Goal: Task Accomplishment & Management: Manage account settings

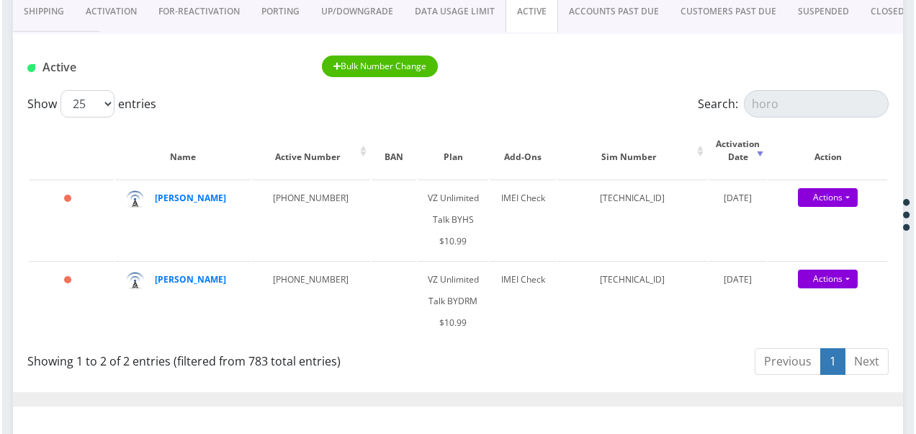
scroll to position [216, 0]
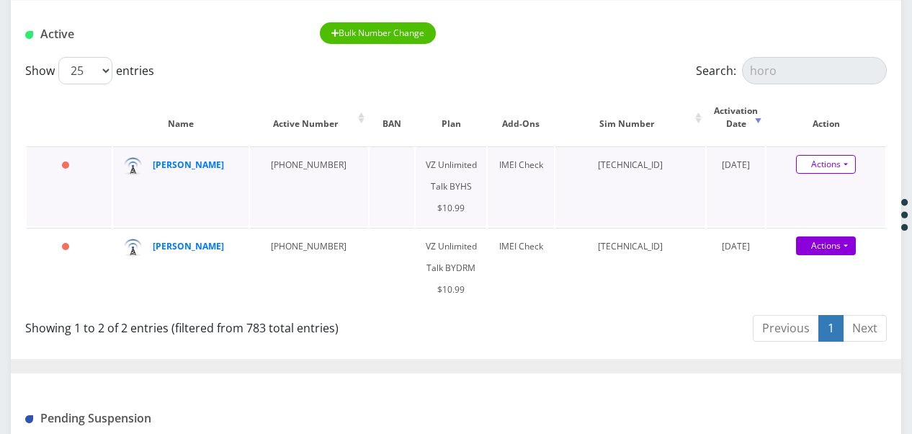
click at [840, 161] on link "Actions" at bounding box center [826, 164] width 60 height 19
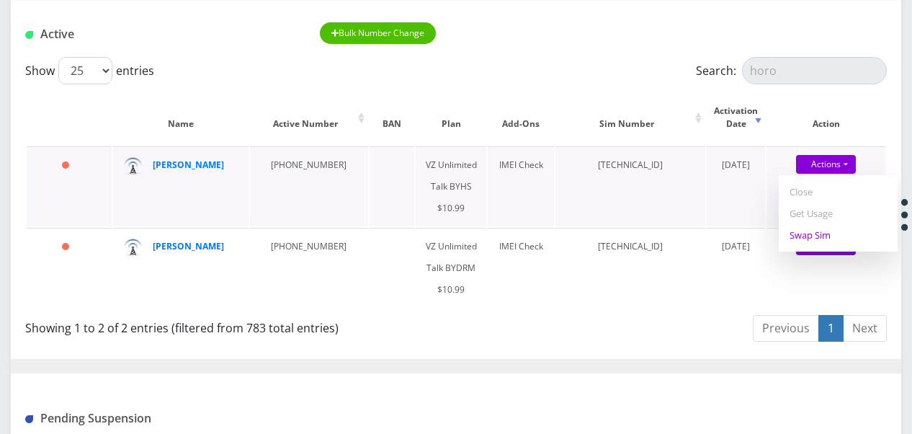
click at [824, 233] on link "Swap Sim" at bounding box center [838, 235] width 119 height 22
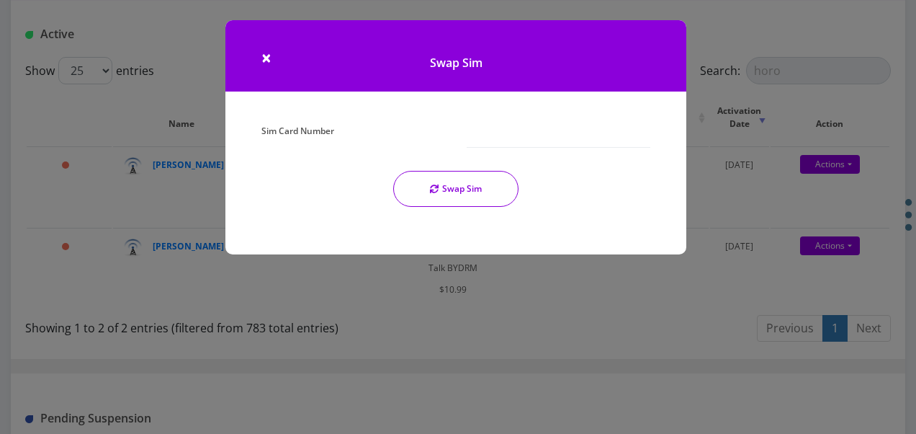
click at [511, 148] on div "Sim Card Number Swap Sim" at bounding box center [456, 169] width 411 height 98
click at [509, 150] on div "Sim Card Number Swap Sim" at bounding box center [456, 169] width 411 height 98
click at [510, 137] on input "Sim Card Number" at bounding box center [559, 133] width 184 height 27
type input "89148000011835965581"
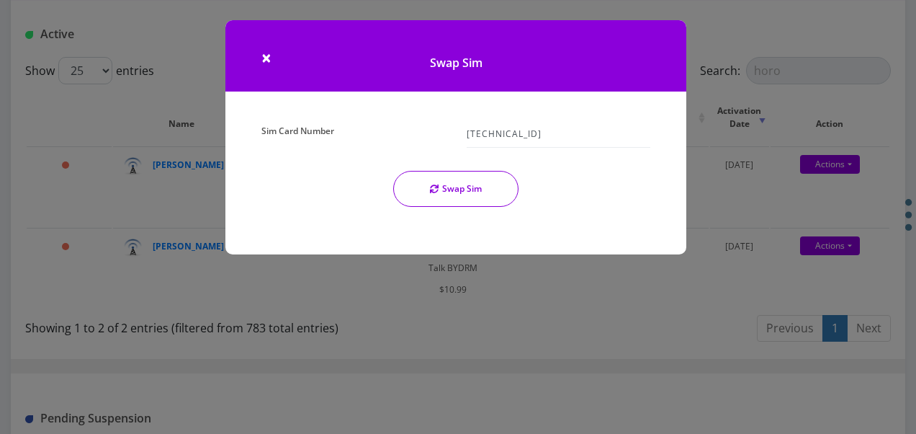
click at [491, 174] on button "Swap Sim" at bounding box center [455, 189] width 125 height 36
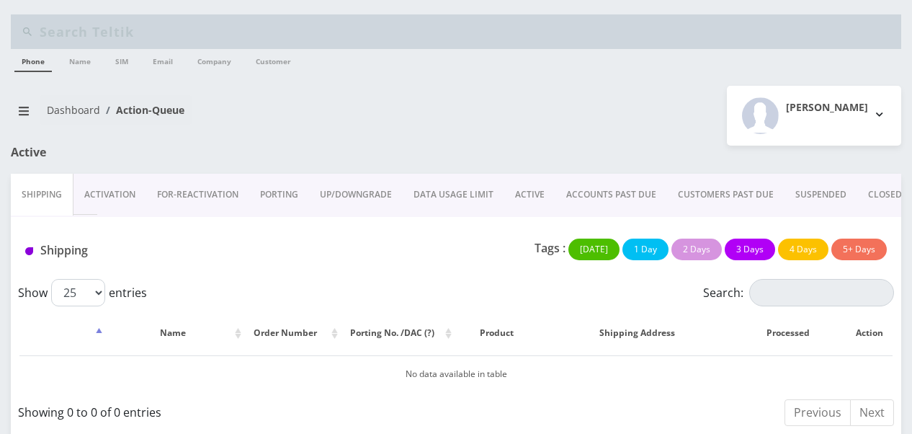
click at [534, 186] on link "ACTIVE" at bounding box center [529, 195] width 51 height 42
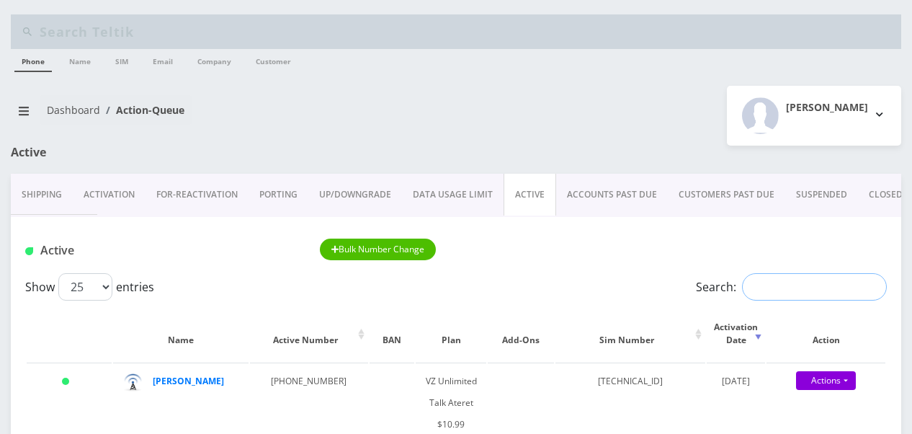
click at [774, 274] on input "Search:" at bounding box center [814, 286] width 145 height 27
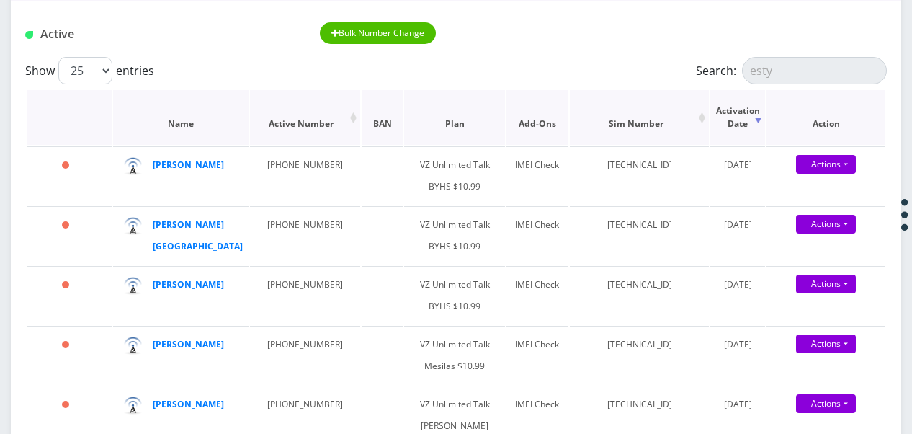
scroll to position [144, 0]
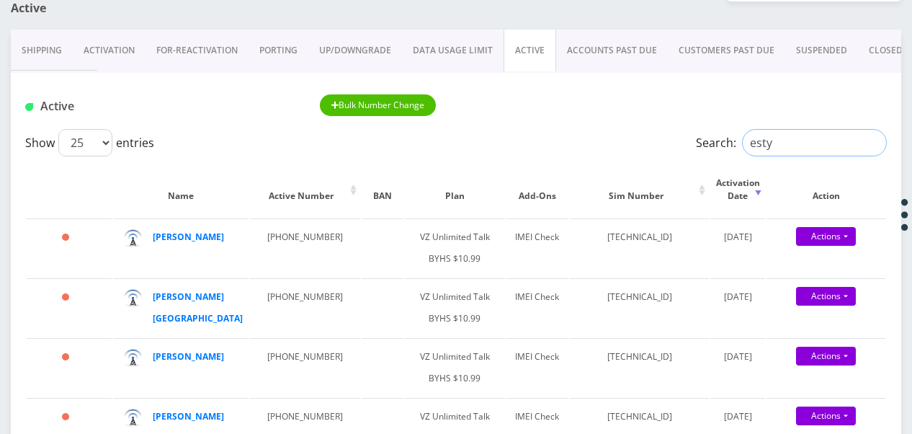
drag, startPoint x: 770, startPoint y: 141, endPoint x: 526, endPoint y: 116, distance: 245.5
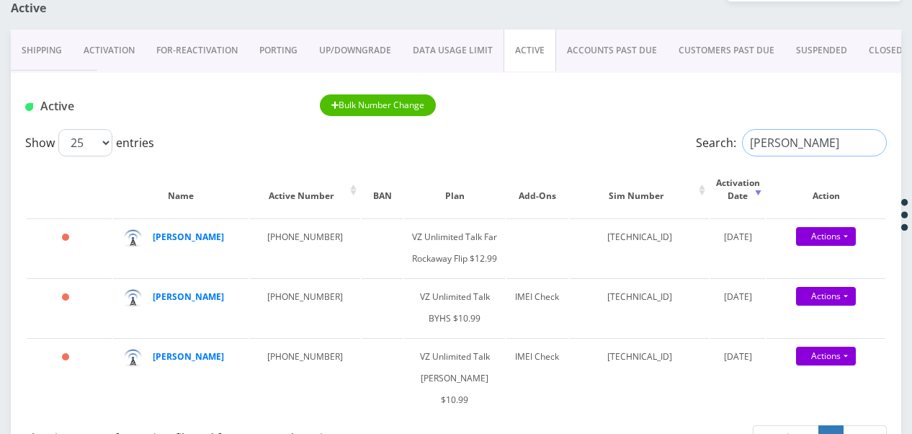
drag, startPoint x: 790, startPoint y: 133, endPoint x: 692, endPoint y: 120, distance: 99.5
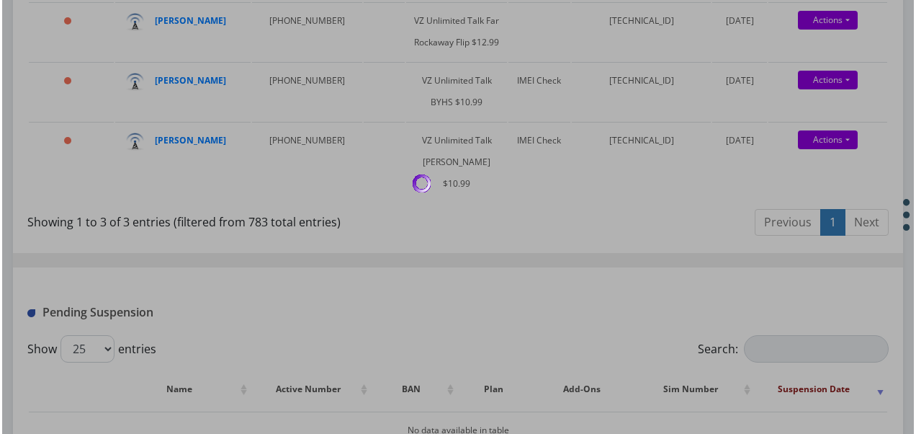
scroll to position [288, 0]
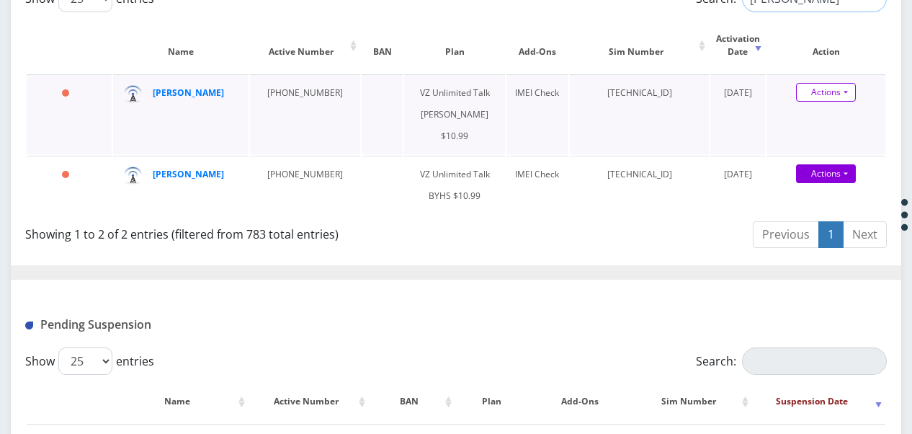
type input "zeiger"
click at [841, 97] on link "Actions" at bounding box center [826, 92] width 60 height 19
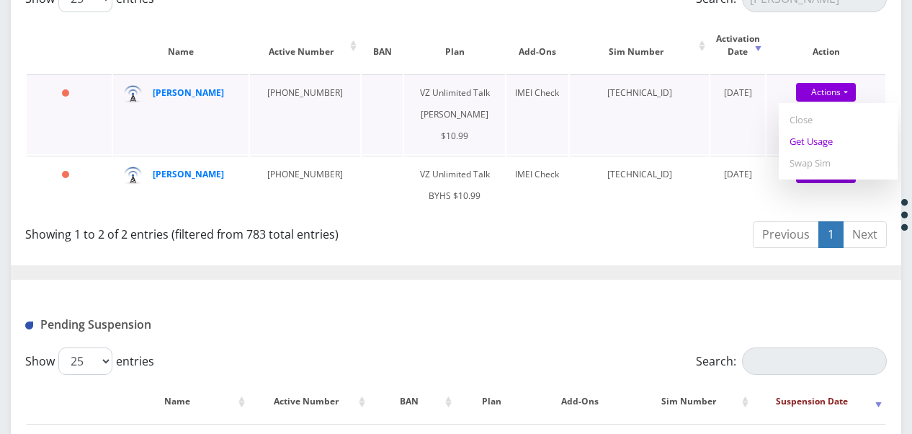
click at [817, 145] on link "Get Usage" at bounding box center [838, 141] width 119 height 22
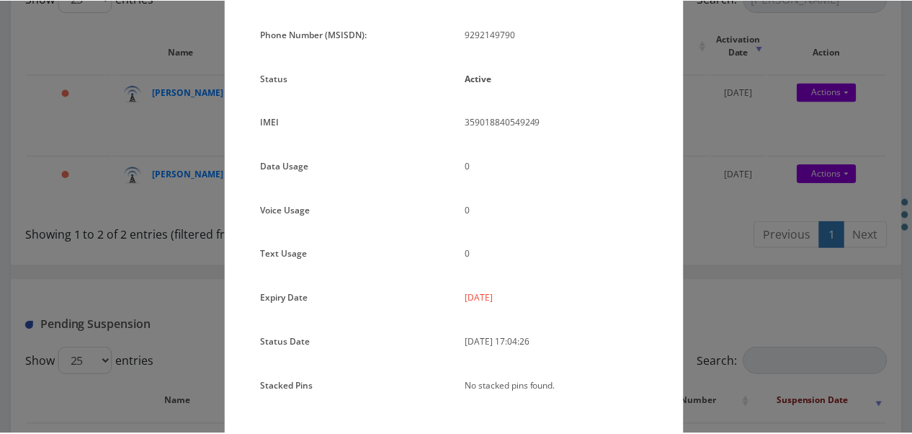
scroll to position [144, 0]
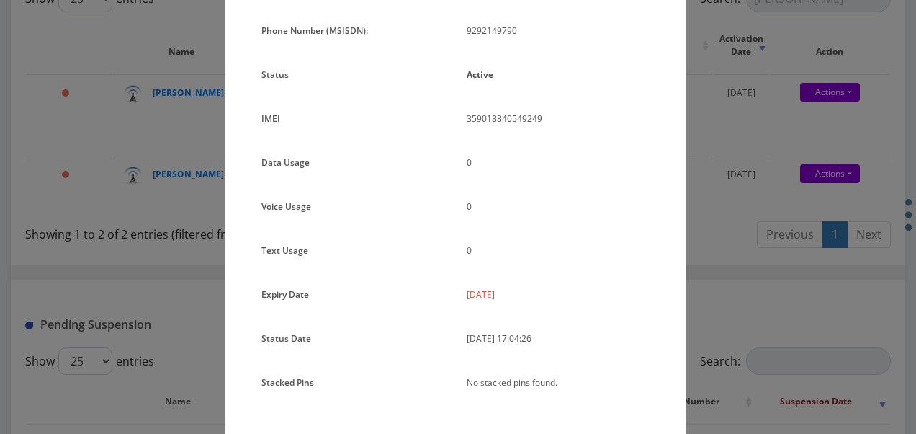
click at [719, 140] on div "× Subscription Info Plan Name TT 4G Monthly Unlimited Voice Plan Phone Number (…" at bounding box center [458, 217] width 916 height 434
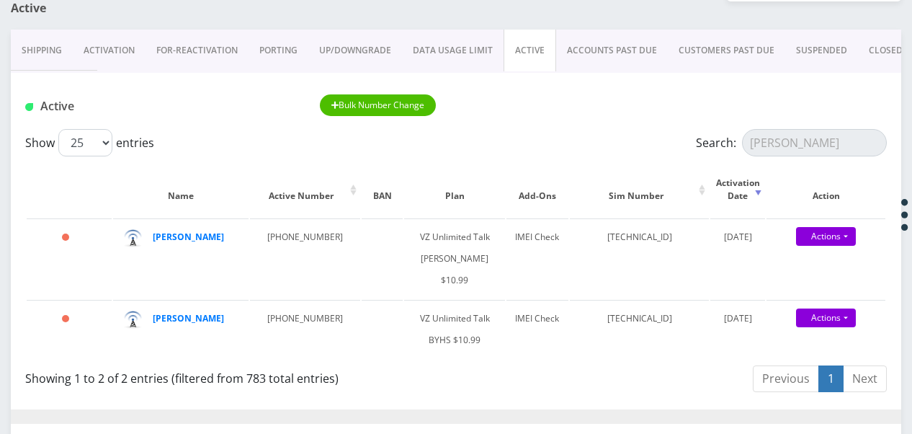
click at [128, 50] on link "Activation" at bounding box center [109, 51] width 73 height 42
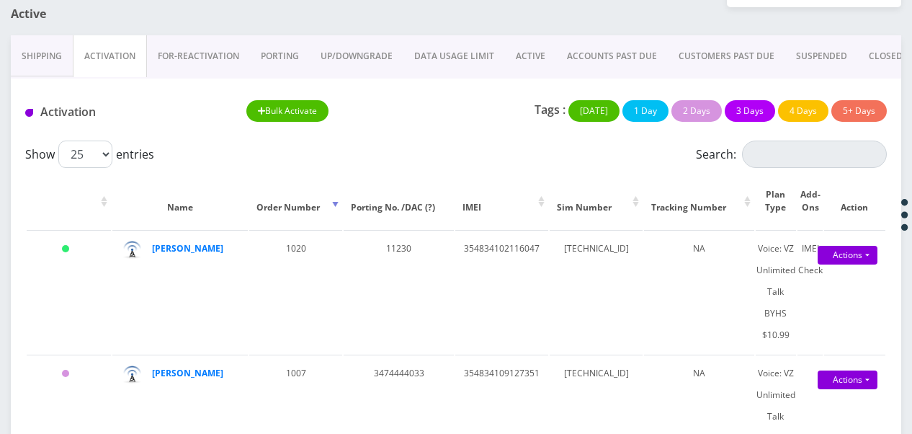
scroll to position [144, 0]
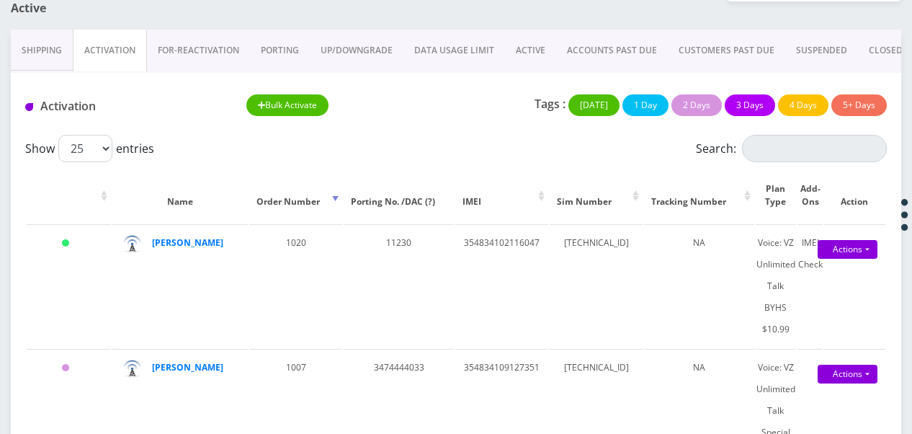
click at [528, 62] on link "ACTIVE" at bounding box center [530, 51] width 51 height 42
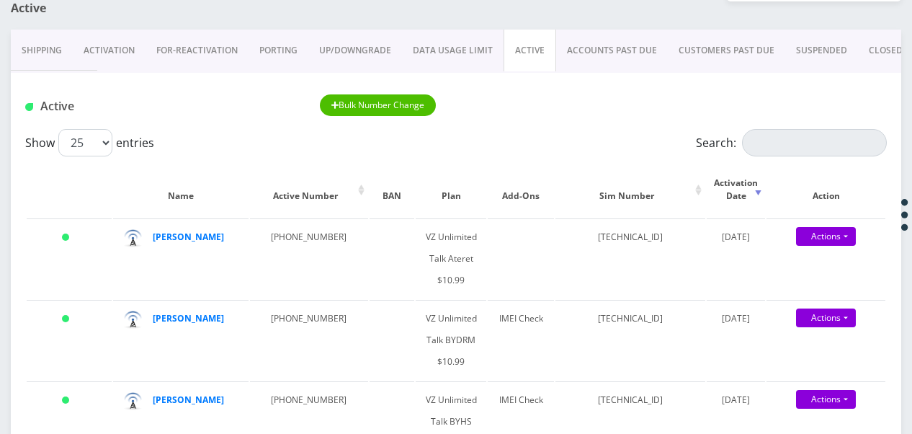
click at [117, 44] on link "Activation" at bounding box center [109, 51] width 73 height 42
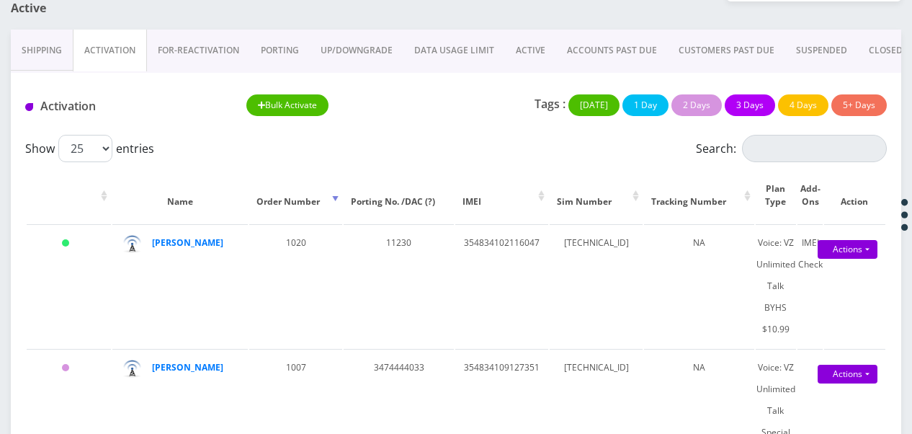
click at [547, 46] on link "ACTIVE" at bounding box center [530, 51] width 51 height 42
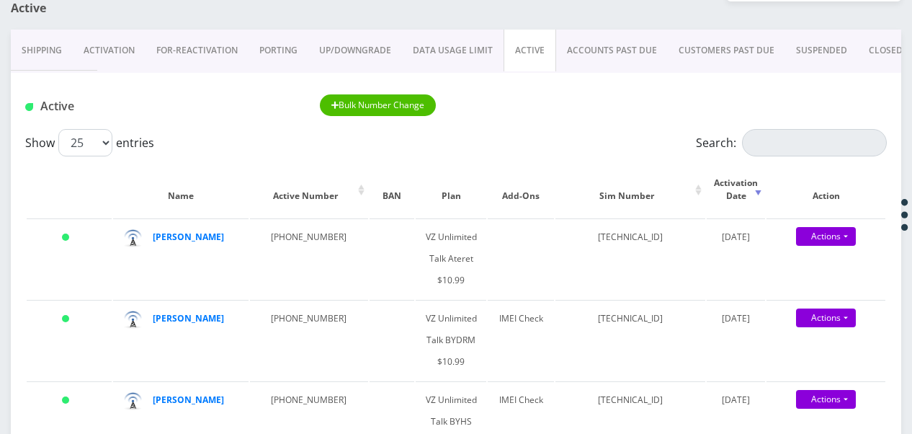
click at [120, 49] on link "Activation" at bounding box center [109, 51] width 73 height 42
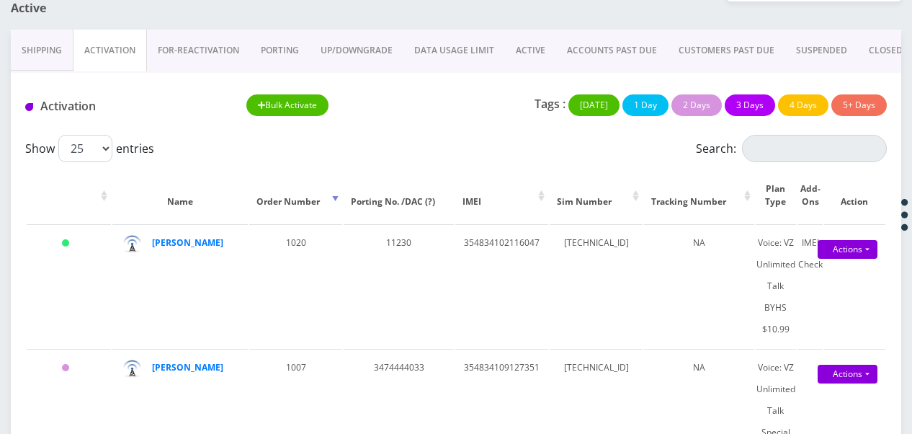
click at [265, 45] on link "PORTING" at bounding box center [280, 51] width 60 height 42
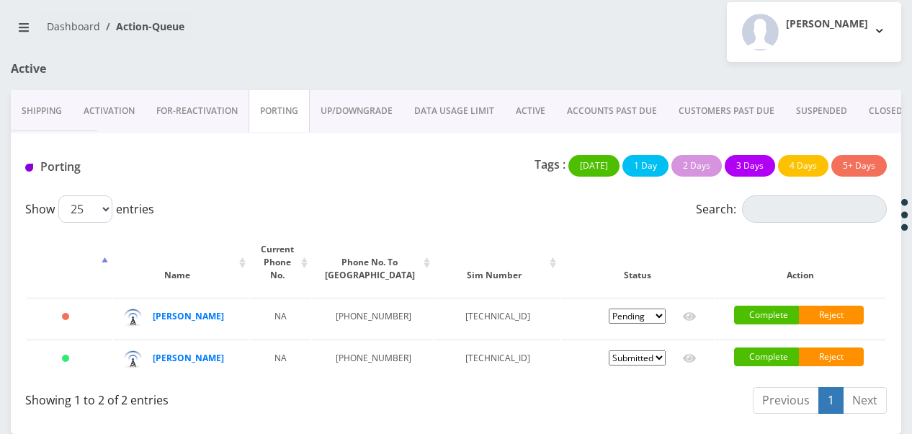
scroll to position [105, 0]
click at [655, 308] on select "Pending Submitted Error Cancelled" at bounding box center [637, 315] width 57 height 15
select select "2"
click at [609, 308] on select "Pending Submitted Error Cancelled" at bounding box center [637, 315] width 57 height 15
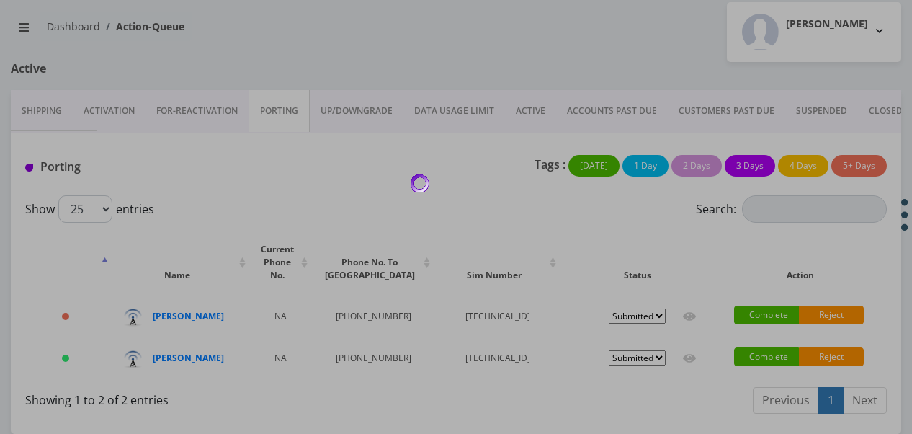
select select "2"
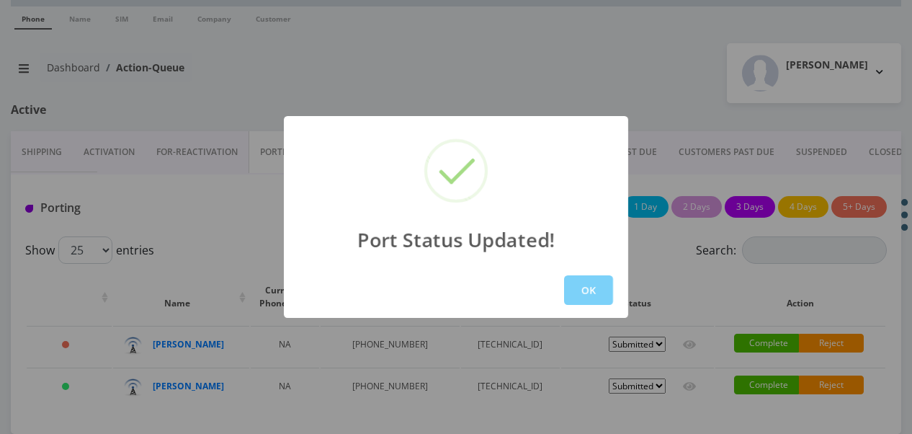
scroll to position [78, 0]
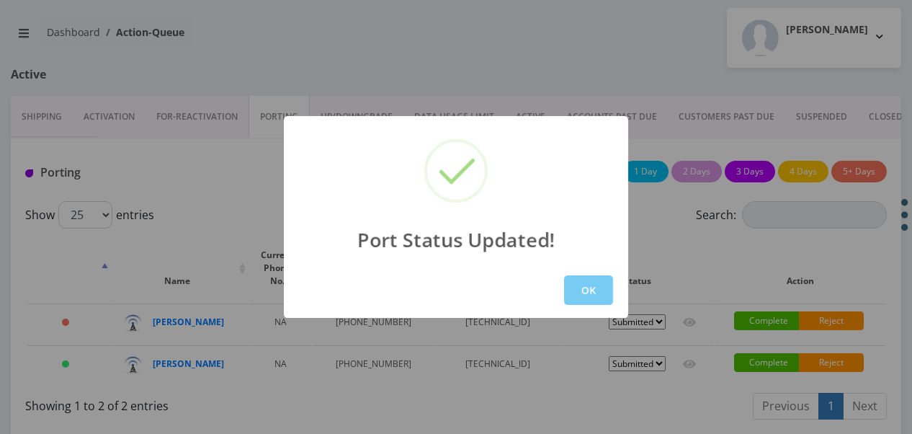
click at [597, 287] on button "OK" at bounding box center [588, 290] width 49 height 30
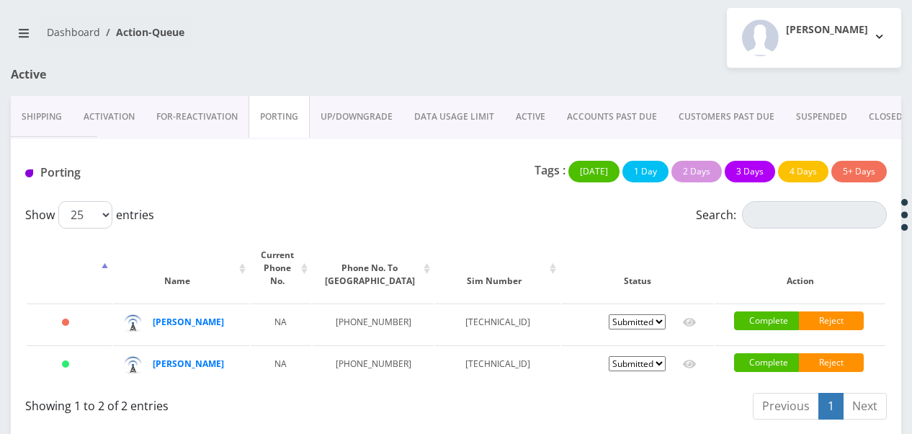
click at [121, 108] on link "Activation" at bounding box center [109, 117] width 73 height 42
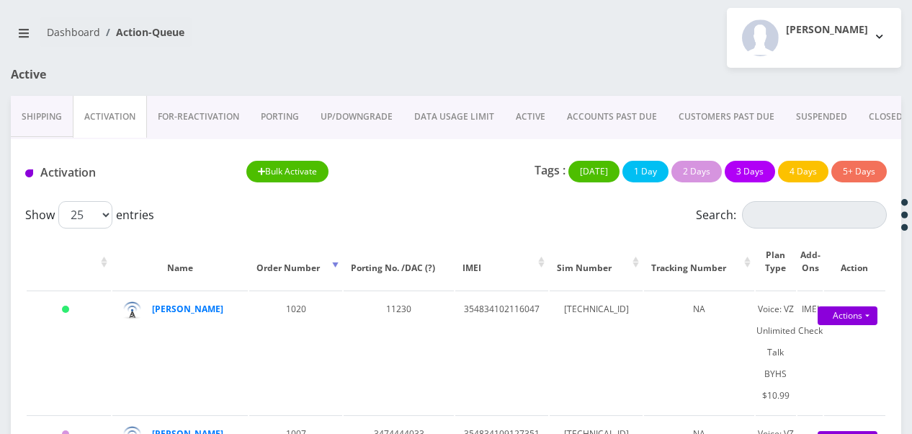
click at [514, 108] on link "ACTIVE" at bounding box center [530, 117] width 51 height 42
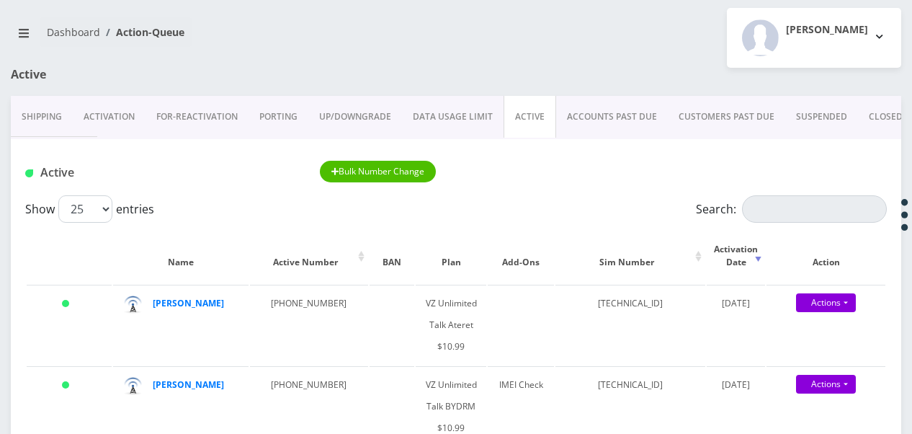
click at [112, 115] on link "Activation" at bounding box center [109, 117] width 73 height 42
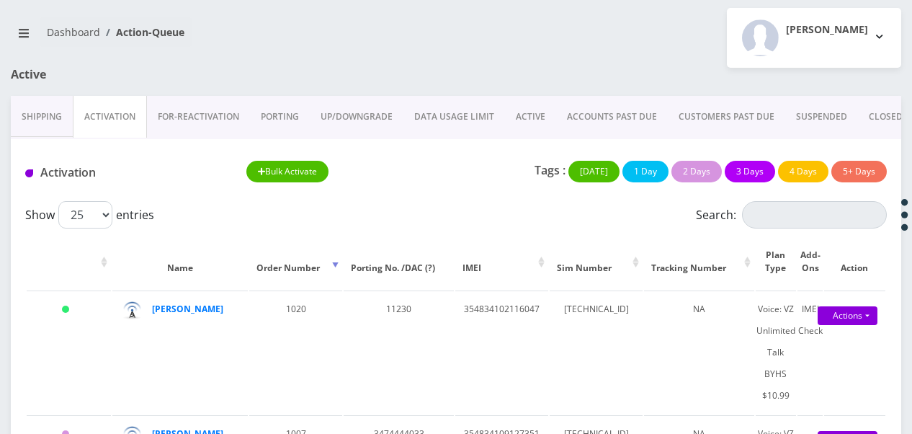
click at [540, 122] on link "ACTIVE" at bounding box center [530, 117] width 51 height 42
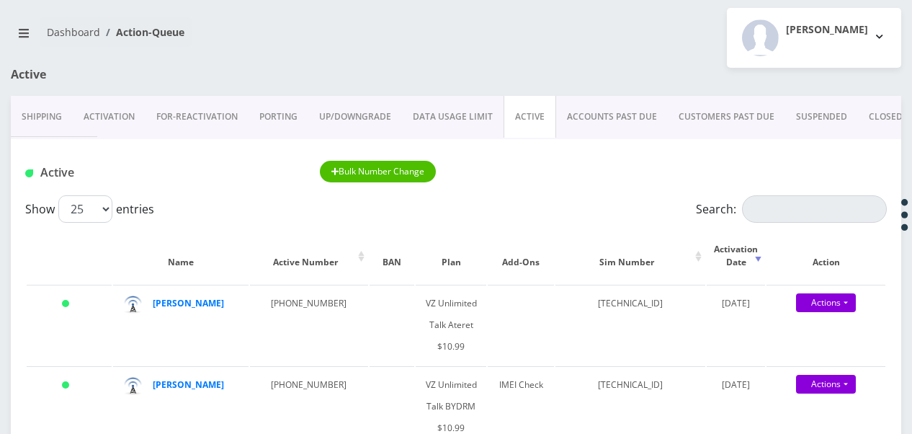
click at [126, 118] on link "Activation" at bounding box center [109, 117] width 73 height 42
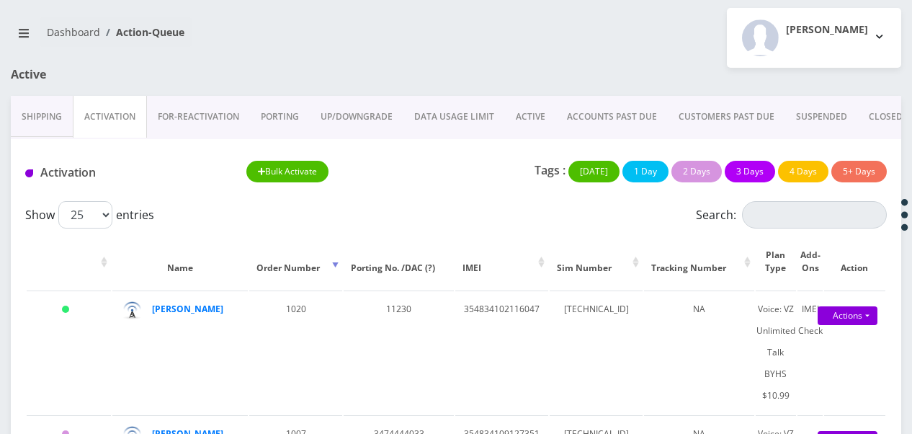
click at [527, 113] on link "ACTIVE" at bounding box center [530, 117] width 51 height 42
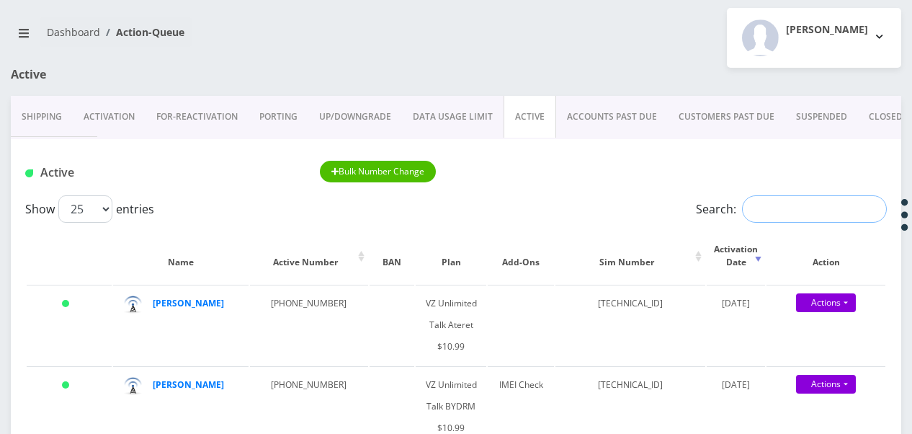
click at [755, 202] on input "Search:" at bounding box center [814, 208] width 145 height 27
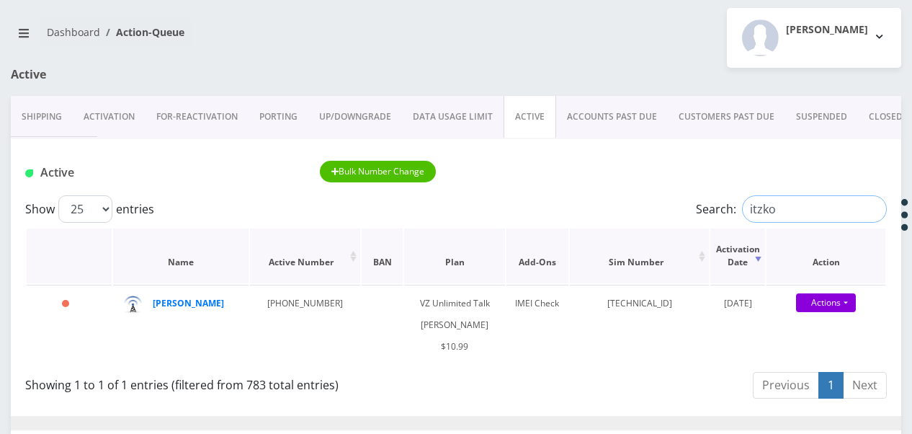
scroll to position [150, 0]
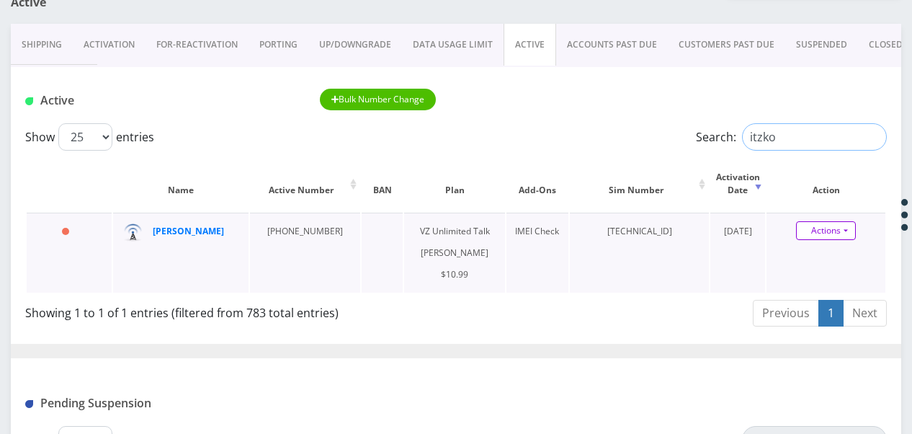
type input "itzko"
click at [852, 233] on link "Actions" at bounding box center [826, 230] width 60 height 19
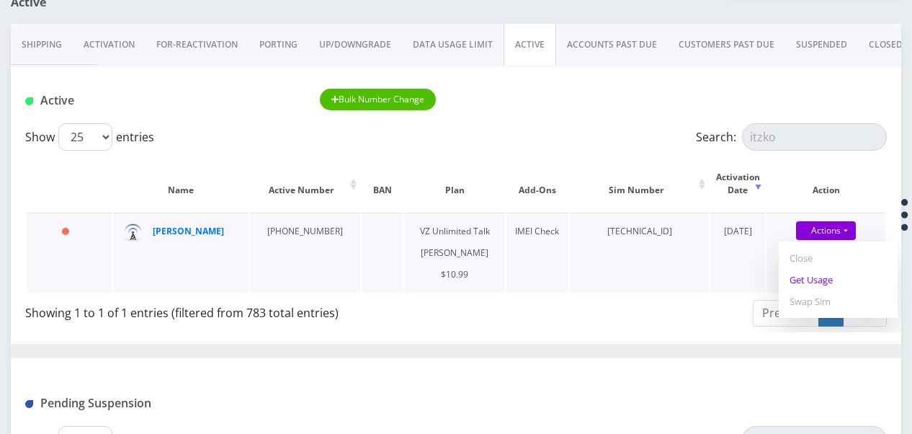
click at [833, 272] on link "Get Usage" at bounding box center [838, 280] width 119 height 22
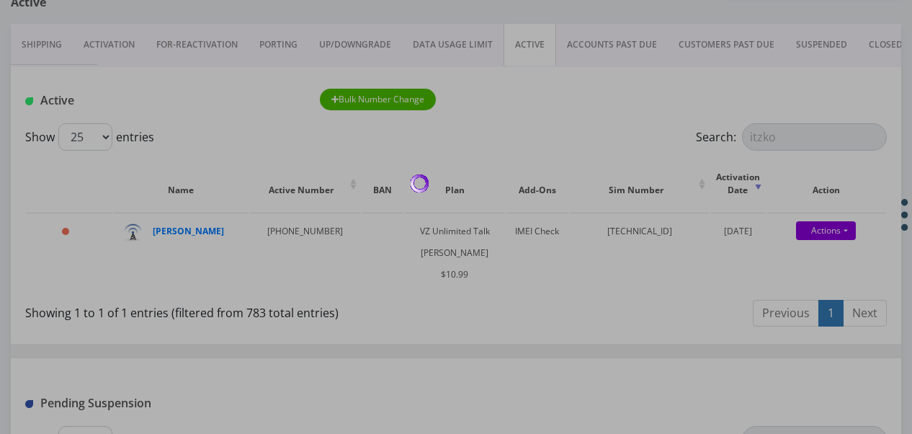
click at [405, 194] on div at bounding box center [456, 217] width 912 height 434
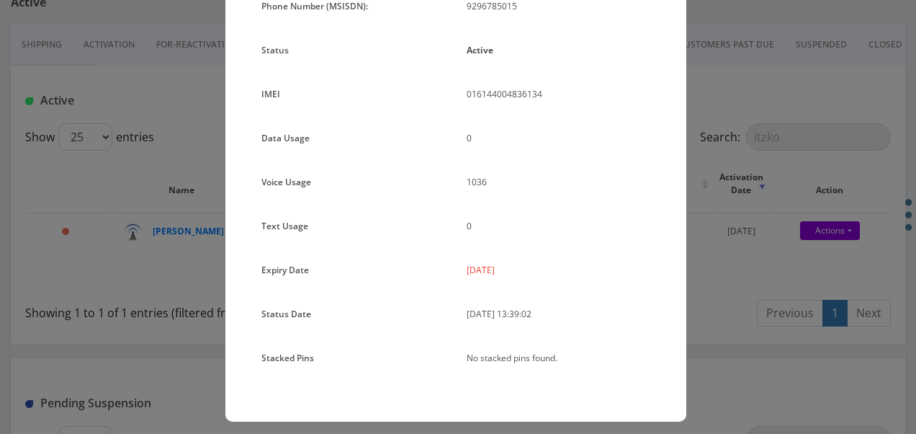
scroll to position [176, 0]
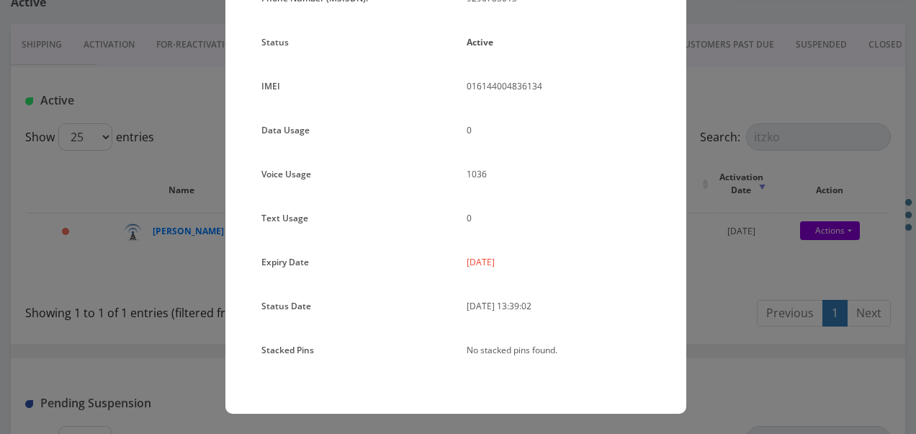
click at [692, 253] on div "× Subscription Info Plan Name TT 4G Monthly Unlimited Voice Plan Phone Number (…" at bounding box center [458, 217] width 916 height 434
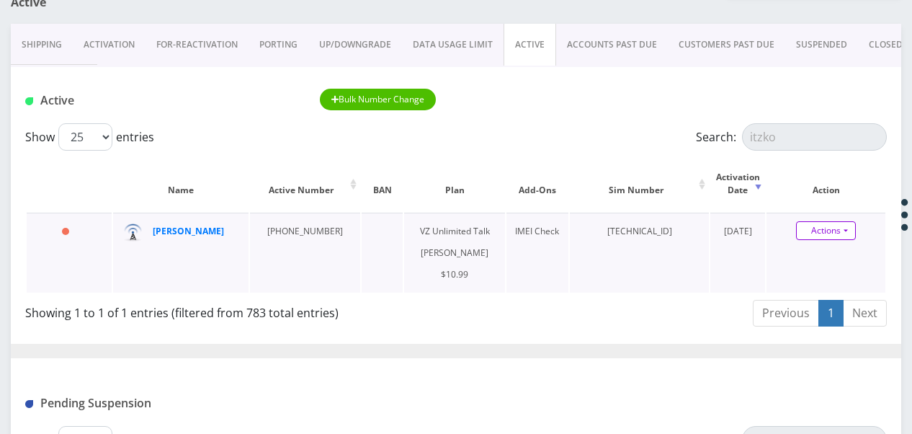
click at [854, 236] on link "Actions" at bounding box center [826, 230] width 60 height 19
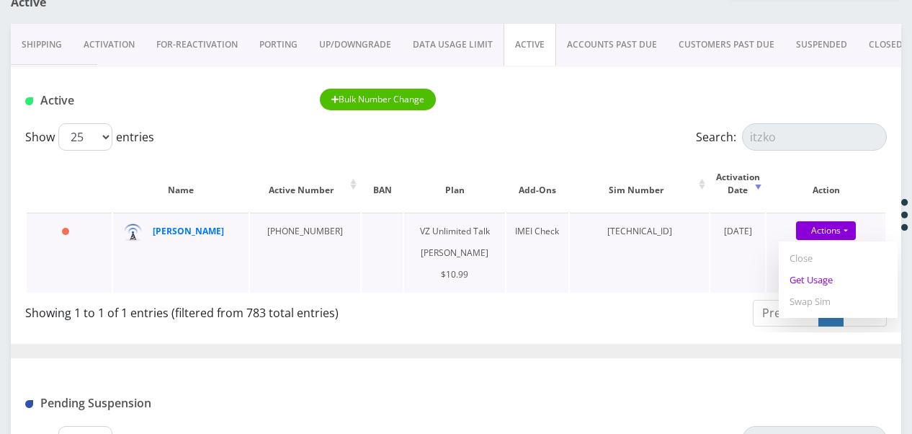
click at [839, 272] on link "Get Usage" at bounding box center [838, 280] width 119 height 22
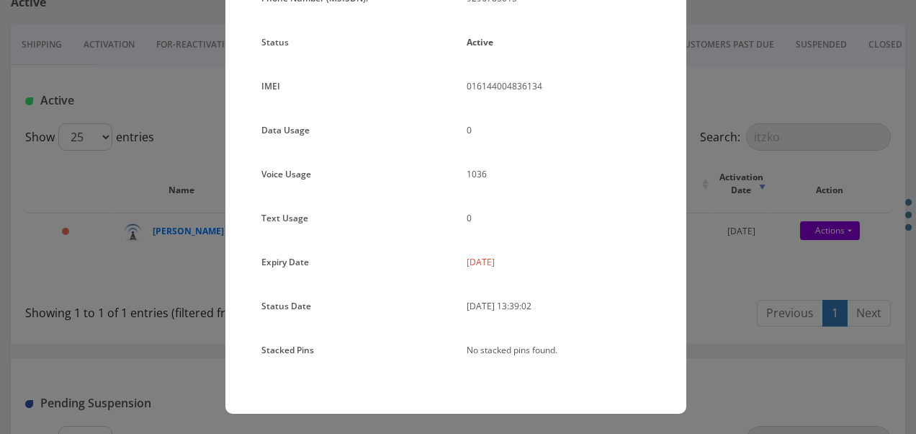
click at [694, 199] on div "× Subscription Info Plan Name TT 4G Monthly Unlimited Voice Plan Phone Number (…" at bounding box center [458, 217] width 916 height 434
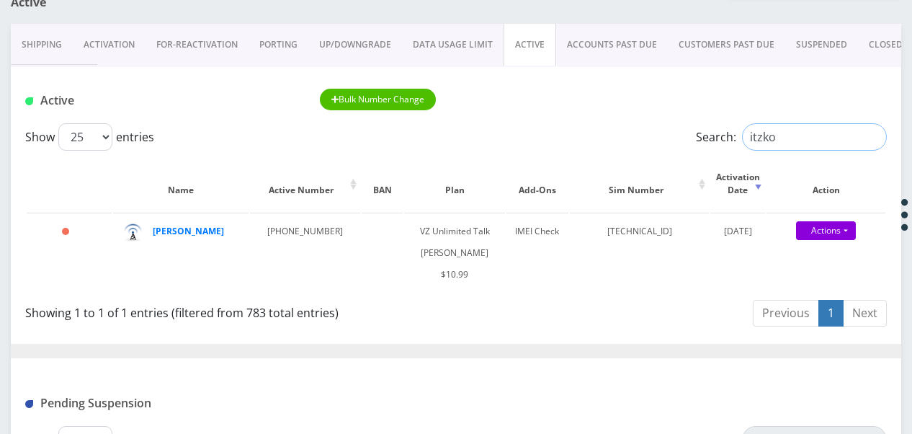
drag, startPoint x: 796, startPoint y: 148, endPoint x: 743, endPoint y: 138, distance: 53.5
click at [743, 138] on input "itzko" at bounding box center [814, 136] width 145 height 27
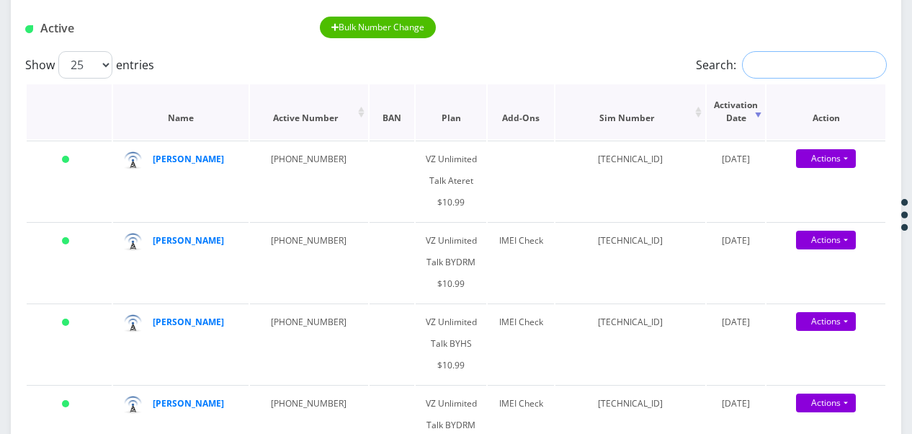
scroll to position [150, 0]
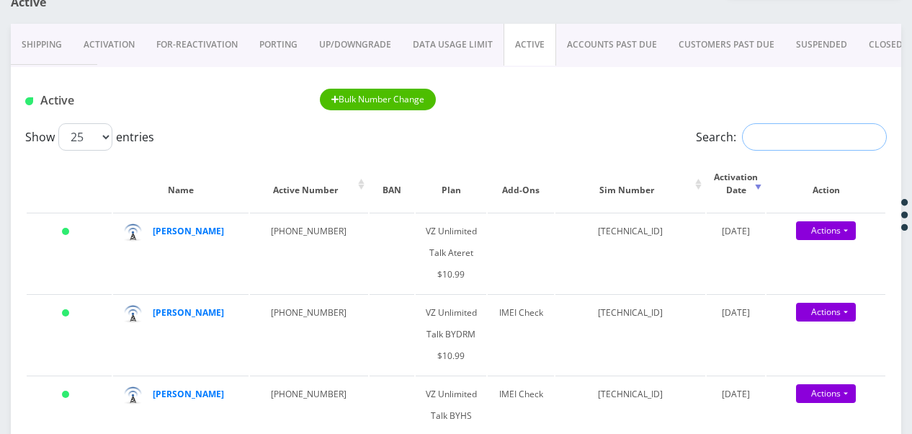
click at [780, 135] on input "Search:" at bounding box center [814, 136] width 145 height 27
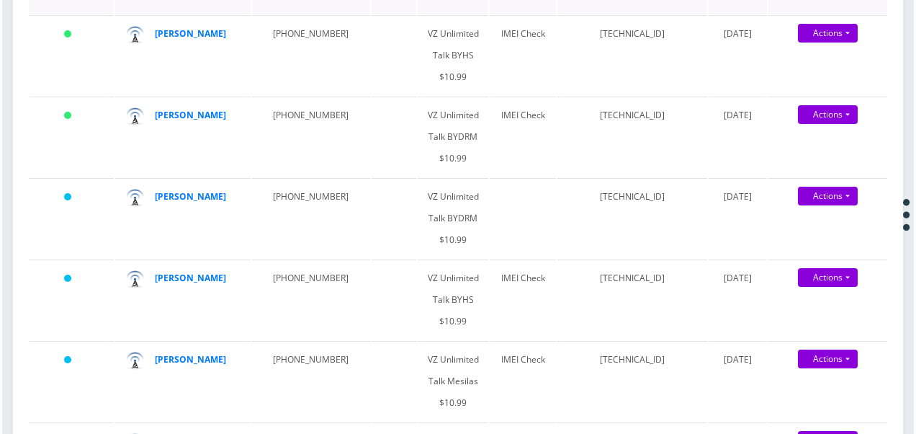
scroll to position [222, 0]
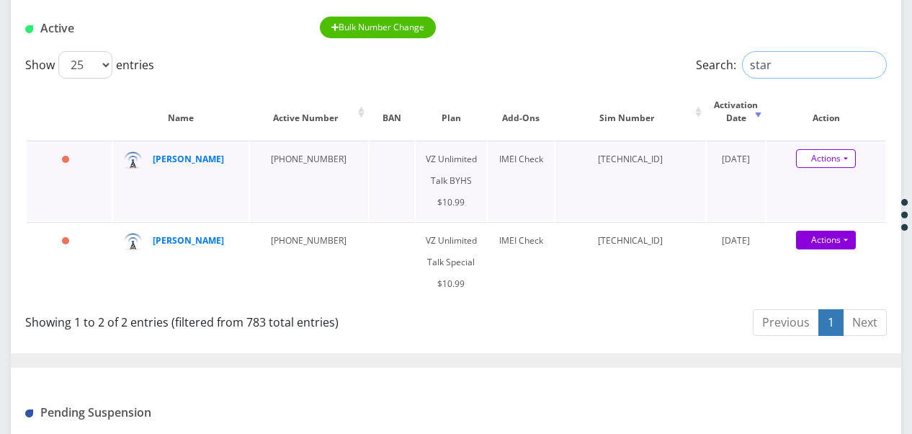
type input "star"
click at [851, 156] on link "Actions" at bounding box center [826, 158] width 60 height 19
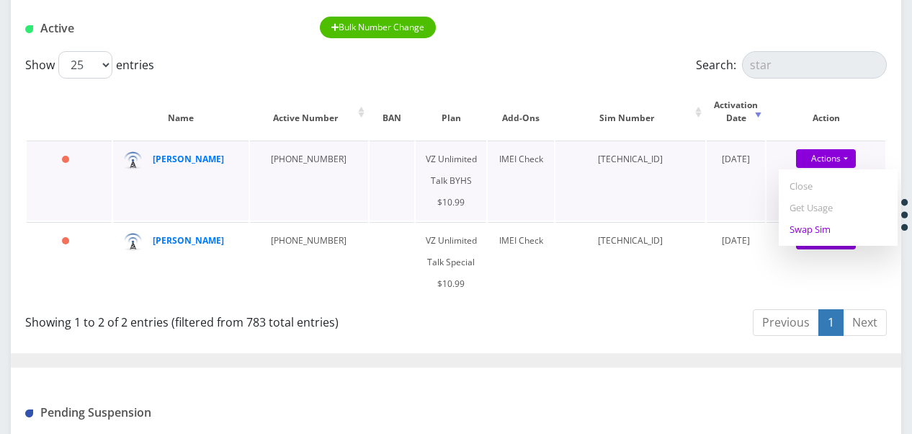
click at [826, 222] on link "Swap Sim" at bounding box center [838, 229] width 119 height 22
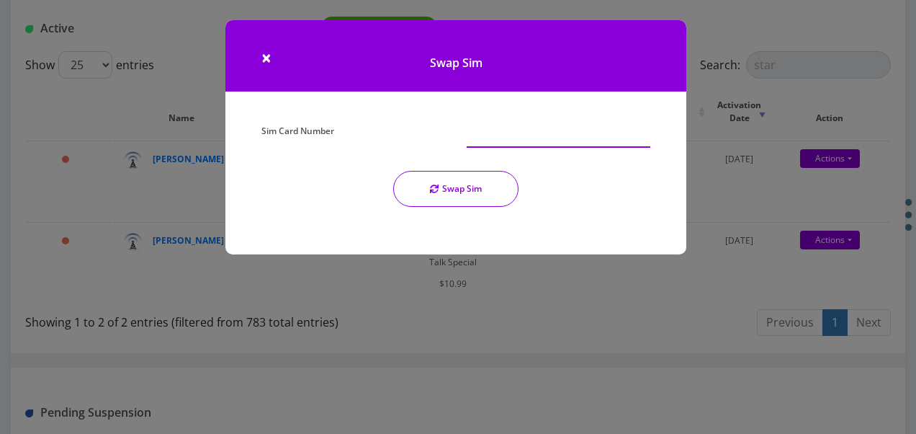
click at [559, 125] on input "Sim Card Number" at bounding box center [559, 133] width 184 height 27
type input "89148000010413035593"
click at [492, 179] on button "Swap Sim" at bounding box center [455, 189] width 125 height 36
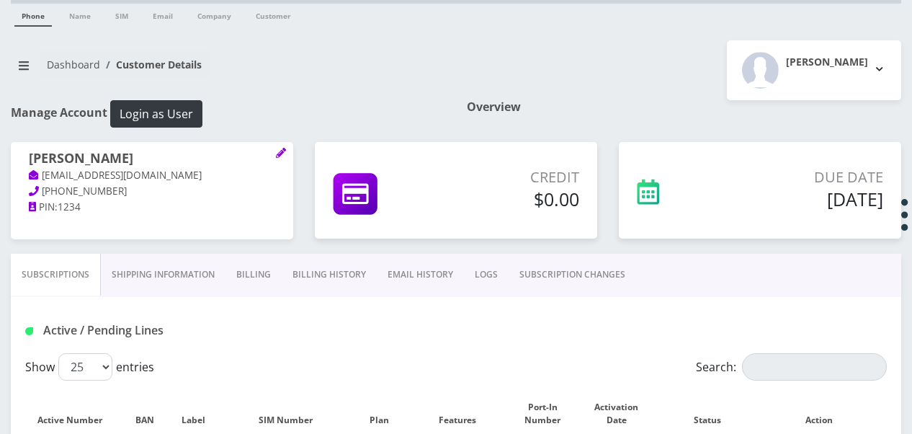
scroll to position [144, 0]
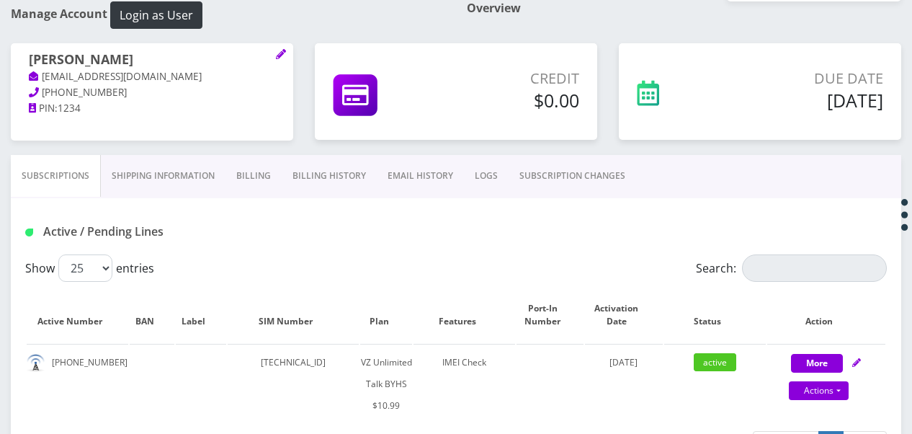
click at [576, 176] on link "SUBSCRIPTION CHANGES" at bounding box center [572, 176] width 127 height 42
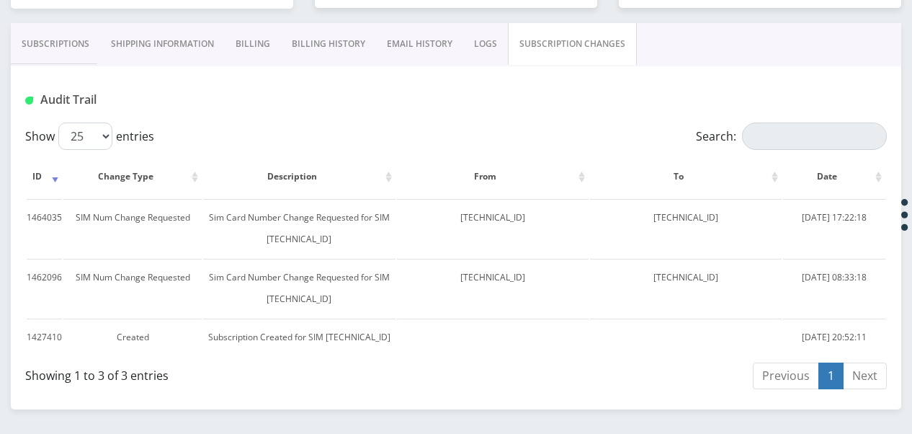
scroll to position [125, 0]
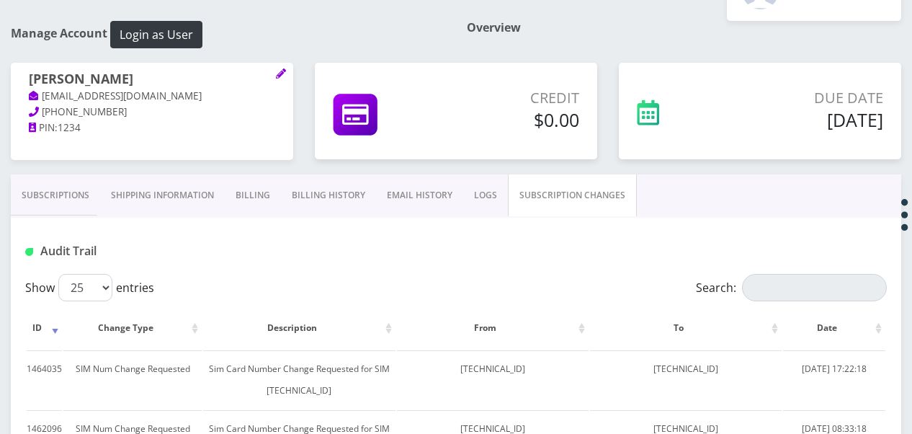
click at [91, 198] on link "Subscriptions" at bounding box center [55, 195] width 89 height 42
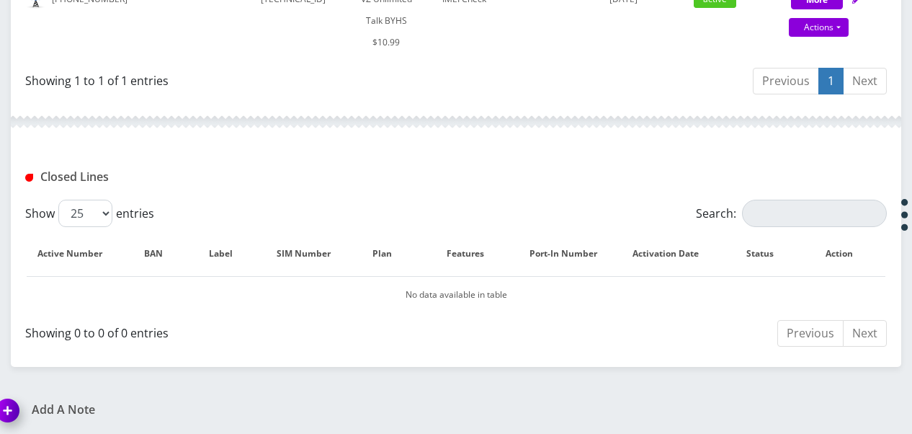
scroll to position [219, 0]
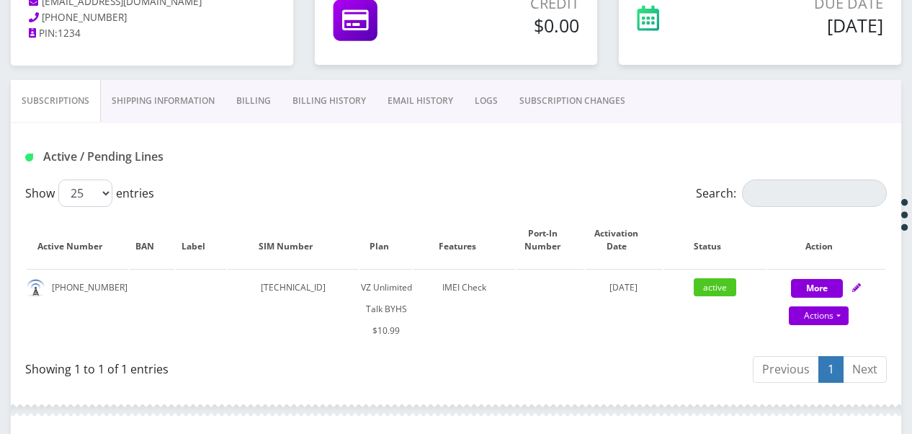
click at [567, 108] on link "SUBSCRIPTION CHANGES" at bounding box center [572, 101] width 127 height 42
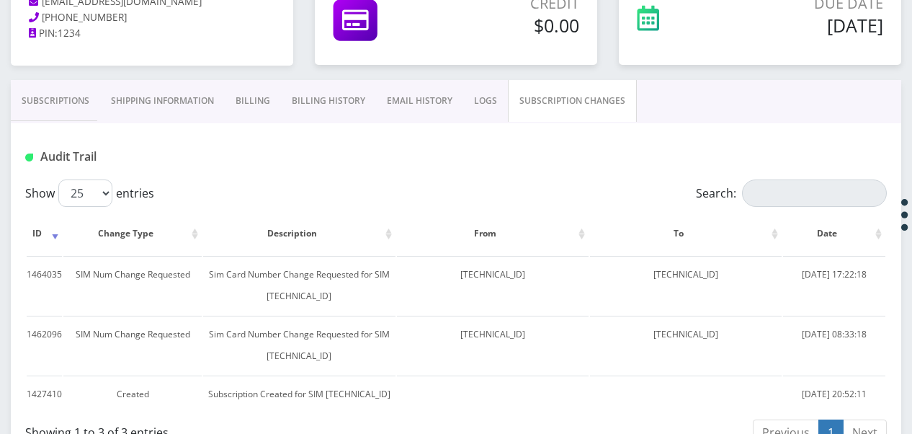
click at [25, 108] on link "Subscriptions" at bounding box center [55, 101] width 89 height 42
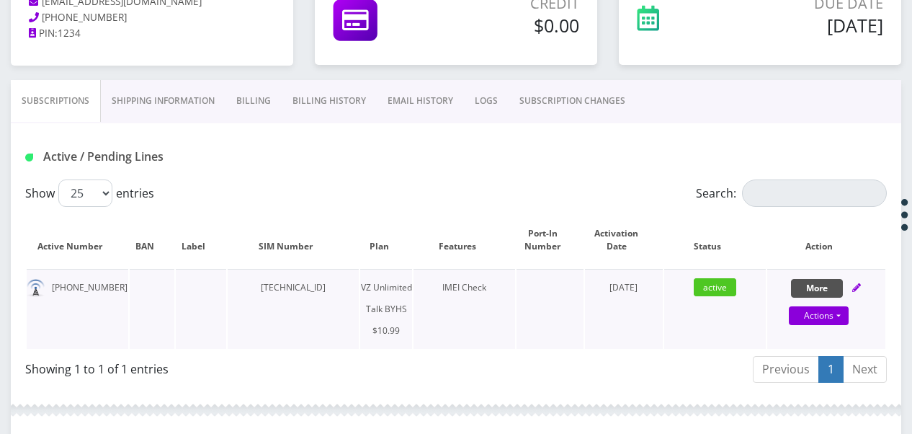
click at [818, 286] on button "More" at bounding box center [817, 288] width 52 height 19
select select "467"
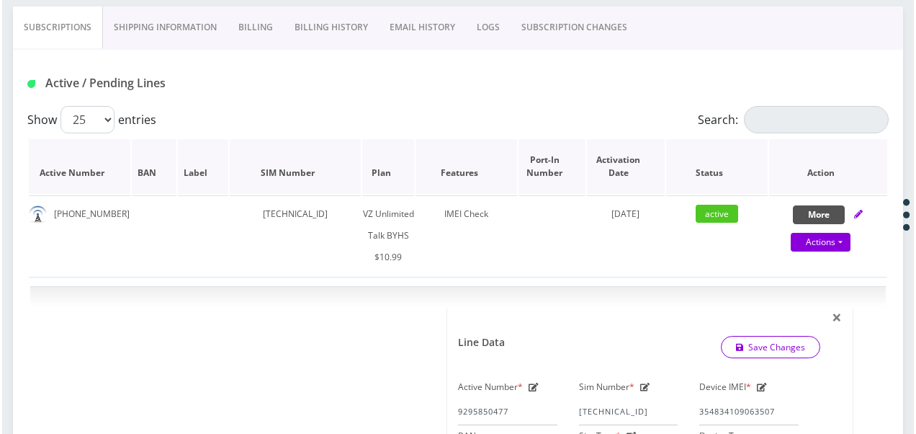
scroll to position [291, 0]
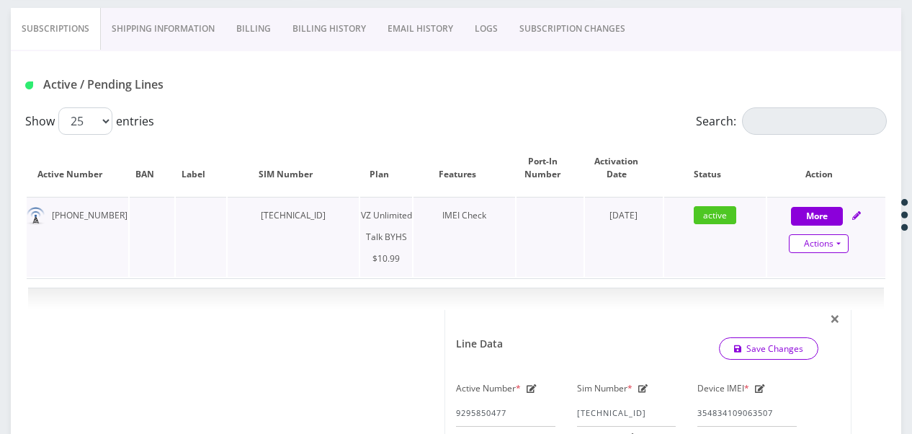
click at [841, 249] on link "Actions" at bounding box center [819, 243] width 60 height 19
select select "467"
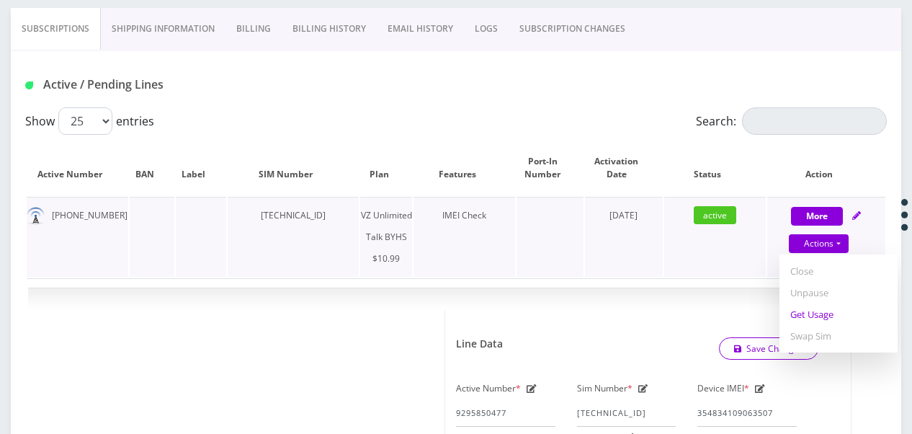
click at [820, 305] on link "Get Usage" at bounding box center [838, 314] width 118 height 22
select select "467"
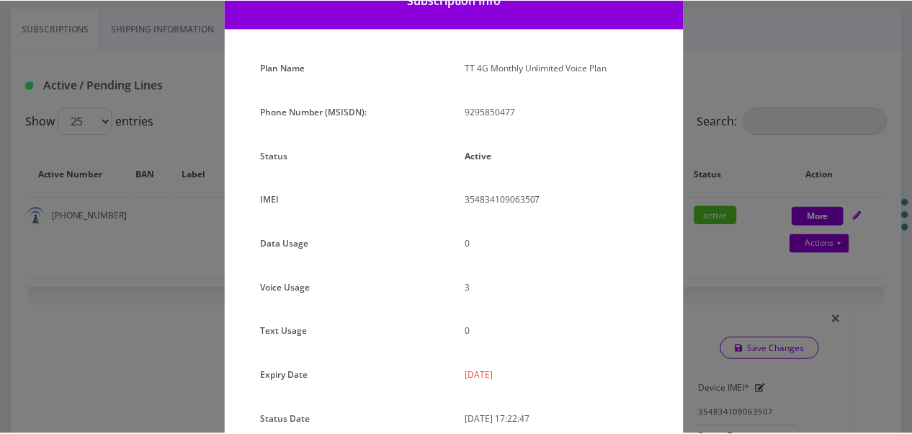
scroll to position [144, 0]
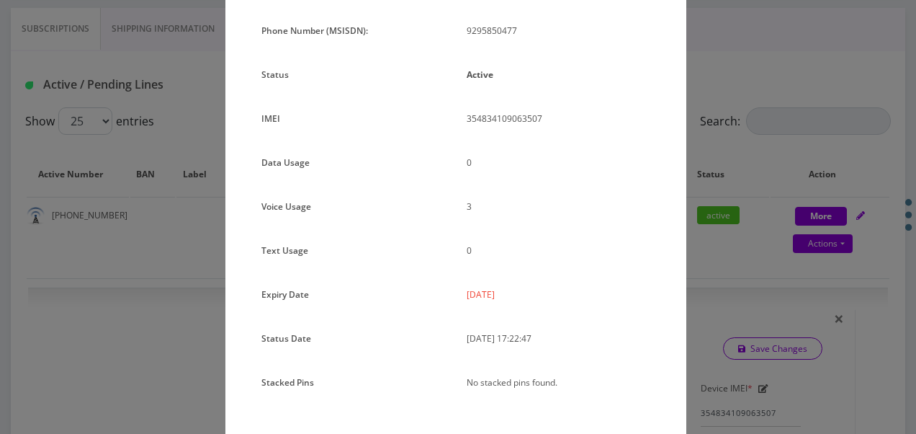
click at [692, 238] on div "× Subscription Info Plan Name TT 4G Monthly Unlimited Voice Plan Phone Number (…" at bounding box center [458, 217] width 916 height 434
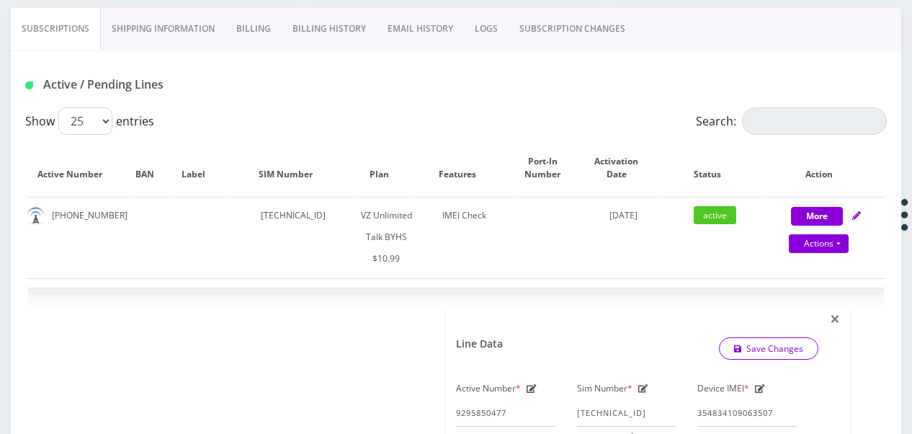
click at [567, 26] on link "SUBSCRIPTION CHANGES" at bounding box center [572, 29] width 127 height 42
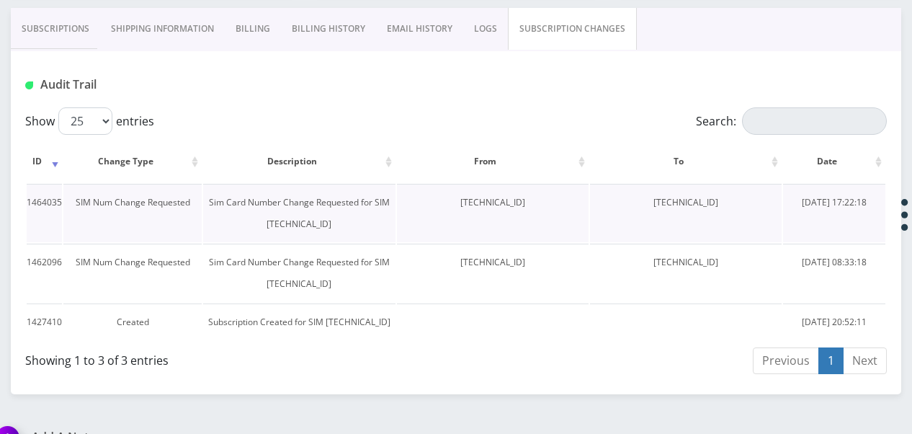
drag, startPoint x: 641, startPoint y: 202, endPoint x: 725, endPoint y: 202, distance: 83.6
click at [725, 202] on td "[TECHNICAL_ID]" at bounding box center [686, 213] width 192 height 58
drag, startPoint x: 725, startPoint y: 202, endPoint x: 640, endPoint y: 214, distance: 85.9
click at [640, 214] on td "[TECHNICAL_ID]" at bounding box center [686, 213] width 192 height 58
click at [636, 209] on td "[TECHNICAL_ID]" at bounding box center [686, 213] width 192 height 58
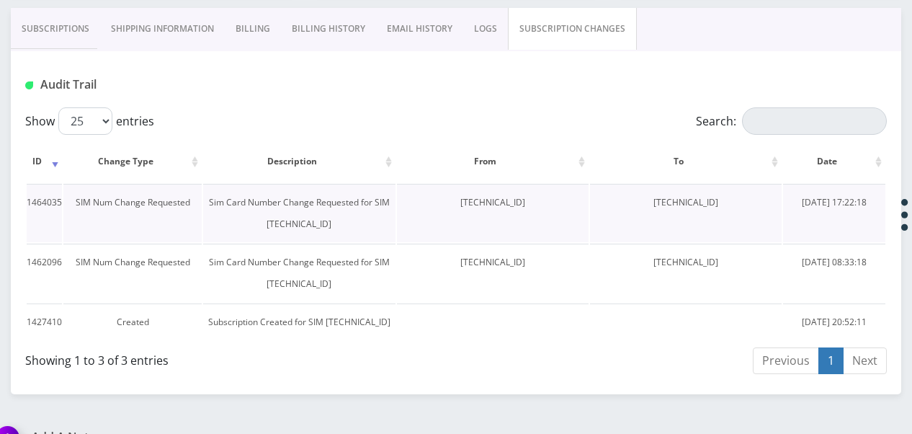
drag, startPoint x: 634, startPoint y: 205, endPoint x: 734, endPoint y: 207, distance: 100.2
click at [734, 207] on td "[TECHNICAL_ID]" at bounding box center [686, 213] width 192 height 58
drag, startPoint x: 734, startPoint y: 207, endPoint x: 713, endPoint y: 203, distance: 21.3
copy td "[TECHNICAL_ID]"
click at [82, 35] on link "Subscriptions" at bounding box center [55, 29] width 89 height 42
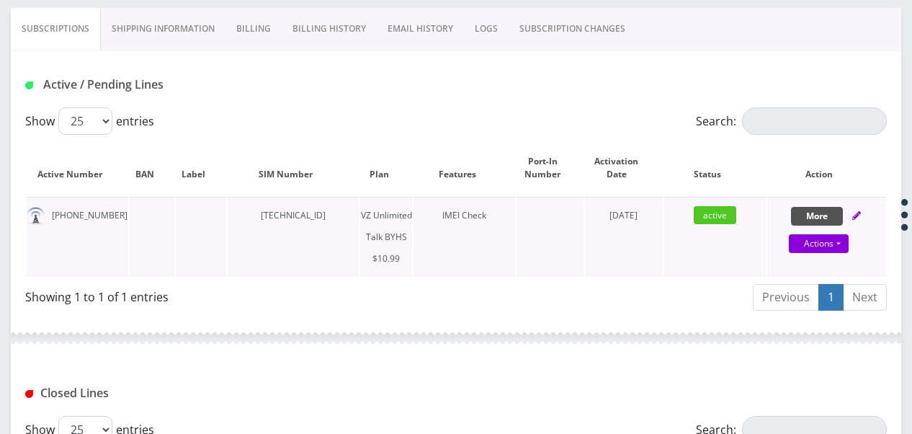
click at [824, 216] on button "More" at bounding box center [817, 216] width 52 height 19
select select "467"
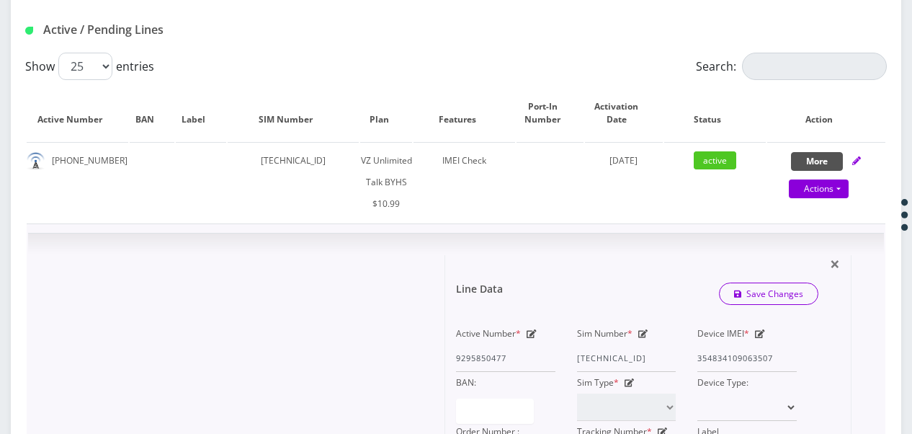
scroll to position [435, 0]
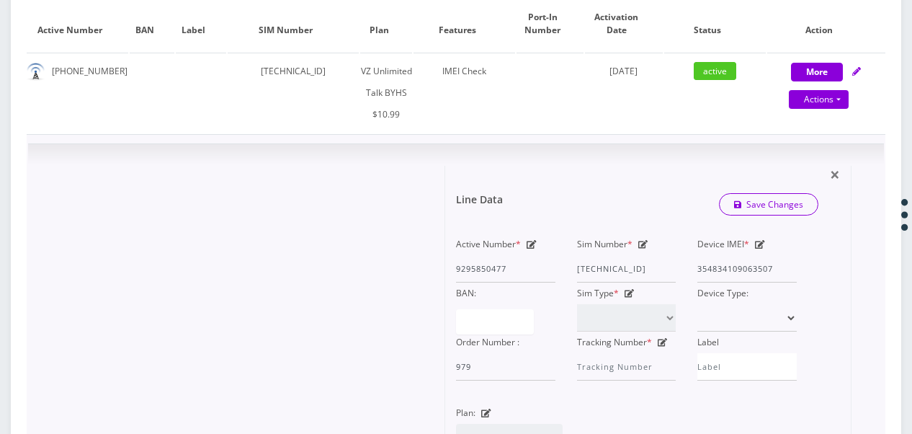
click at [638, 241] on icon at bounding box center [643, 244] width 10 height 9
drag, startPoint x: 579, startPoint y: 265, endPoint x: 735, endPoint y: 282, distance: 156.5
click at [735, 282] on div "Active Number * 9295850477 Sim Number * 89148000010413091984 Device IMEI * 3548…" at bounding box center [626, 306] width 362 height 147
type input "8"
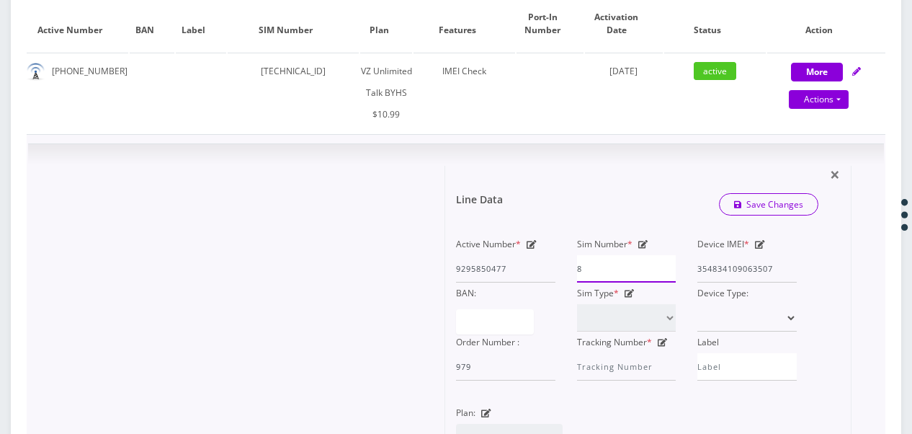
scroll to position [0, 0]
paste input "89148000011835965581"
type input "89148000011835965581"
click at [760, 196] on link "Save Changes" at bounding box center [769, 204] width 100 height 22
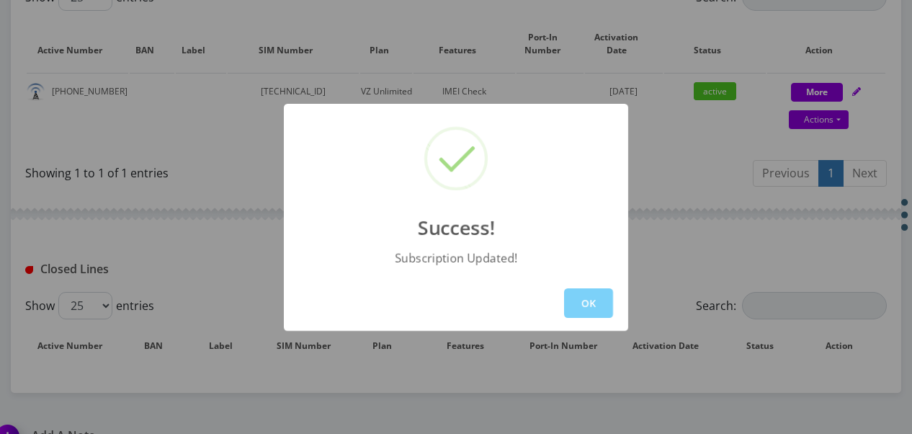
scroll to position [435, 0]
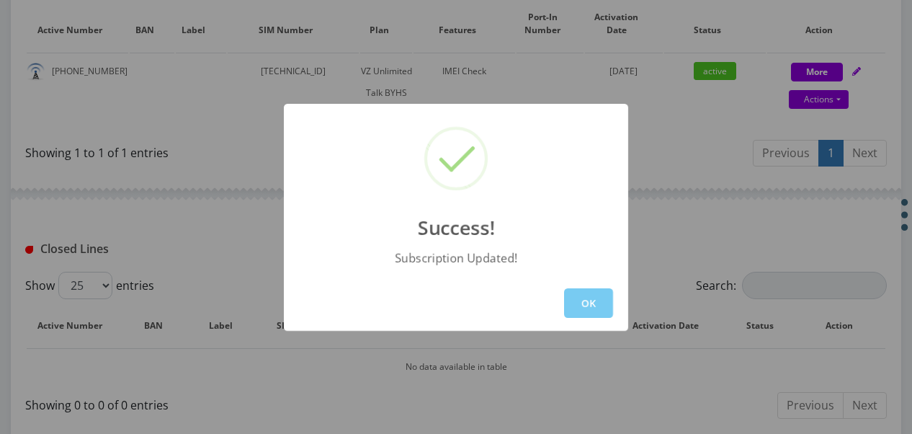
click at [588, 304] on button "OK" at bounding box center [588, 303] width 49 height 30
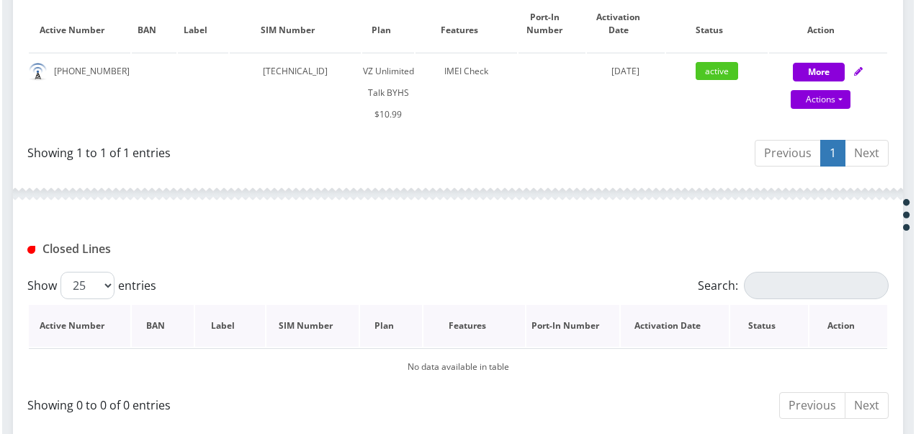
scroll to position [219, 0]
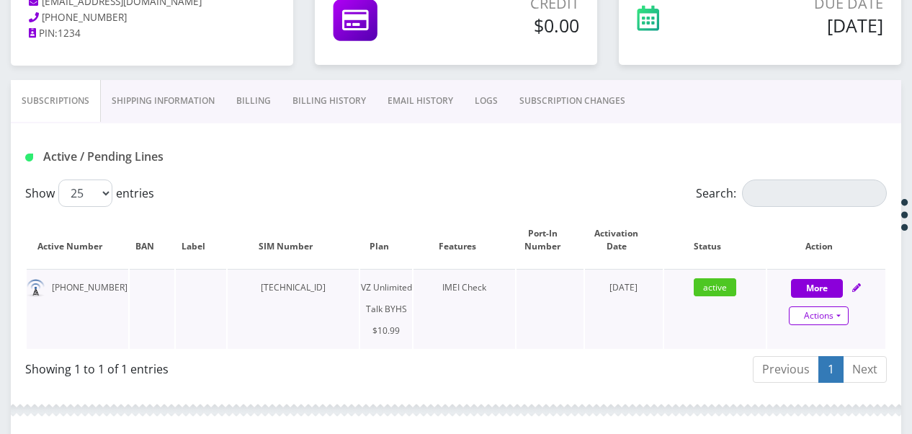
click at [841, 316] on link "Actions" at bounding box center [819, 315] width 60 height 19
select select "467"
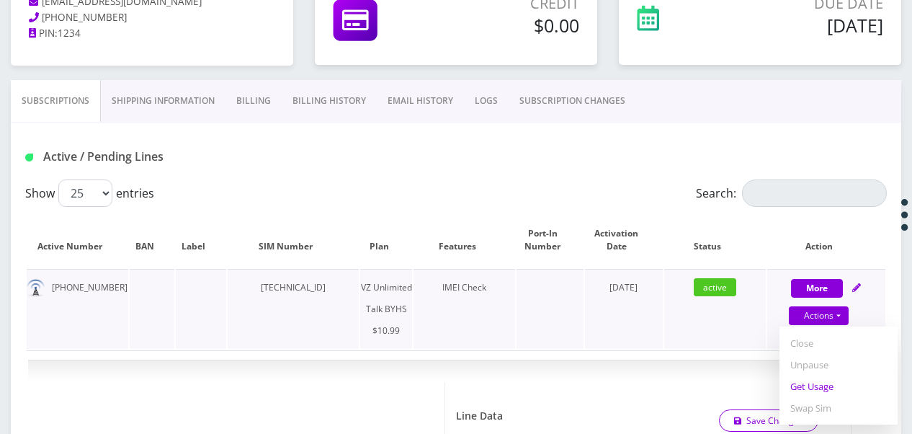
click at [824, 388] on link "Get Usage" at bounding box center [838, 386] width 118 height 22
select select "467"
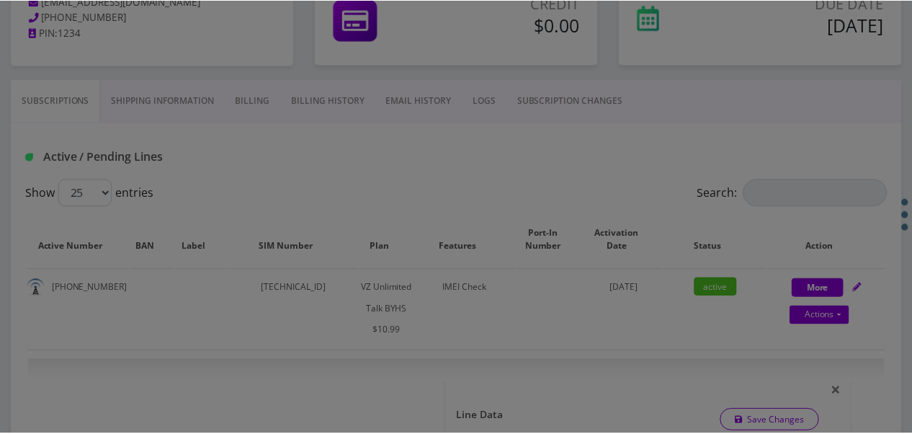
scroll to position [0, 0]
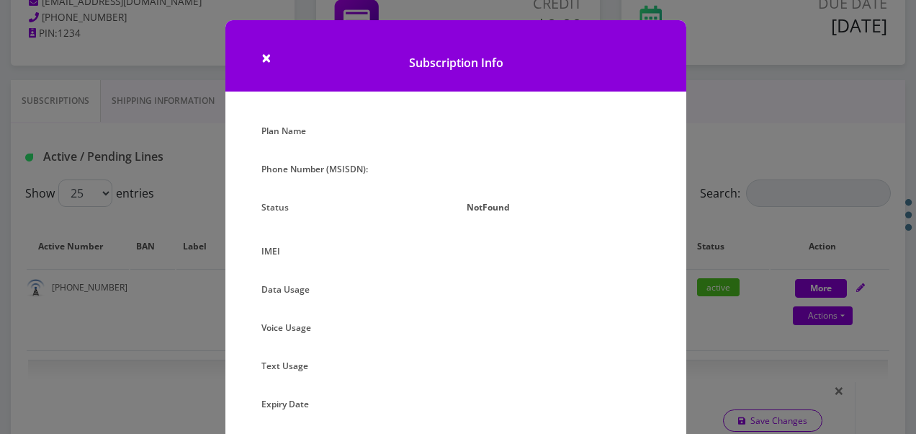
click at [728, 370] on div "× Subscription Info Plan Name Phone Number (MSISDN): Status NotFound IMEI Data …" at bounding box center [458, 217] width 916 height 434
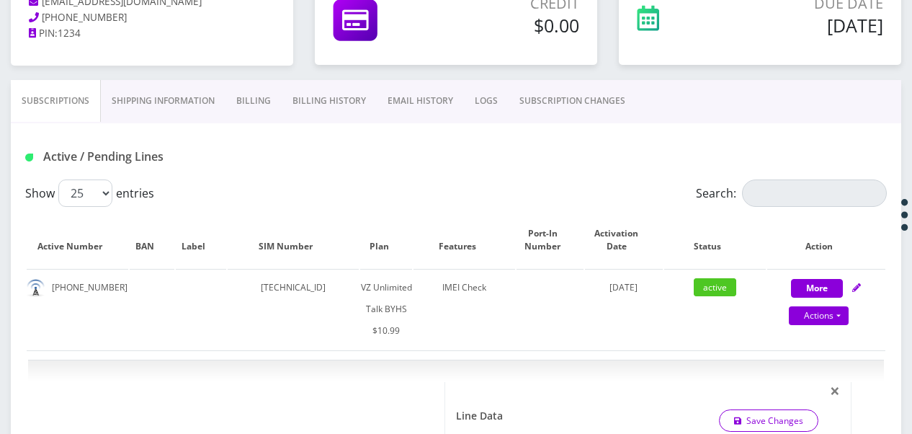
click at [545, 104] on link "SUBSCRIPTION CHANGES" at bounding box center [572, 101] width 127 height 42
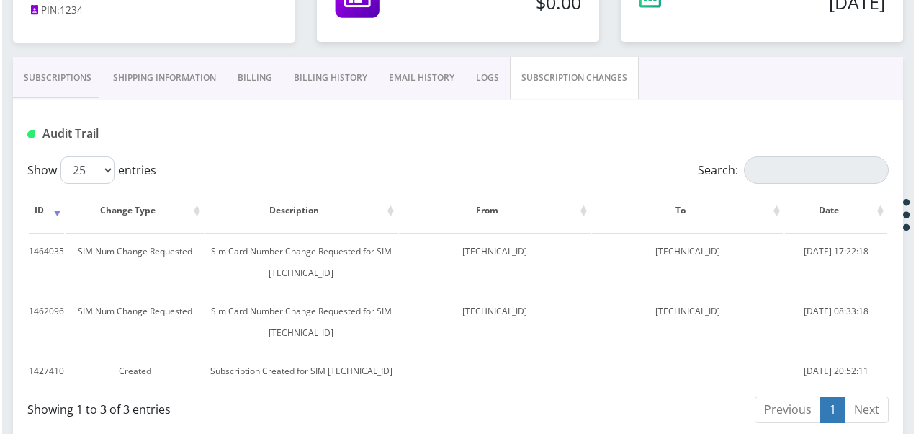
scroll to position [219, 0]
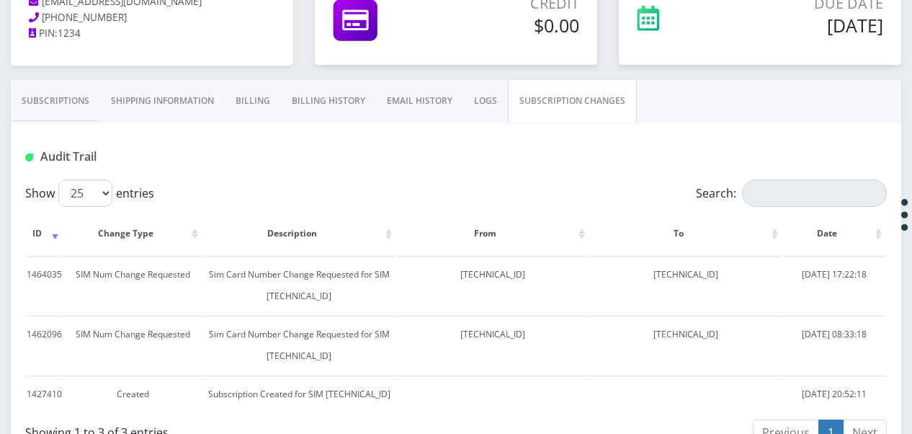
click at [76, 108] on link "Subscriptions" at bounding box center [55, 101] width 89 height 42
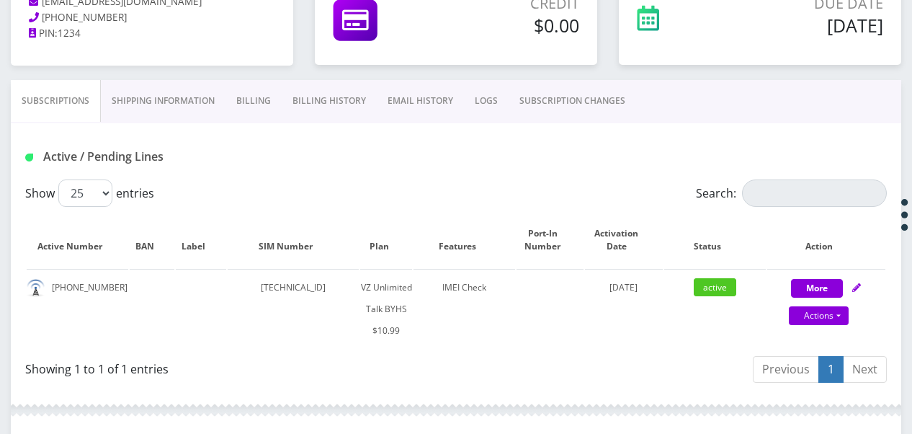
click at [556, 112] on link "SUBSCRIPTION CHANGES" at bounding box center [572, 101] width 127 height 42
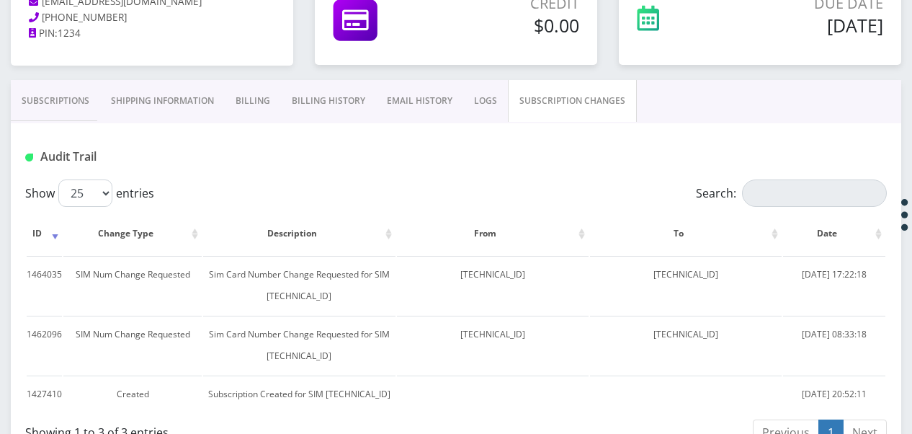
click at [76, 98] on link "Subscriptions" at bounding box center [55, 101] width 89 height 42
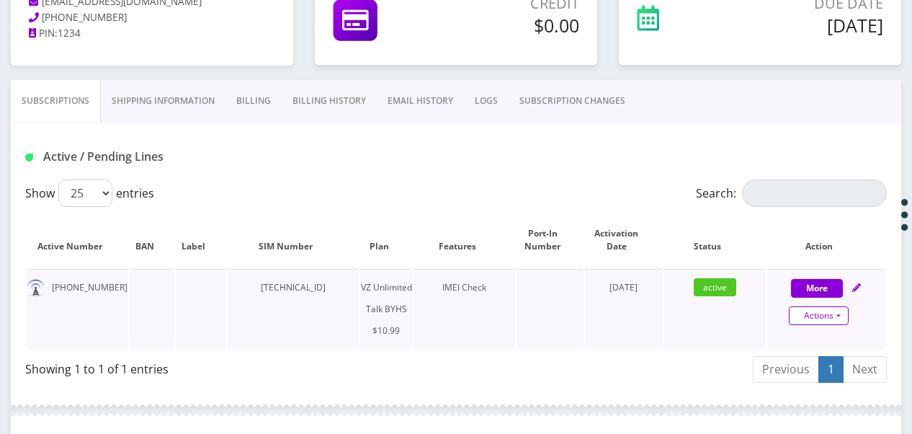
click at [836, 313] on link "Actions" at bounding box center [819, 315] width 60 height 19
select select "467"
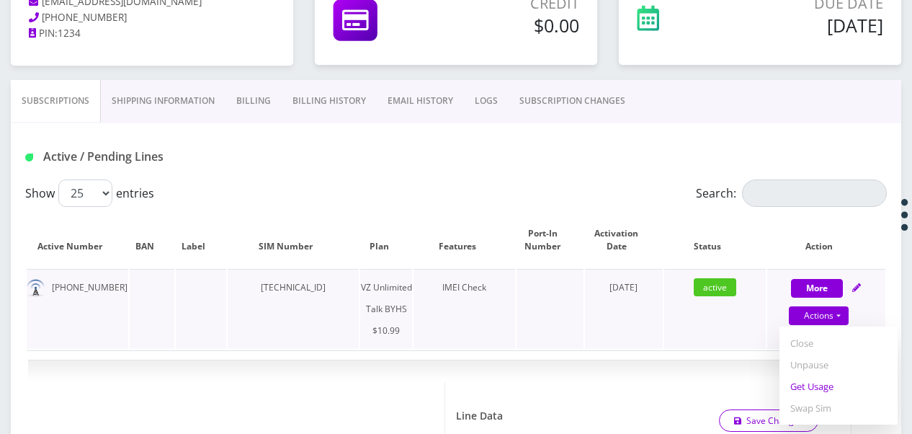
click at [814, 383] on link "Get Usage" at bounding box center [838, 386] width 118 height 22
select select "467"
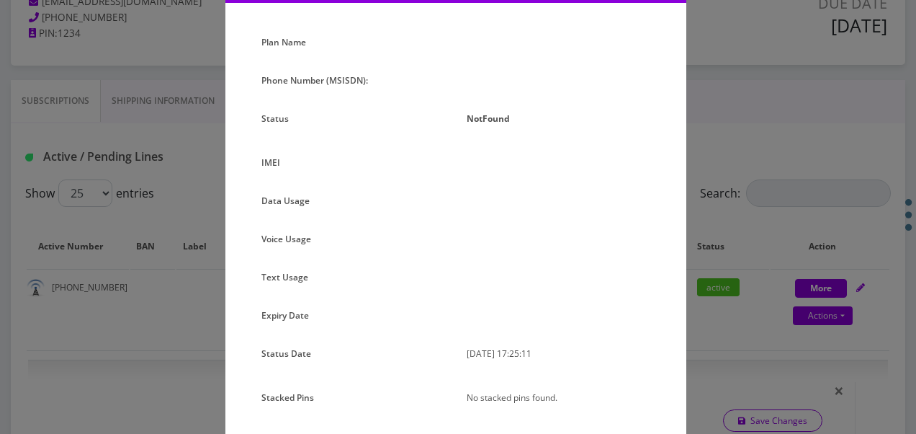
scroll to position [136, 0]
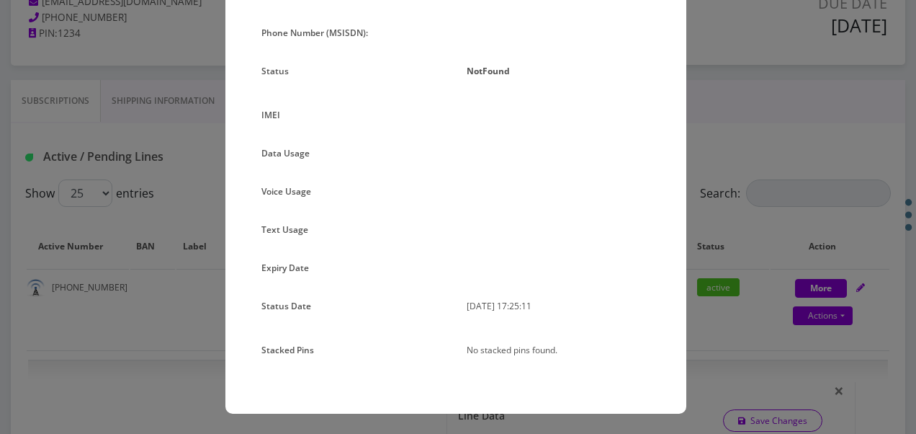
click at [656, 231] on div at bounding box center [558, 232] width 205 height 27
click at [736, 305] on div "× Subscription Info Plan Name Phone Number (MSISDN): Status NotFound IMEI Data …" at bounding box center [458, 217] width 916 height 434
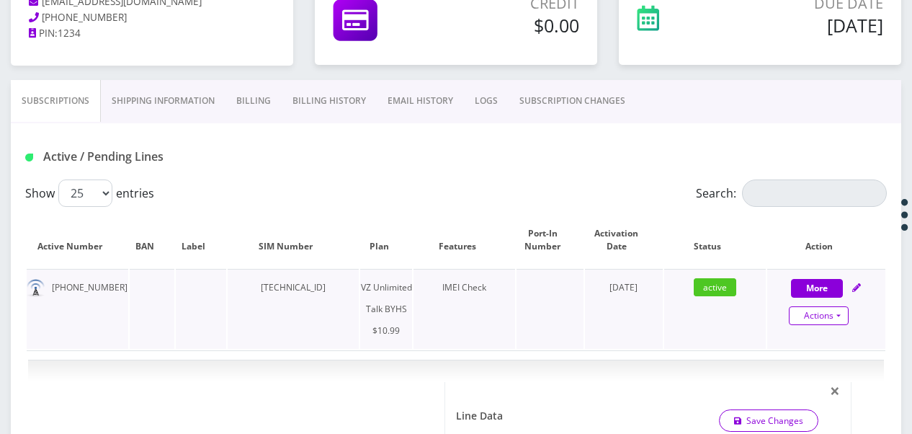
click at [840, 310] on link "Actions" at bounding box center [819, 315] width 60 height 19
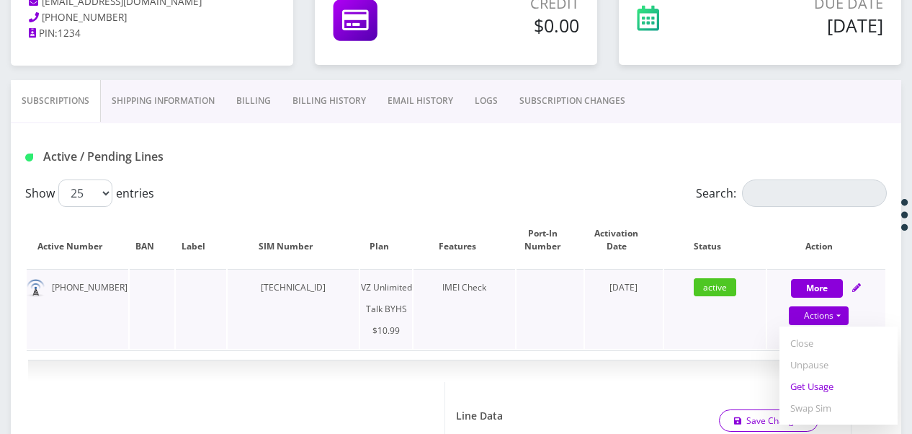
click at [823, 384] on link "Get Usage" at bounding box center [838, 386] width 118 height 22
select select "467"
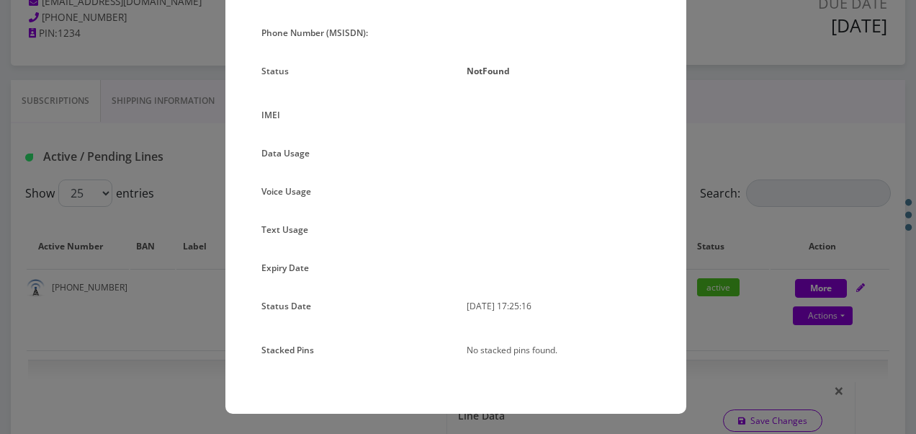
click at [702, 151] on div "× Subscription Info Plan Name Phone Number (MSISDN): Status NotFound IMEI Data …" at bounding box center [458, 217] width 916 height 434
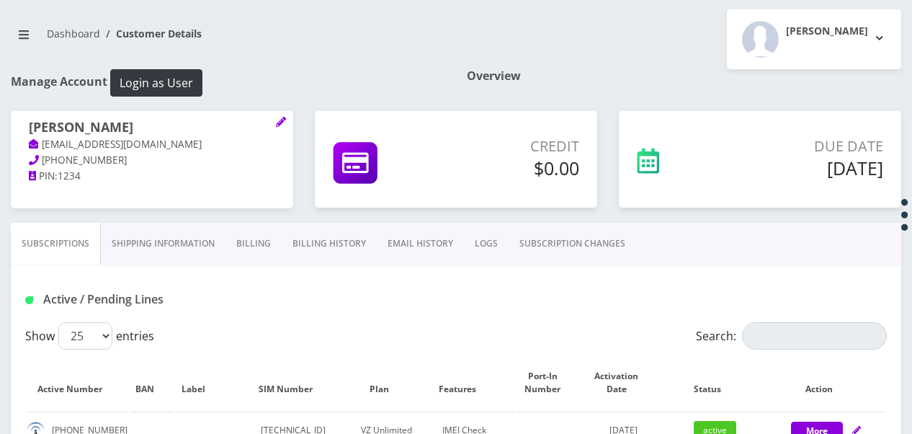
scroll to position [216, 0]
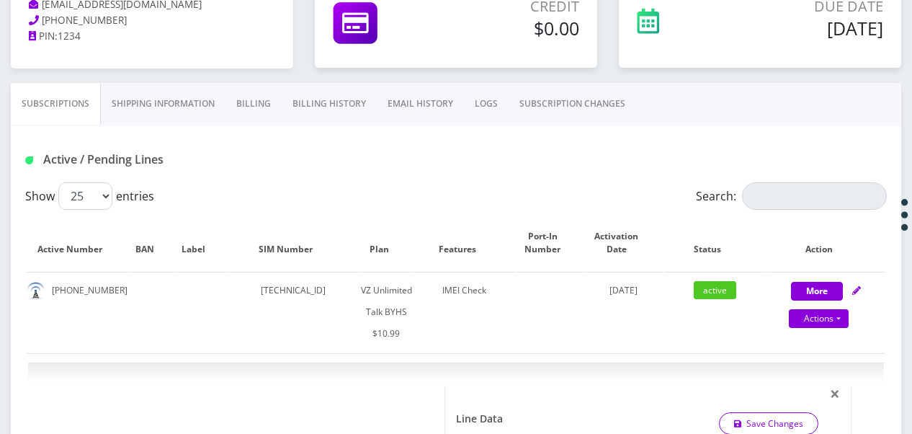
click at [546, 91] on link "SUBSCRIPTION CHANGES" at bounding box center [572, 104] width 127 height 42
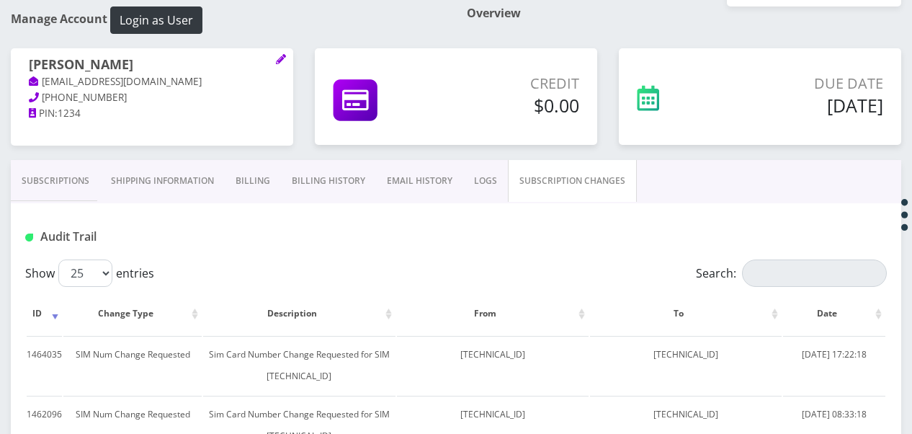
scroll to position [125, 0]
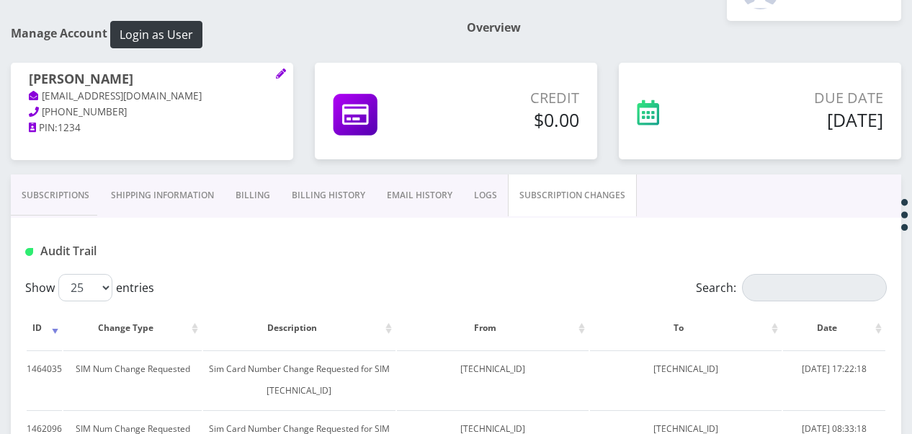
click at [79, 199] on link "Subscriptions" at bounding box center [55, 195] width 89 height 42
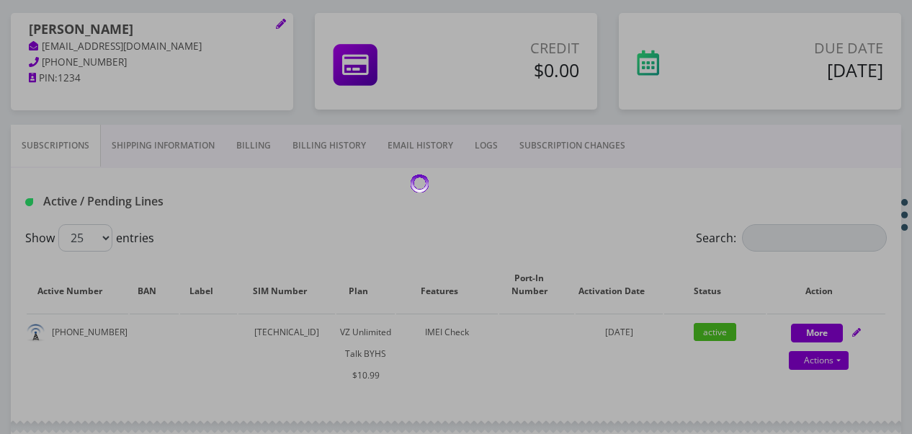
scroll to position [197, 0]
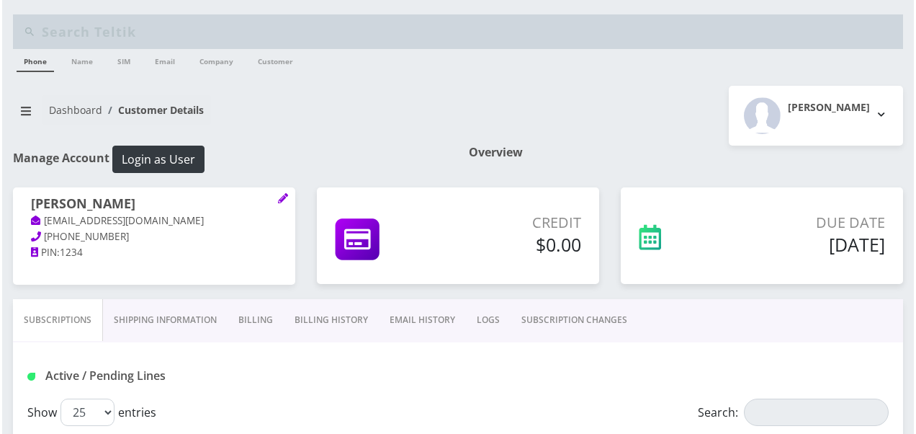
scroll to position [197, 0]
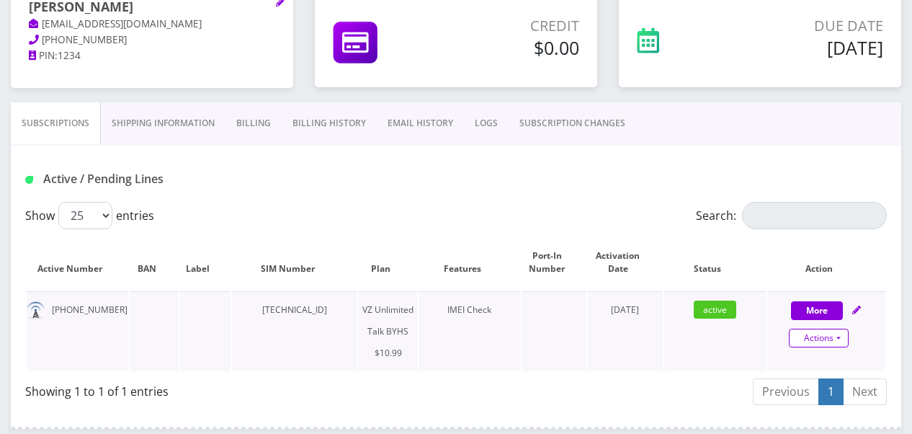
click at [843, 340] on link "Actions" at bounding box center [819, 337] width 60 height 19
select select "467"
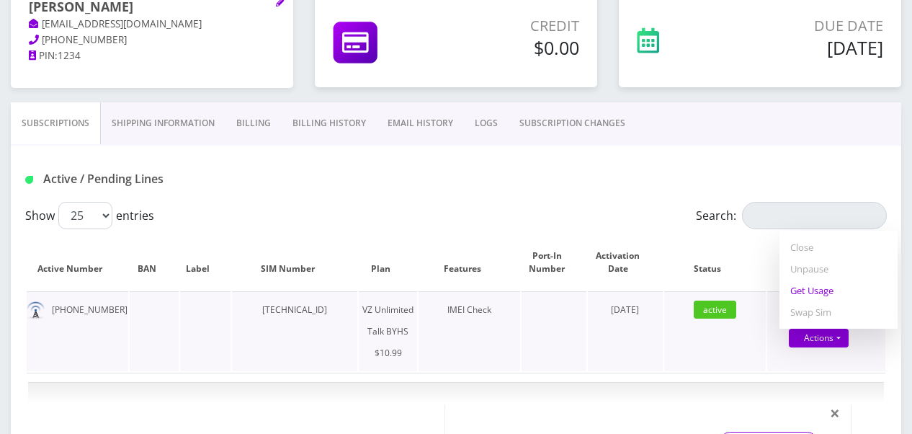
click at [828, 296] on link "Get Usage" at bounding box center [838, 290] width 118 height 22
select select "467"
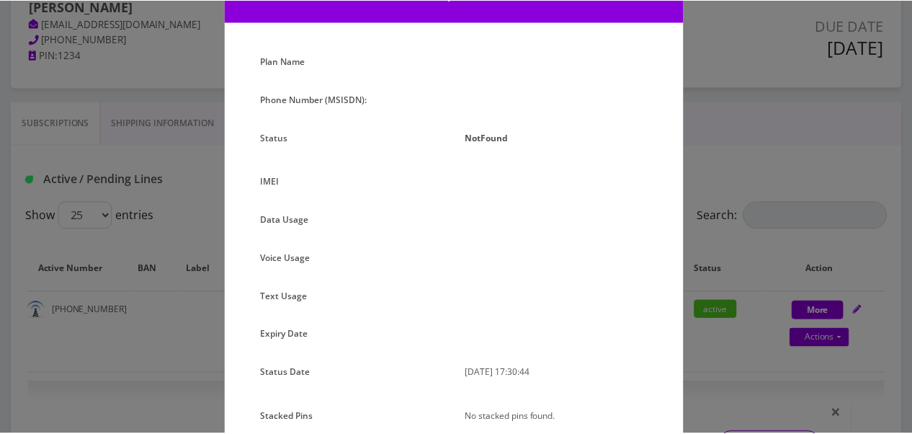
scroll to position [136, 0]
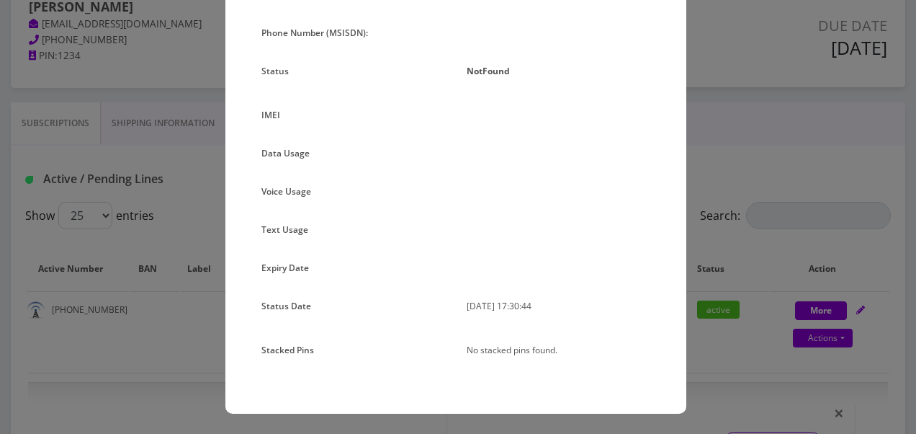
click at [692, 205] on div "× Subscription Info Plan Name Phone Number (MSISDN): Status NotFound IMEI Data …" at bounding box center [458, 217] width 916 height 434
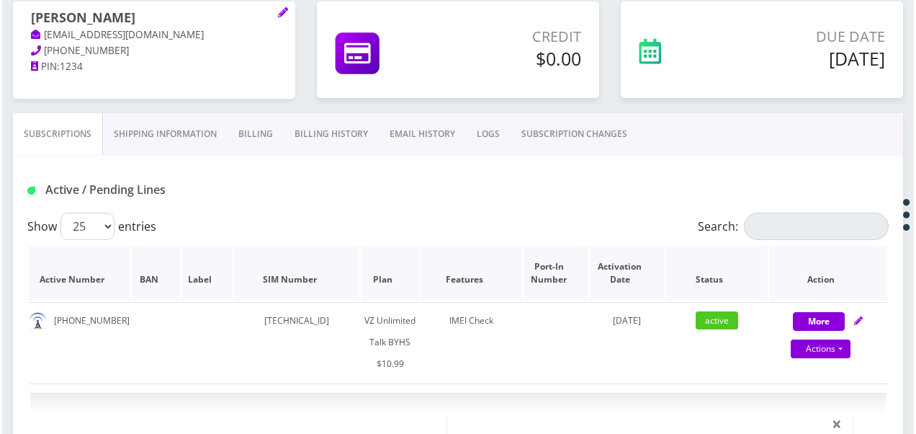
scroll to position [341, 0]
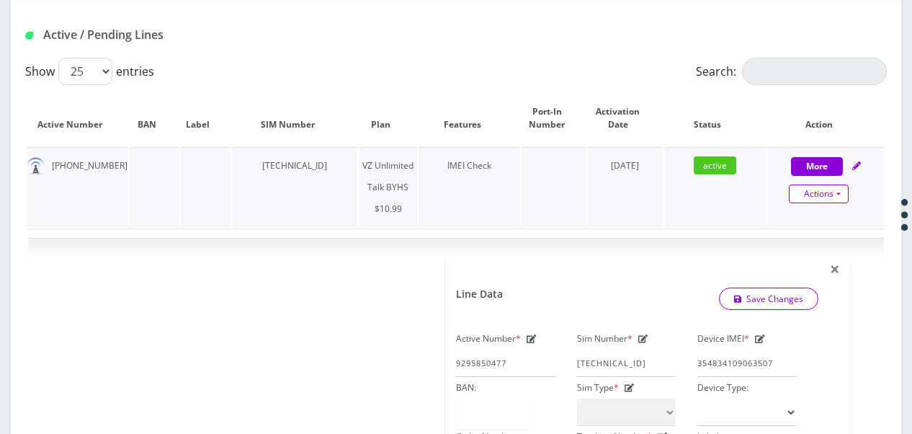
click at [846, 200] on link "Actions" at bounding box center [819, 193] width 60 height 19
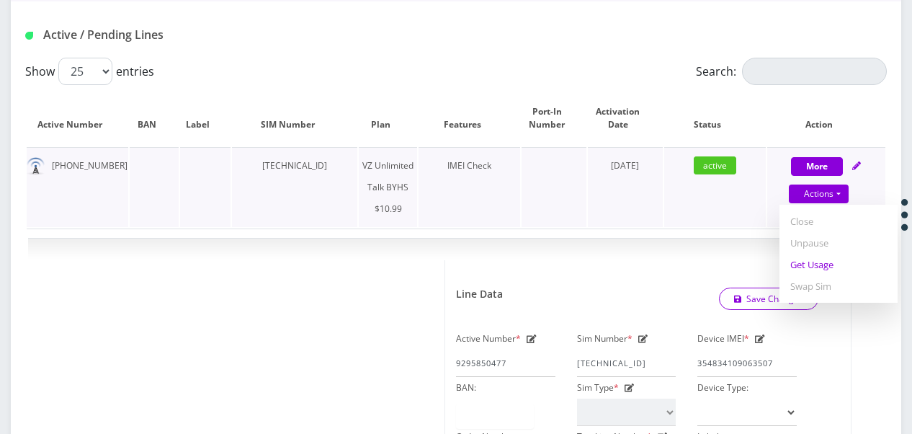
click at [826, 264] on link "Get Usage" at bounding box center [838, 265] width 118 height 22
select select "467"
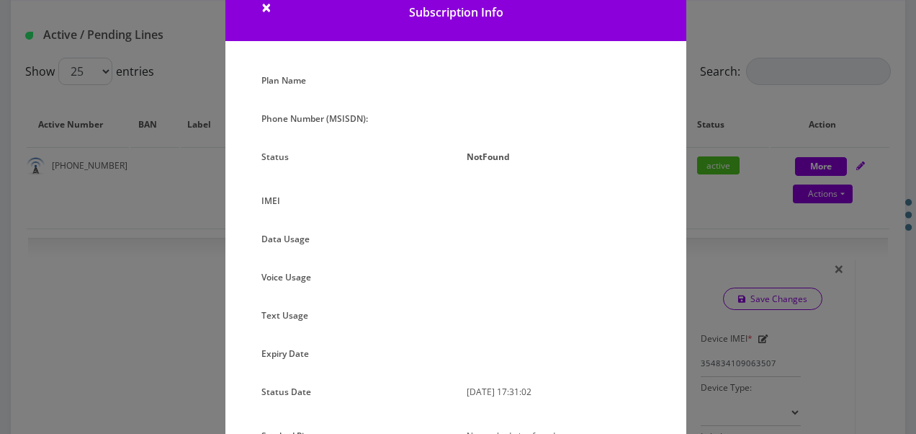
scroll to position [72, 0]
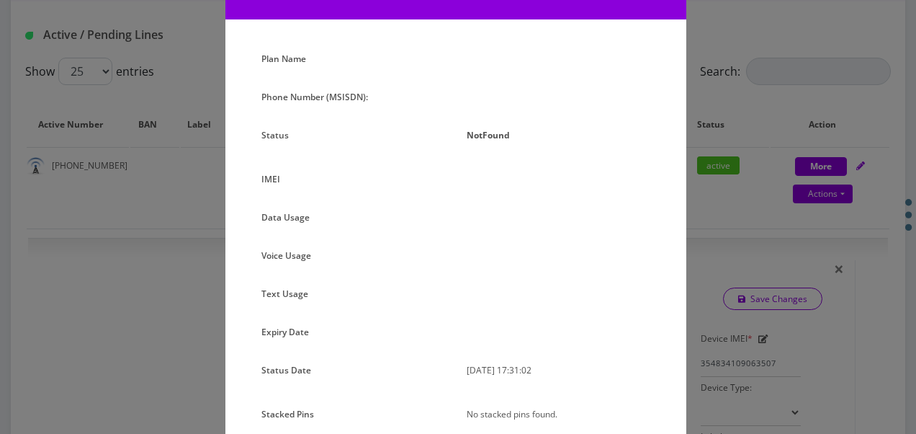
click at [742, 177] on div "× Subscription Info Plan Name Phone Number (MSISDN): Status NotFound IMEI Data …" at bounding box center [458, 217] width 916 height 434
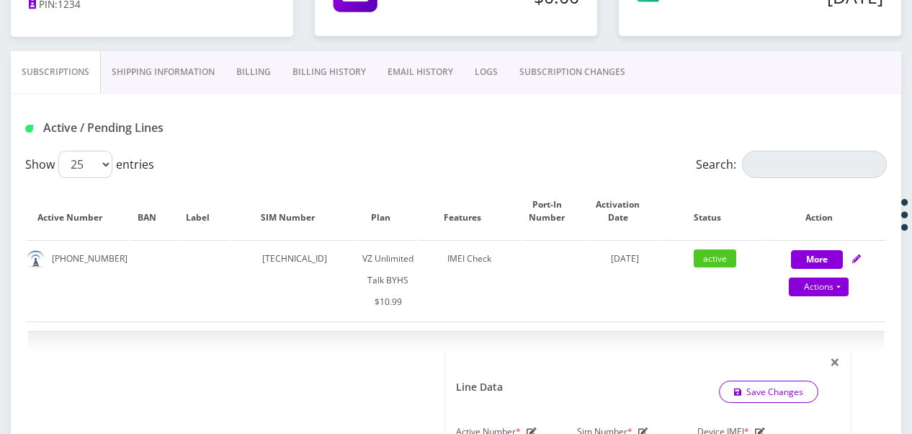
scroll to position [197, 0]
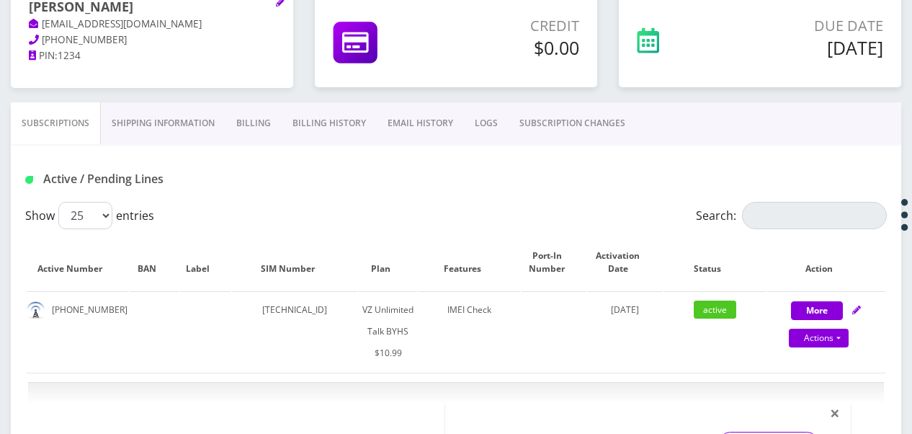
click at [556, 127] on link "SUBSCRIPTION CHANGES" at bounding box center [572, 123] width 127 height 42
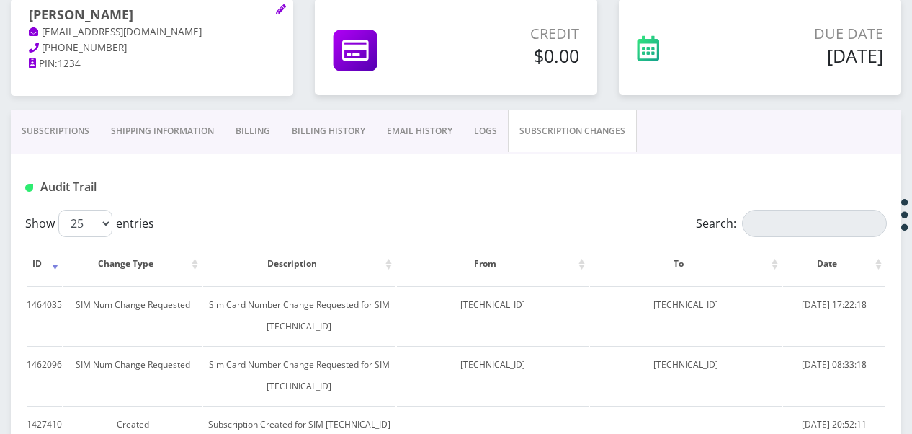
scroll to position [125, 0]
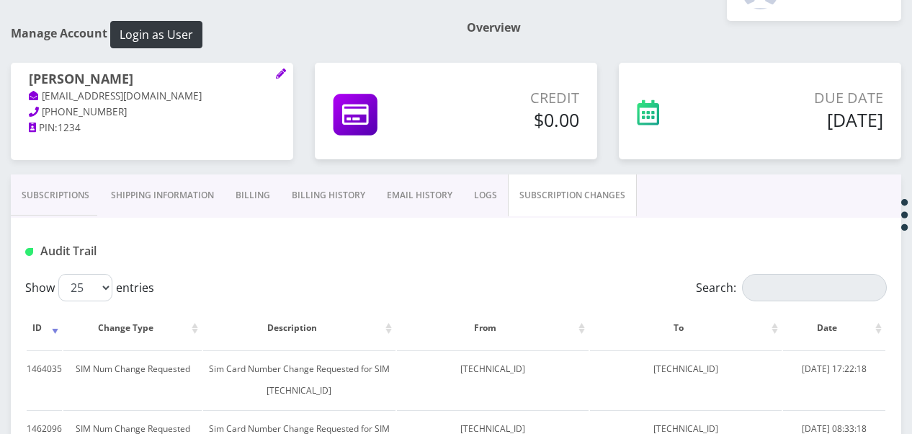
click at [0, 205] on html "Phone Name SIM Email Company Customer Action Queues Support Email Template Emai…" at bounding box center [456, 252] width 912 height 755
click at [89, 191] on link "Subscriptions" at bounding box center [55, 195] width 89 height 42
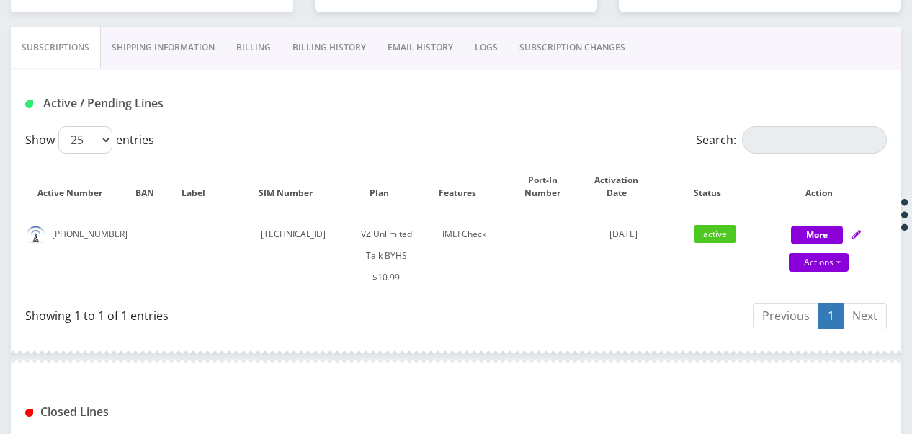
scroll to position [197, 0]
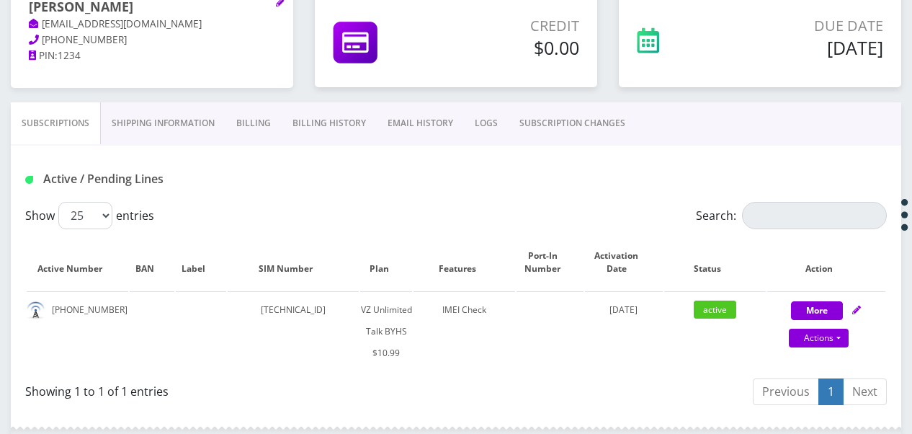
click at [537, 124] on link "SUBSCRIPTION CHANGES" at bounding box center [572, 123] width 127 height 42
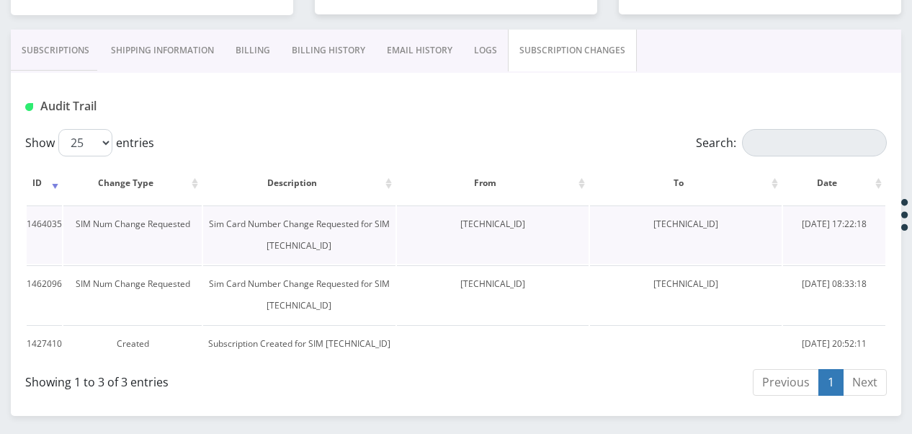
scroll to position [341, 0]
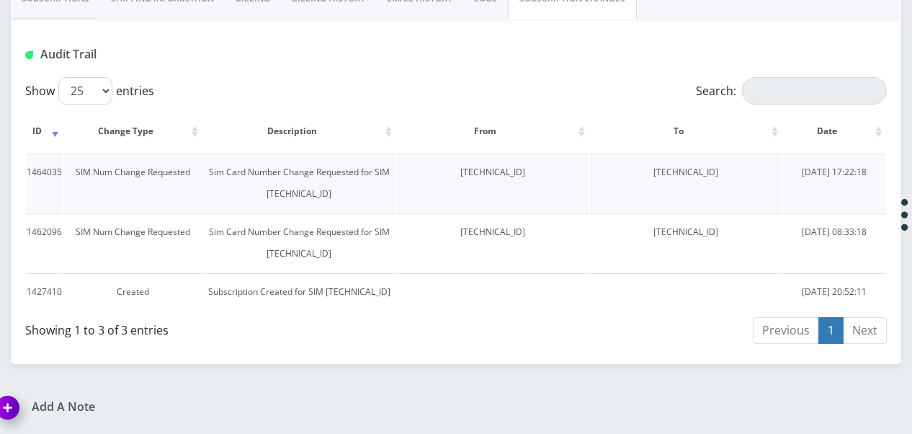
drag, startPoint x: 424, startPoint y: 154, endPoint x: 523, endPoint y: 161, distance: 99.6
click at [523, 161] on td "[TECHNICAL_ID]" at bounding box center [493, 182] width 192 height 58
drag, startPoint x: 523, startPoint y: 161, endPoint x: 511, endPoint y: 154, distance: 13.2
copy td "[TECHNICAL_ID]"
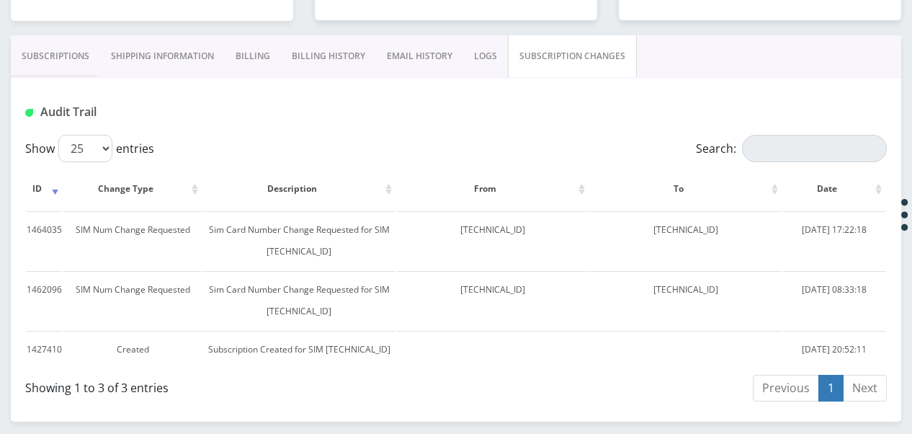
scroll to position [197, 0]
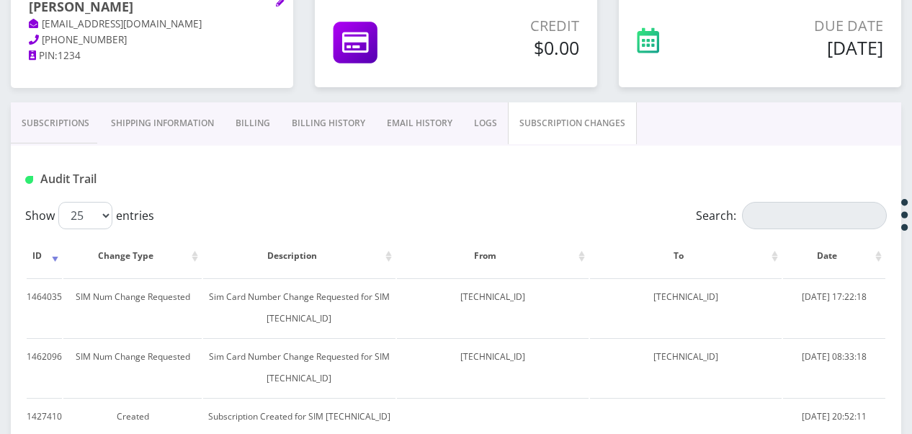
click at [97, 127] on link "Subscriptions" at bounding box center [55, 123] width 89 height 42
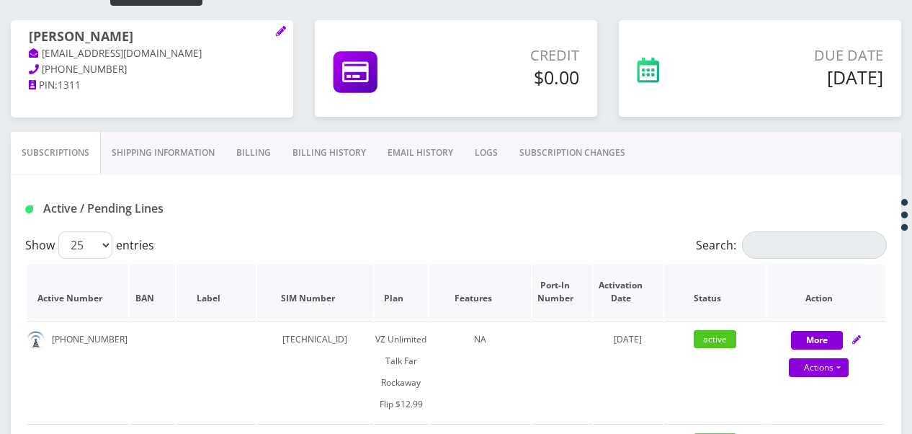
scroll to position [144, 0]
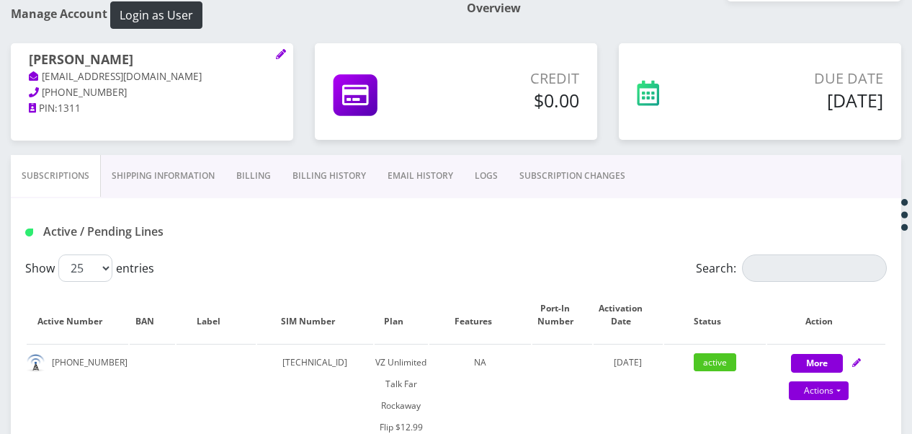
click at [263, 186] on link "Billing" at bounding box center [253, 176] width 56 height 42
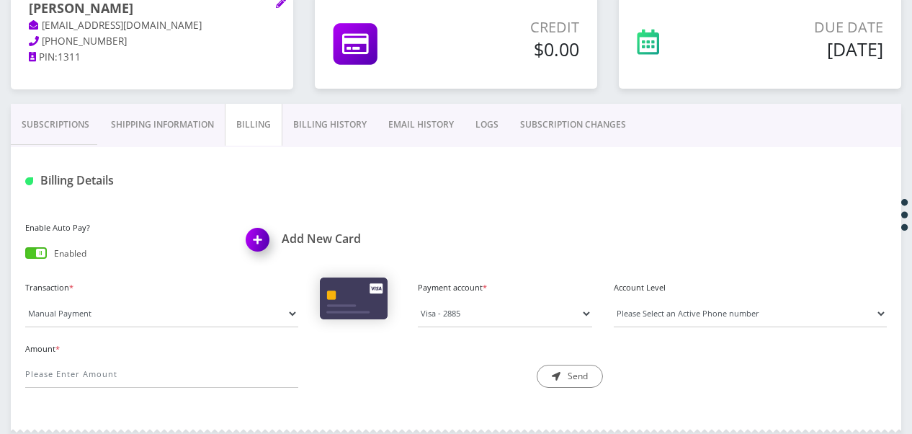
scroll to position [216, 0]
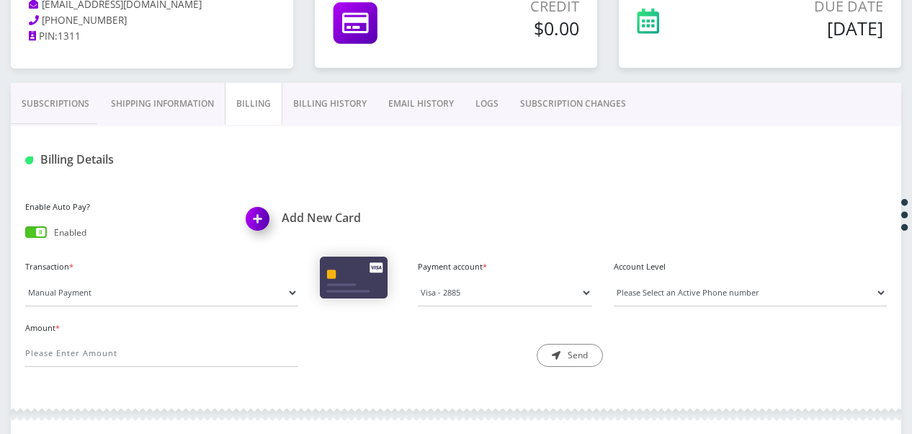
click at [49, 120] on link "Subscriptions" at bounding box center [55, 104] width 89 height 42
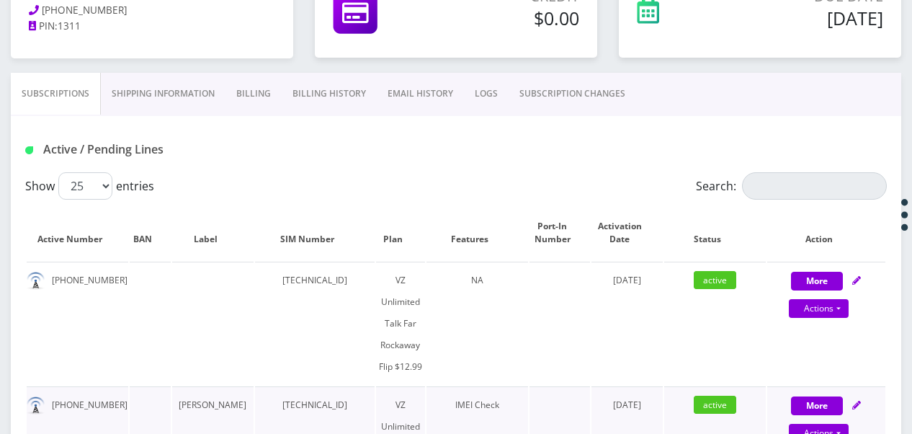
scroll to position [216, 0]
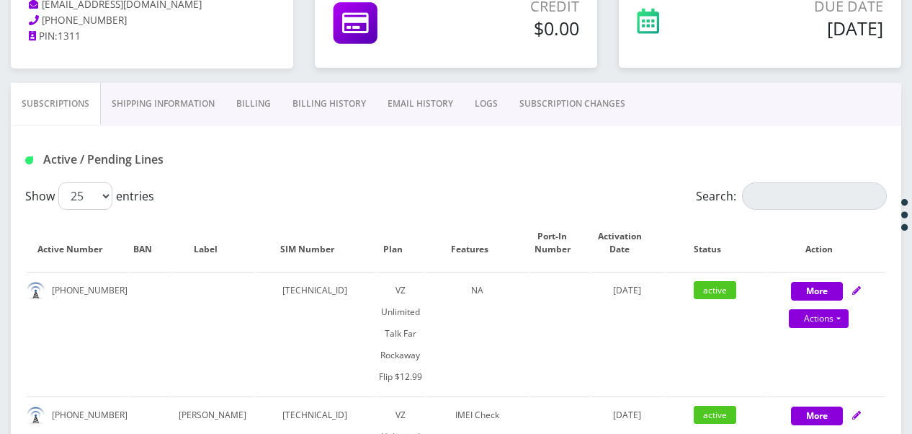
click at [234, 112] on link "Billing" at bounding box center [253, 104] width 56 height 42
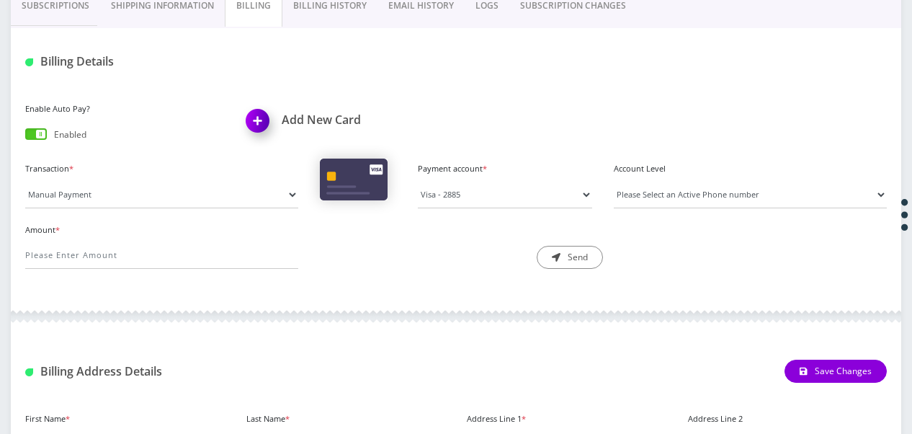
scroll to position [72, 0]
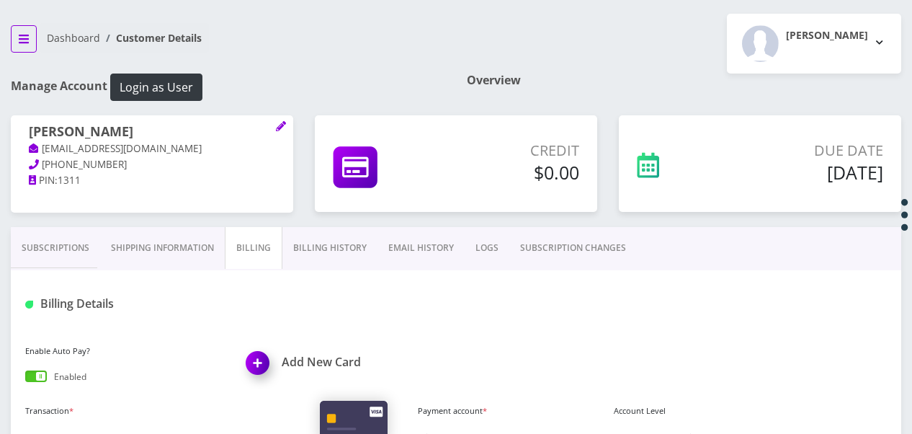
click at [22, 35] on icon "breadcrumb" at bounding box center [24, 39] width 10 height 12
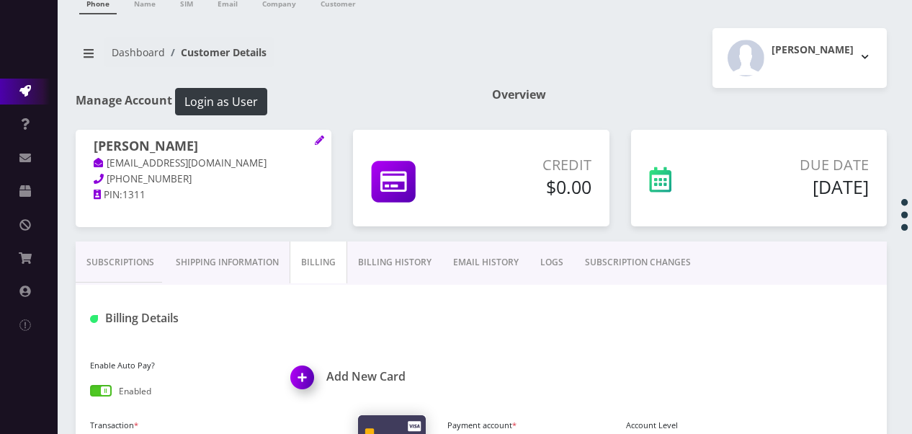
click at [13, 88] on link "Action Queues" at bounding box center [29, 92] width 58 height 26
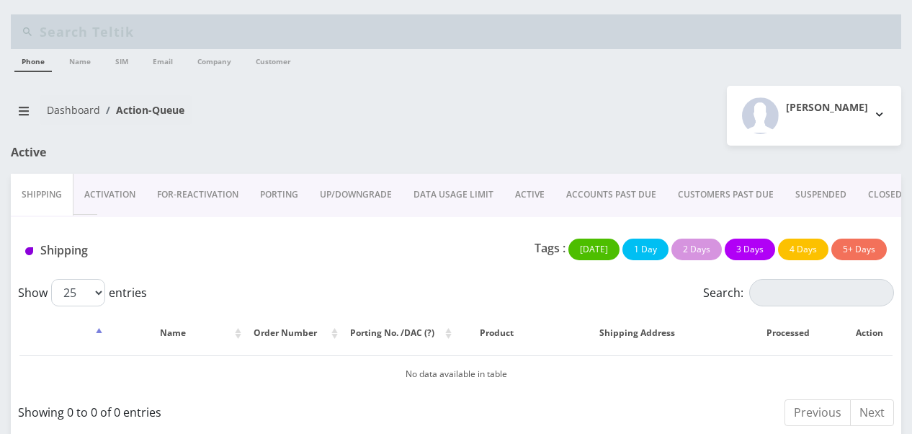
click at [522, 192] on link "ACTIVE" at bounding box center [529, 195] width 51 height 42
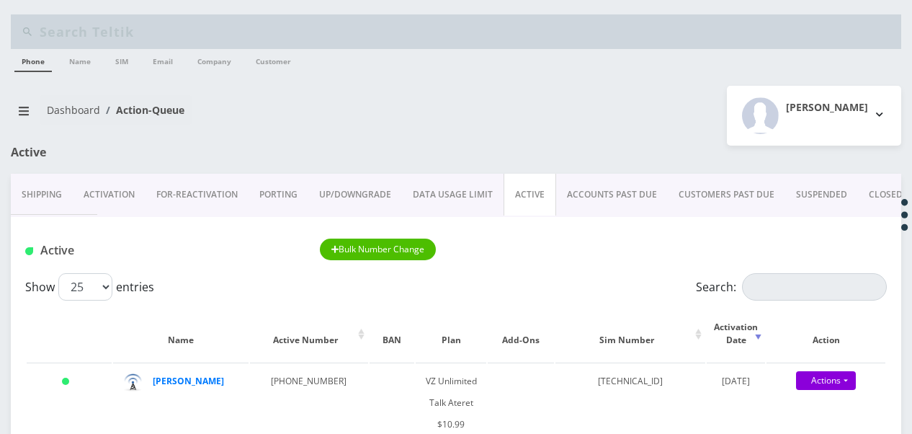
click at [612, 194] on link "ACCOUNTS PAST DUE" at bounding box center [612, 195] width 112 height 42
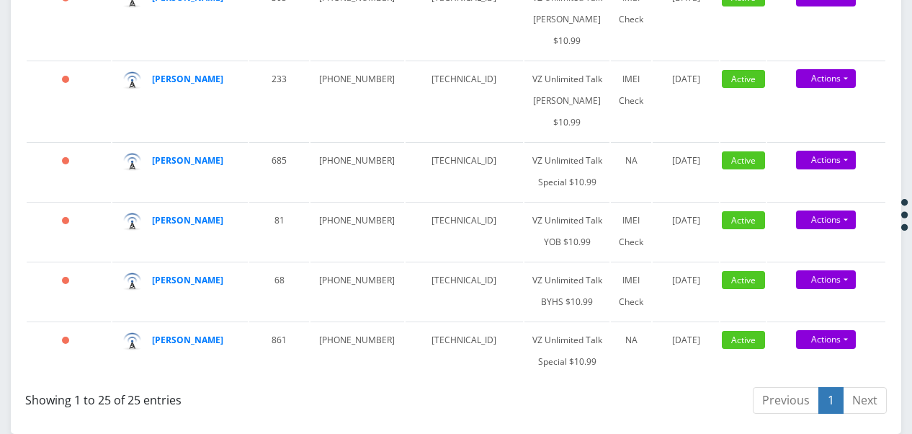
scroll to position [2233, 0]
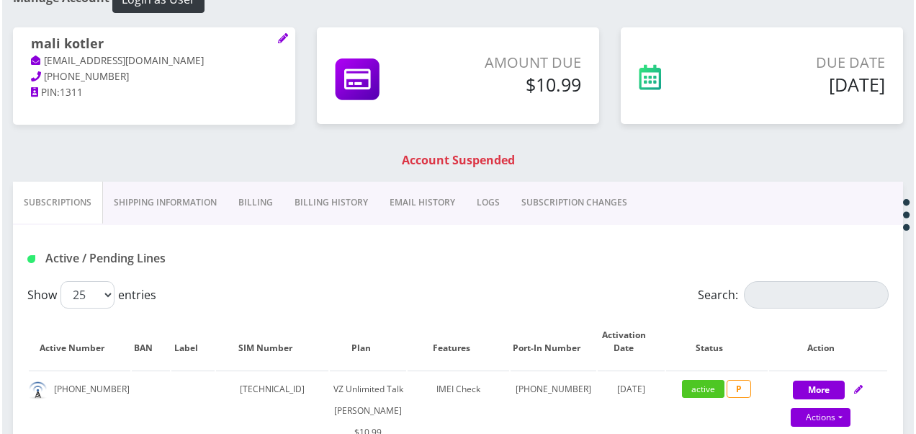
scroll to position [288, 0]
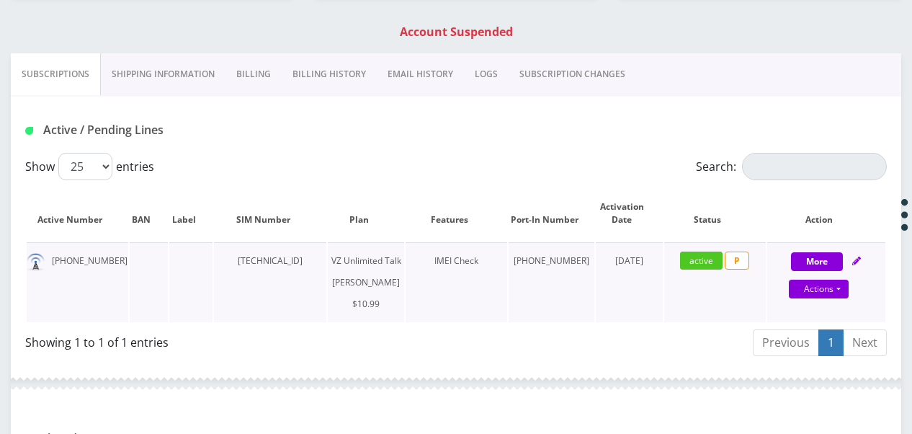
click at [845, 298] on div "Actions Suspend Close Get Usage Swap Sim" at bounding box center [819, 290] width 118 height 22
select select "366"
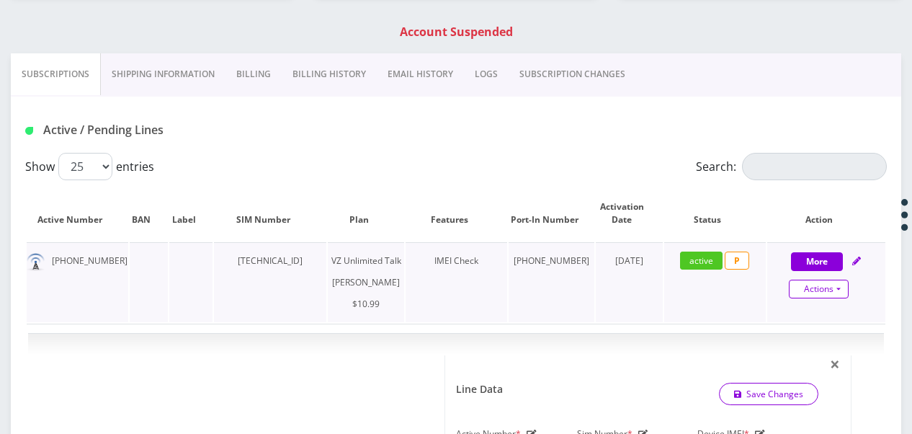
click at [844, 295] on link "Actions" at bounding box center [819, 288] width 60 height 19
select select "366"
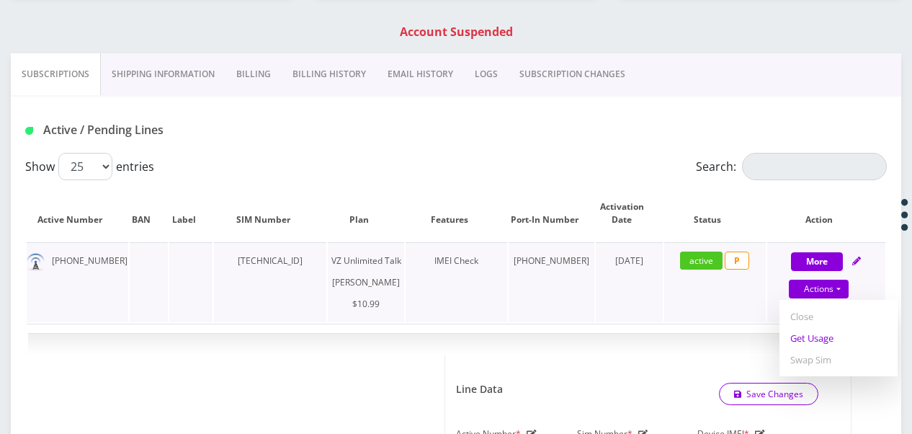
click at [823, 331] on link "Get Usage" at bounding box center [838, 338] width 118 height 22
select select "366"
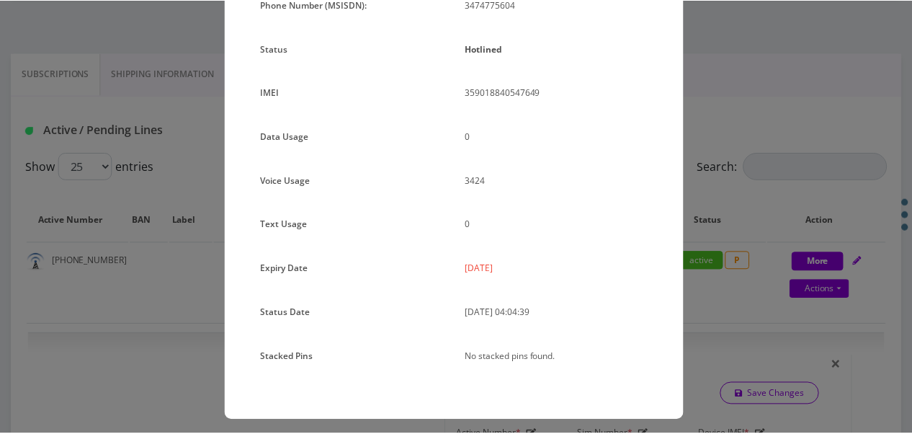
scroll to position [176, 0]
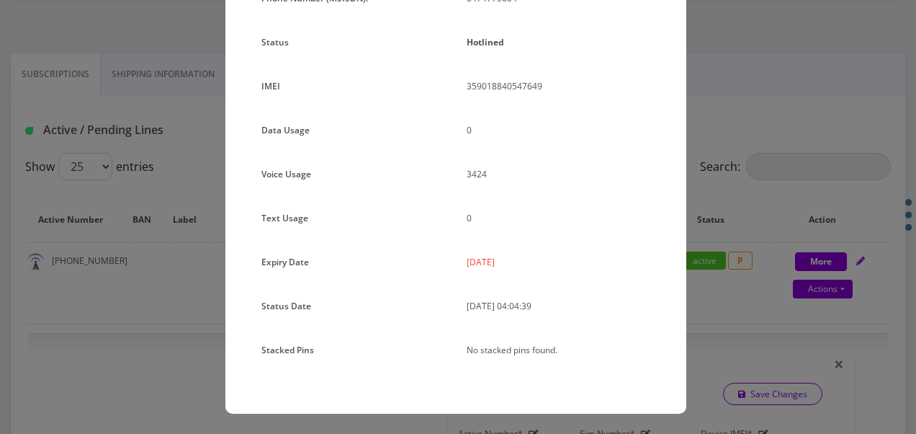
click at [800, 218] on div "× Subscription Info Plan Name TT 4G Monthly Unlimited Voice Plan Phone Number (…" at bounding box center [458, 217] width 916 height 434
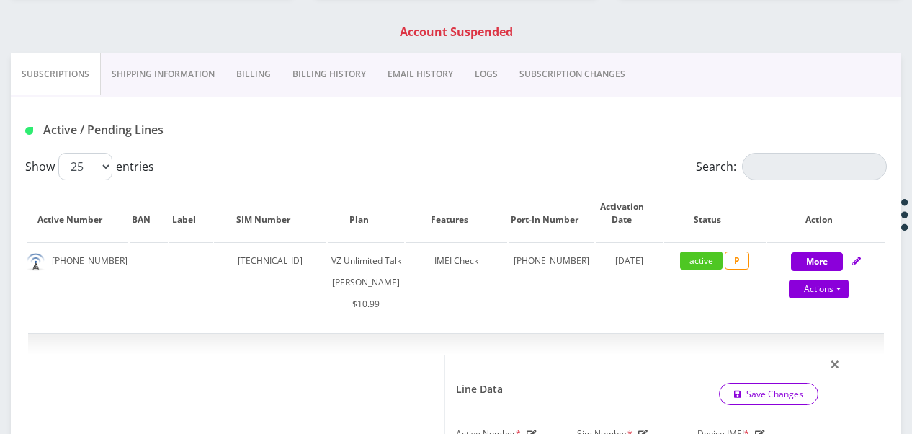
click at [264, 84] on link "Billing" at bounding box center [253, 74] width 56 height 42
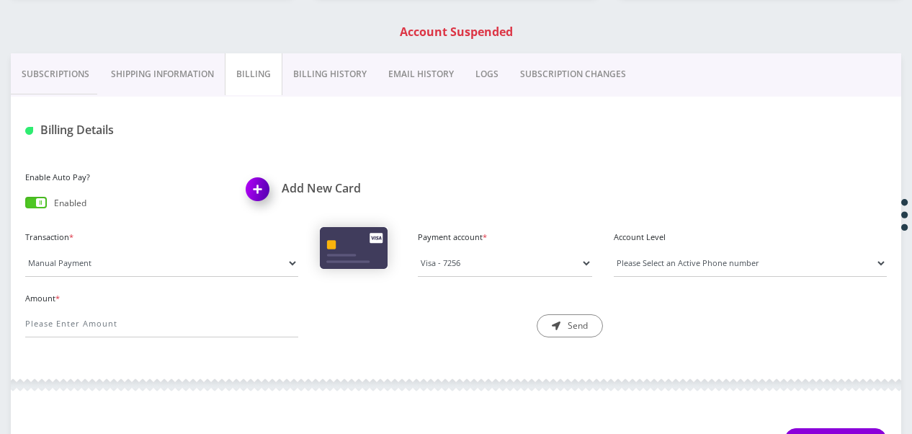
click at [304, 78] on link "Billing History" at bounding box center [329, 74] width 95 height 42
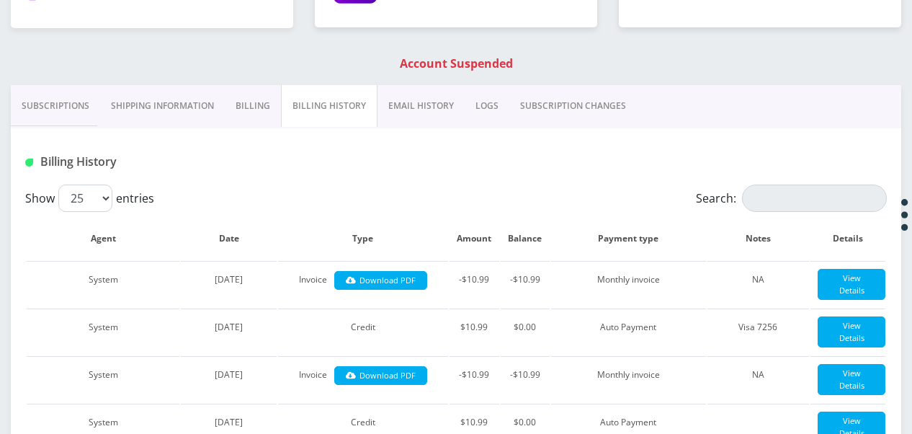
scroll to position [216, 0]
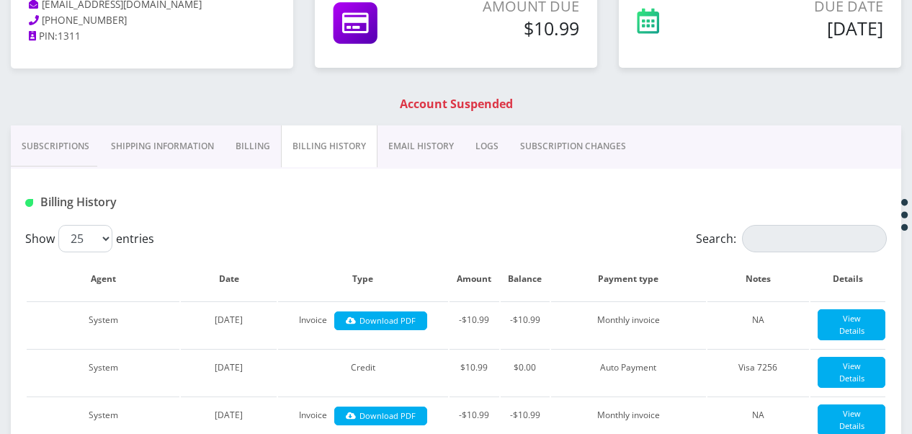
click at [253, 143] on link "Billing" at bounding box center [253, 146] width 56 height 42
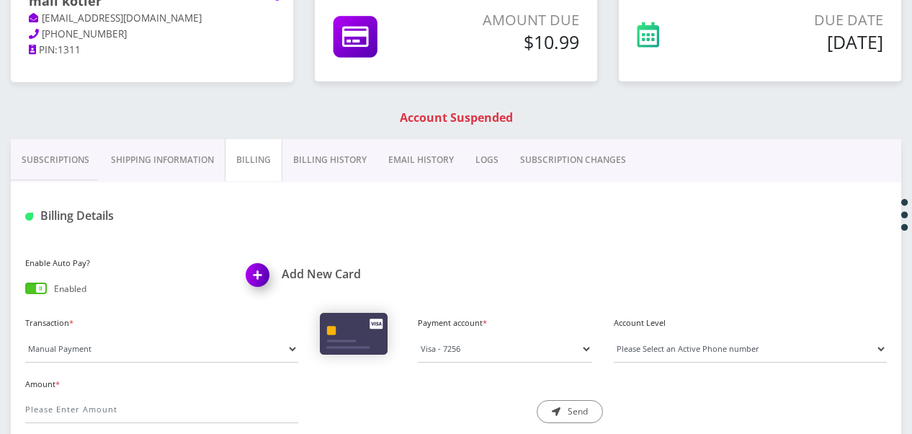
scroll to position [216, 0]
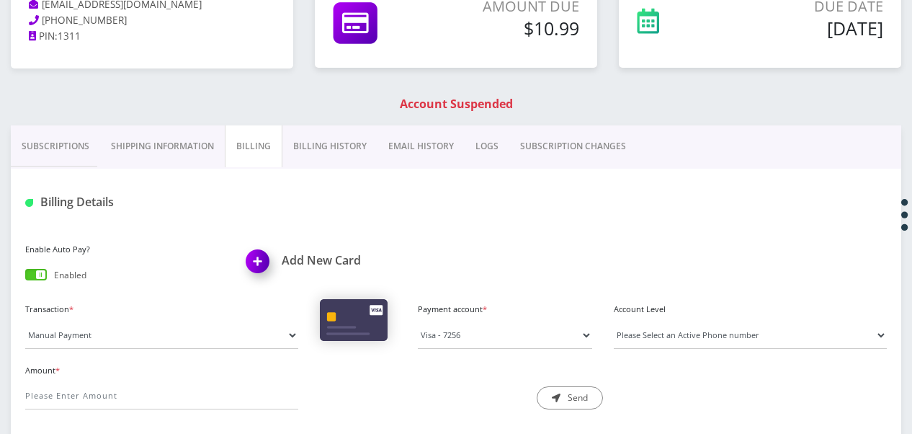
click at [321, 256] on h1 "Add New Card" at bounding box center [346, 261] width 200 height 14
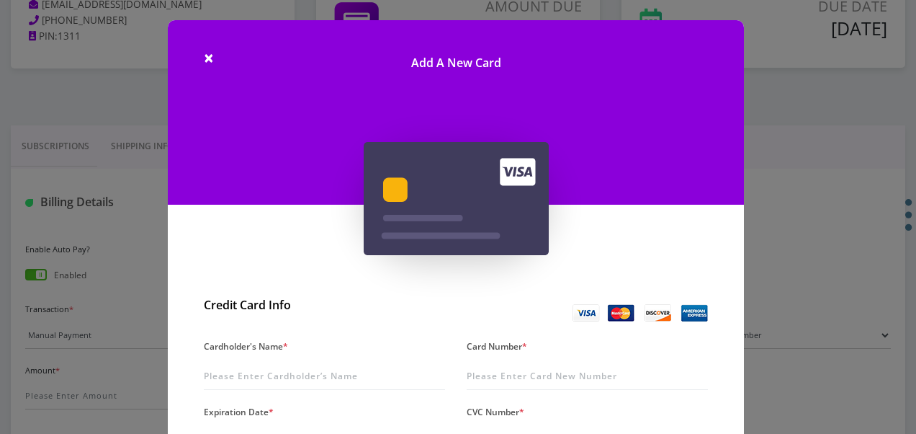
click at [797, 252] on div "× Add A New Card Credit Card Info Cardholder's Name * Card Number * Expiration …" at bounding box center [458, 217] width 916 height 434
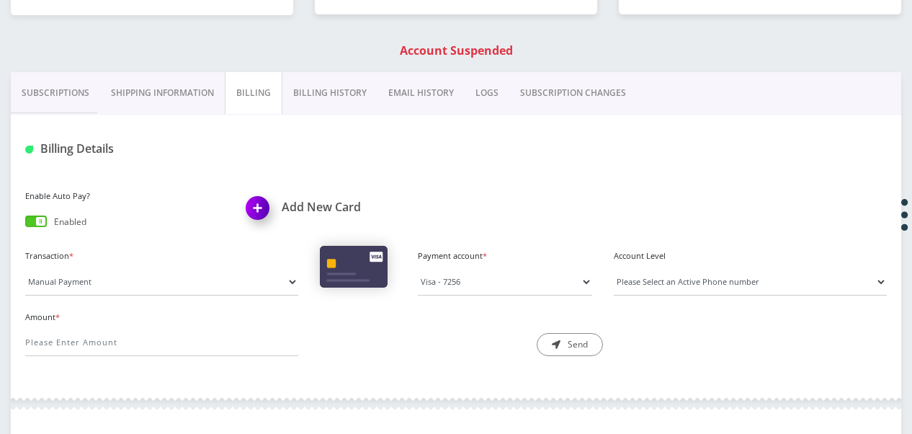
scroll to position [360, 0]
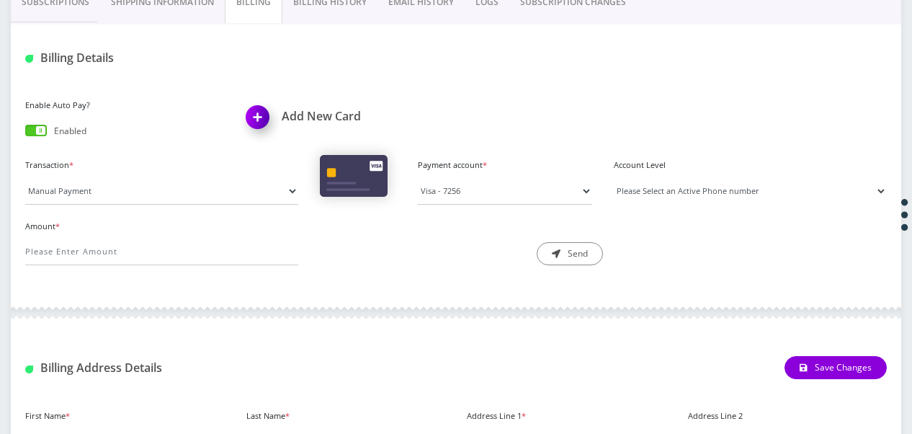
click at [660, 196] on select "Please Select an Active Phone number 3474775604" at bounding box center [750, 190] width 273 height 27
select select "93932"
click at [614, 177] on select "Please Select an Active Phone number 3474775604" at bounding box center [750, 190] width 273 height 27
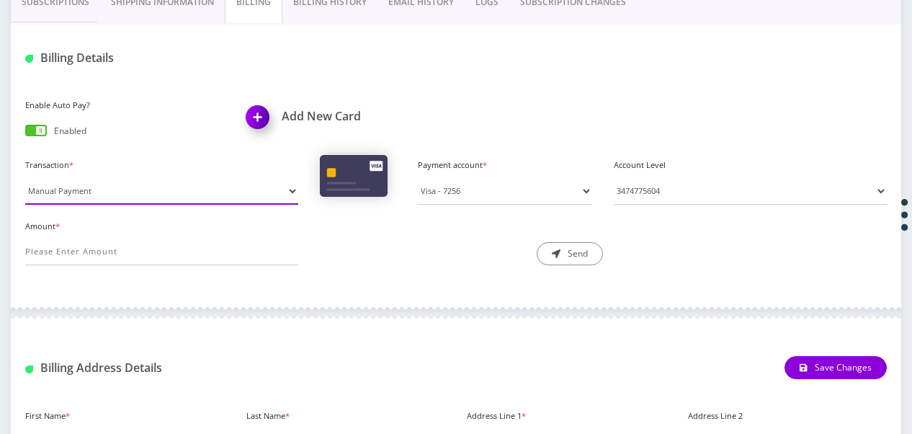
click at [223, 194] on select "Manual Payment Custom Charge Manual Credit Custom Invoice" at bounding box center [161, 190] width 273 height 27
click at [337, 229] on div "Description * Send" at bounding box center [456, 241] width 295 height 50
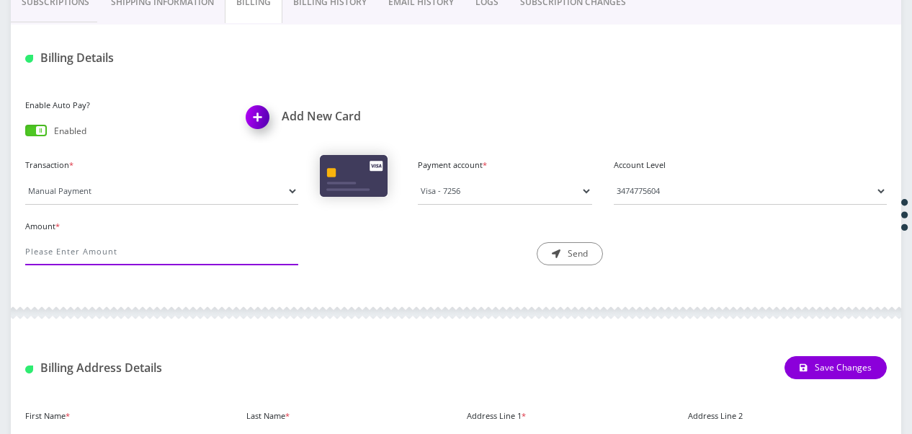
click at [225, 241] on input "Amount *" at bounding box center [161, 251] width 273 height 27
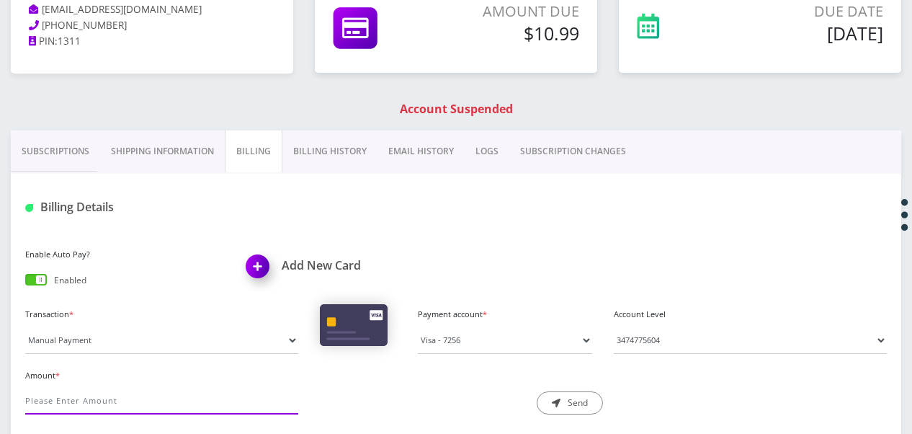
scroll to position [288, 0]
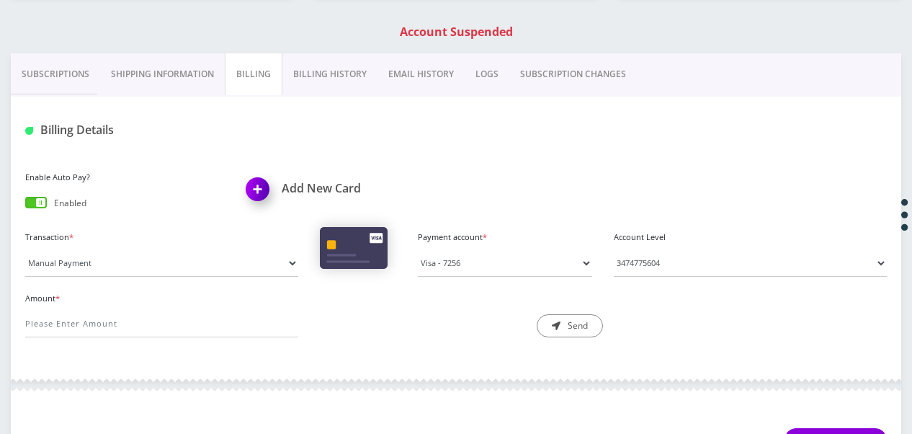
click at [246, 305] on div "Amount *" at bounding box center [161, 313] width 295 height 50
click at [246, 308] on div "Amount *" at bounding box center [161, 313] width 295 height 50
click at [248, 311] on input "Amount *" at bounding box center [161, 323] width 273 height 27
type input "10.99"
click at [323, 341] on div "Amount * 10.99 Description * Send" at bounding box center [455, 318] width 883 height 61
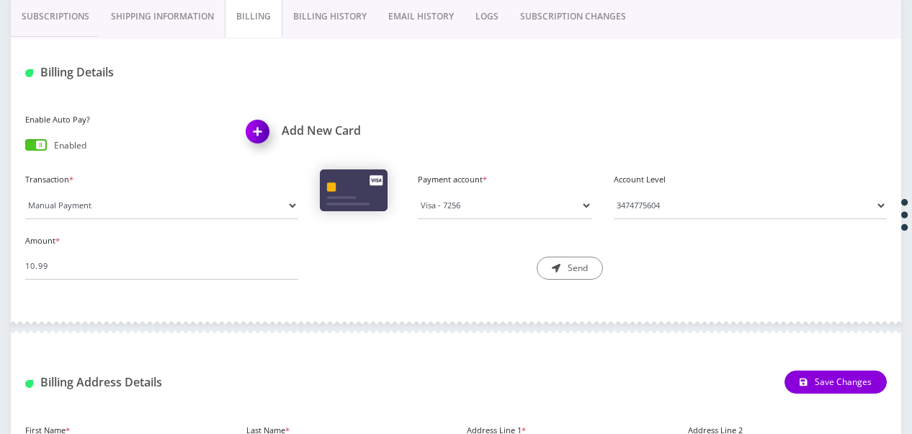
scroll to position [360, 0]
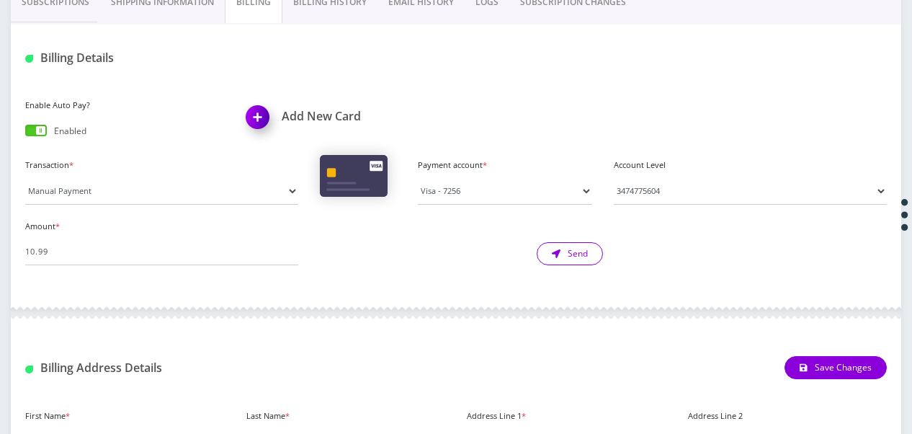
click at [546, 243] on button "Send" at bounding box center [570, 253] width 66 height 23
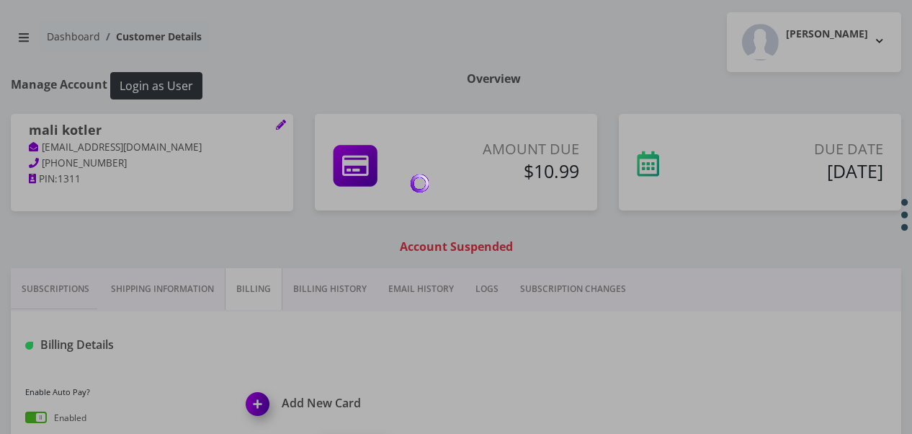
scroll to position [72, 0]
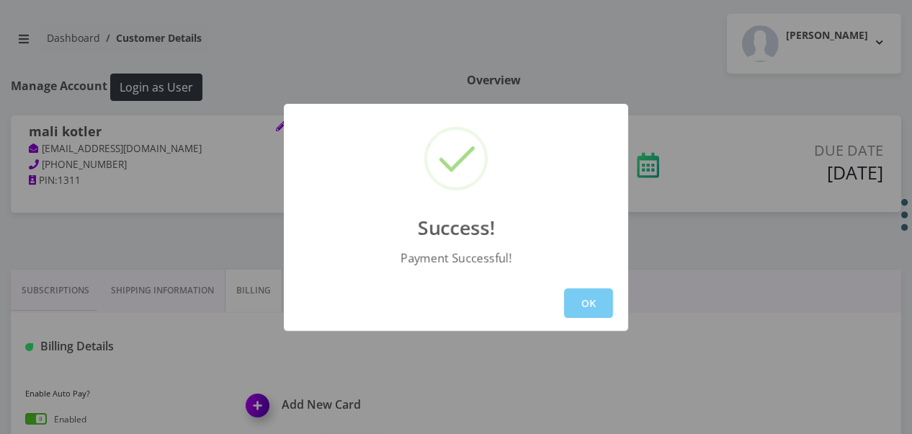
click at [591, 297] on button "OK" at bounding box center [588, 303] width 49 height 30
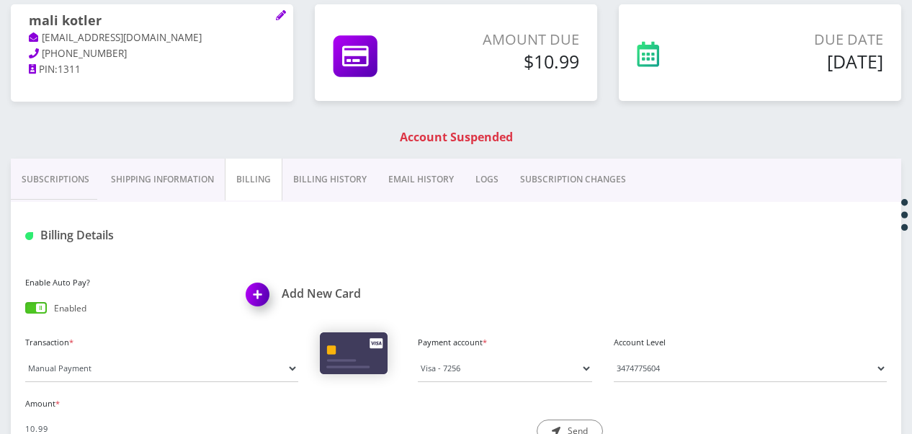
scroll to position [216, 0]
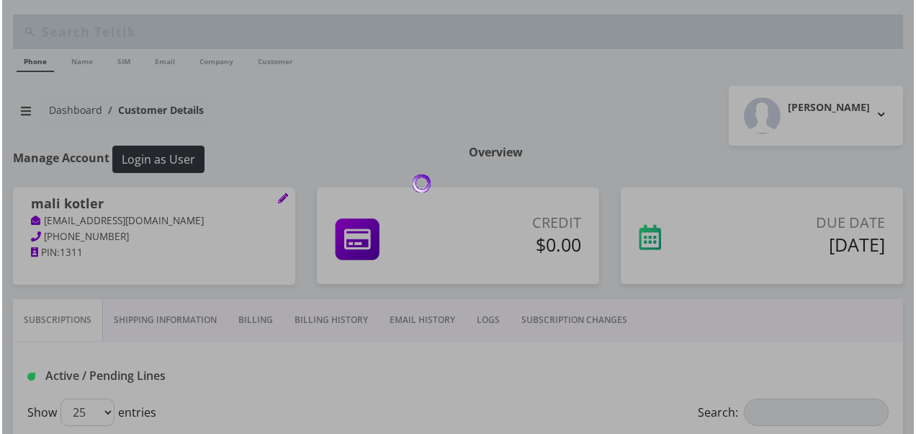
scroll to position [216, 0]
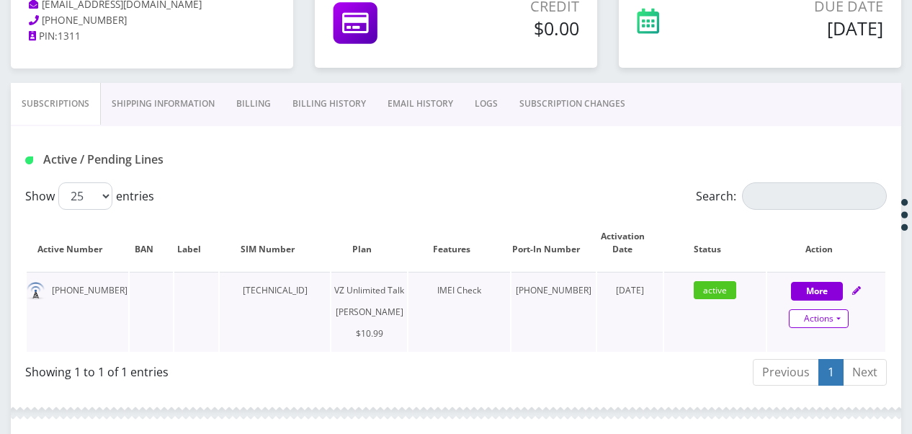
click at [841, 317] on link "Actions" at bounding box center [819, 318] width 60 height 19
select select "366"
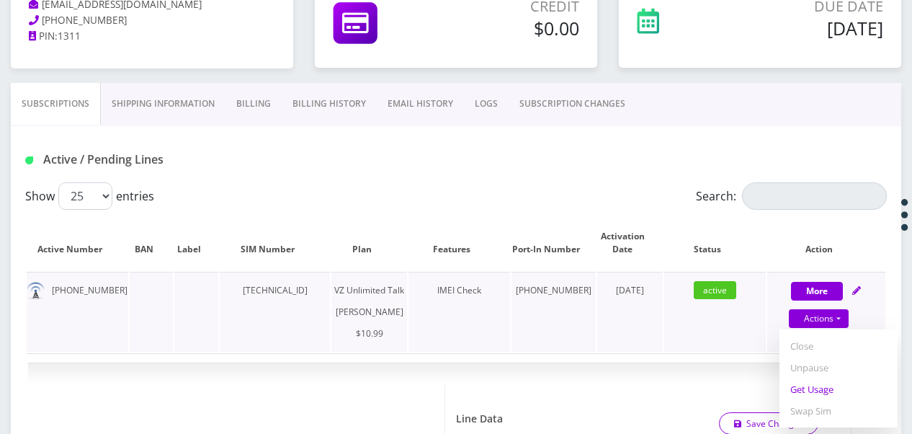
click at [830, 384] on link "Get Usage" at bounding box center [838, 389] width 118 height 22
select select "366"
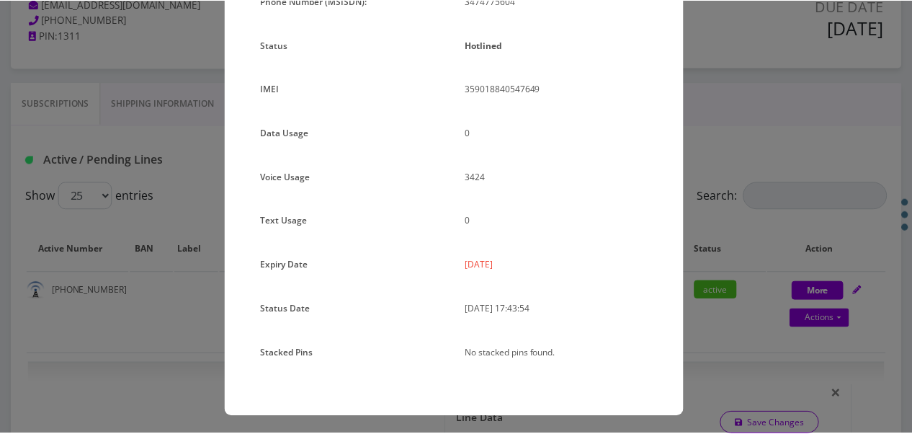
scroll to position [176, 0]
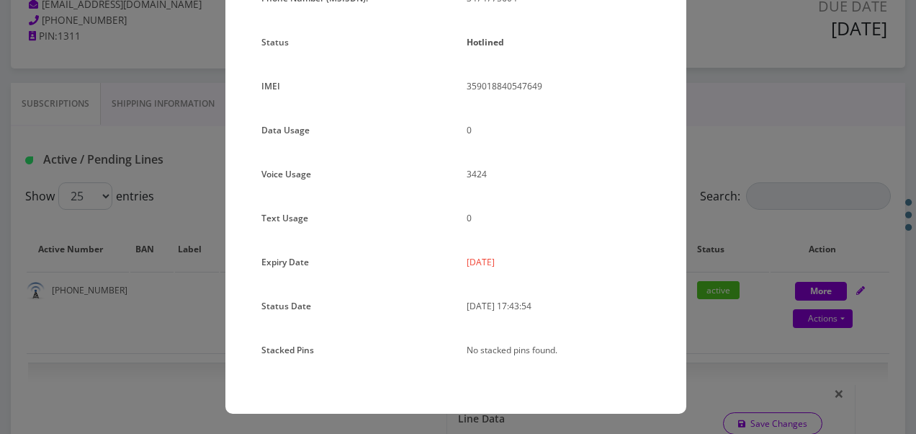
click at [671, 167] on div "Plan Name TT 4G Monthly Unlimited Voice Plan Phone Number (MSISDN): 3474775604 …" at bounding box center [455, 179] width 461 height 470
click at [749, 152] on div "× Subscription Info Plan Name TT 4G Monthly Unlimited Voice Plan Phone Number (…" at bounding box center [458, 217] width 916 height 434
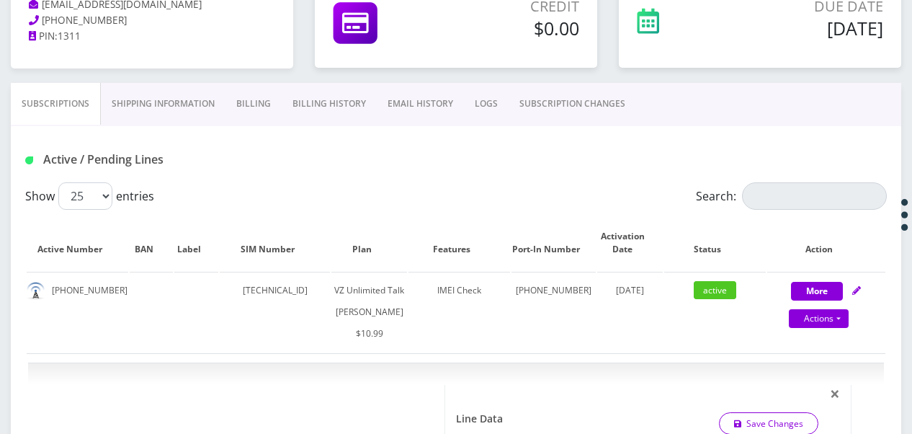
click at [229, 91] on link "Billing" at bounding box center [253, 104] width 56 height 42
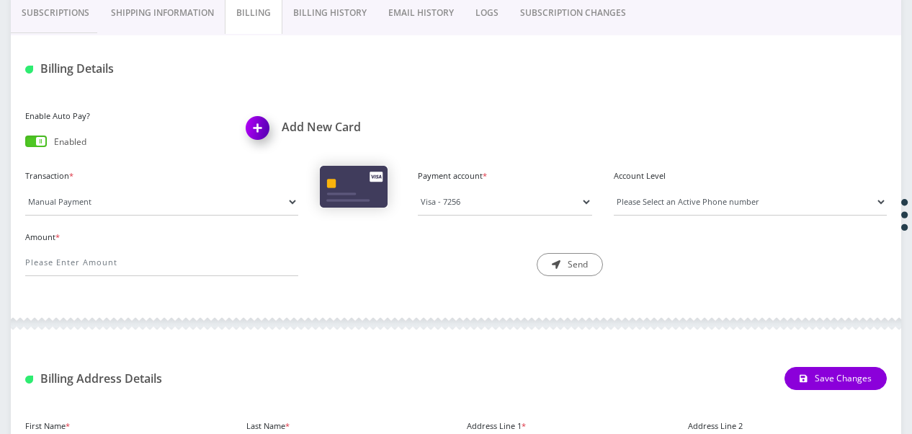
scroll to position [267, 0]
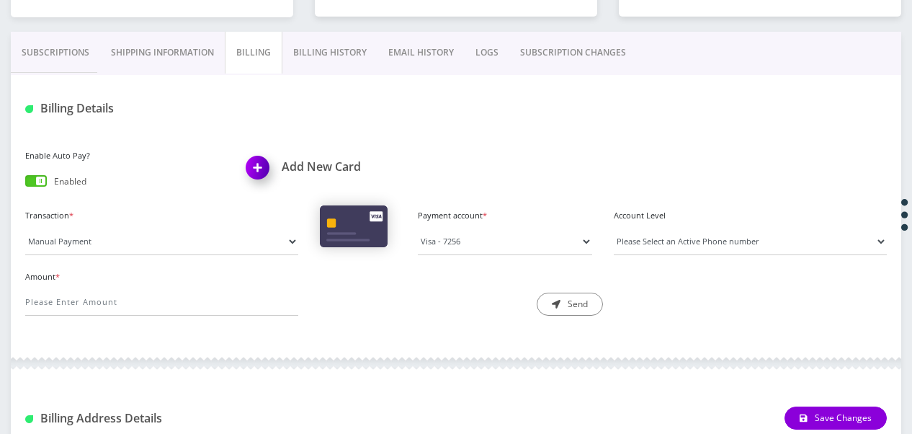
click at [323, 62] on link "Billing History" at bounding box center [329, 53] width 95 height 42
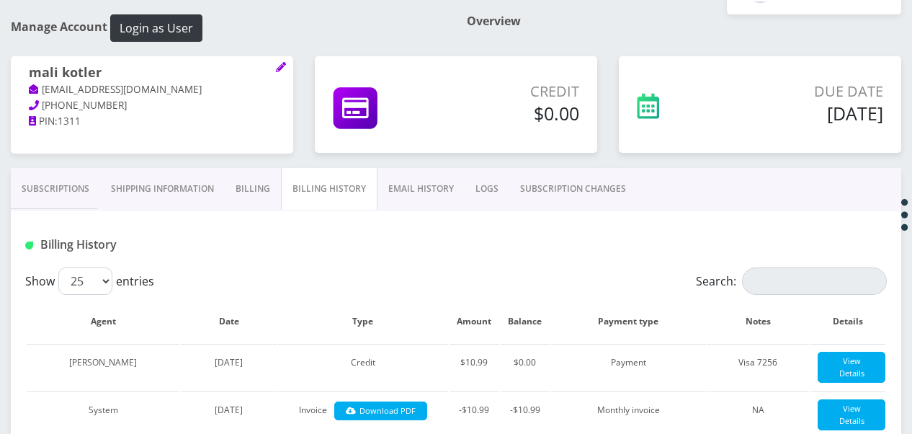
scroll to position [51, 0]
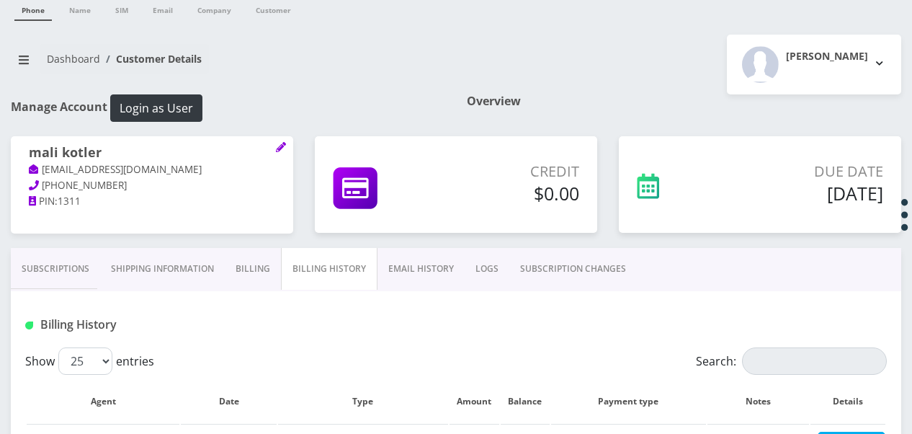
click at [79, 264] on link "Subscriptions" at bounding box center [55, 269] width 89 height 42
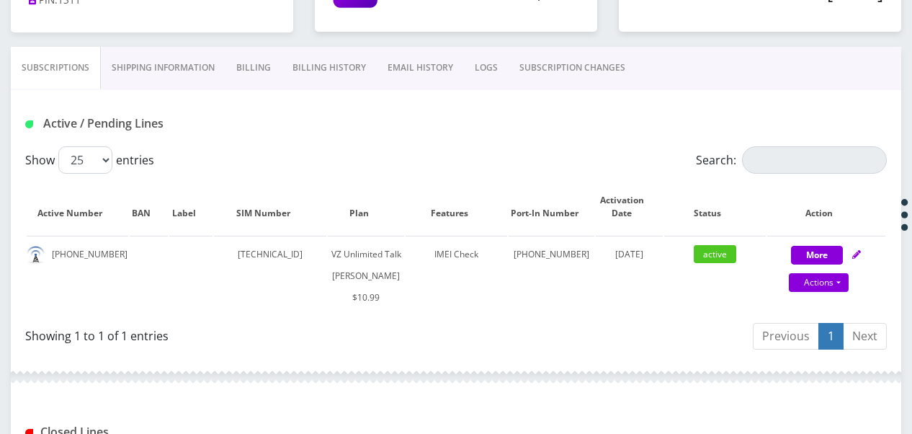
scroll to position [411, 0]
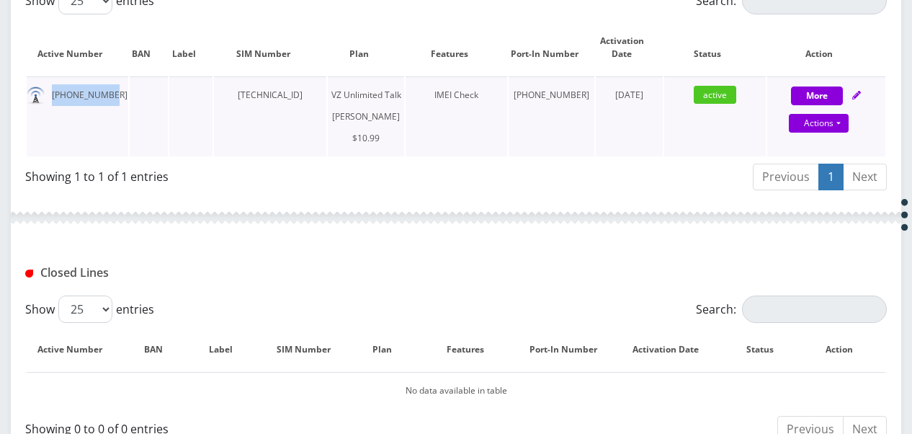
drag, startPoint x: 52, startPoint y: 92, endPoint x: 115, endPoint y: 99, distance: 63.7
click at [115, 99] on td "[PHONE_NUMBER]" at bounding box center [78, 116] width 102 height 80
drag, startPoint x: 115, startPoint y: 99, endPoint x: 97, endPoint y: 98, distance: 18.7
copy td "[PHONE_NUMBER]"
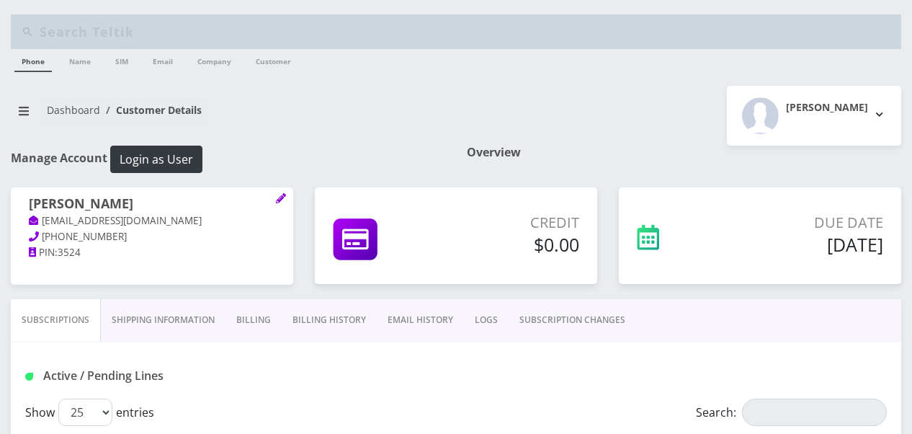
scroll to position [288, 0]
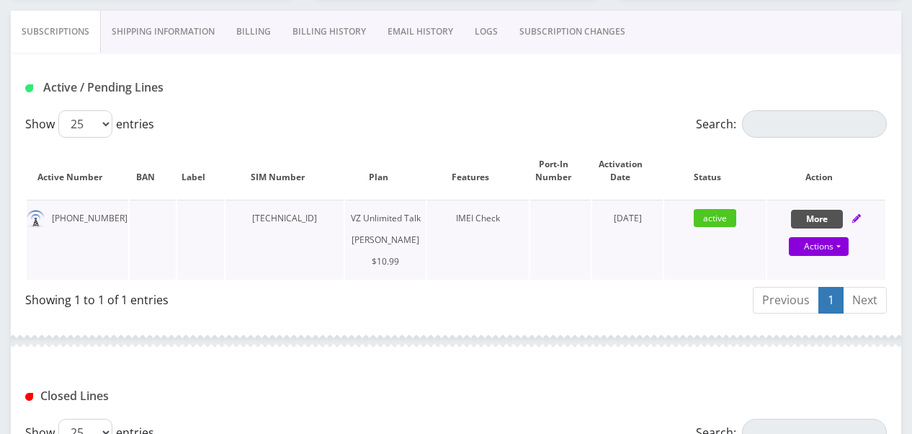
click at [811, 215] on button "More" at bounding box center [817, 219] width 52 height 19
select select "366"
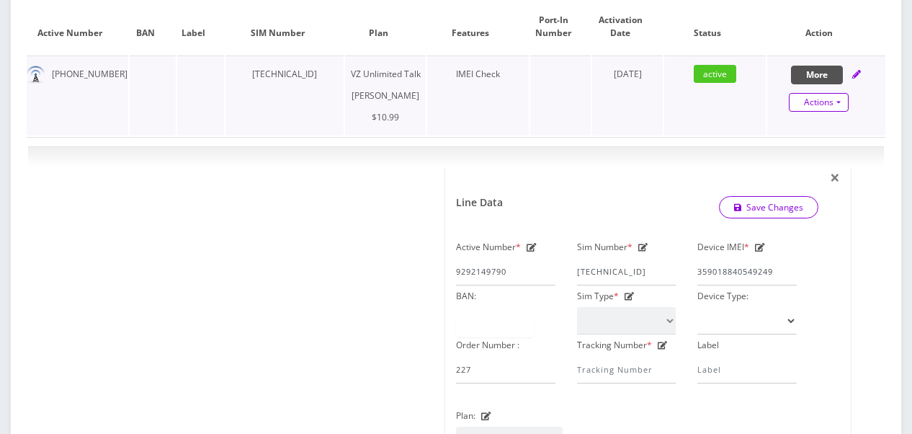
scroll to position [360, 0]
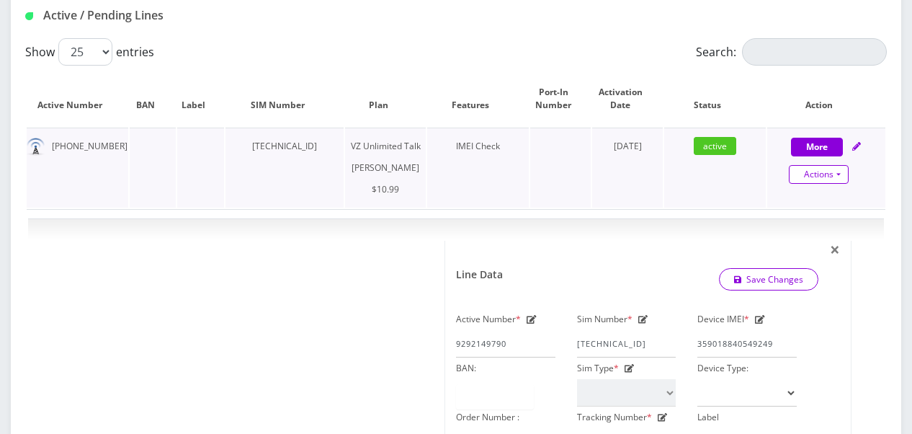
click at [843, 167] on link "Actions" at bounding box center [819, 174] width 60 height 19
select select "366"
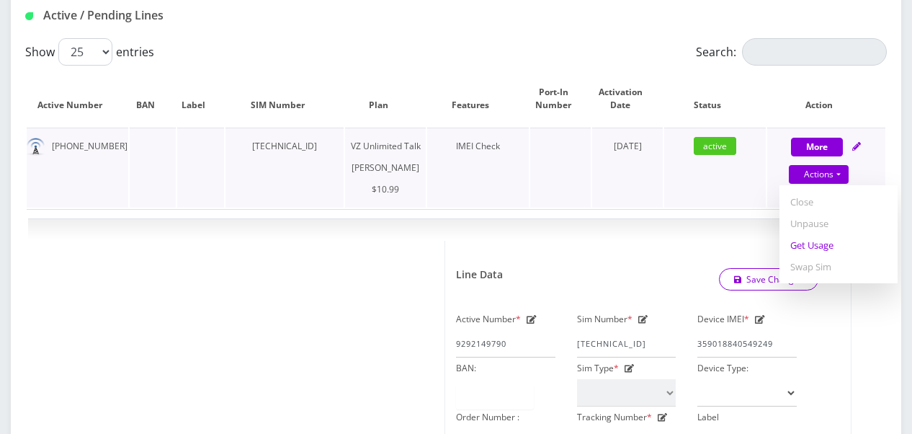
click at [820, 238] on link "Get Usage" at bounding box center [838, 245] width 118 height 22
select select "366"
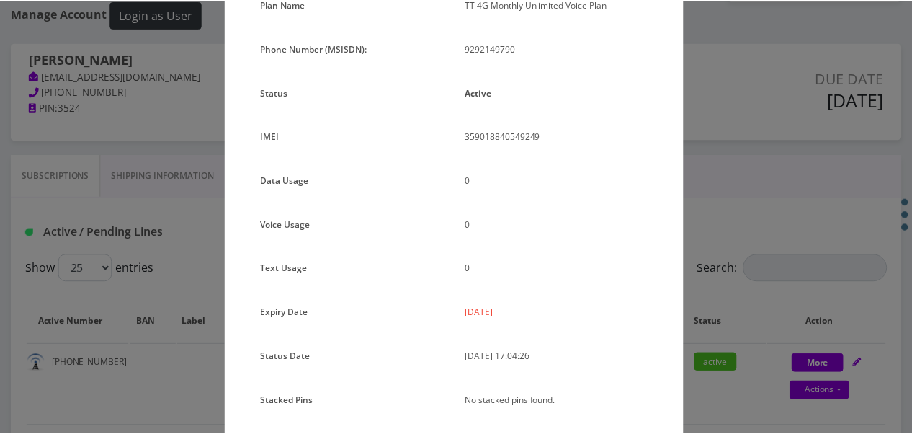
scroll to position [104, 0]
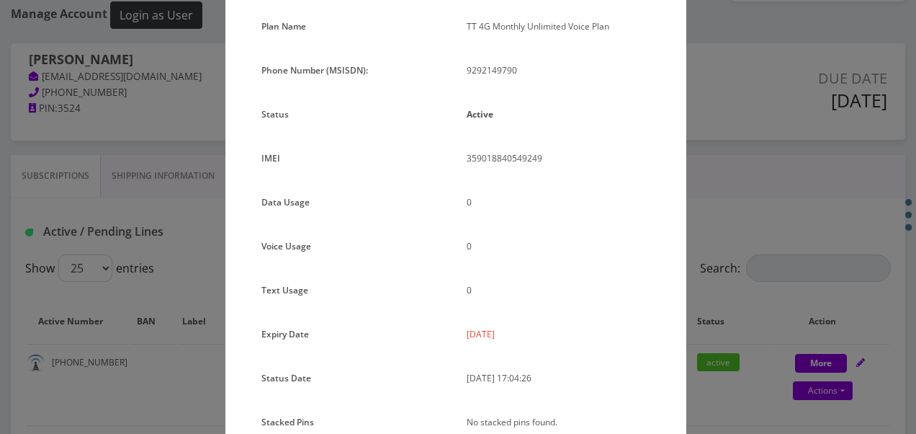
click at [710, 184] on div "× Subscription Info Plan Name TT 4G Monthly Unlimited Voice Plan Phone Number (…" at bounding box center [458, 217] width 916 height 434
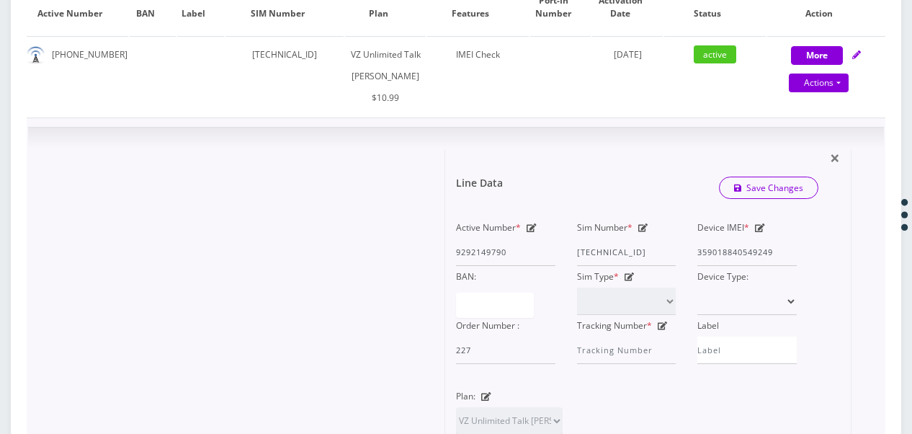
scroll to position [372, 0]
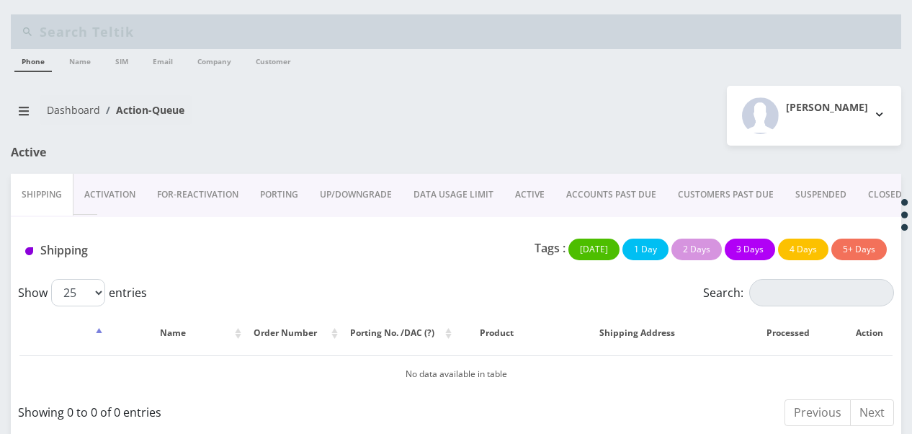
click at [541, 192] on link "ACTIVE" at bounding box center [529, 195] width 51 height 42
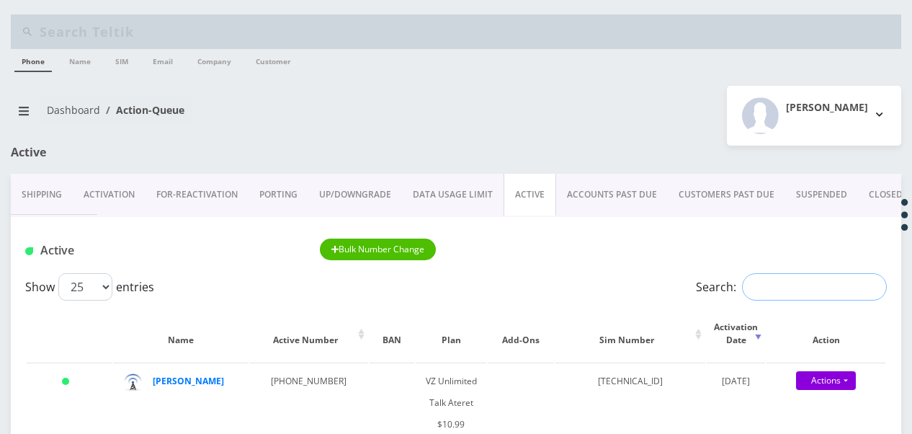
click at [782, 290] on input "Search:" at bounding box center [814, 286] width 145 height 27
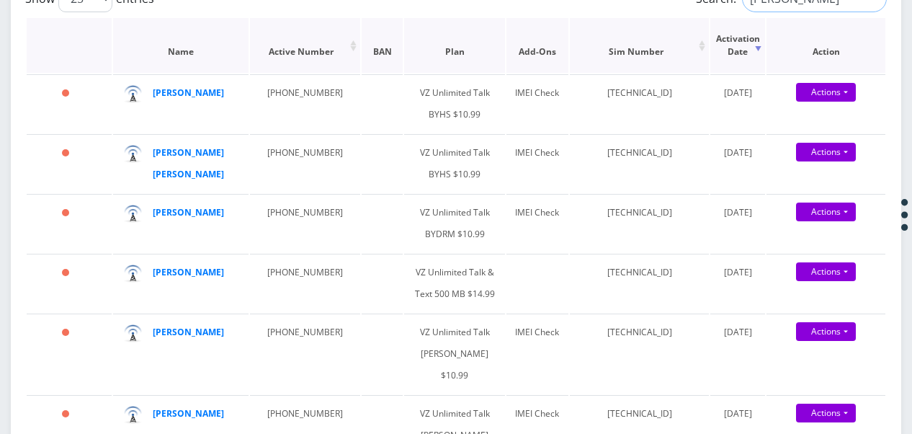
scroll to position [216, 0]
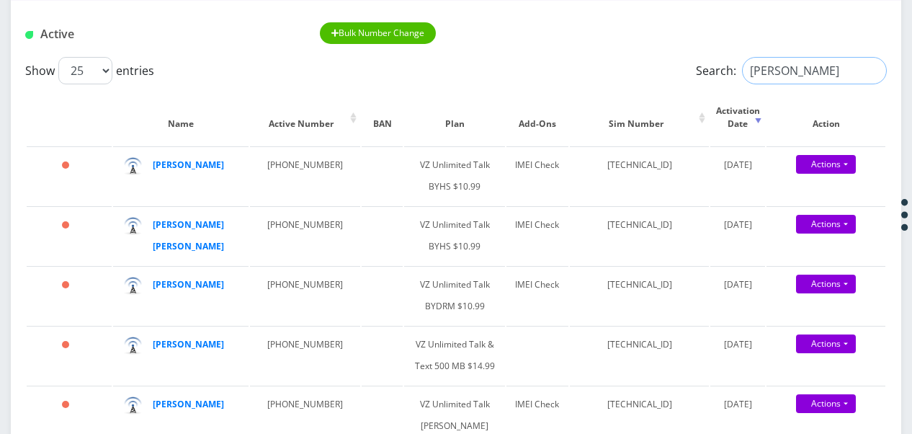
drag, startPoint x: 782, startPoint y: 72, endPoint x: 616, endPoint y: 55, distance: 167.3
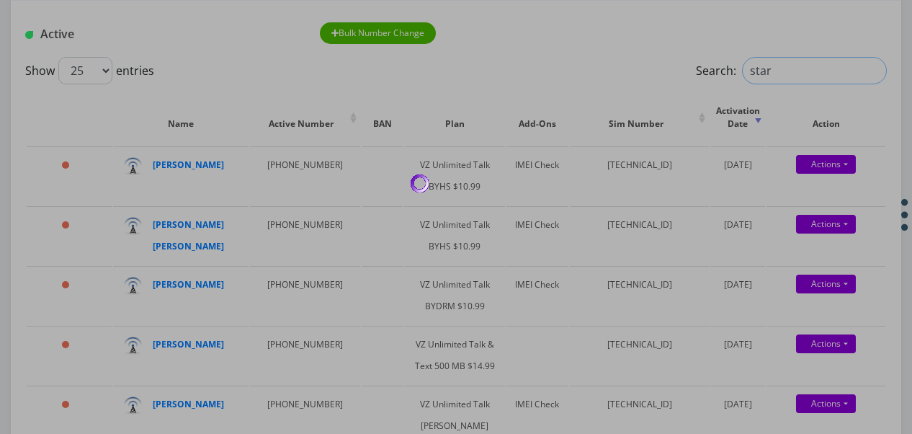
type input "star"
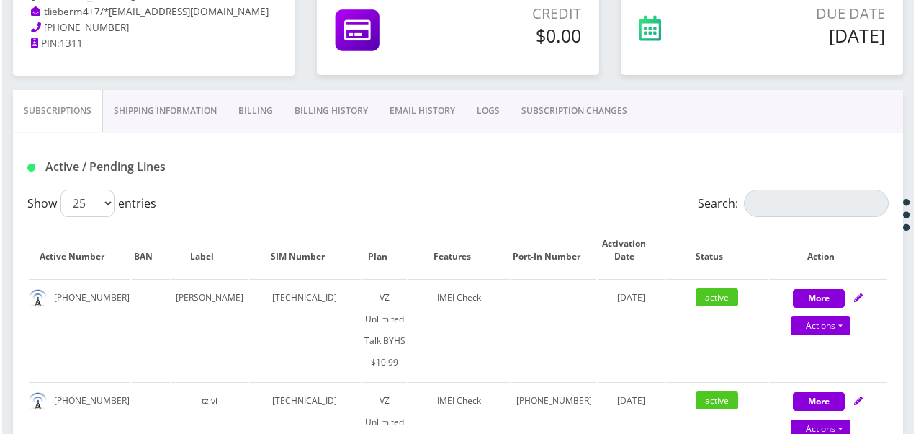
scroll to position [216, 0]
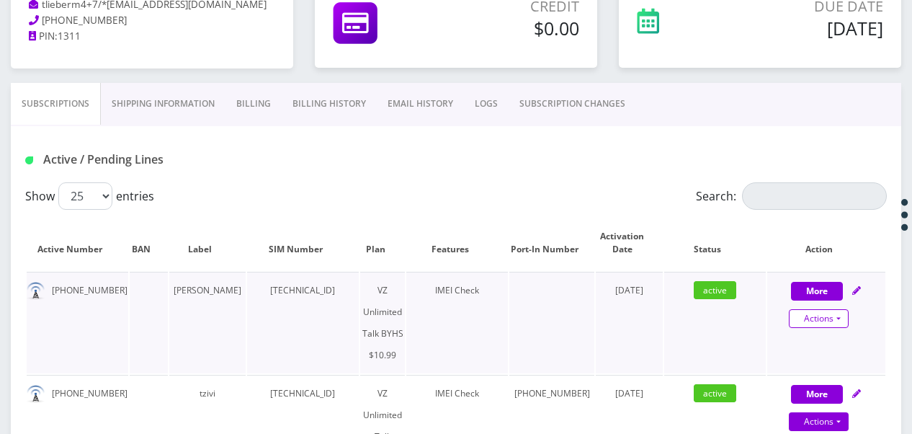
click at [847, 314] on link "Actions" at bounding box center [819, 318] width 60 height 19
select select "467"
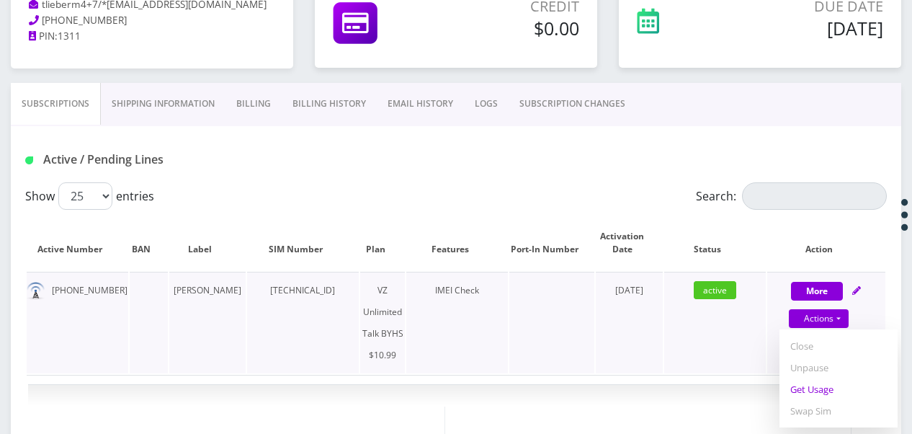
click at [836, 383] on link "Get Usage" at bounding box center [838, 389] width 118 height 22
select select "467"
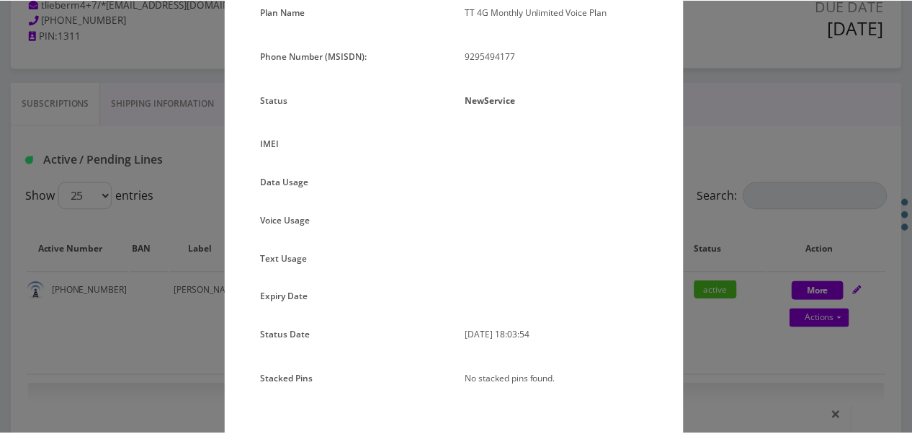
scroll to position [144, 0]
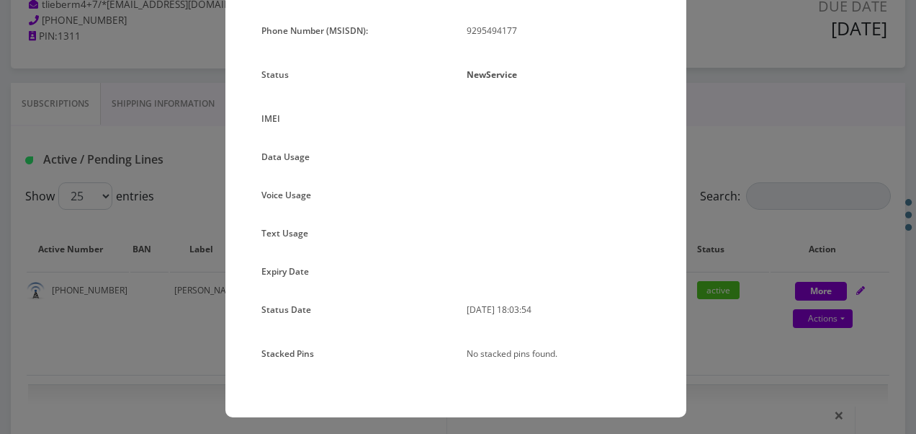
click at [723, 185] on div "× Subscription Info Plan Name TT 4G Monthly Unlimited Voice Plan Phone Number (…" at bounding box center [458, 217] width 916 height 434
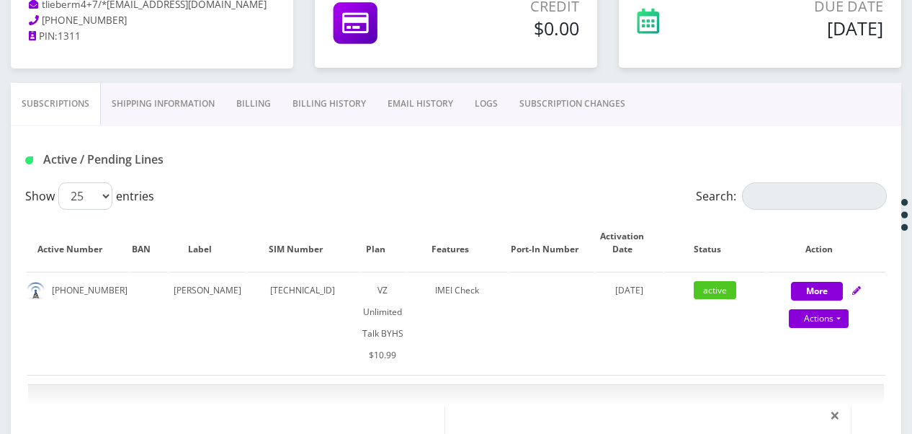
click at [582, 91] on link "SUBSCRIPTION CHANGES" at bounding box center [572, 104] width 127 height 42
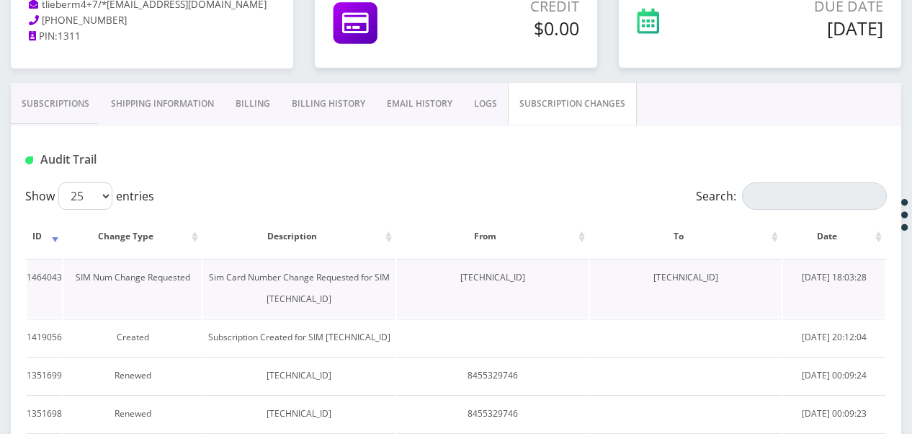
drag, startPoint x: 635, startPoint y: 277, endPoint x: 743, endPoint y: 280, distance: 107.4
click at [743, 280] on td "89148000010413035593" at bounding box center [686, 288] width 192 height 58
drag, startPoint x: 743, startPoint y: 280, endPoint x: 665, endPoint y: 271, distance: 78.4
copy td "89148000010413035593"
click at [62, 93] on link "Subscriptions" at bounding box center [55, 104] width 89 height 42
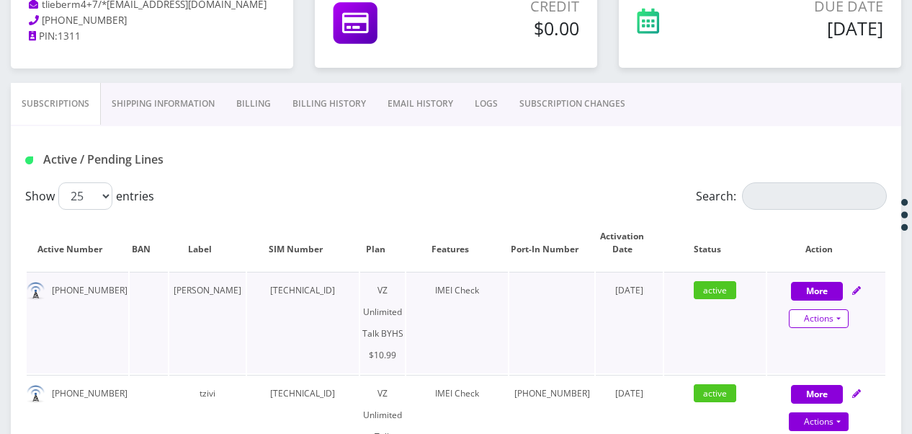
click at [839, 322] on link "Actions" at bounding box center [819, 318] width 60 height 19
select select "467"
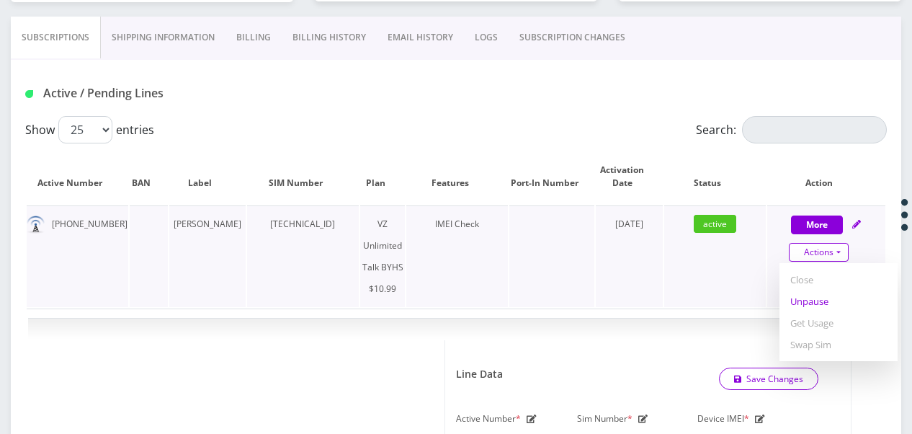
scroll to position [432, 0]
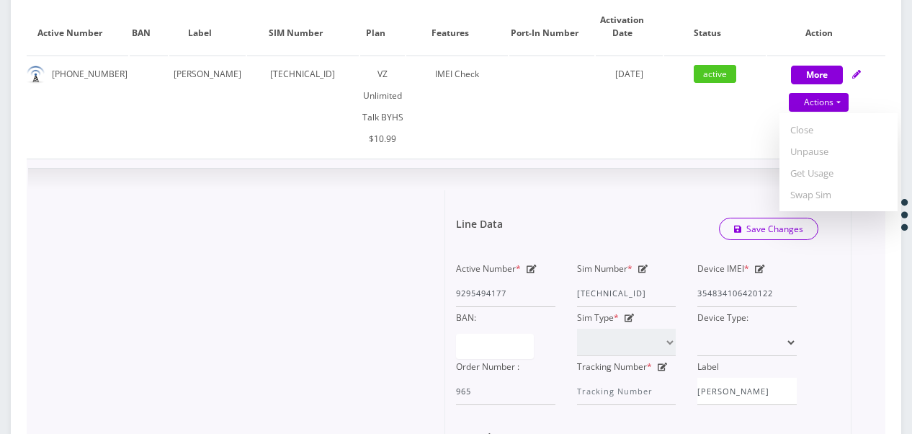
click at [644, 264] on icon at bounding box center [643, 268] width 10 height 9
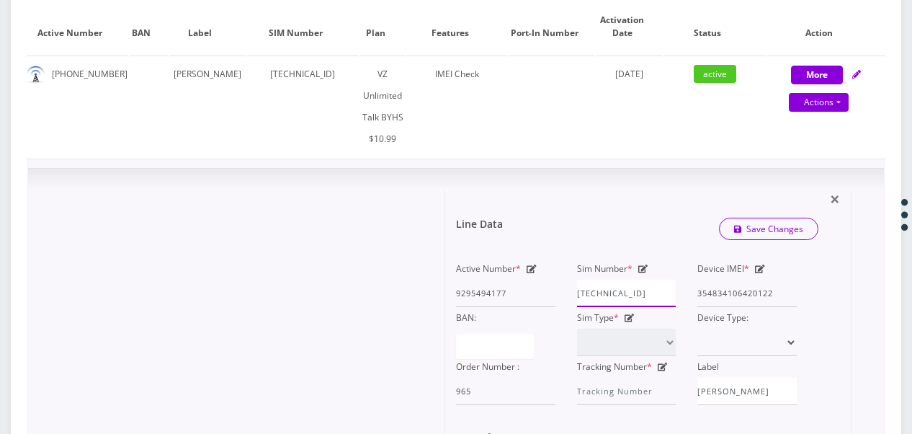
scroll to position [0, 6]
click at [766, 275] on div "Active Number * 9295494177 Sim Number * 89148000011835959238 Device IMEI * 3548…" at bounding box center [626, 331] width 362 height 147
paste input "0413035593"
type input "89148000010413035593"
click at [798, 218] on link "Save Changes" at bounding box center [769, 229] width 100 height 22
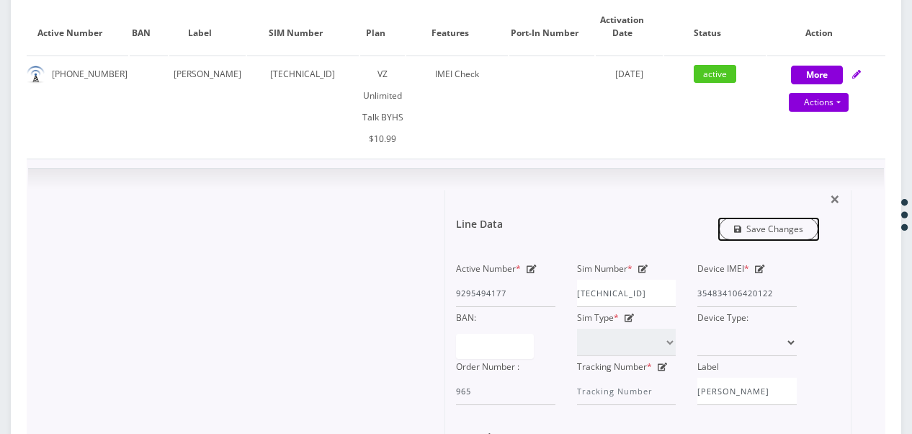
scroll to position [0, 0]
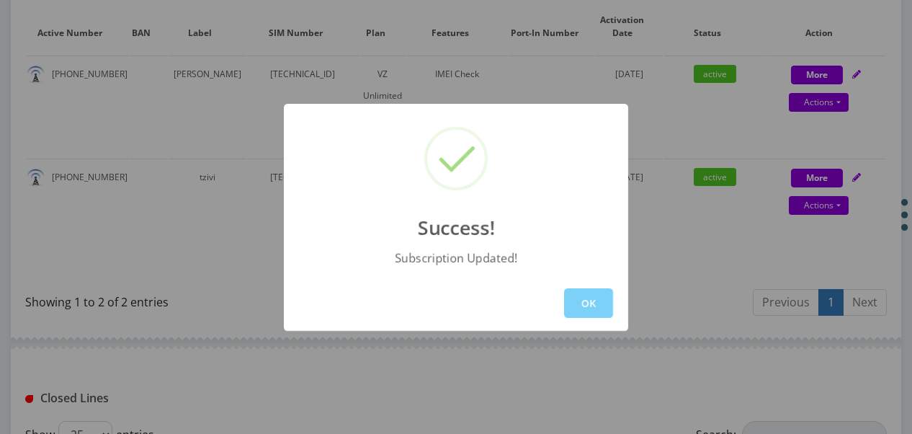
click at [545, 294] on div "OK" at bounding box center [456, 302] width 344 height 55
click at [591, 295] on button "OK" at bounding box center [588, 303] width 49 height 30
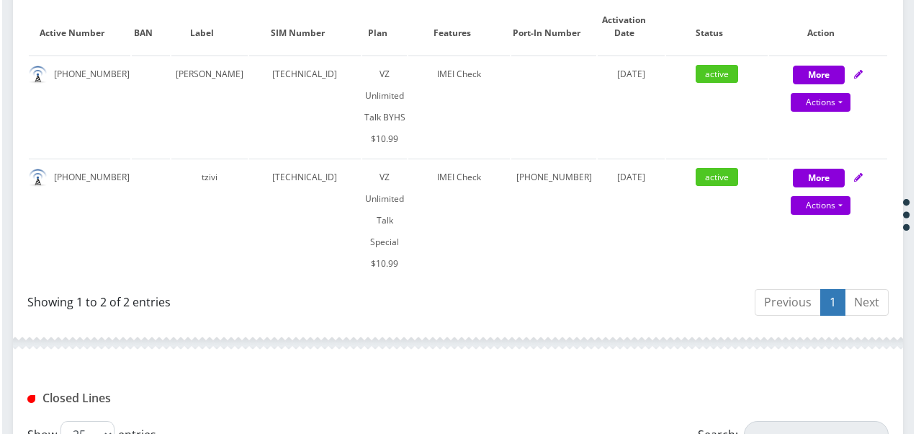
scroll to position [288, 0]
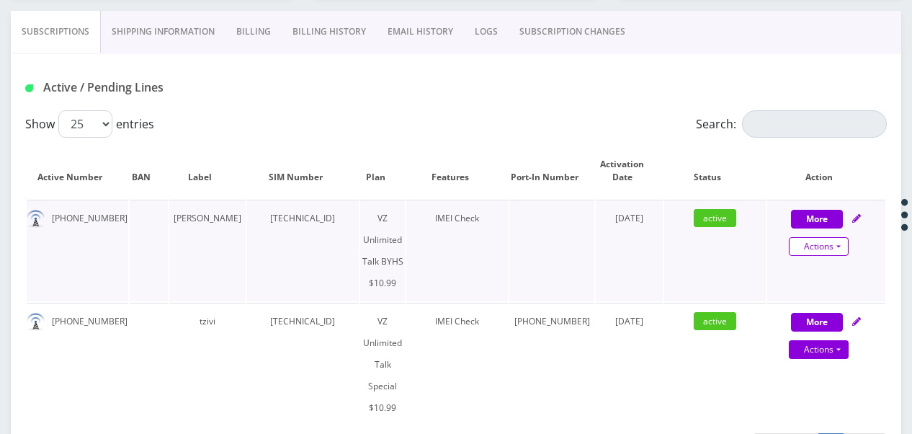
click at [843, 242] on link "Actions" at bounding box center [819, 246] width 60 height 19
select select "467"
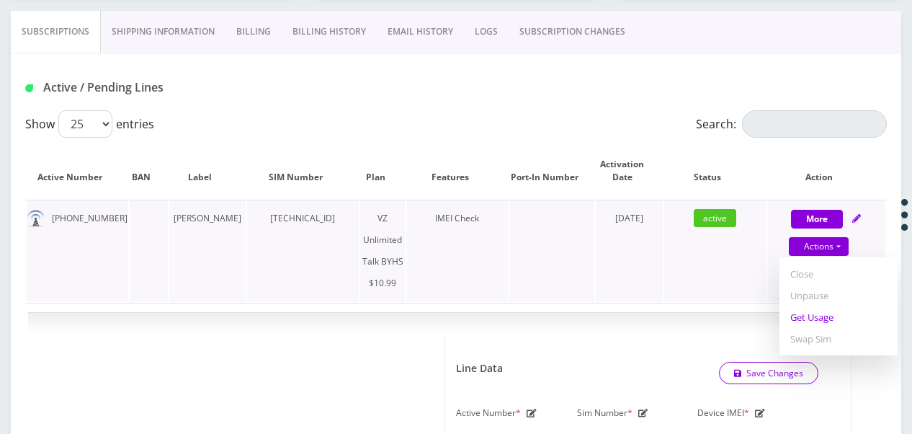
click at [821, 311] on link "Get Usage" at bounding box center [838, 317] width 118 height 22
select select "467"
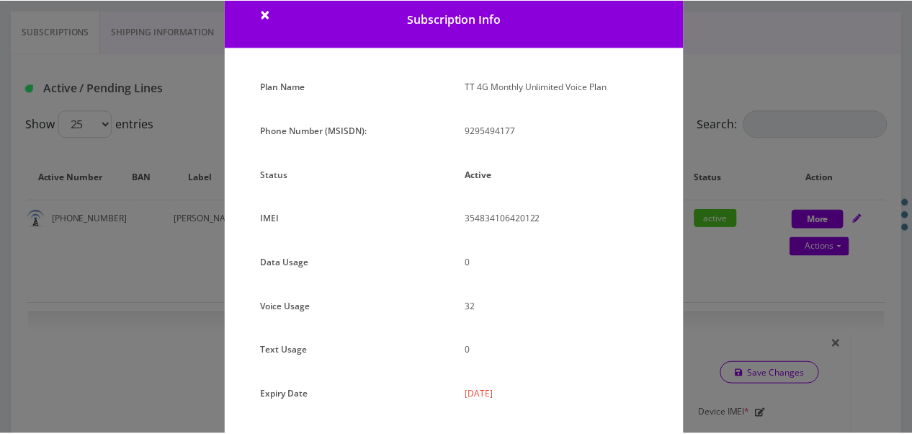
scroll to position [176, 0]
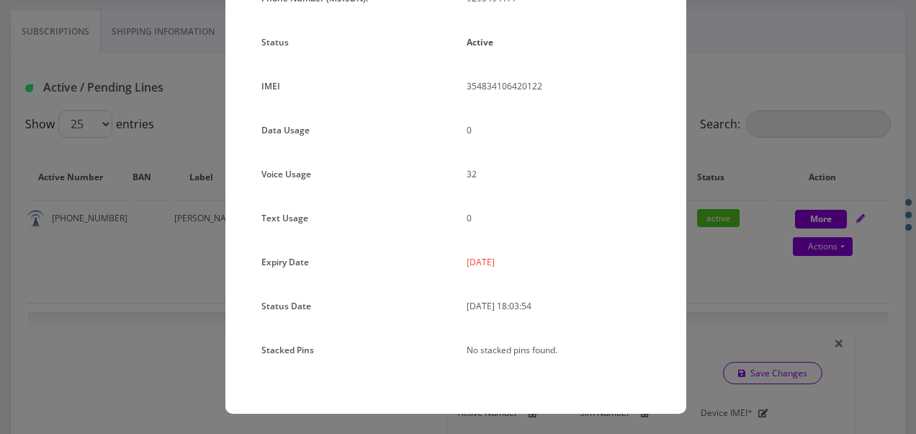
click at [714, 203] on div "× Subscription Info Plan Name TT 4G Monthly Unlimited Voice Plan Phone Number (…" at bounding box center [458, 217] width 916 height 434
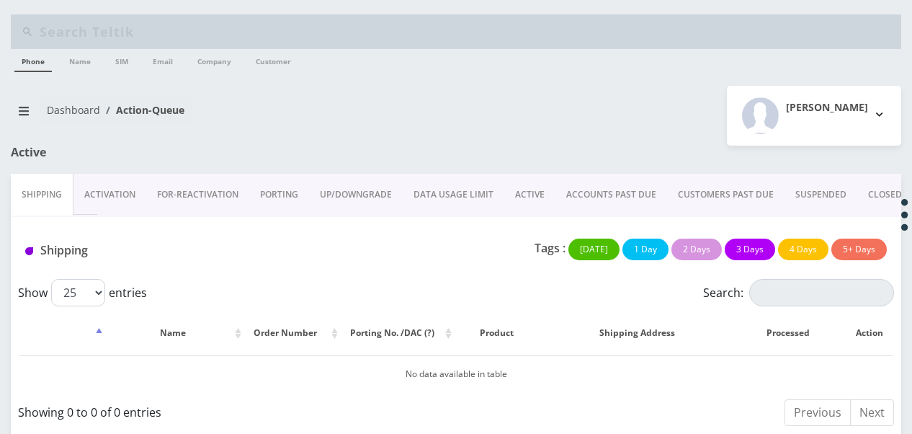
click at [114, 204] on link "Activation" at bounding box center [109, 195] width 73 height 42
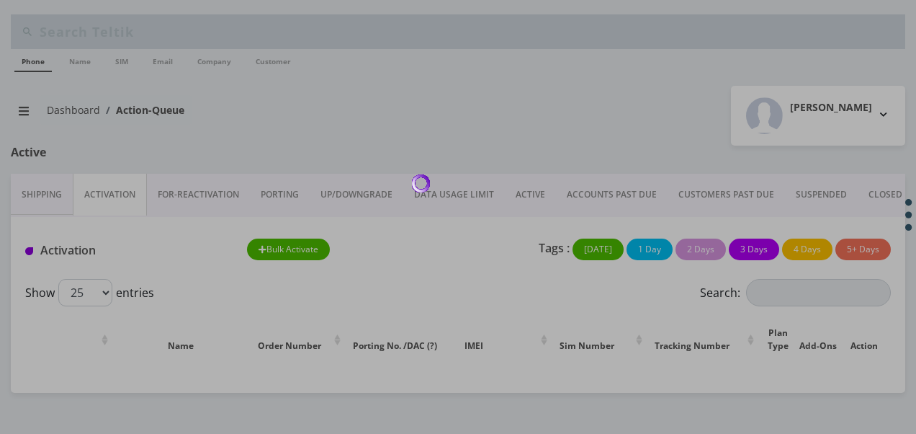
click at [279, 140] on div at bounding box center [458, 217] width 916 height 434
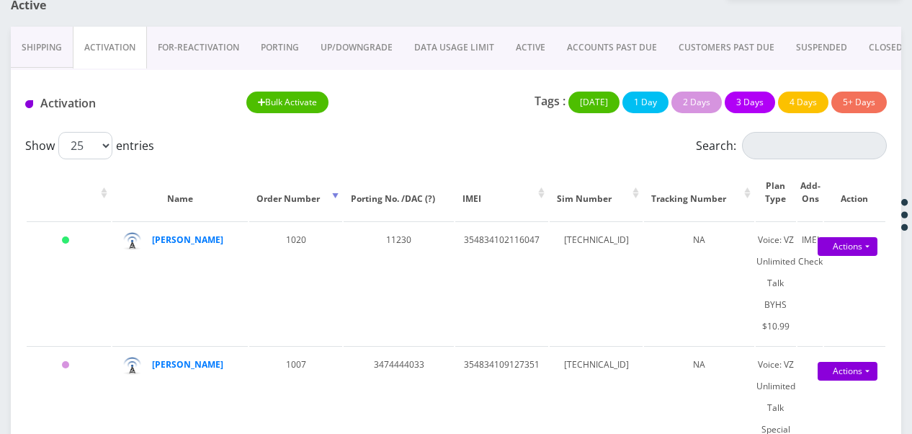
scroll to position [72, 0]
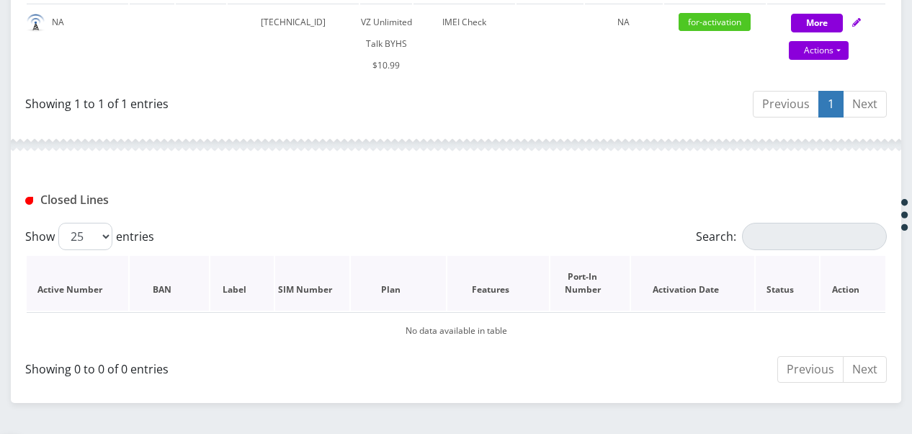
scroll to position [160, 0]
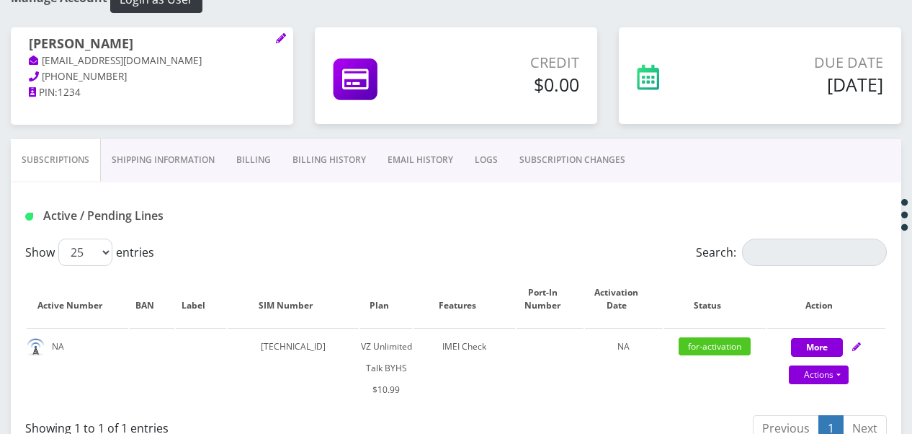
click at [549, 159] on link "SUBSCRIPTION CHANGES" at bounding box center [572, 160] width 127 height 42
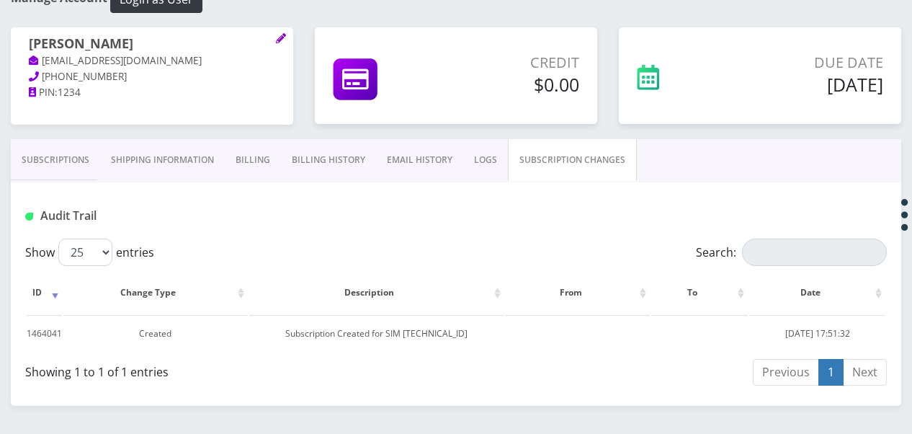
scroll to position [200, 0]
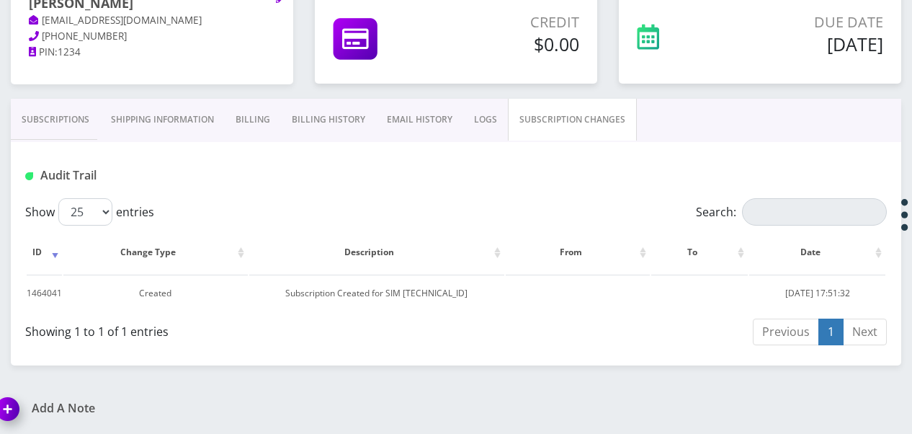
click at [86, 113] on link "Subscriptions" at bounding box center [55, 120] width 89 height 42
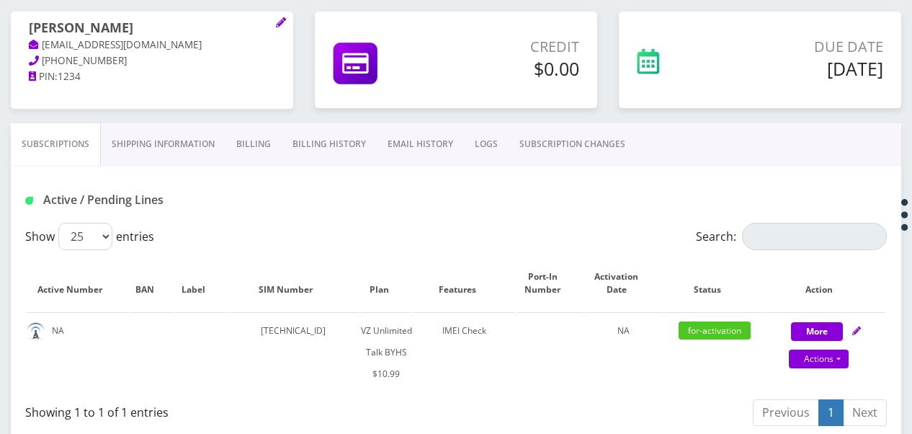
scroll to position [56, 0]
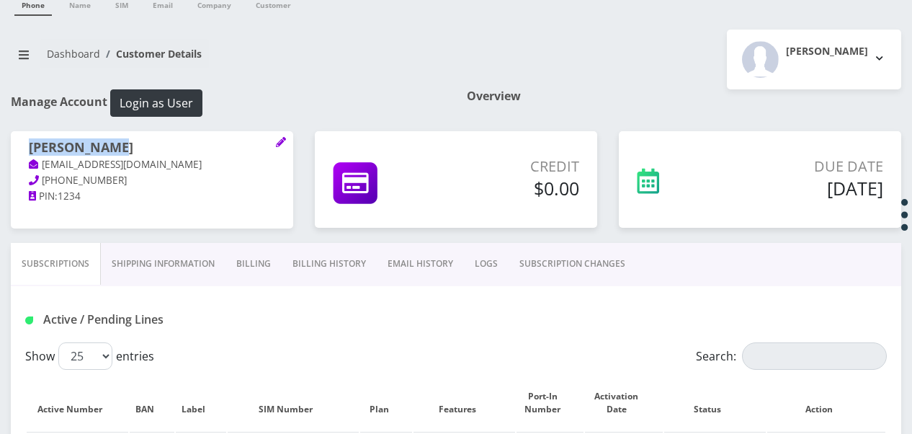
drag, startPoint x: 29, startPoint y: 150, endPoint x: 117, endPoint y: 147, distance: 87.9
click at [117, 147] on h1 "[PERSON_NAME]" at bounding box center [152, 148] width 246 height 17
drag, startPoint x: 117, startPoint y: 147, endPoint x: 90, endPoint y: 146, distance: 26.7
copy h1 "[PERSON_NAME]"
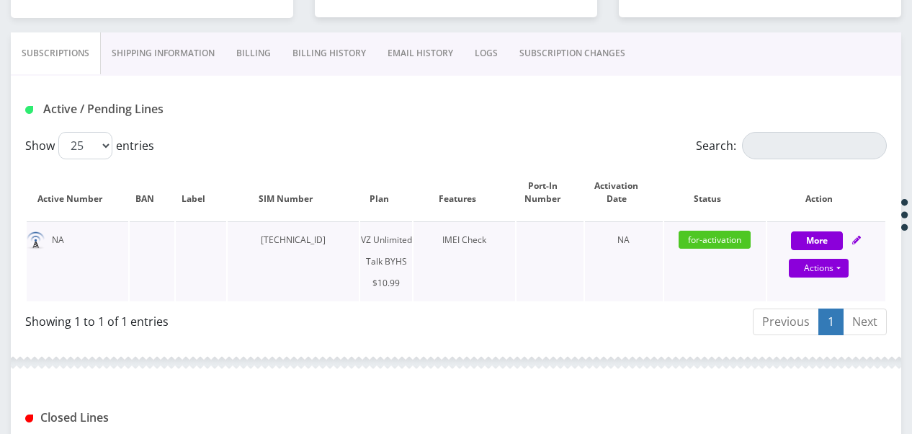
scroll to position [272, 0]
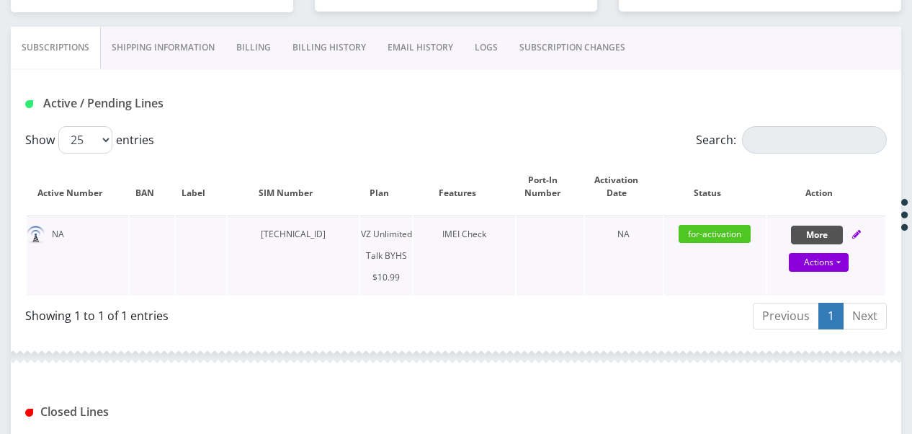
click at [800, 231] on button "More" at bounding box center [817, 234] width 52 height 19
select select "467"
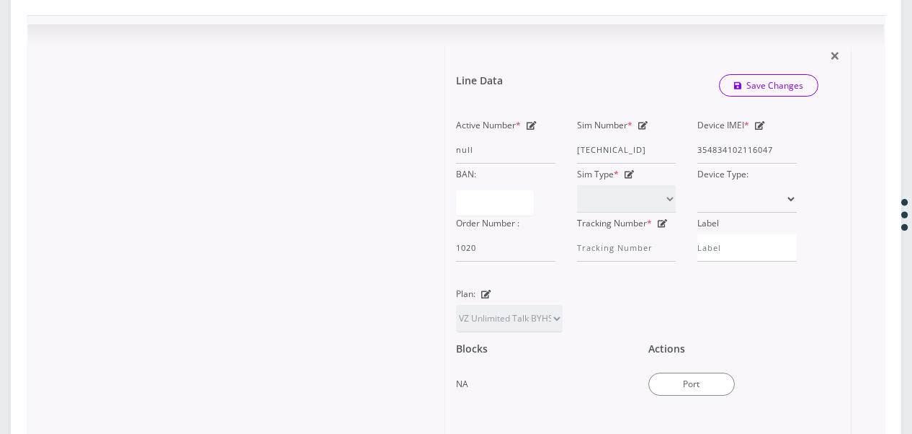
scroll to position [338, 0]
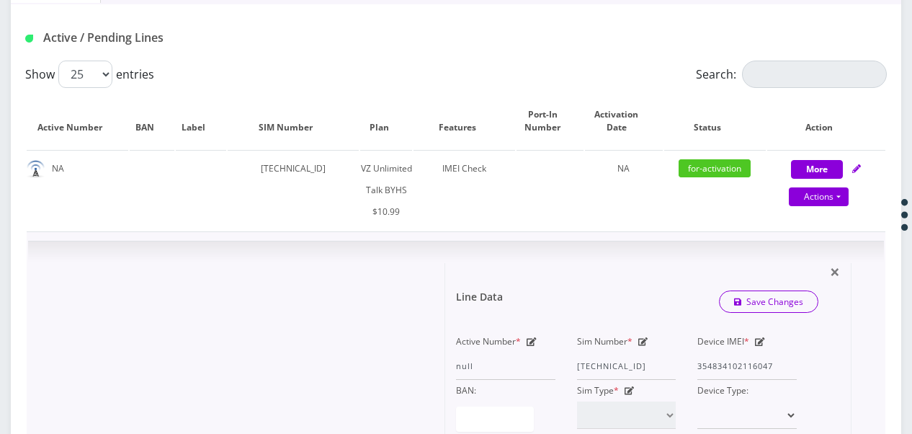
click at [762, 341] on icon at bounding box center [760, 341] width 10 height 9
paste input "354834109281745"
type input "354834109281745"
click at [757, 300] on link "Save Changes" at bounding box center [769, 301] width 100 height 22
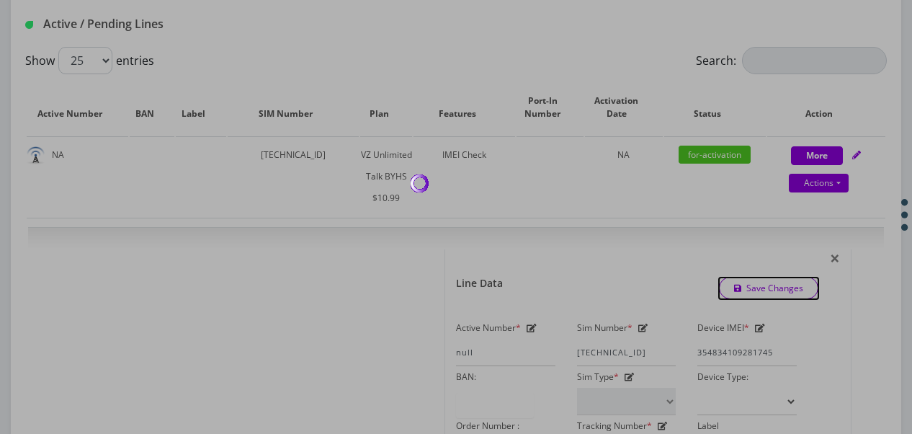
scroll to position [410, 0]
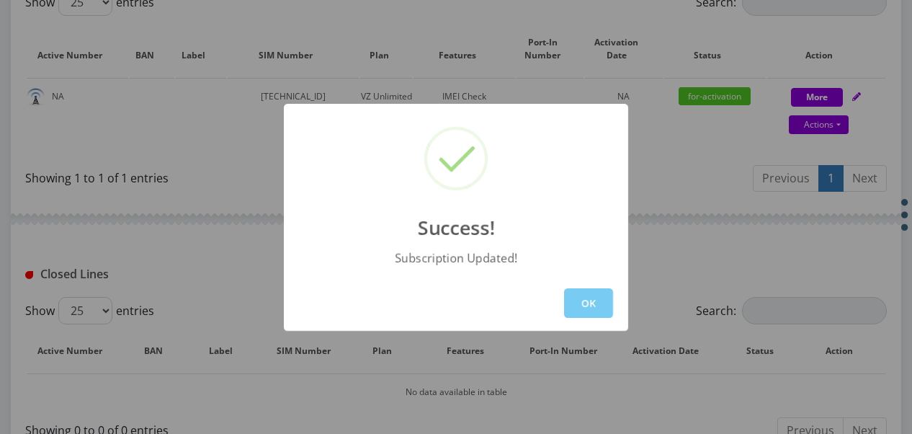
click at [585, 297] on button "OK" at bounding box center [588, 303] width 49 height 30
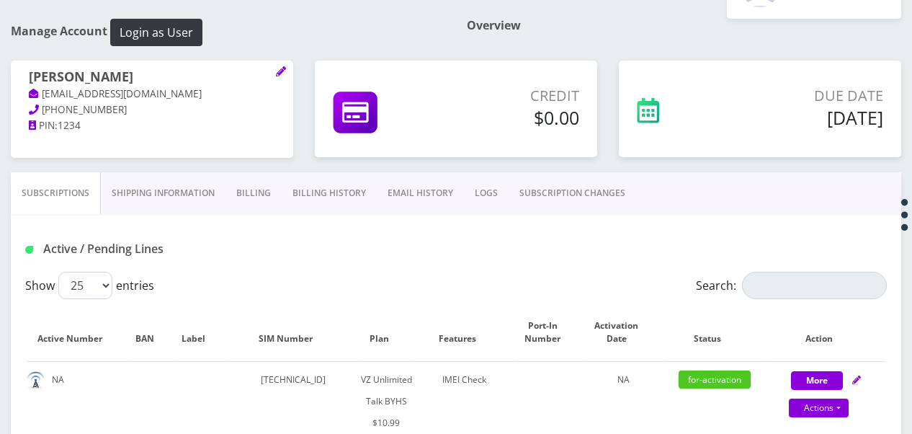
scroll to position [122, 0]
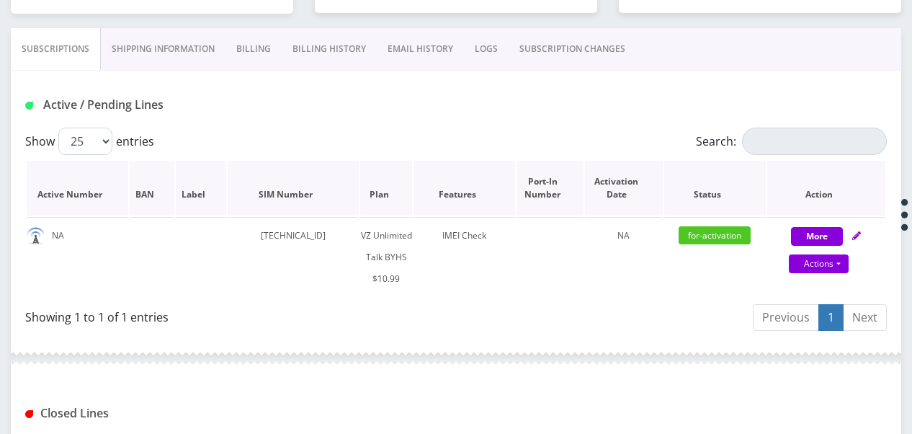
scroll to position [266, 0]
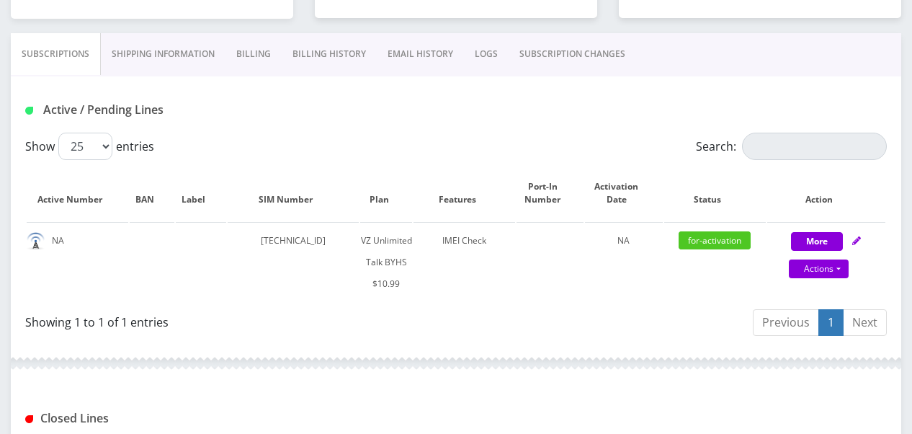
drag, startPoint x: 0, startPoint y: 0, endPoint x: 580, endPoint y: 53, distance: 582.3
click at [580, 53] on link "SUBSCRIPTION CHANGES" at bounding box center [572, 54] width 127 height 42
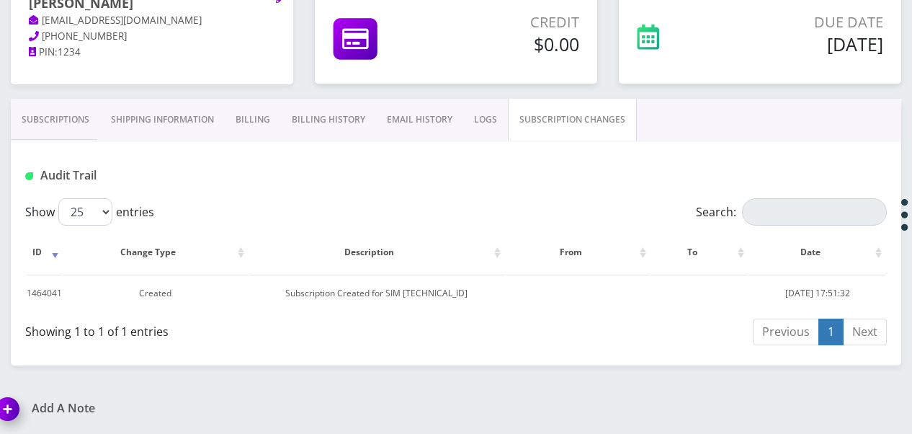
click at [63, 116] on link "Subscriptions" at bounding box center [55, 120] width 89 height 42
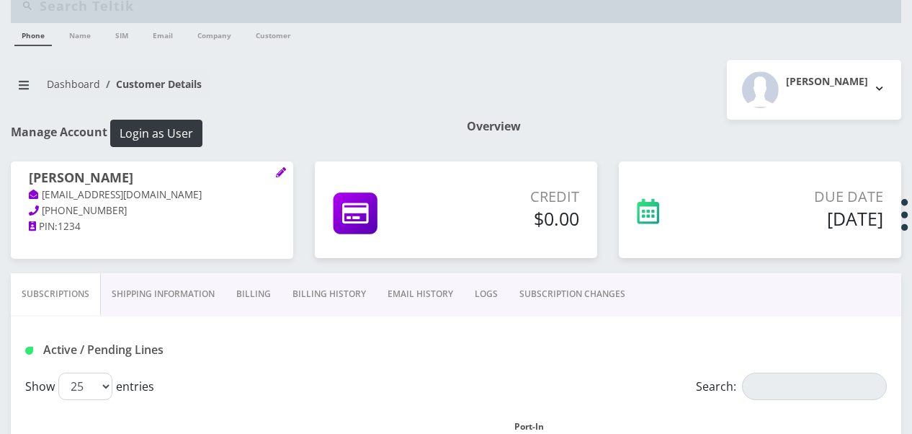
scroll to position [3, 0]
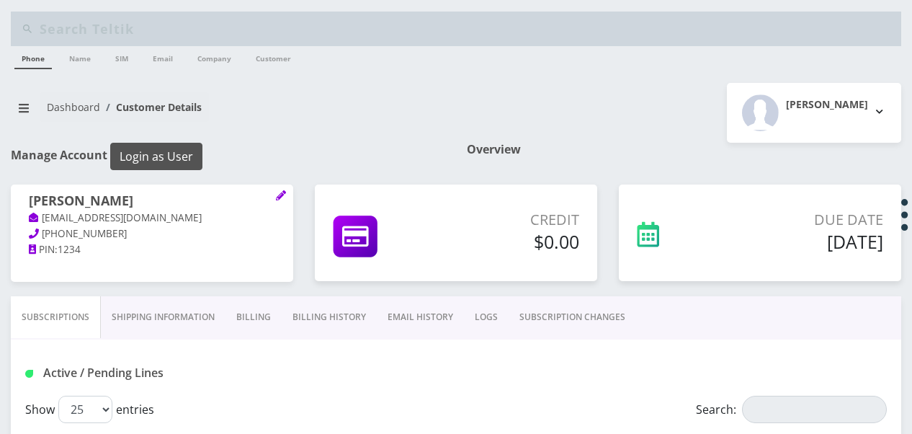
click at [184, 147] on button "Login as User" at bounding box center [156, 156] width 92 height 27
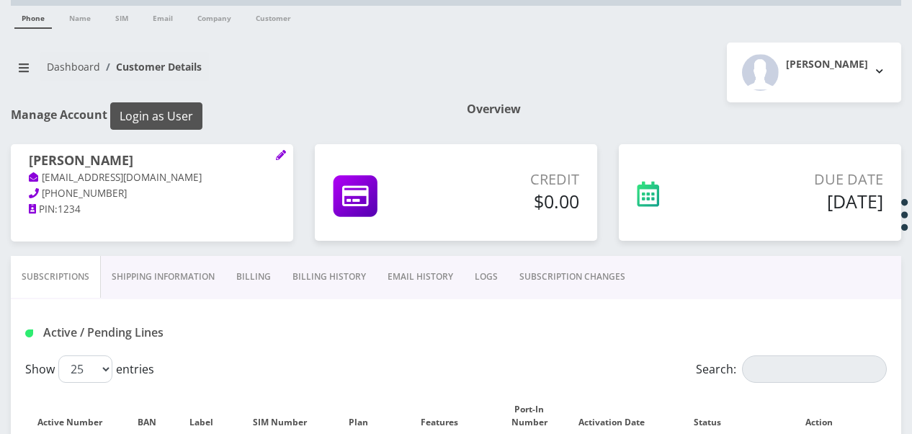
scroll to position [147, 0]
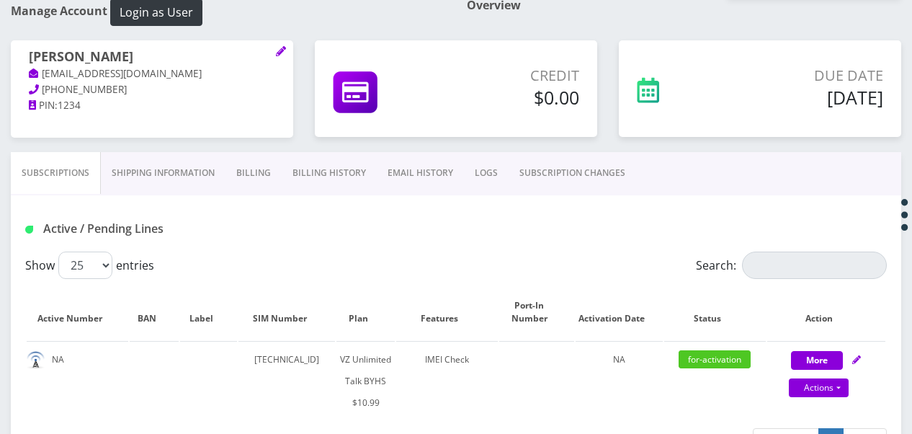
click at [254, 171] on link "Billing" at bounding box center [253, 173] width 56 height 42
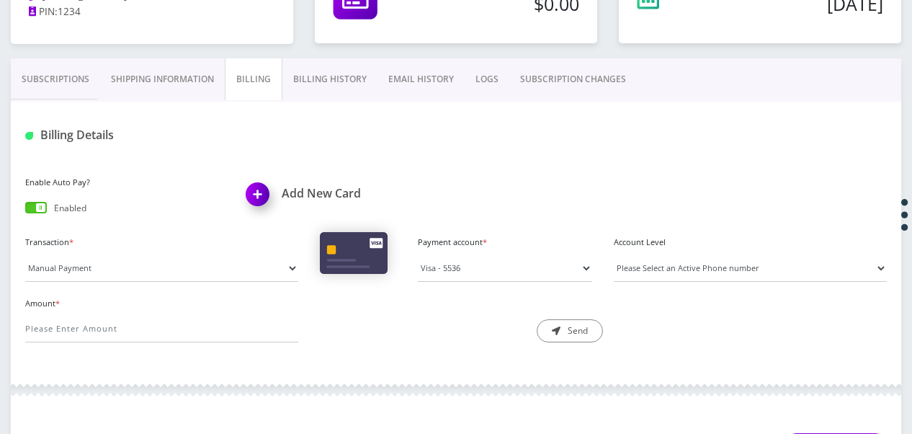
scroll to position [148, 0]
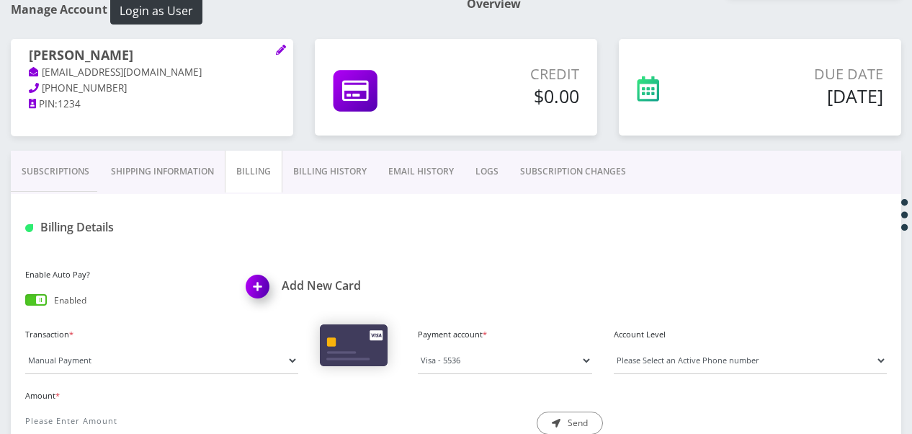
click at [76, 169] on link "Subscriptions" at bounding box center [55, 172] width 89 height 42
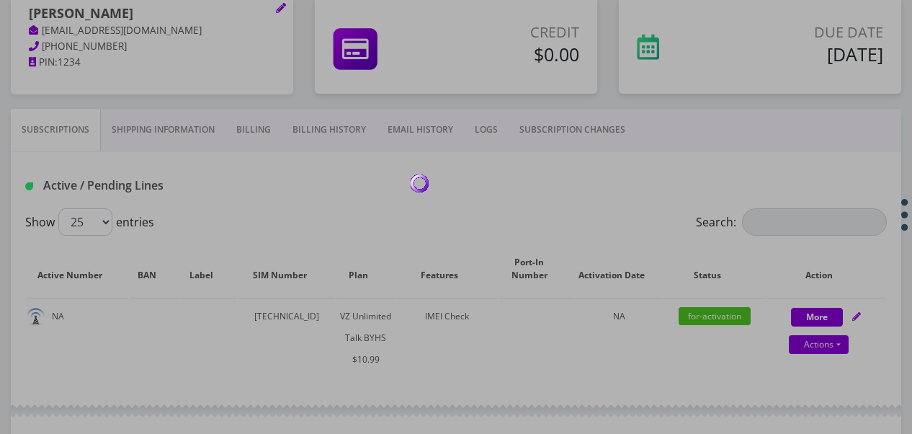
scroll to position [220, 0]
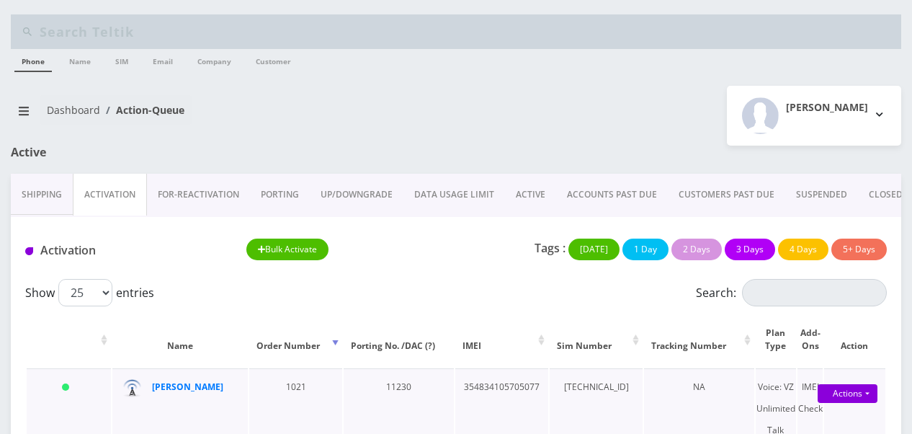
scroll to position [282, 0]
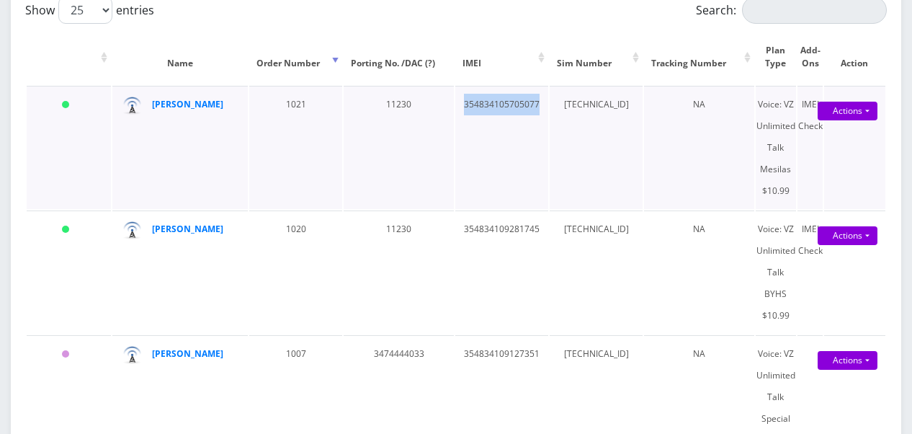
drag, startPoint x: 450, startPoint y: 105, endPoint x: 524, endPoint y: 98, distance: 74.5
click at [524, 98] on td "354834105705077" at bounding box center [501, 147] width 93 height 123
copy td "354834105705077"
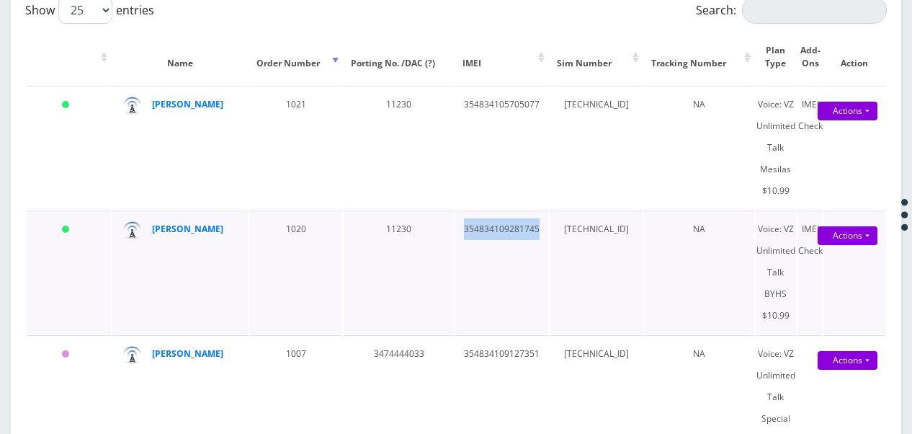
drag, startPoint x: 454, startPoint y: 229, endPoint x: 524, endPoint y: 225, distance: 70.0
click at [524, 225] on td "354834109281745" at bounding box center [501, 271] width 93 height 123
copy td "354834109281745"
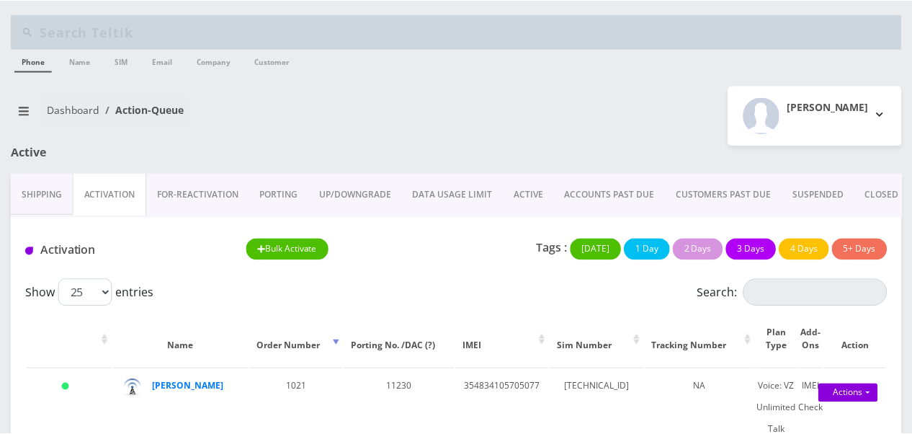
scroll to position [277, 0]
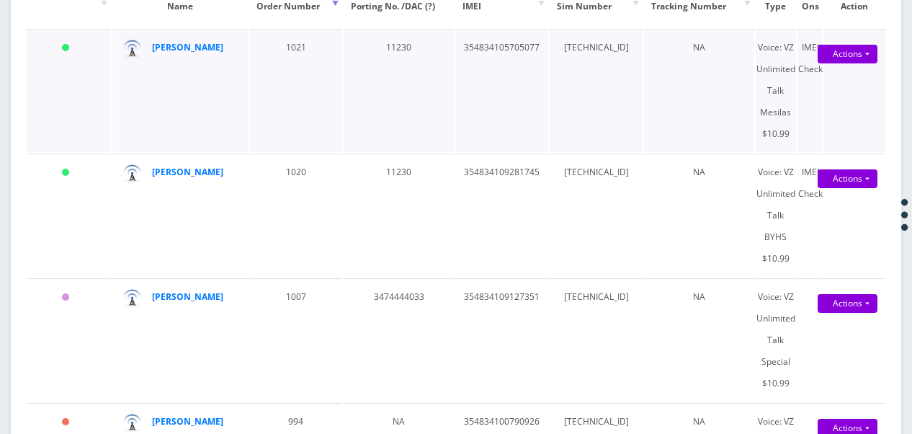
scroll to position [123, 0]
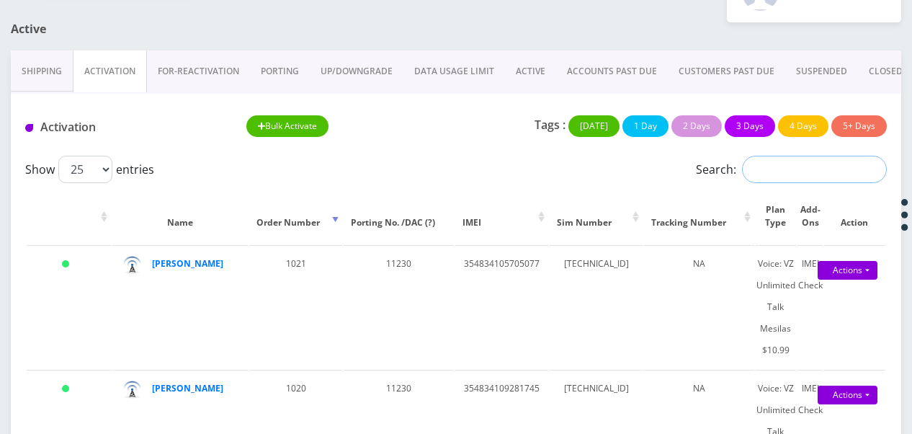
click at [797, 171] on input "Search:" at bounding box center [814, 169] width 145 height 27
click at [545, 82] on link "ACTIVE" at bounding box center [530, 71] width 51 height 42
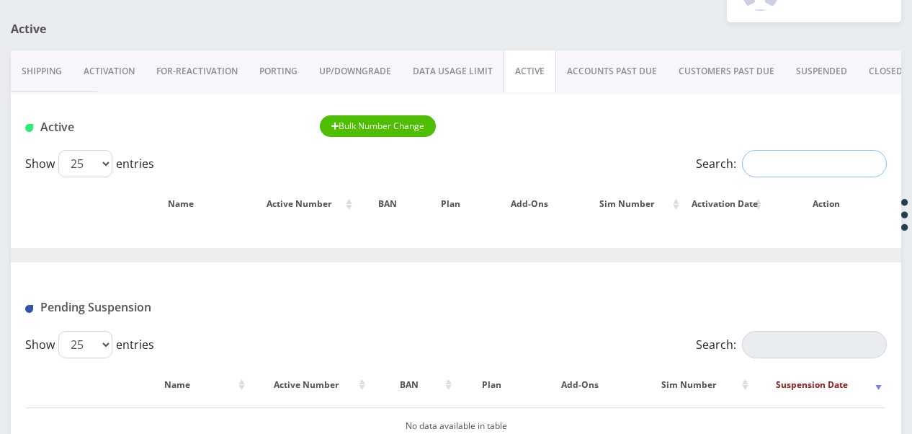
click at [762, 168] on input "Search:" at bounding box center [814, 163] width 145 height 27
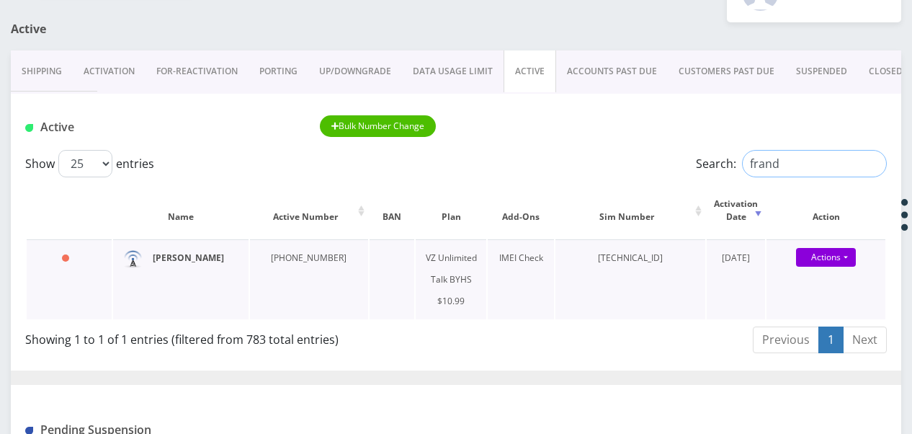
type input "frand"
click at [107, 63] on link "Activation" at bounding box center [109, 71] width 73 height 42
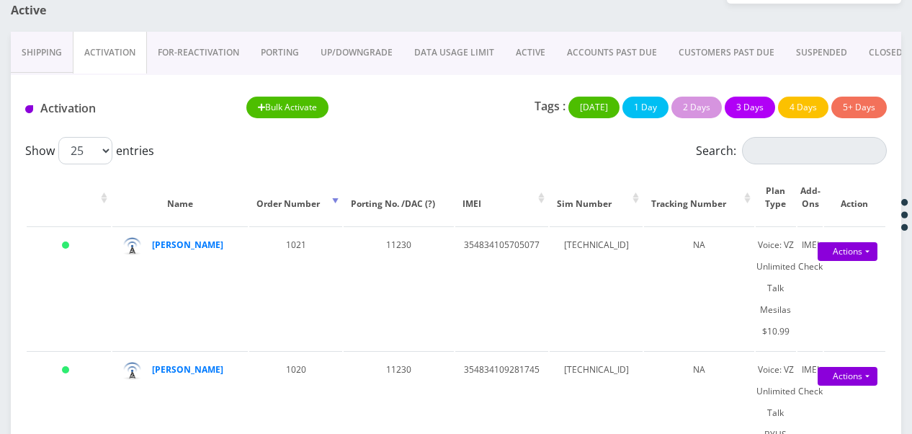
scroll to position [51, 0]
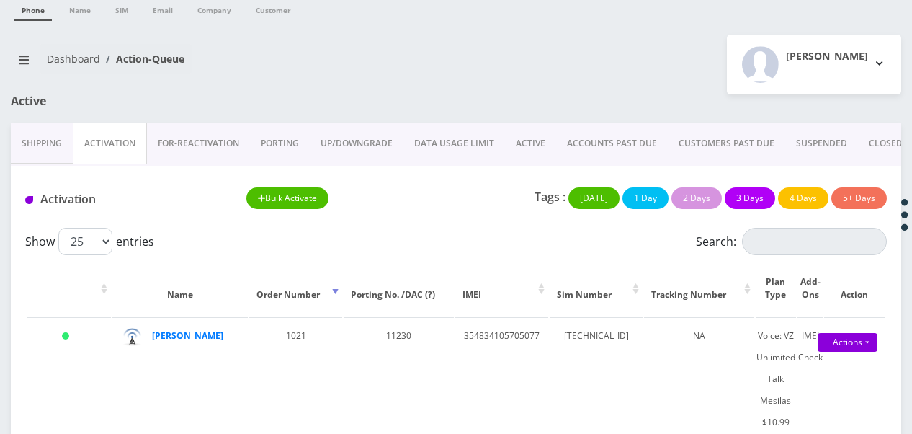
click at [581, 143] on link "ACCOUNTS PAST DUE" at bounding box center [612, 143] width 112 height 42
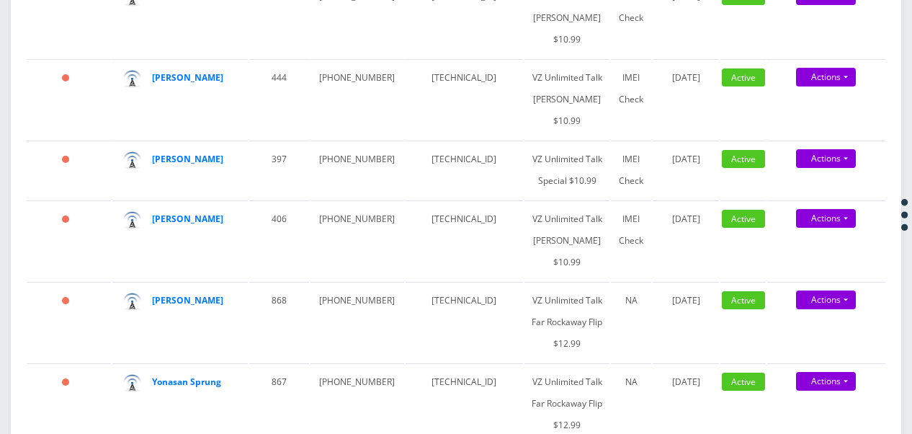
scroll to position [936, 0]
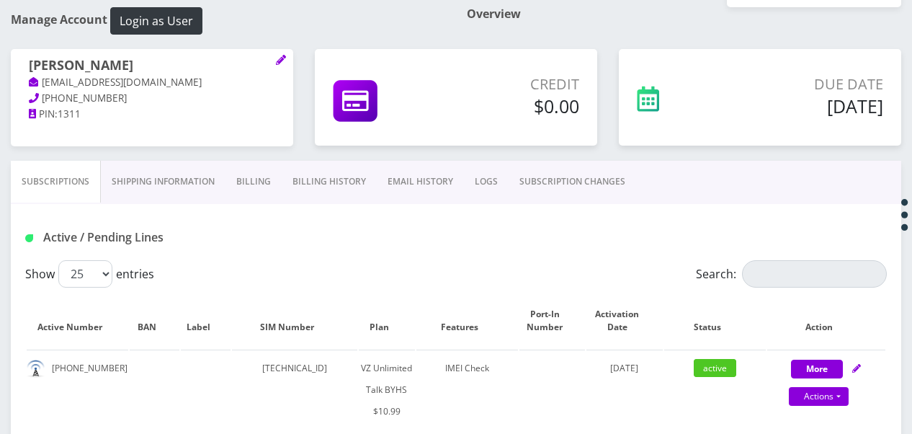
scroll to position [144, 0]
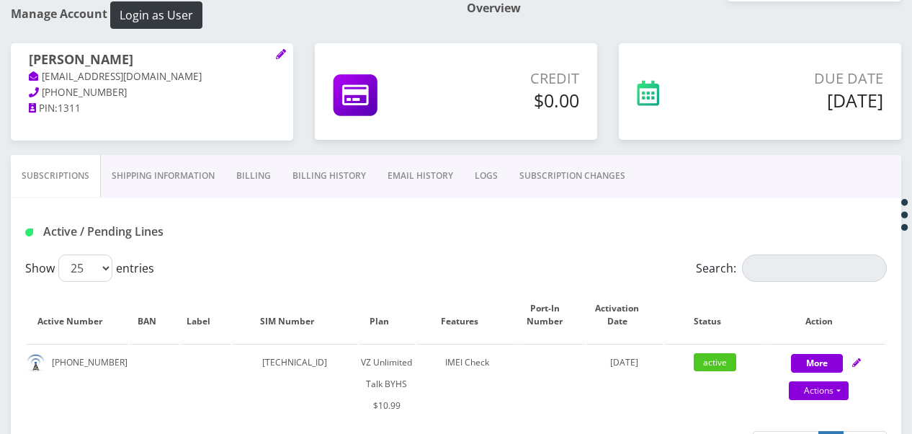
click at [241, 187] on link "Billing" at bounding box center [253, 176] width 56 height 42
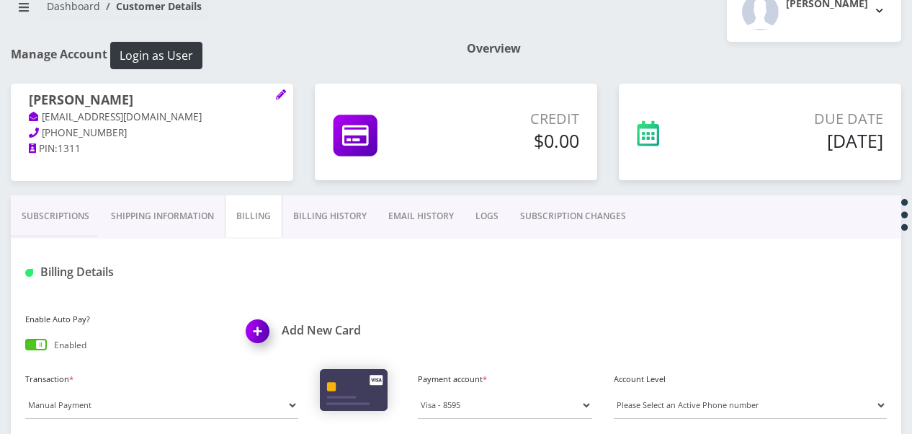
scroll to position [216, 0]
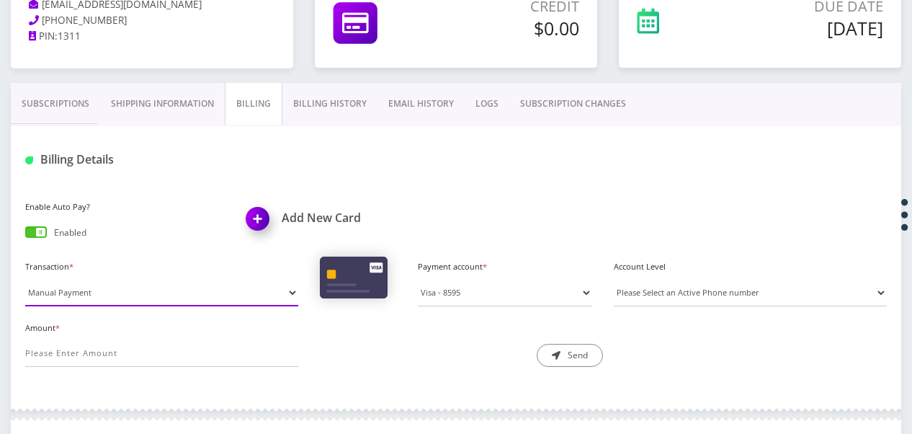
click at [169, 281] on select "Manual Payment Custom Charge Manual Credit Custom Invoice" at bounding box center [161, 292] width 273 height 27
click at [25, 279] on select "Manual Payment Custom Charge Manual Credit Custom Invoice" at bounding box center [161, 292] width 273 height 27
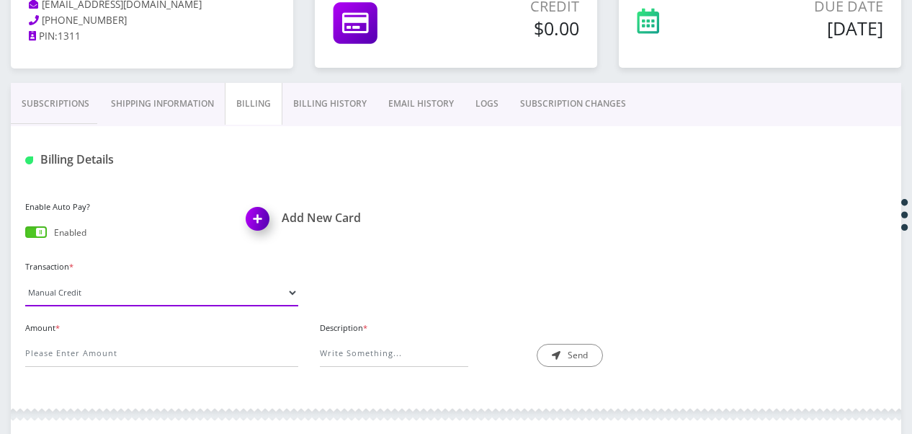
click at [187, 291] on select "Manual Payment Custom Charge Manual Credit Custom Invoice" at bounding box center [161, 292] width 273 height 27
select select "Custom Charge"
click at [25, 279] on select "Manual Payment Custom Charge Manual Credit Custom Invoice" at bounding box center [161, 292] width 273 height 27
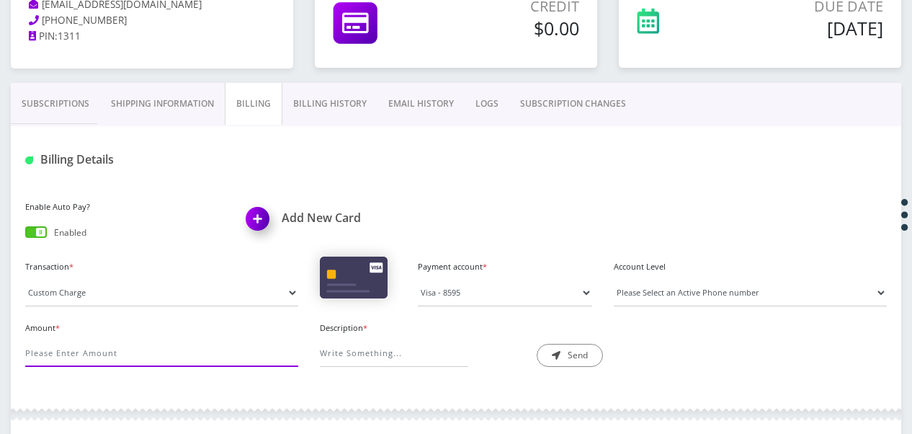
click at [163, 341] on input "Amount *" at bounding box center [161, 352] width 273 height 27
type input "5"
click at [377, 344] on input "Description *" at bounding box center [394, 352] width 148 height 27
type input "international service minutes"
click at [555, 356] on icon "submit" at bounding box center [556, 355] width 9 height 9
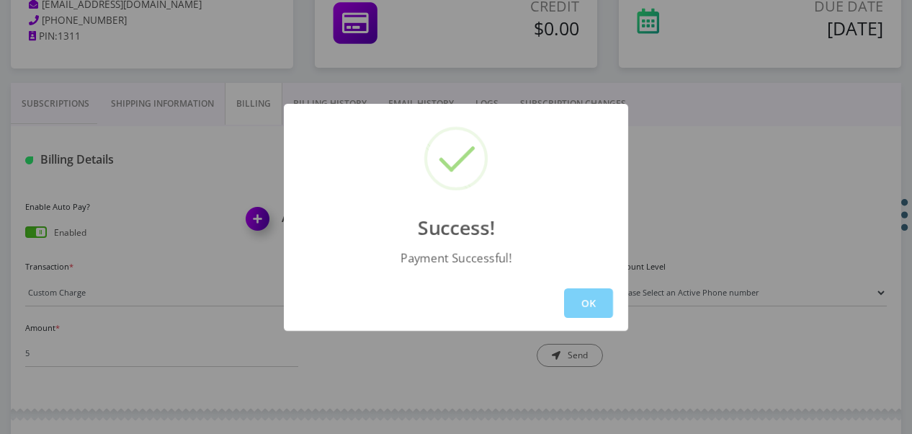
click at [571, 318] on div "OK" at bounding box center [456, 302] width 344 height 55
click at [571, 301] on button "OK" at bounding box center [588, 303] width 49 height 30
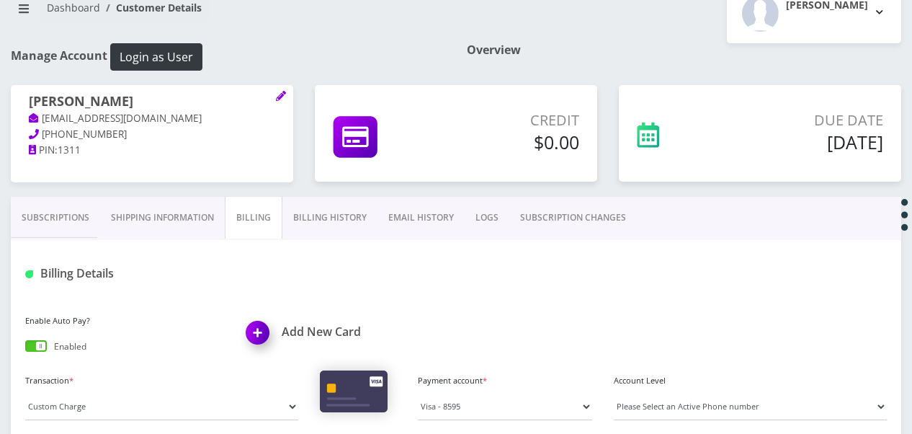
scroll to position [0, 0]
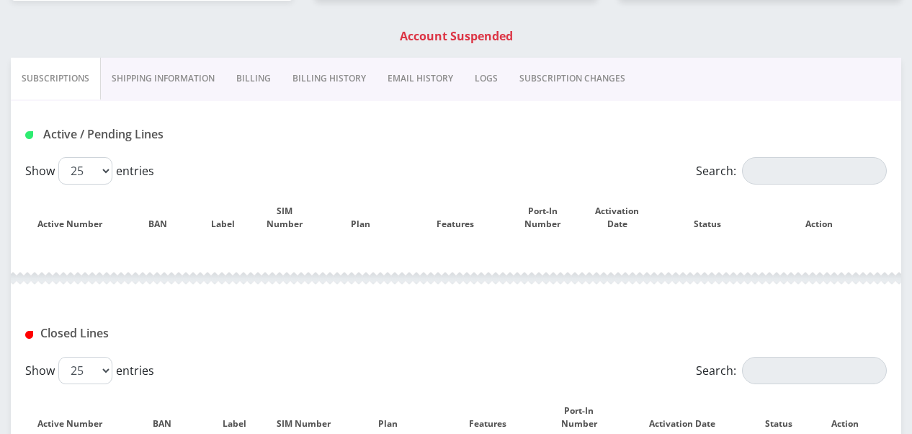
scroll to position [288, 0]
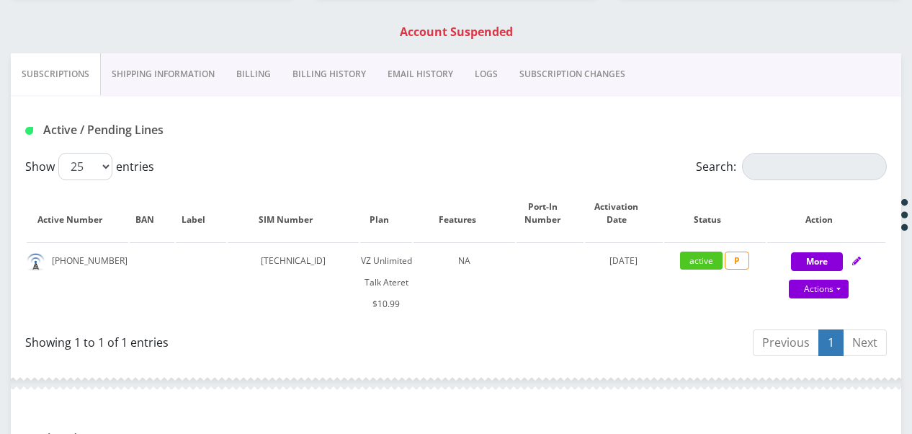
click at [242, 68] on link "Billing" at bounding box center [253, 74] width 56 height 42
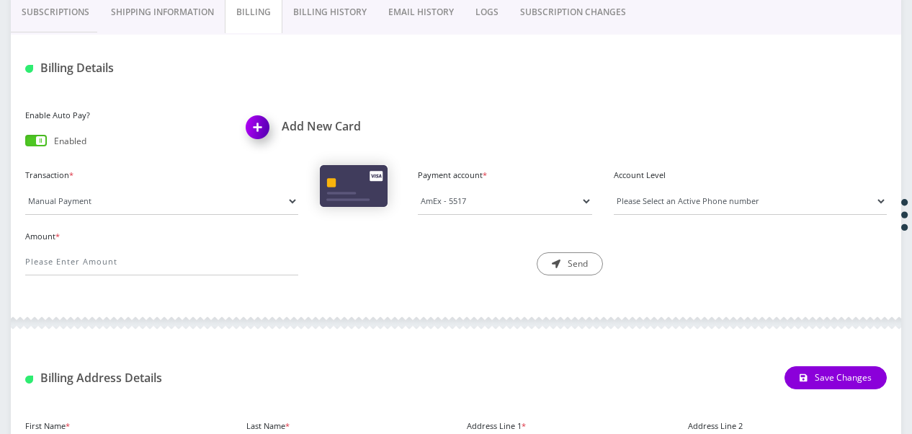
scroll to position [349, 0]
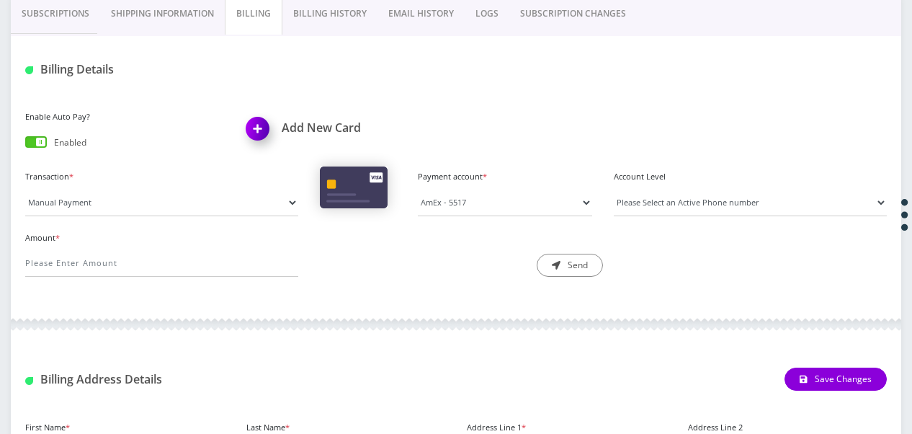
click at [302, 30] on link "Billing History" at bounding box center [329, 14] width 95 height 42
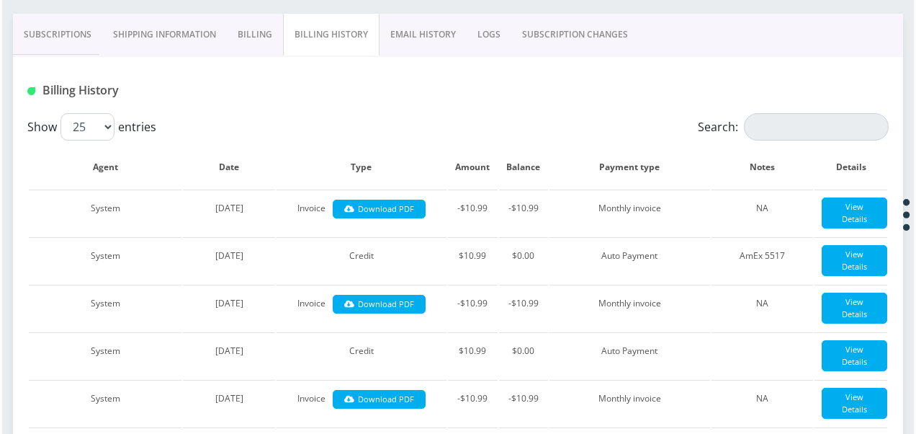
scroll to position [249, 0]
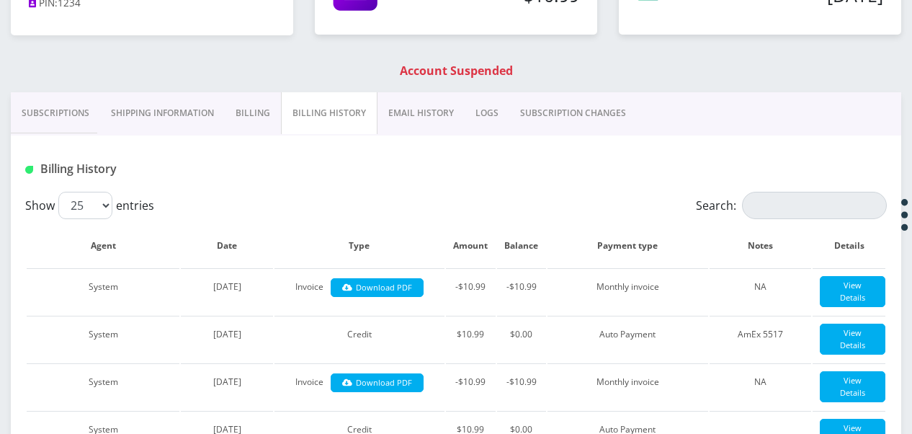
click at [108, 102] on link "Shipping Information" at bounding box center [162, 113] width 125 height 42
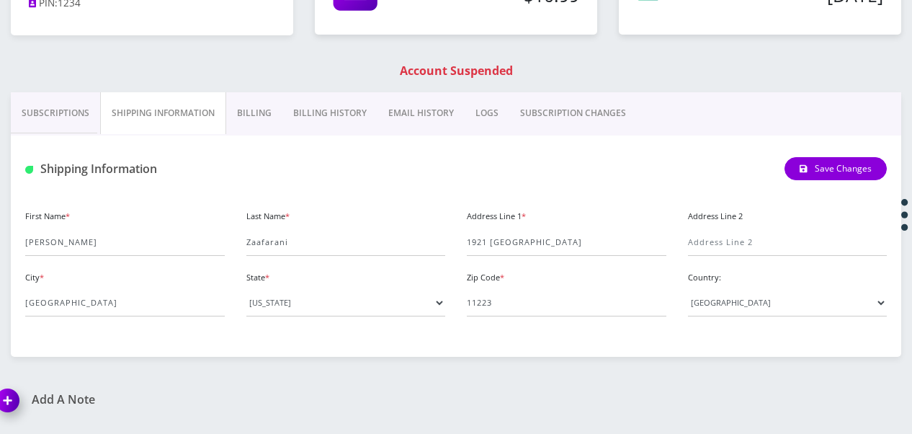
click at [80, 109] on link "Subscriptions" at bounding box center [55, 113] width 89 height 42
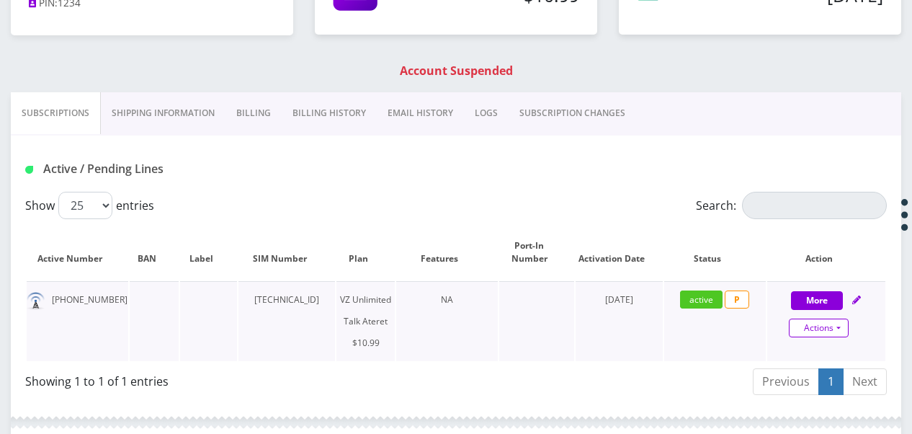
click at [843, 334] on link "Actions" at bounding box center [819, 327] width 60 height 19
select select "483"
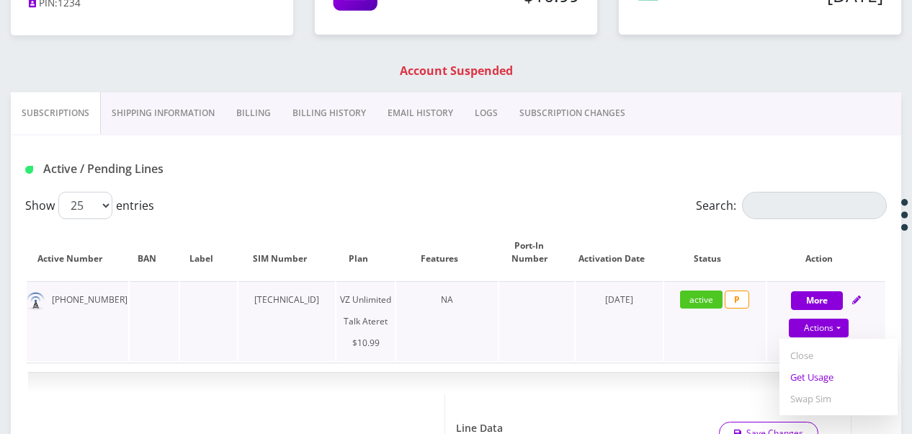
click at [826, 375] on link "Get Usage" at bounding box center [838, 377] width 118 height 22
select select "483"
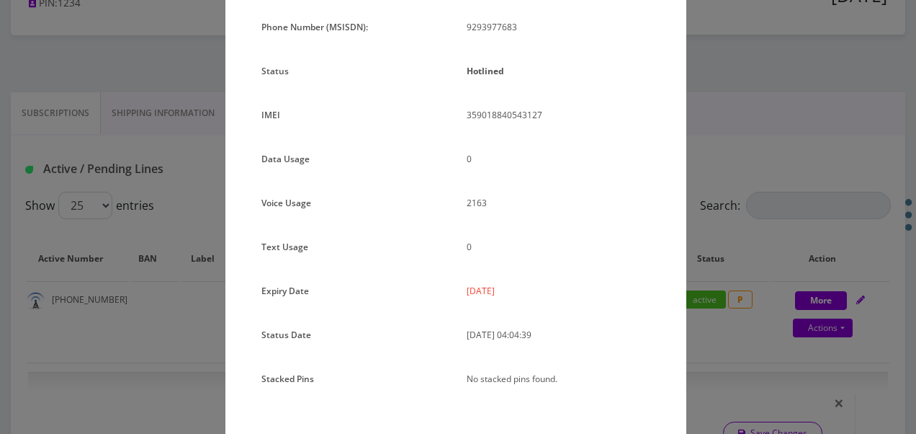
scroll to position [176, 0]
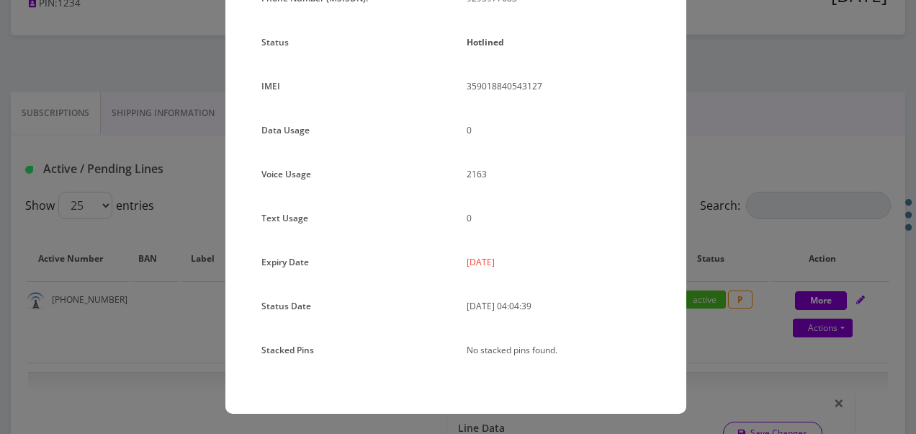
click at [802, 282] on div "× Subscription Info Plan Name TT 4G Monthly Unlimited Voice Plan Phone Number (…" at bounding box center [458, 217] width 916 height 434
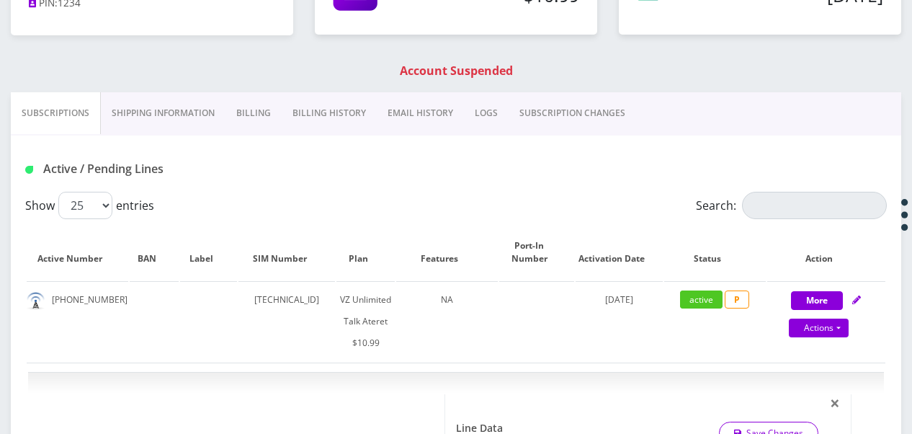
click at [261, 112] on link "Billing" at bounding box center [253, 113] width 56 height 42
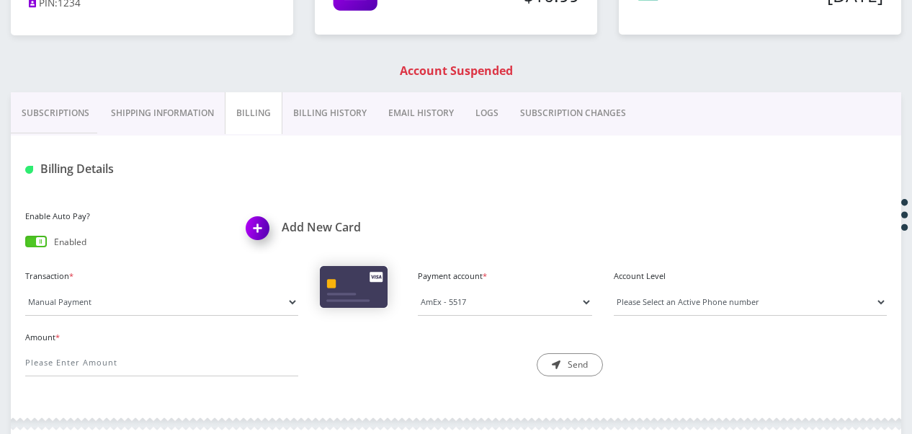
click at [274, 233] on img at bounding box center [260, 233] width 42 height 42
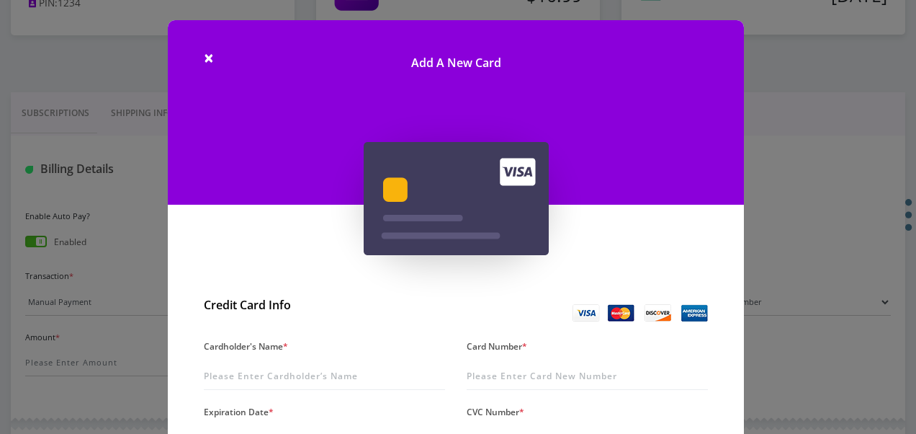
scroll to position [288, 0]
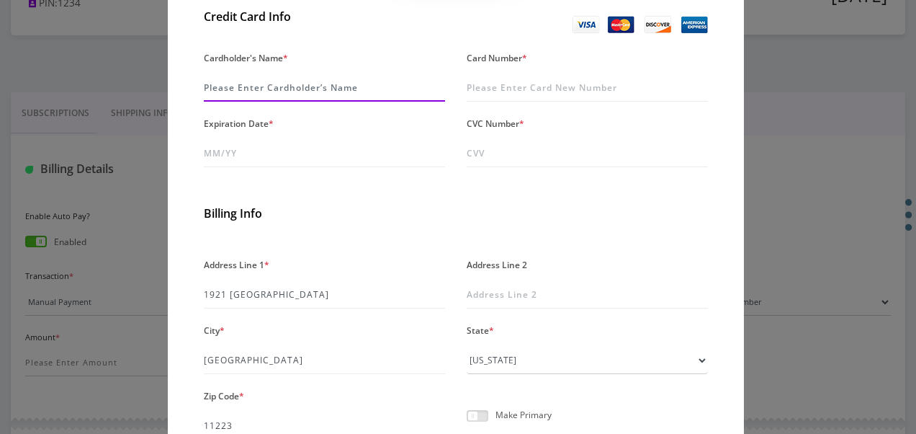
click at [347, 99] on input "Cardholder's Name *" at bounding box center [324, 87] width 241 height 27
type input "zaafarani"
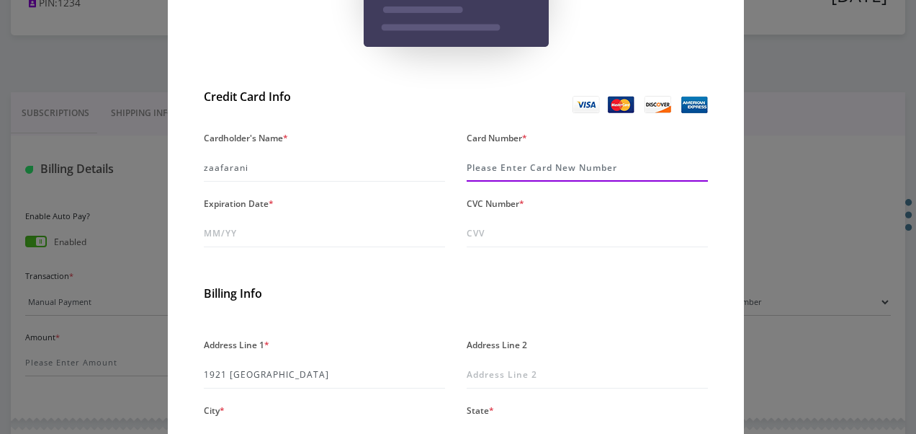
scroll to position [144, 0]
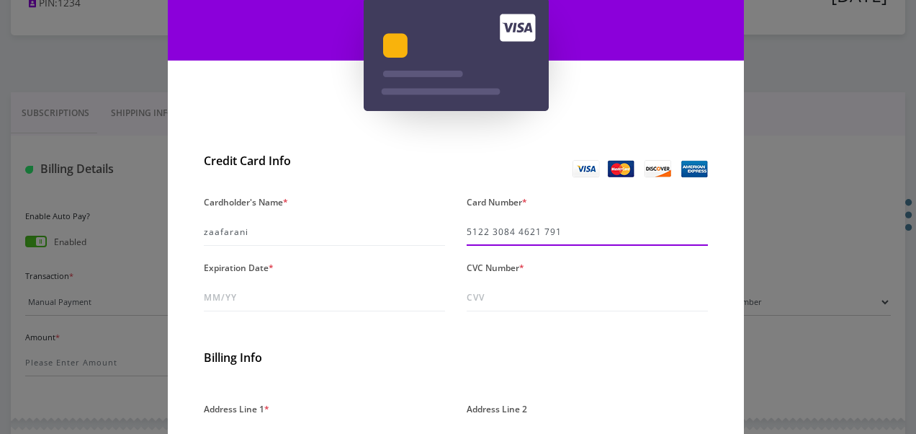
type input "5122 3084 4621 7910"
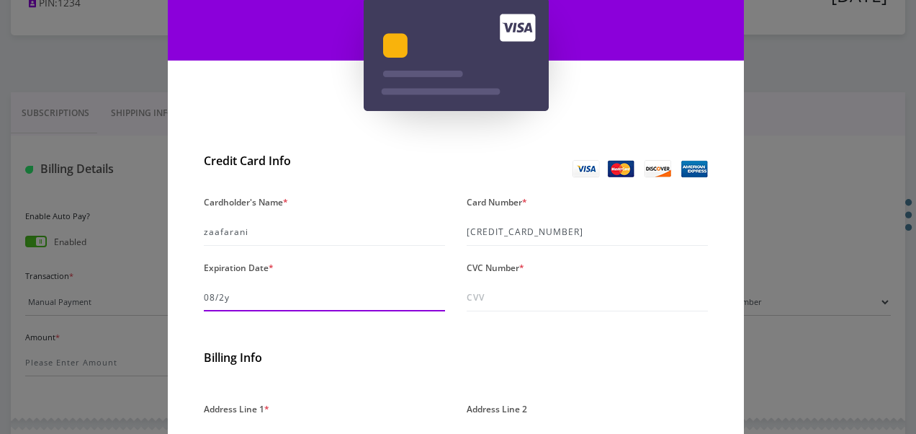
type input "08/29"
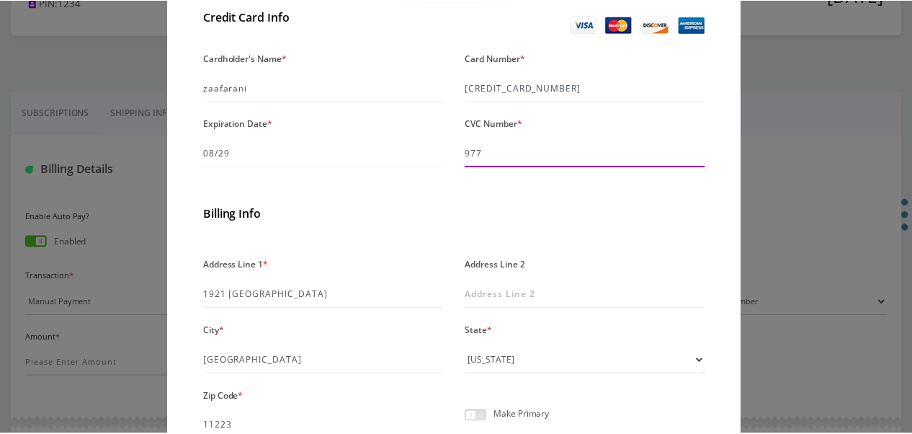
scroll to position [426, 0]
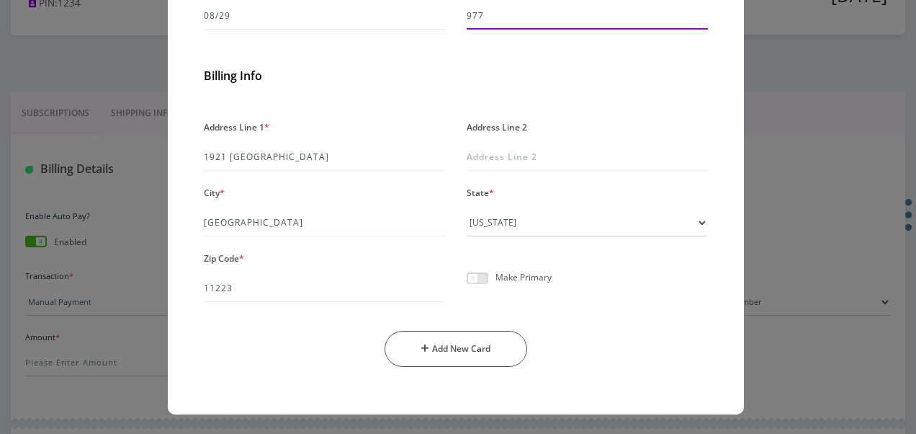
type input "977"
click at [478, 276] on span at bounding box center [478, 278] width 22 height 12
click at [467, 286] on input "checkbox" at bounding box center [467, 286] width 0 height 0
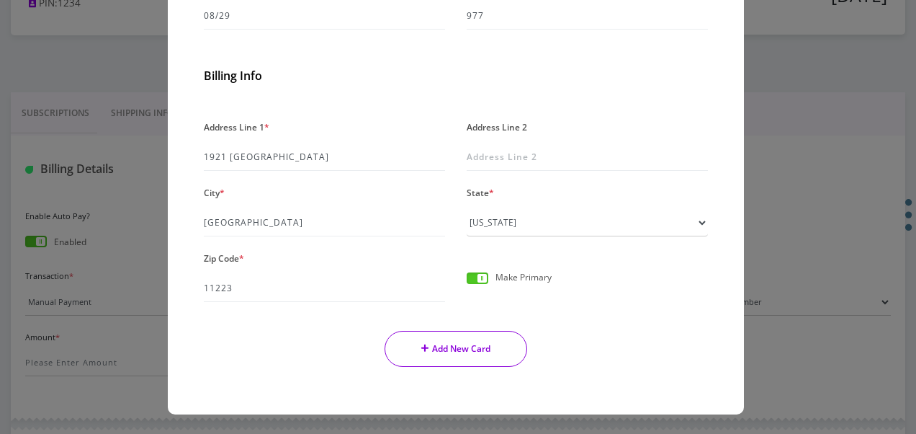
click at [480, 340] on button "Add New Card" at bounding box center [456, 349] width 143 height 36
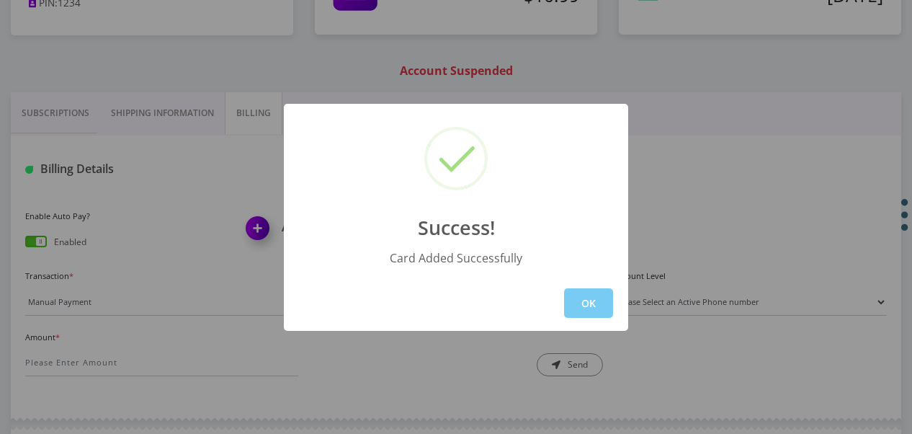
click at [575, 314] on button "OK" at bounding box center [588, 303] width 49 height 30
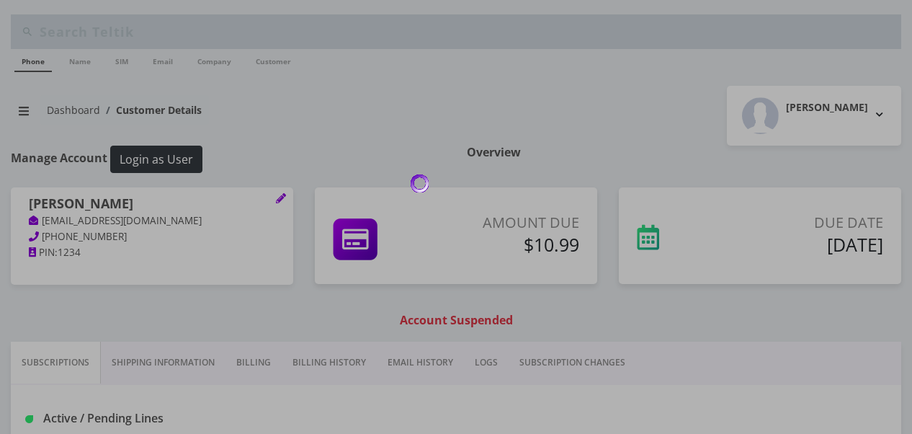
scroll to position [249, 0]
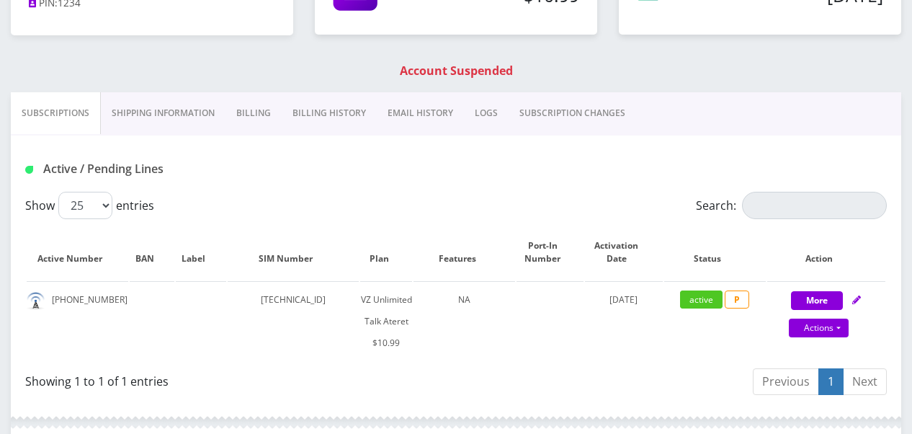
click at [251, 115] on link "Billing" at bounding box center [253, 113] width 56 height 42
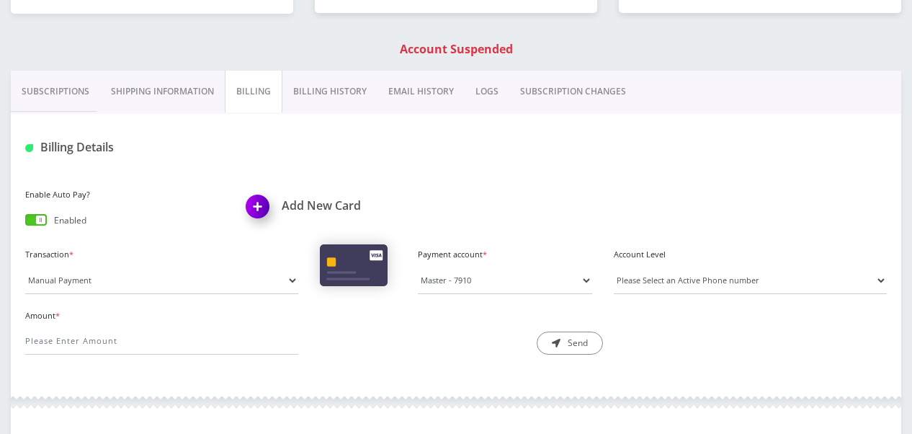
scroll to position [321, 0]
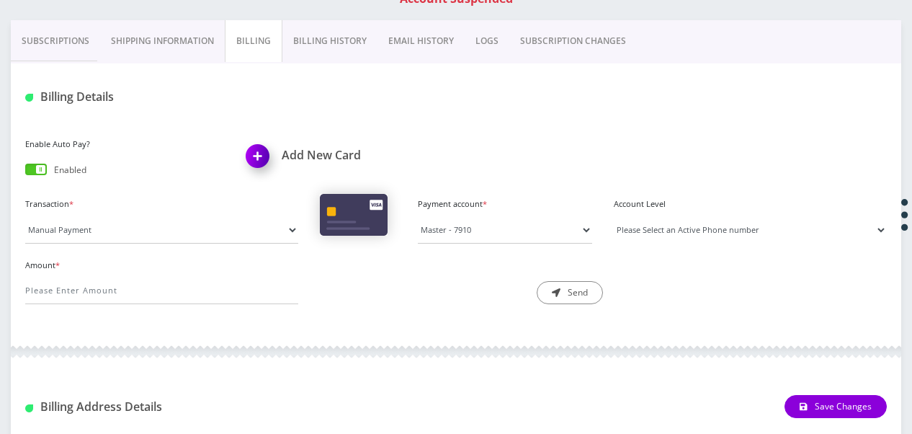
click at [644, 225] on select "Please Select an Active Phone number [PHONE_NUMBER]" at bounding box center [750, 229] width 273 height 27
select select "196332"
click at [614, 216] on select "Please Select an Active Phone number [PHONE_NUMBER]" at bounding box center [750, 229] width 273 height 27
click at [204, 291] on input "Amount *" at bounding box center [161, 290] width 273 height 27
type input "10.99"
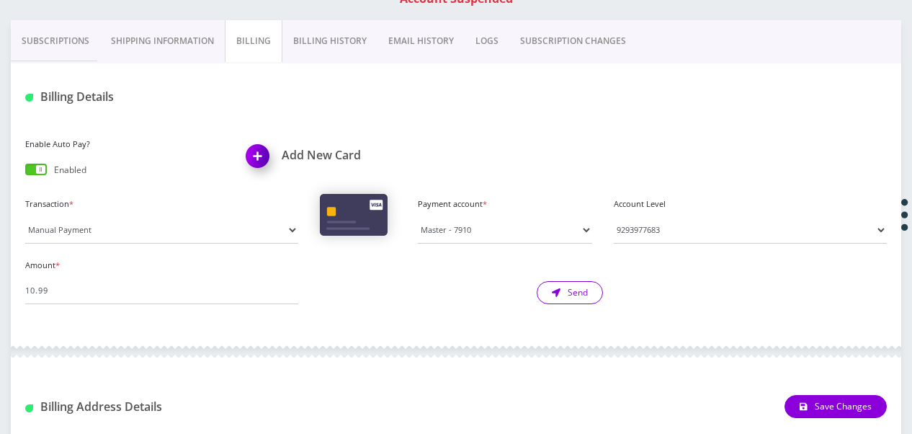
click at [556, 297] on button "Send" at bounding box center [570, 292] width 66 height 23
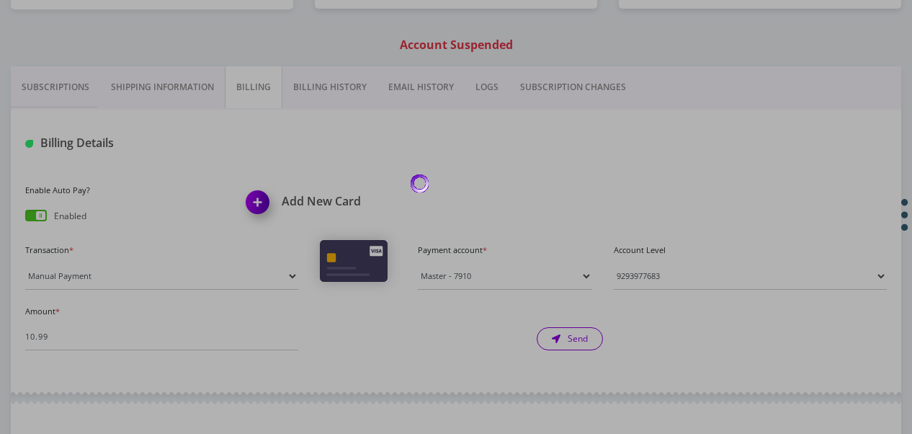
scroll to position [105, 0]
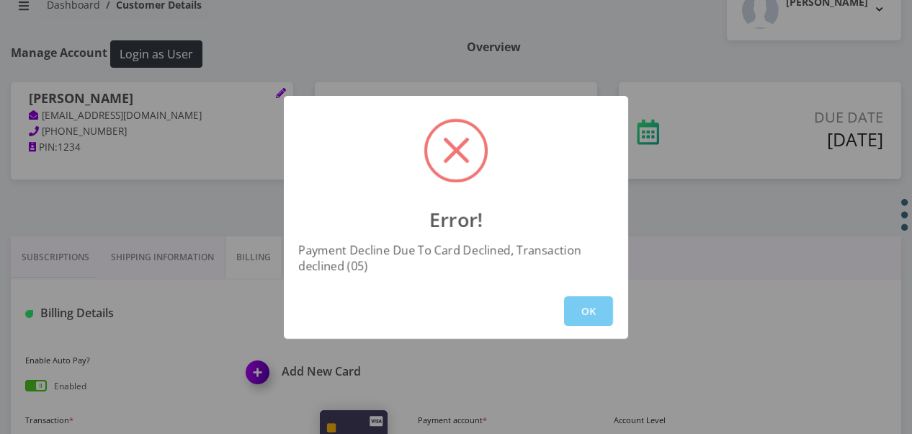
click at [588, 307] on button "OK" at bounding box center [588, 311] width 49 height 30
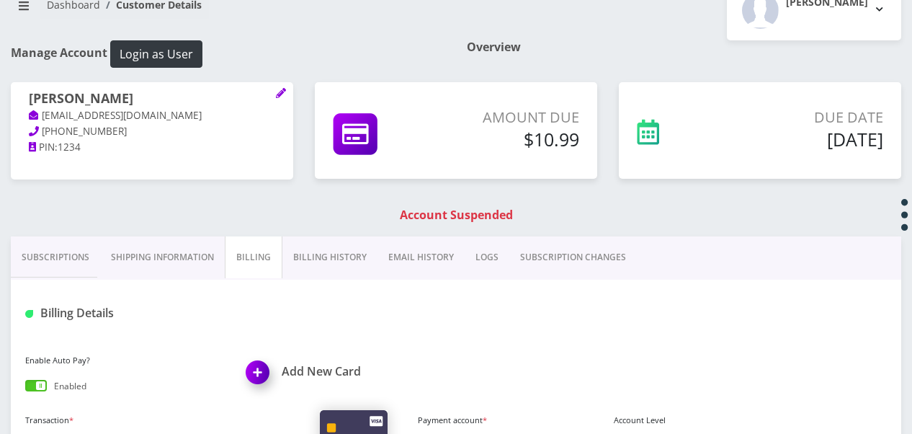
scroll to position [249, 0]
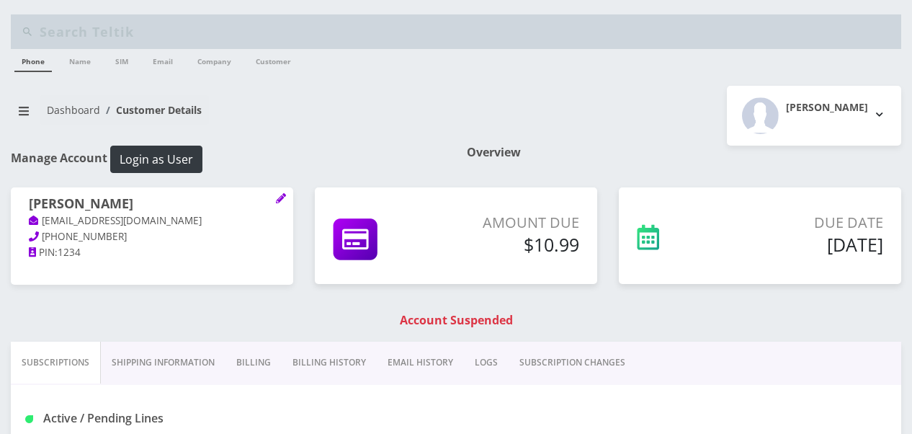
scroll to position [249, 0]
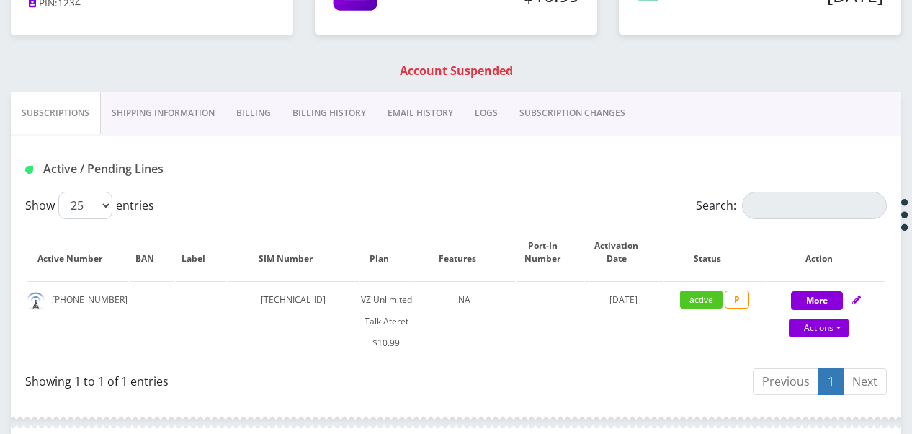
click at [258, 105] on link "Billing" at bounding box center [253, 113] width 56 height 42
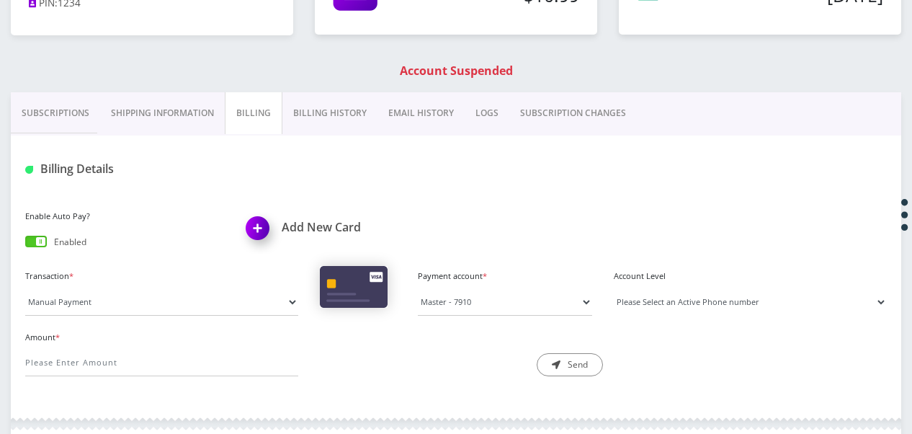
click at [643, 296] on select "Please Select an Active Phone number [PHONE_NUMBER]" at bounding box center [750, 301] width 273 height 27
select select "196332"
click at [614, 288] on select "Please Select an Active Phone number [PHONE_NUMBER]" at bounding box center [750, 301] width 273 height 27
click at [239, 346] on div "Amount *" at bounding box center [161, 352] width 295 height 50
click at [226, 359] on input "Amount *" at bounding box center [161, 362] width 273 height 27
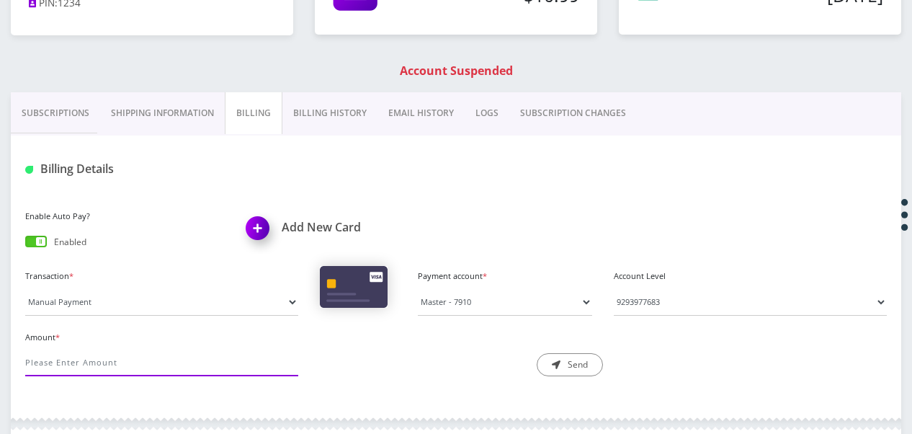
type input "10.99"
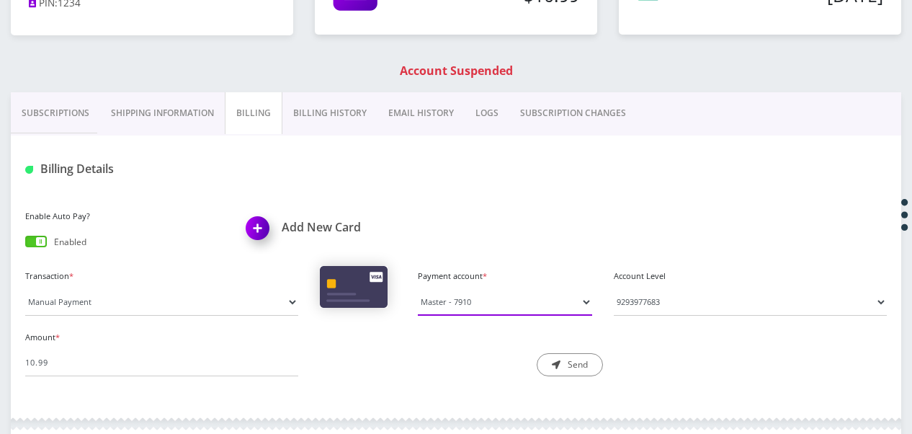
click at [532, 310] on select "AmEx - 5517 Master - 7910" at bounding box center [505, 301] width 174 height 27
click at [622, 364] on div "Amount * 10.99 Description * Send" at bounding box center [455, 357] width 883 height 61
click at [591, 360] on button "Send" at bounding box center [570, 364] width 66 height 23
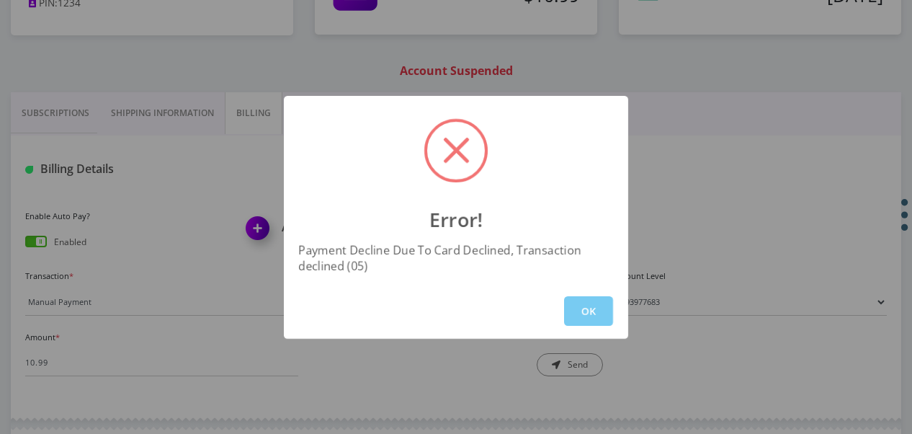
click at [611, 298] on button "OK" at bounding box center [588, 311] width 49 height 30
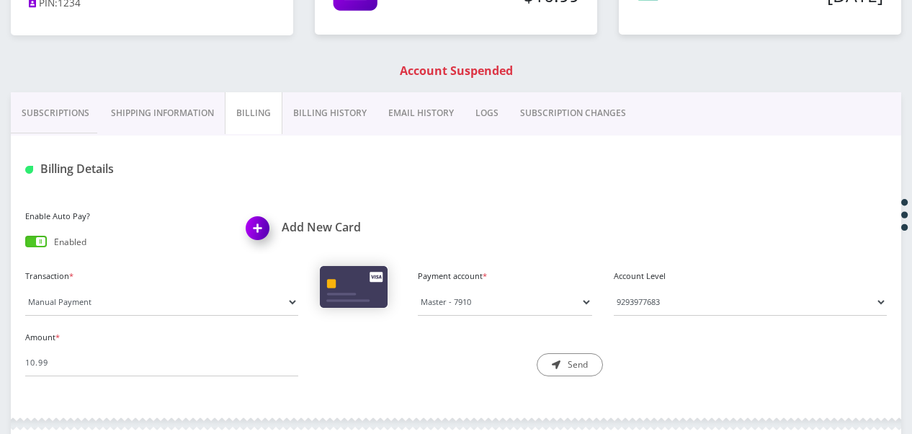
click at [353, 242] on div "Add New Card" at bounding box center [346, 230] width 221 height 48
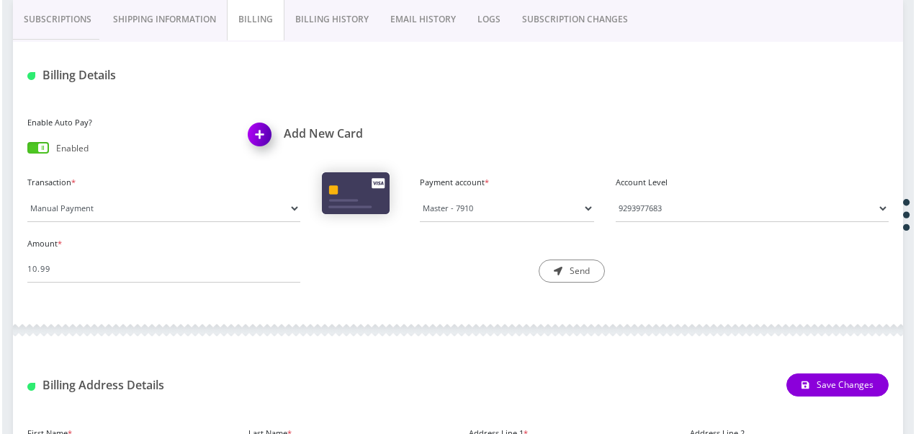
scroll to position [465, 0]
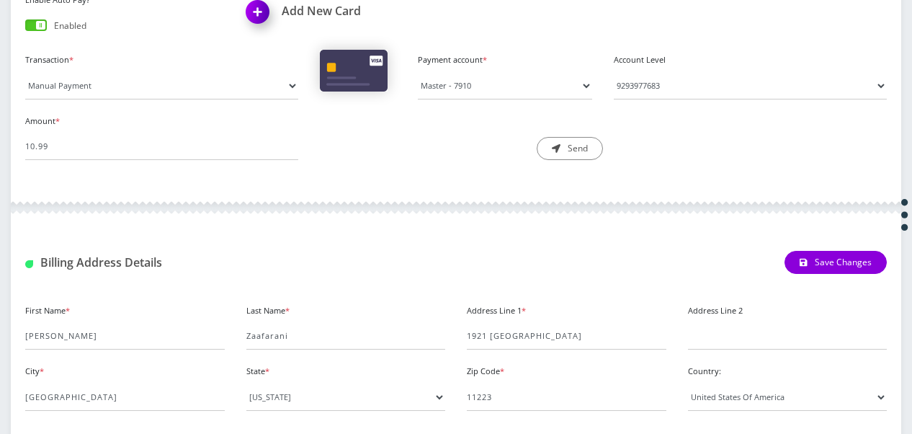
click at [327, 10] on h1 "Add New Card" at bounding box center [346, 11] width 200 height 14
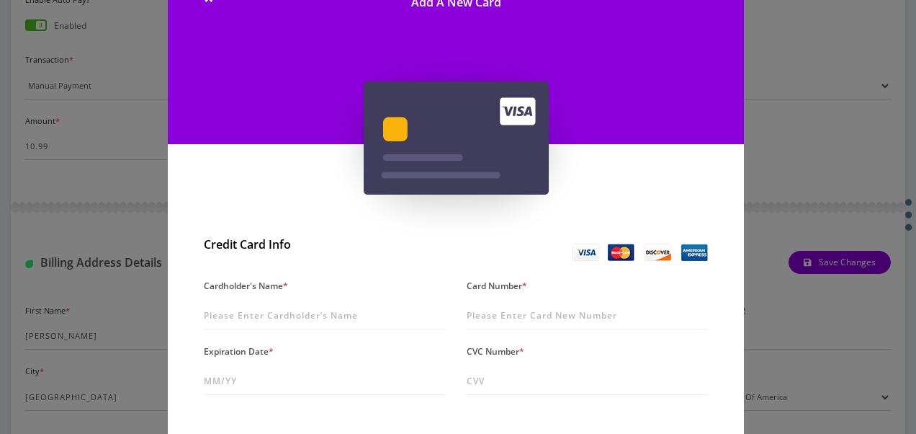
scroll to position [216, 0]
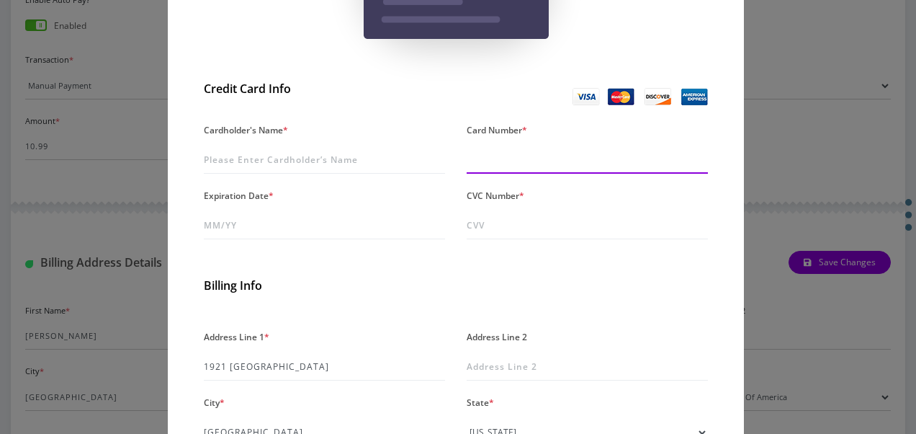
click at [493, 161] on input "Card Number *" at bounding box center [587, 159] width 241 height 27
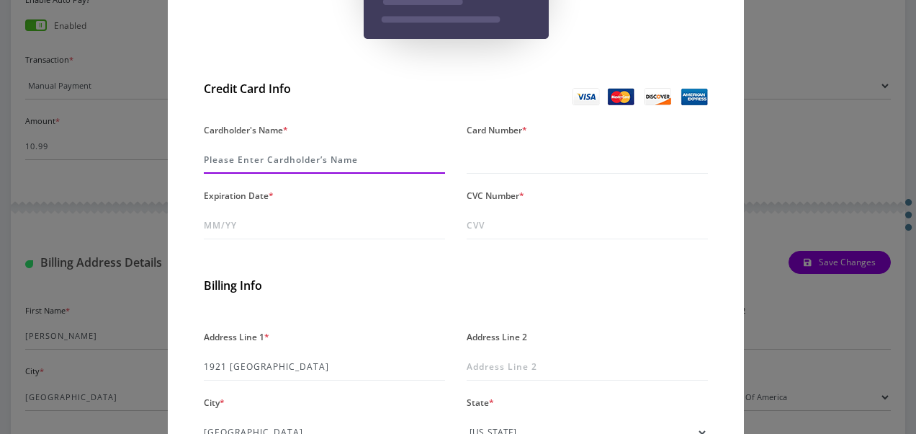
click at [340, 157] on input "Cardholder's Name *" at bounding box center [324, 159] width 241 height 27
type input "zaafarani"
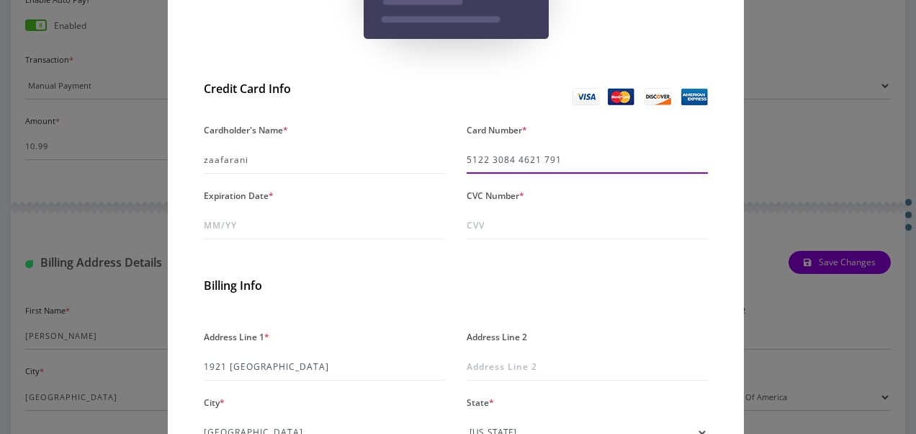
type input "5122 3084 4621 7910"
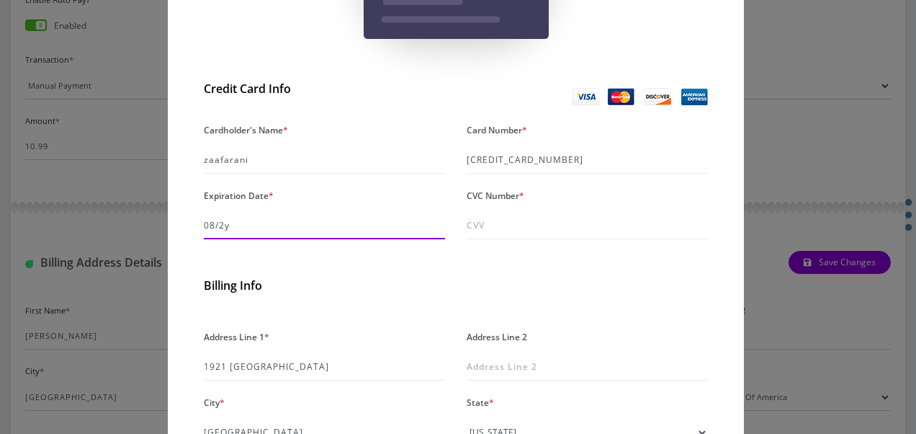
type input "08/29"
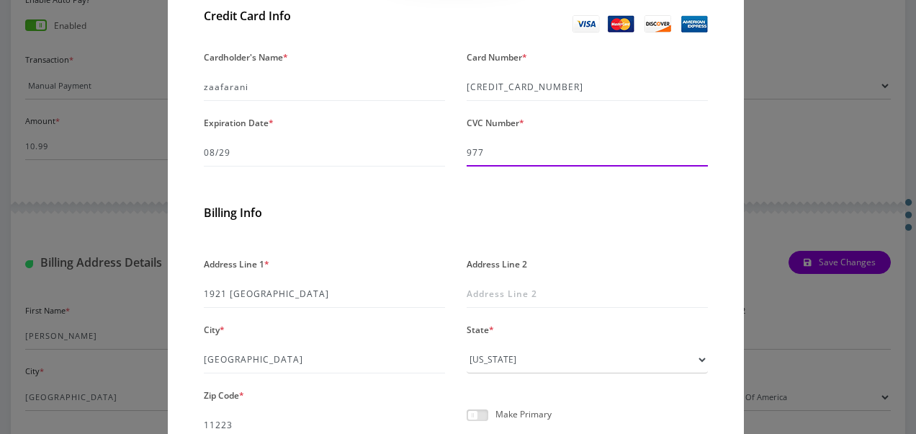
scroll to position [360, 0]
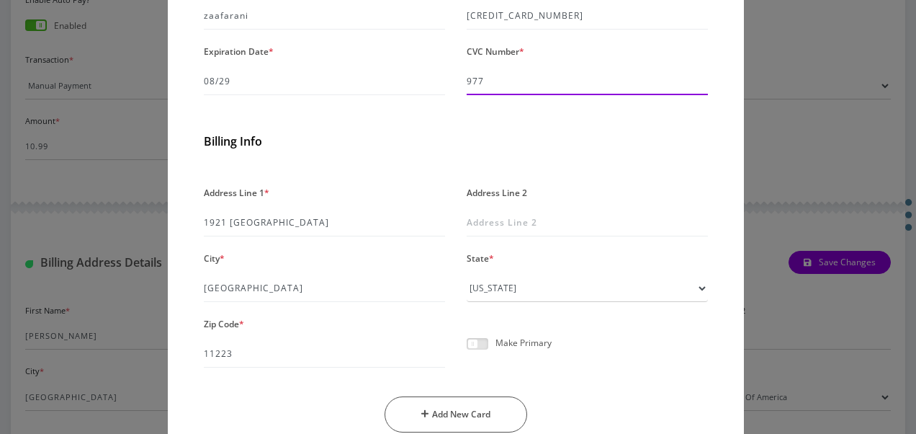
type input "977"
click at [470, 339] on span at bounding box center [478, 344] width 22 height 12
click at [467, 352] on input "checkbox" at bounding box center [467, 352] width 0 height 0
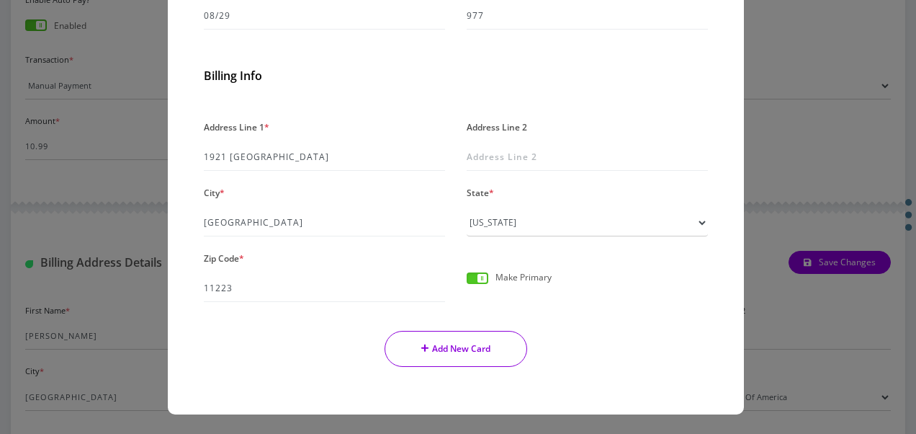
click at [488, 353] on button "Add New Card" at bounding box center [456, 349] width 143 height 36
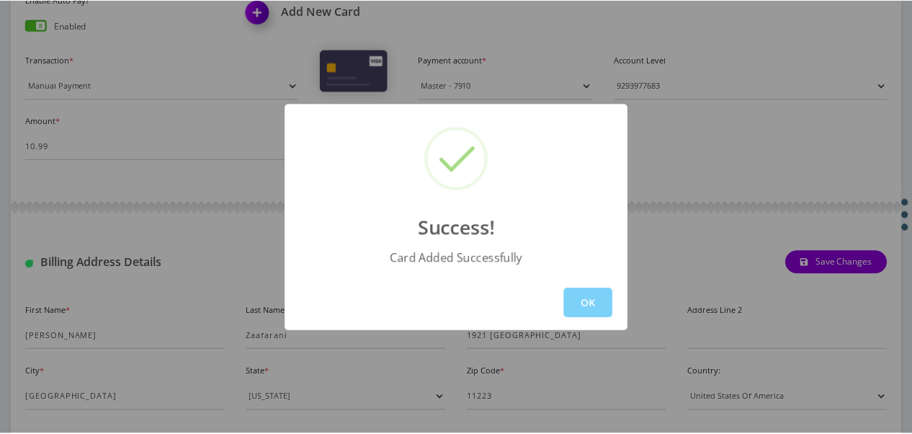
scroll to position [460, 0]
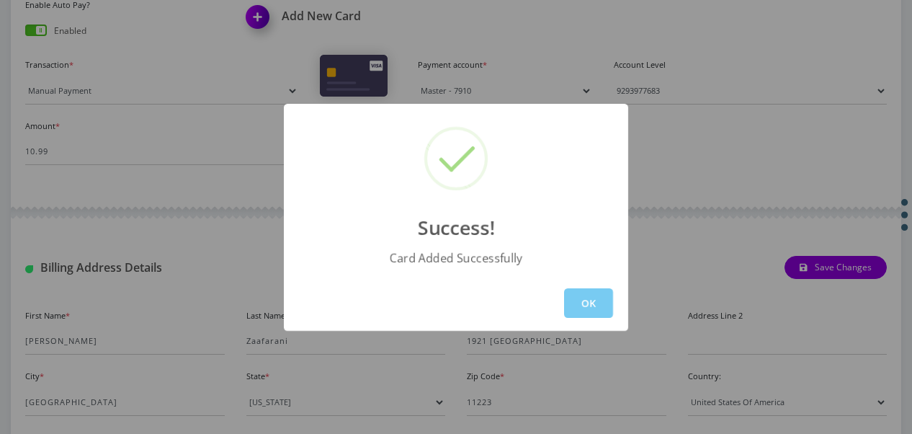
click at [579, 308] on button "OK" at bounding box center [588, 303] width 49 height 30
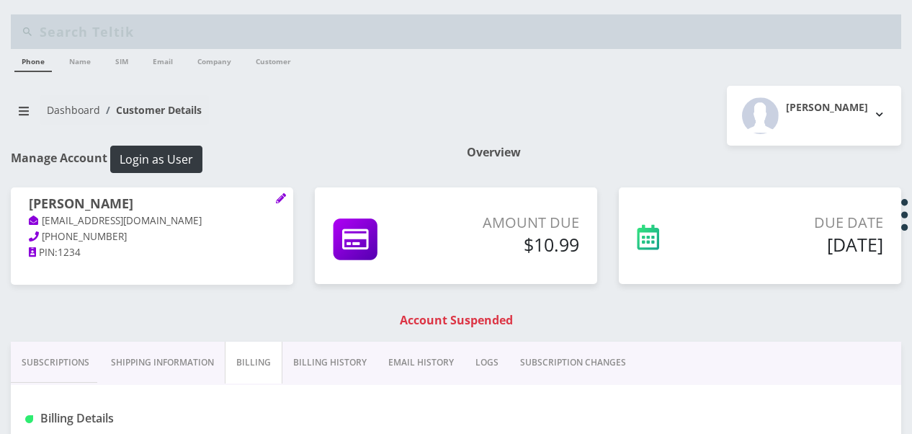
select select "196332"
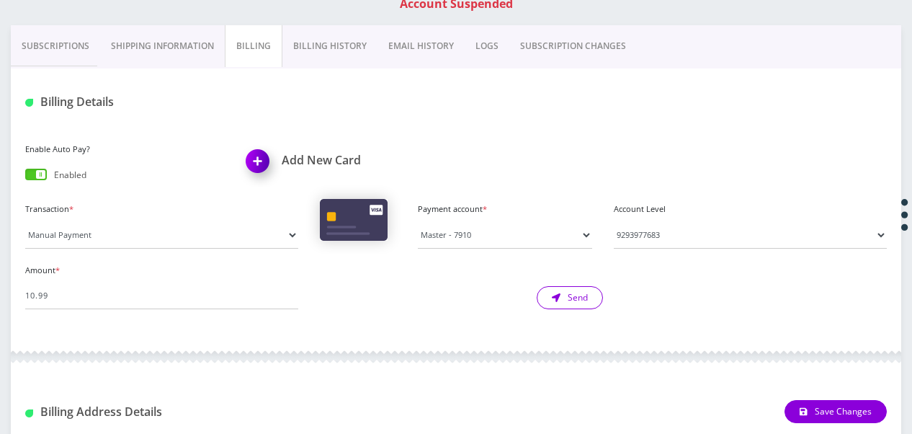
click at [560, 294] on button "Send" at bounding box center [570, 297] width 66 height 23
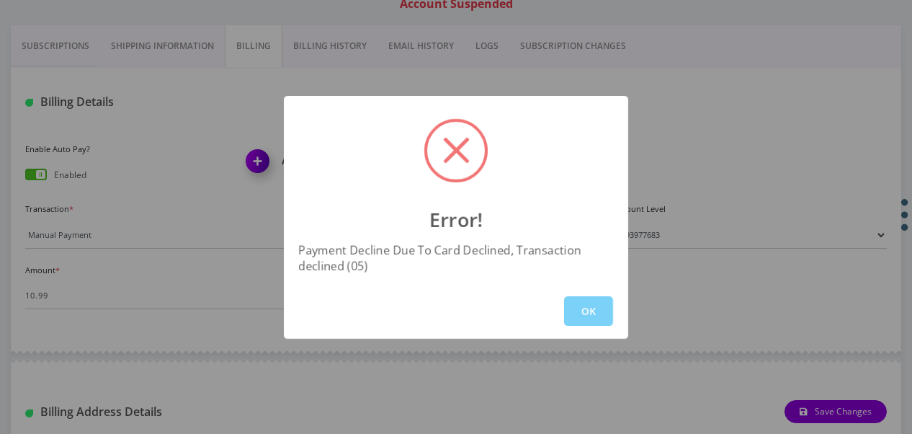
click at [573, 301] on button "OK" at bounding box center [588, 311] width 49 height 30
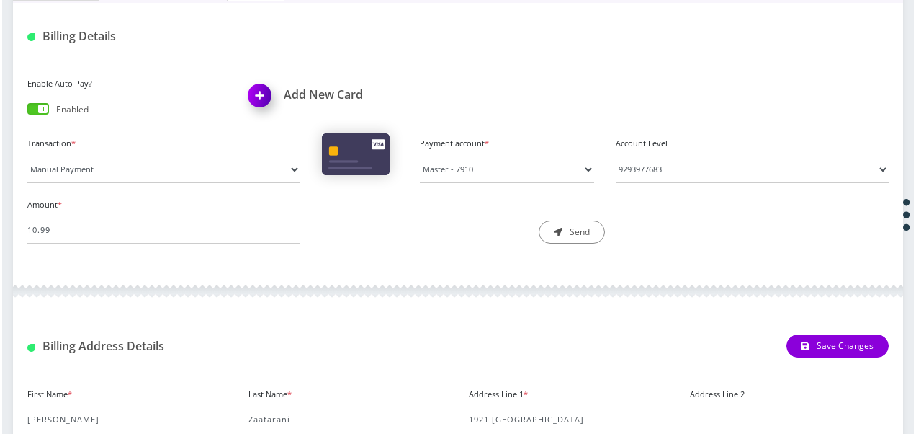
scroll to position [388, 0]
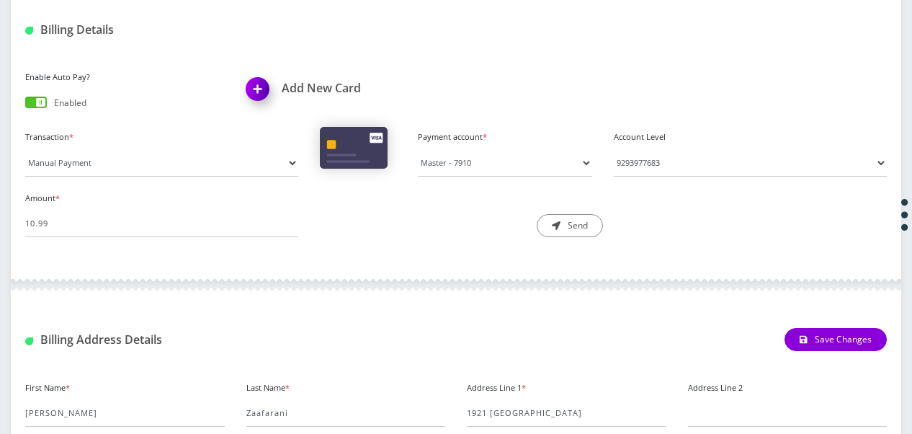
click at [332, 91] on h1 "Add New Card" at bounding box center [346, 88] width 200 height 14
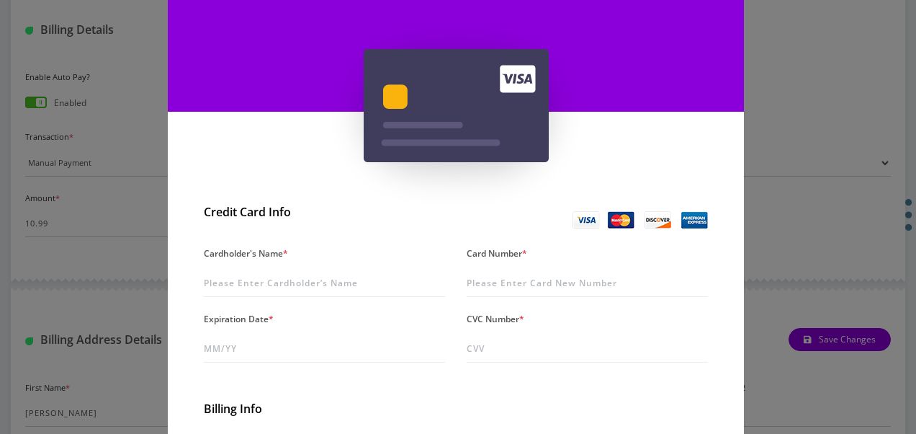
scroll to position [216, 0]
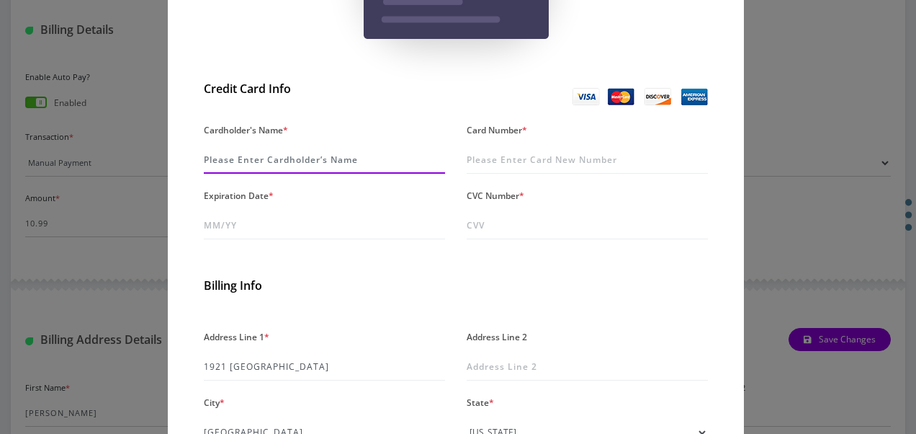
click at [347, 170] on input "Cardholder's Name *" at bounding box center [324, 159] width 241 height 27
type input "a"
type input "zaafarani"
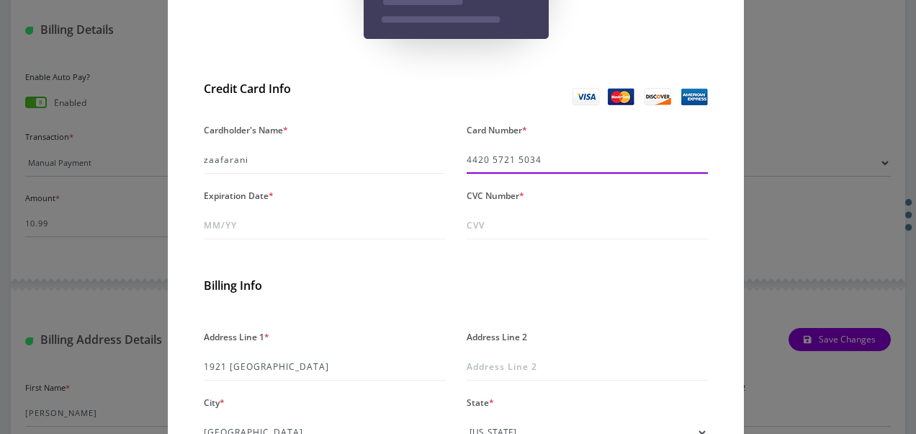
click at [588, 164] on input "4420 5721 5034" at bounding box center [587, 159] width 241 height 27
type input "4420 5721 5034 0059"
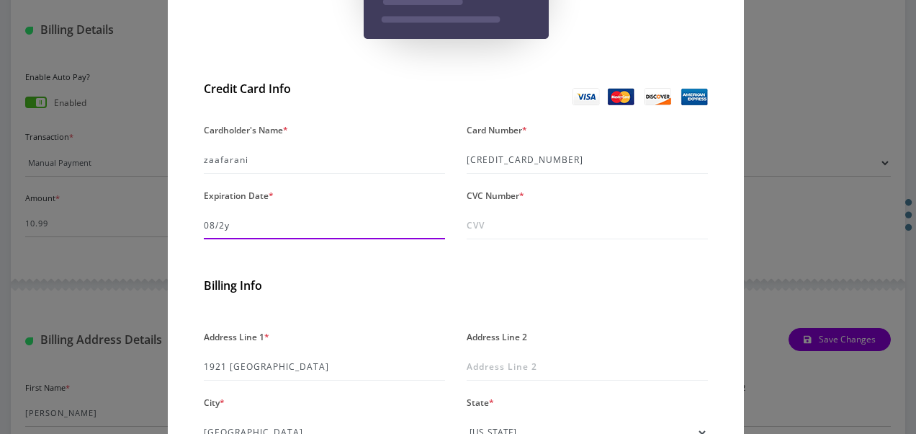
type input "08/29"
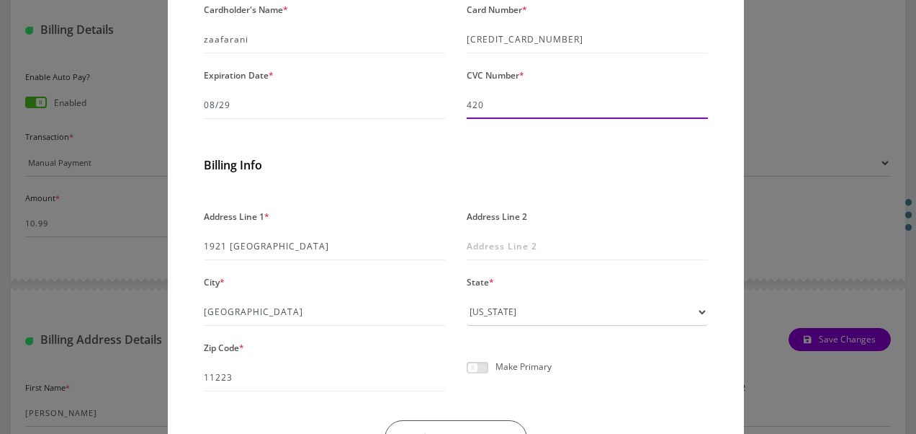
scroll to position [426, 0]
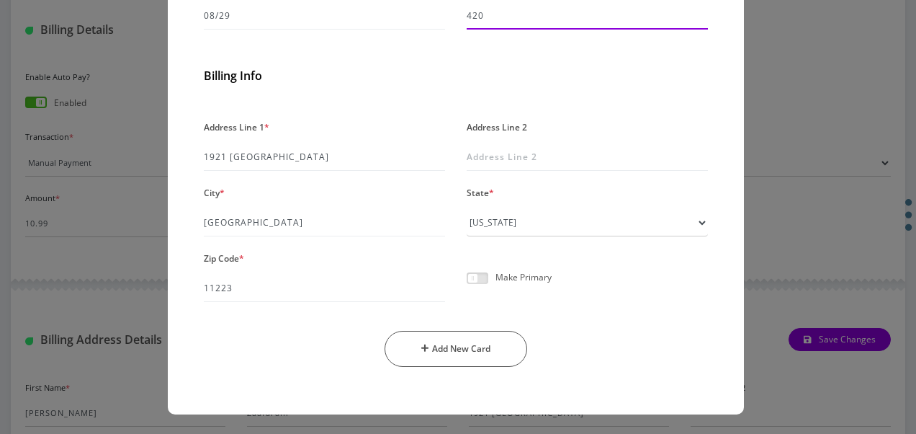
type input "420"
click at [464, 266] on div "Make Primary" at bounding box center [587, 283] width 263 height 37
click at [470, 275] on span at bounding box center [478, 278] width 22 height 12
click at [467, 286] on input "checkbox" at bounding box center [467, 286] width 0 height 0
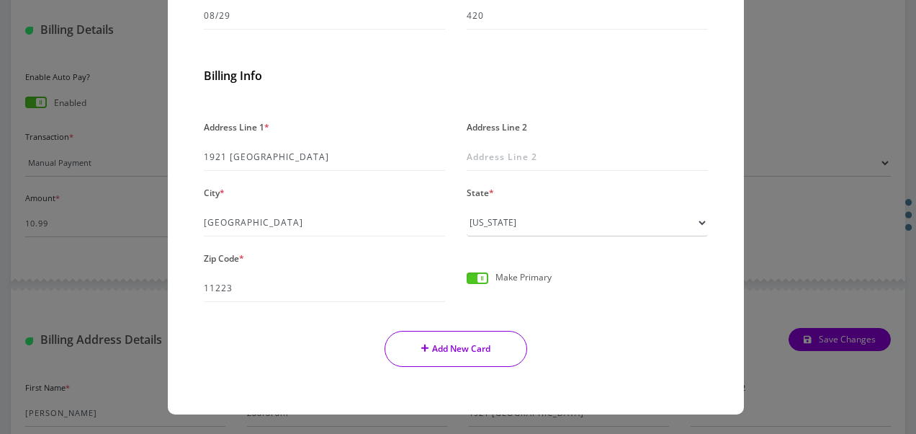
click at [480, 353] on button "Add New Card" at bounding box center [456, 349] width 143 height 36
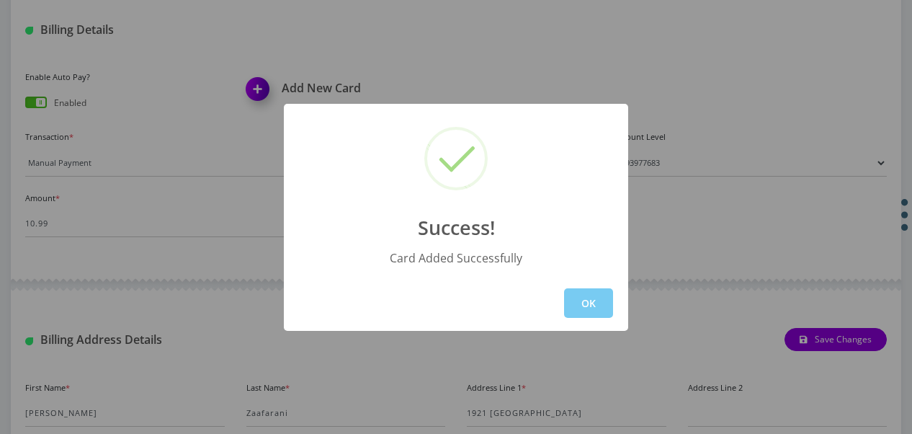
click at [588, 298] on button "OK" at bounding box center [588, 303] width 49 height 30
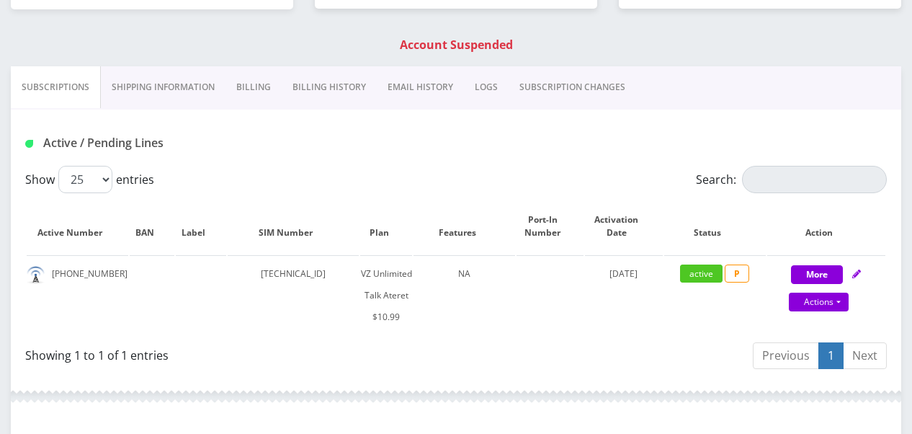
scroll to position [244, 0]
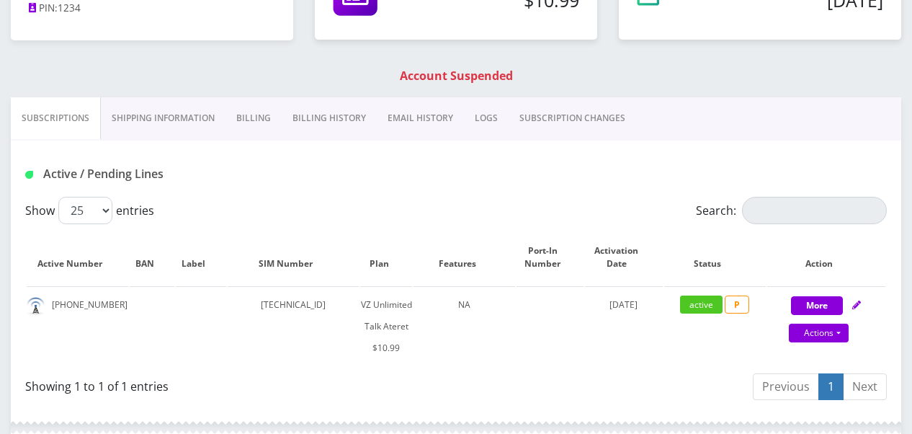
click at [261, 114] on link "Billing" at bounding box center [253, 118] width 56 height 42
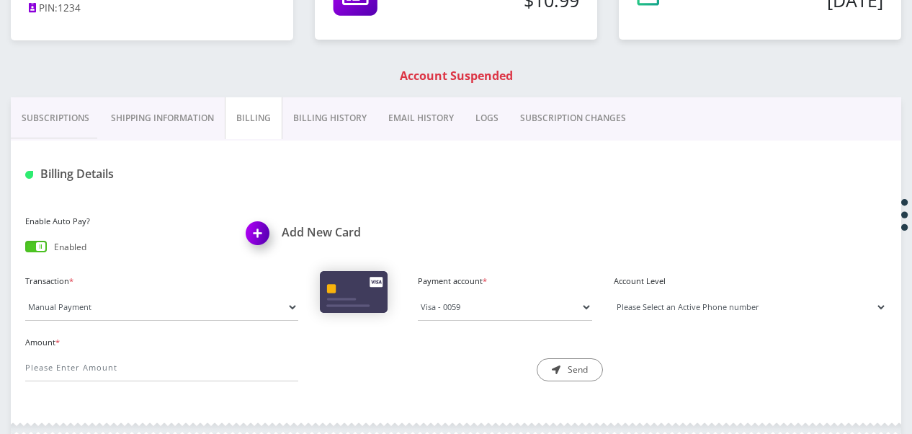
click at [695, 297] on select "Please Select an Active Phone number [PHONE_NUMBER]" at bounding box center [750, 306] width 273 height 27
select select "196332"
click at [614, 293] on select "Please Select an Active Phone number [PHONE_NUMBER]" at bounding box center [750, 306] width 273 height 27
click at [231, 370] on input "Amount *" at bounding box center [161, 367] width 273 height 27
type input "10.99"
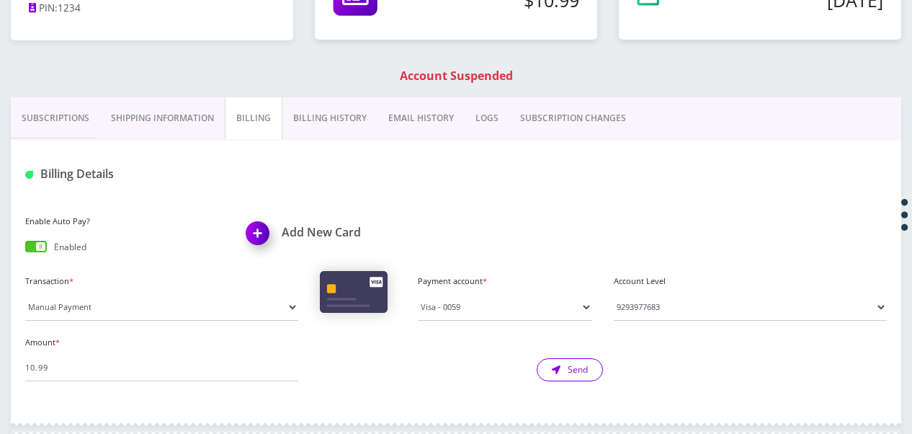
click at [583, 374] on button "Send" at bounding box center [570, 369] width 66 height 23
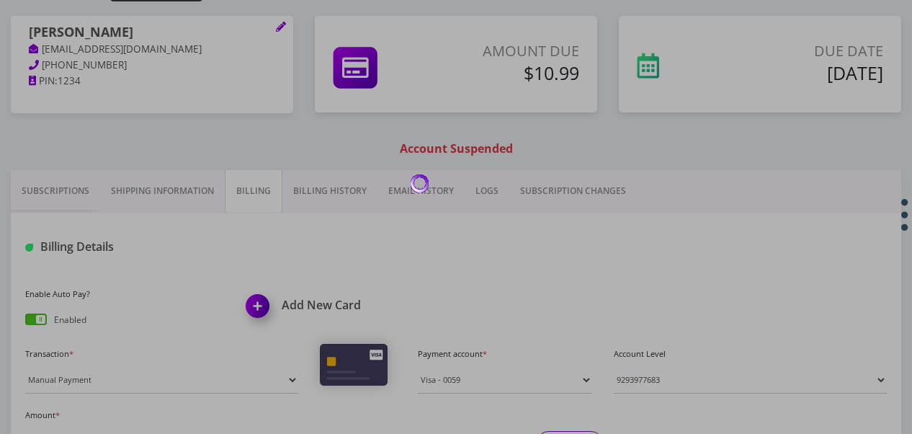
scroll to position [100, 0]
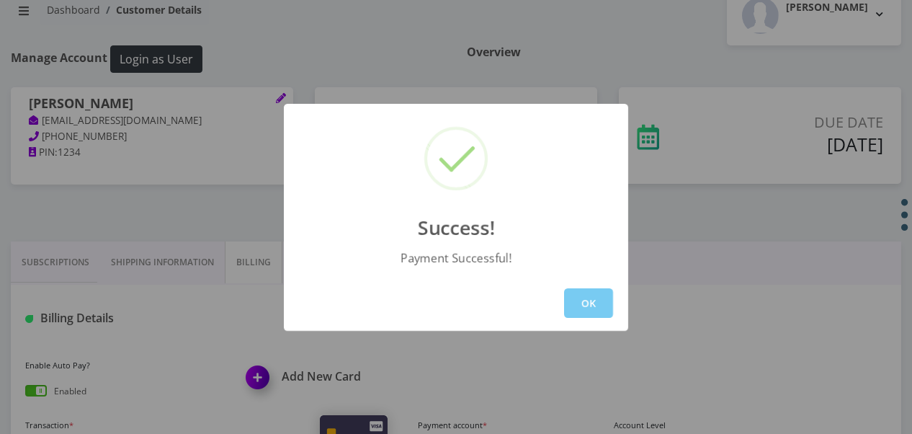
click at [568, 300] on button "OK" at bounding box center [588, 303] width 49 height 30
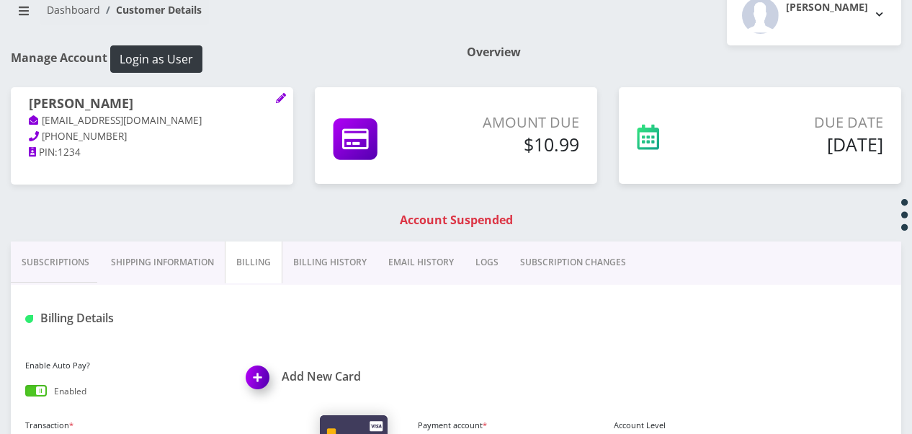
click at [61, 267] on link "Subscriptions" at bounding box center [55, 262] width 89 height 42
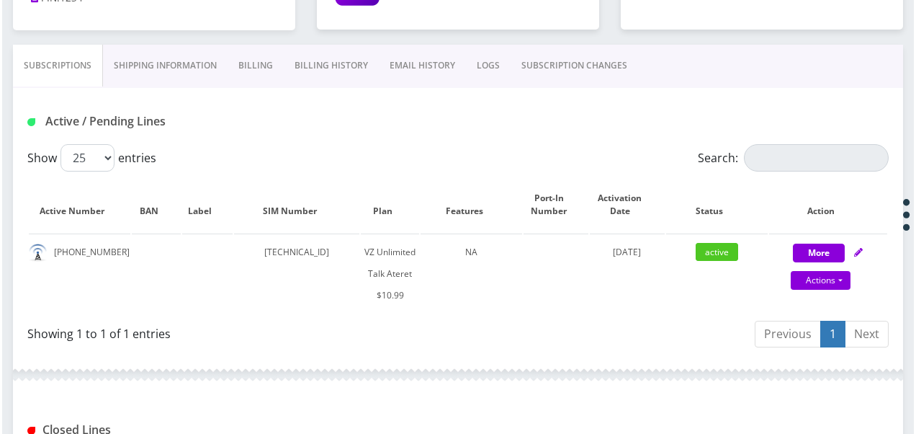
scroll to position [388, 0]
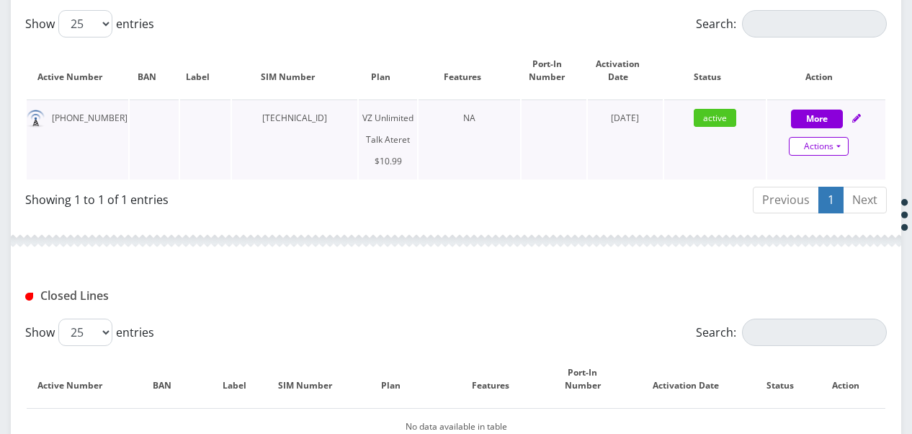
click at [840, 146] on link "Actions" at bounding box center [819, 146] width 60 height 19
select select "483"
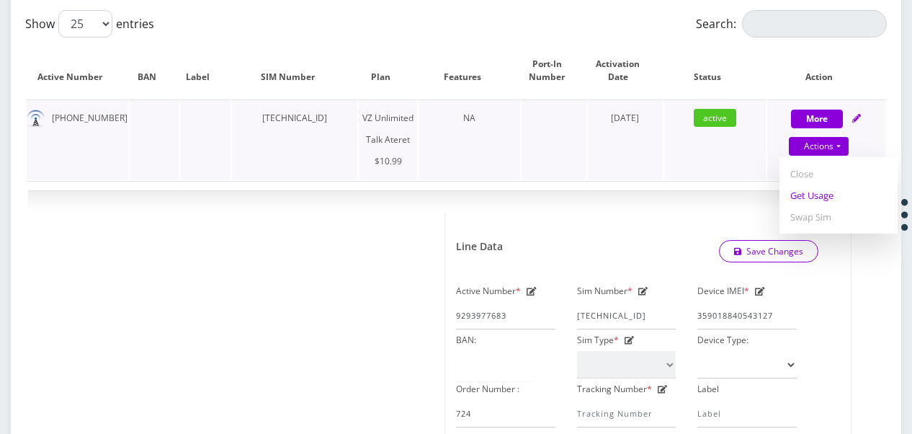
click at [834, 189] on link "Get Usage" at bounding box center [838, 195] width 118 height 22
select select "483"
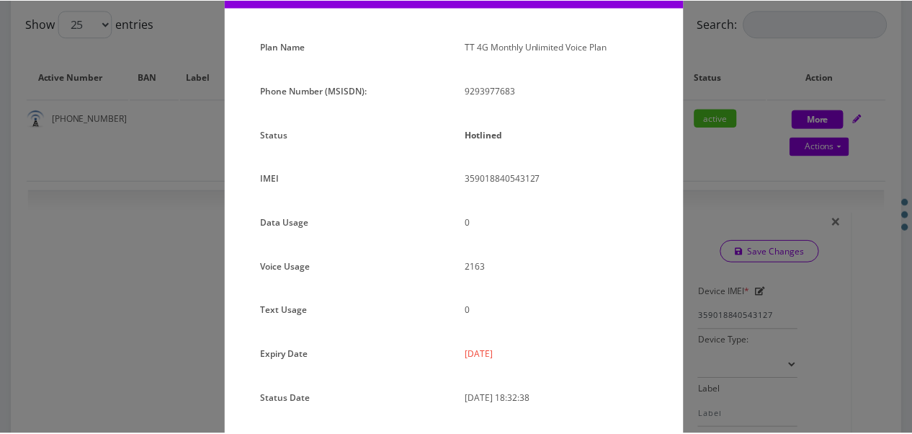
scroll to position [32, 0]
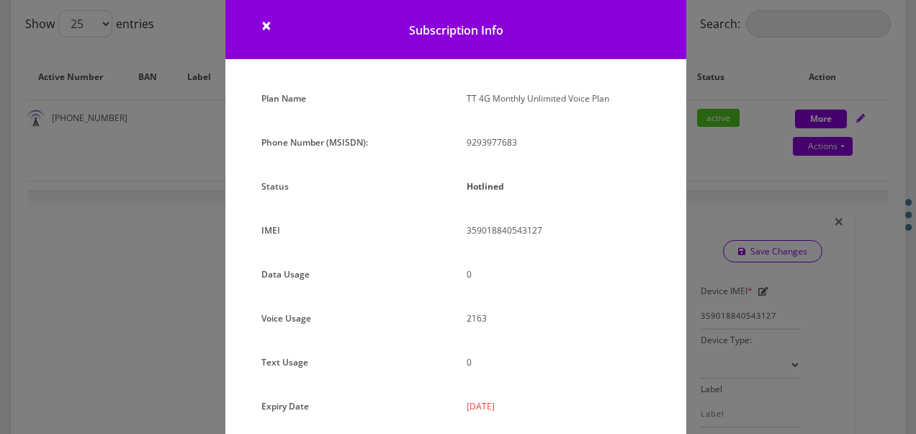
click at [744, 131] on div "× Subscription Info Plan Name TT 4G Monthly Unlimited Voice Plan Phone Number (…" at bounding box center [458, 217] width 916 height 434
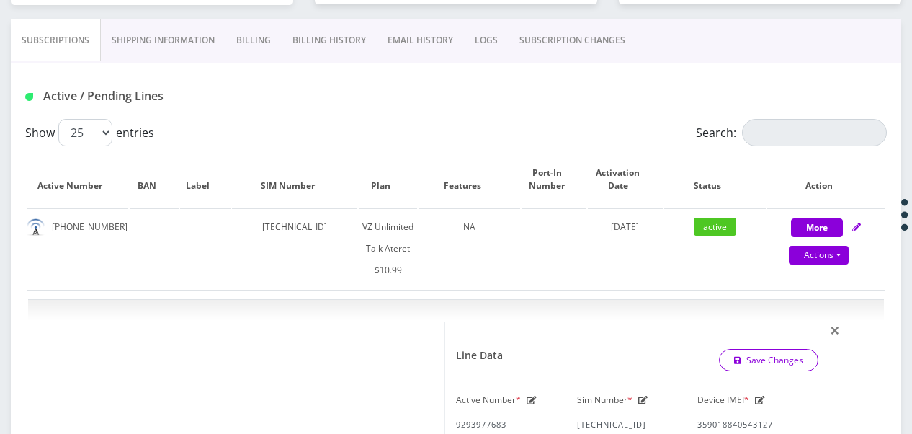
scroll to position [244, 0]
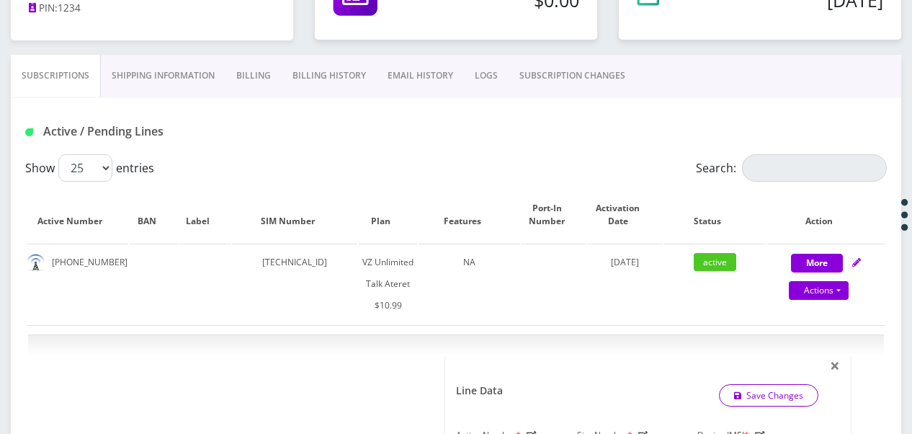
click at [231, 84] on link "Billing" at bounding box center [253, 76] width 56 height 42
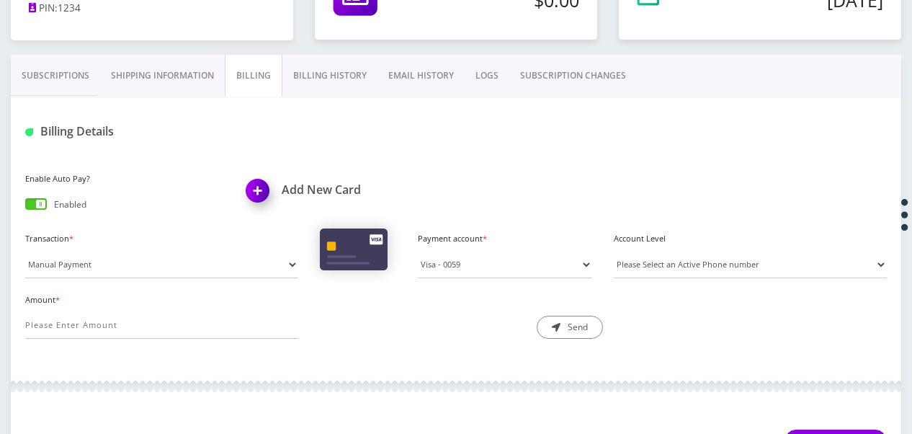
click at [67, 76] on link "Subscriptions" at bounding box center [55, 76] width 89 height 42
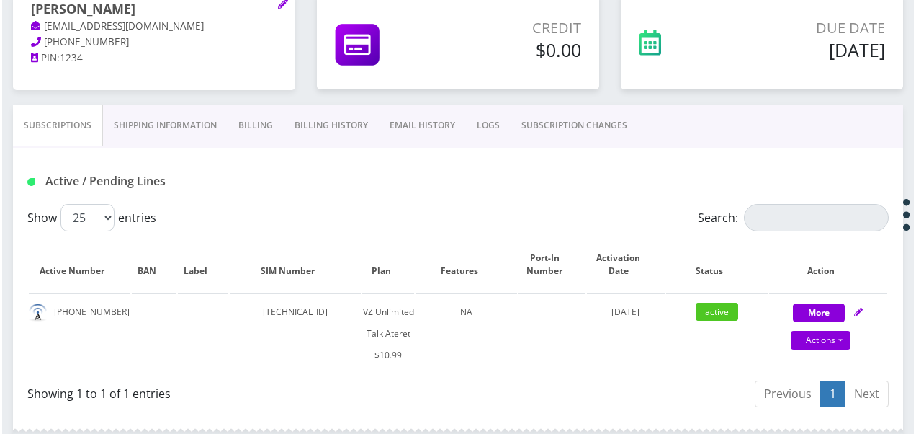
scroll to position [172, 0]
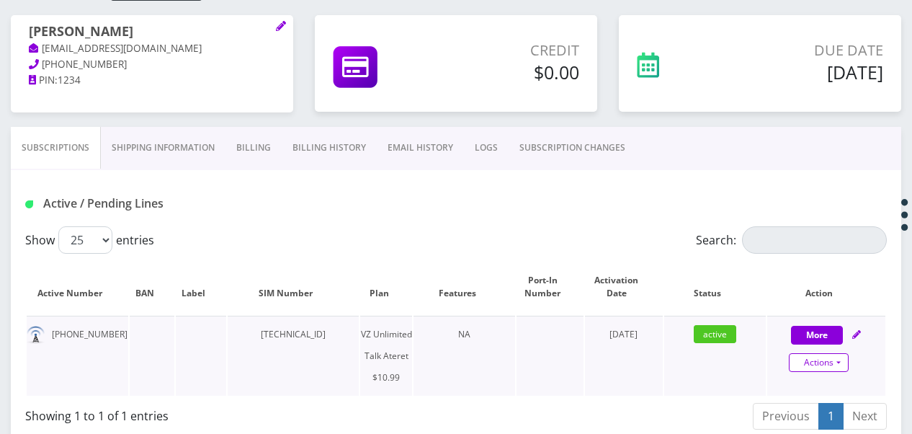
click at [844, 357] on link "Actions" at bounding box center [819, 362] width 60 height 19
select select "483"
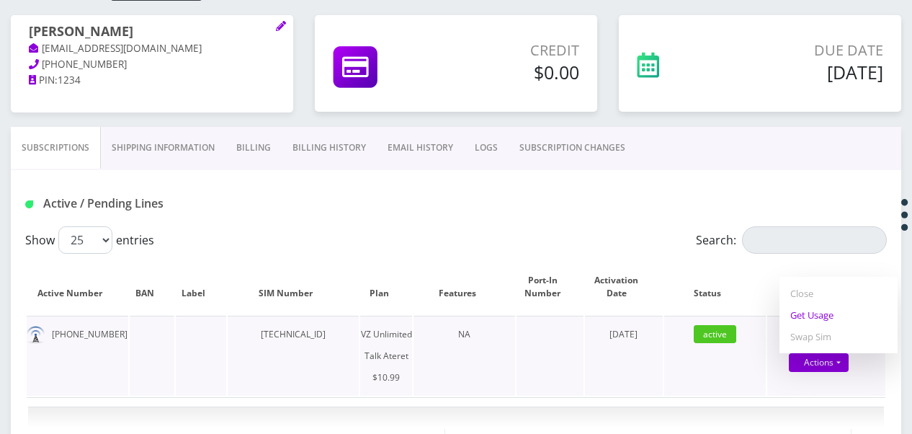
click at [799, 320] on link "Get Usage" at bounding box center [838, 315] width 118 height 22
select select "483"
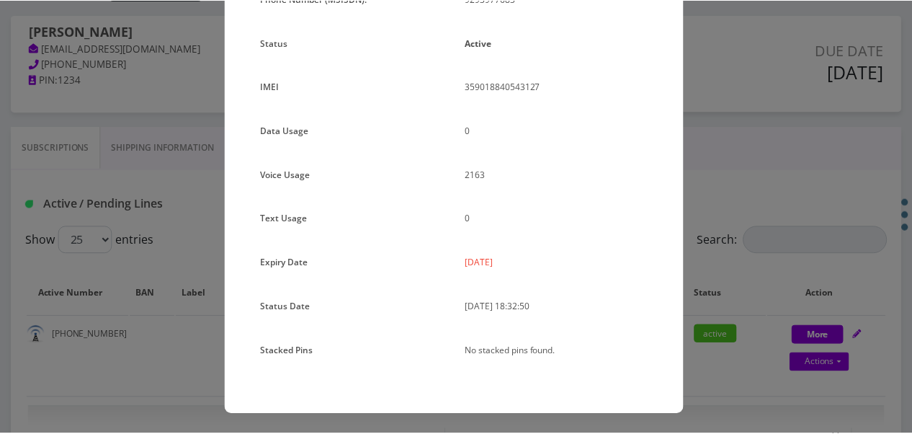
scroll to position [176, 0]
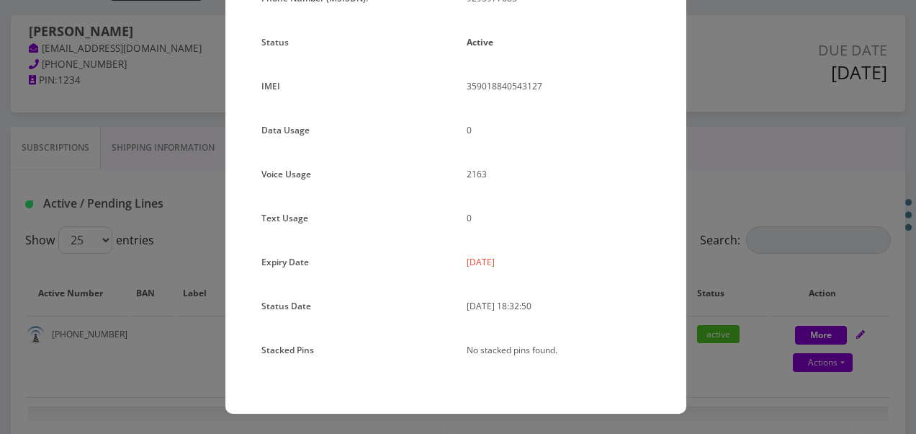
click at [720, 262] on div "× Subscription Info Plan Name TT 4G Monthly Unlimited Voice Plan Phone Number (…" at bounding box center [458, 217] width 916 height 434
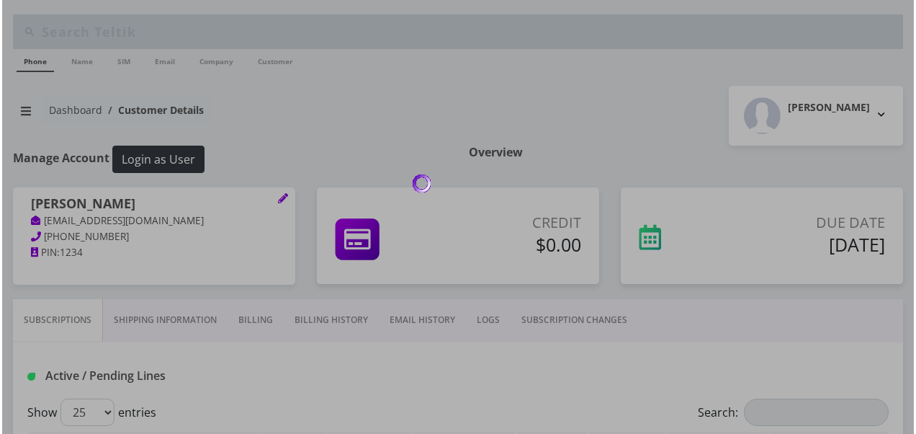
scroll to position [172, 0]
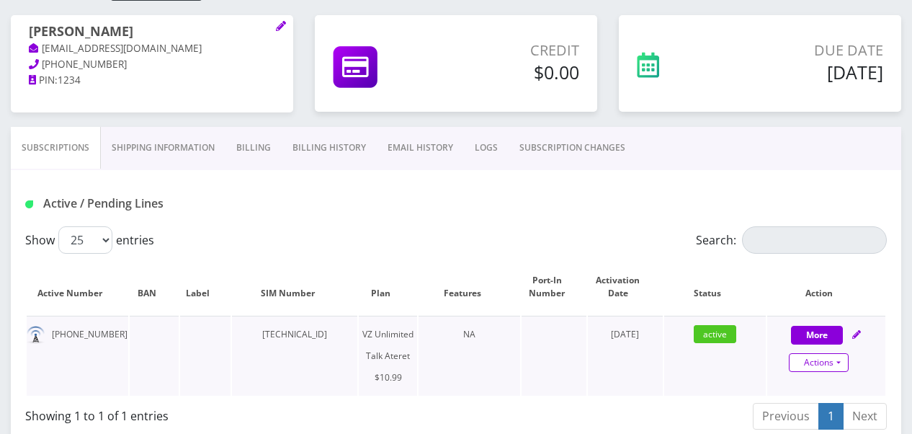
click at [842, 356] on link "Actions" at bounding box center [819, 362] width 60 height 19
select select "483"
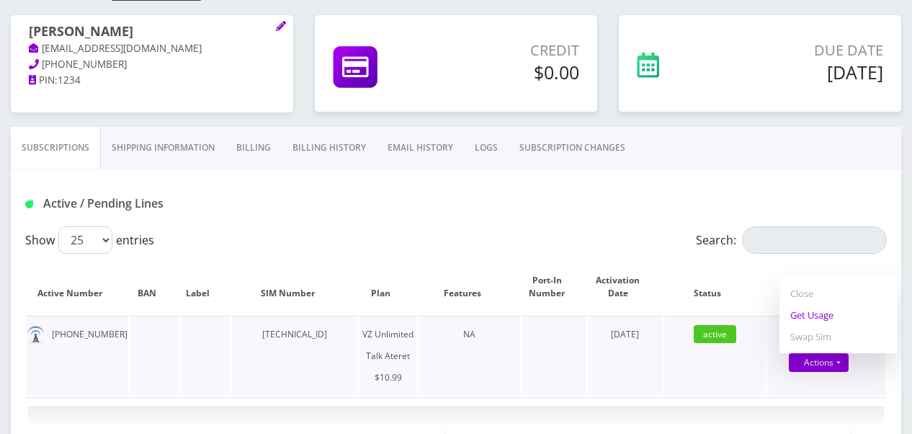
click at [823, 315] on link "Get Usage" at bounding box center [838, 315] width 118 height 22
select select "483"
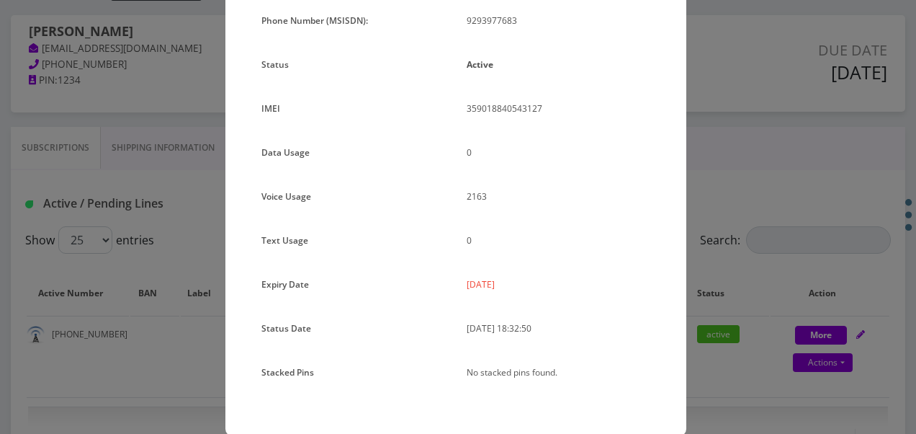
scroll to position [176, 0]
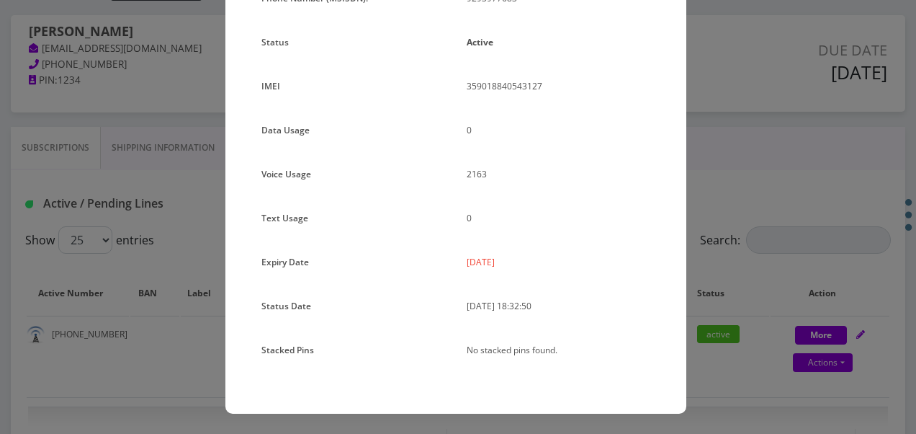
click at [717, 256] on div "× Subscription Info Plan Name TT 4G Monthly Unlimited Voice Plan Phone Number (…" at bounding box center [458, 217] width 916 height 434
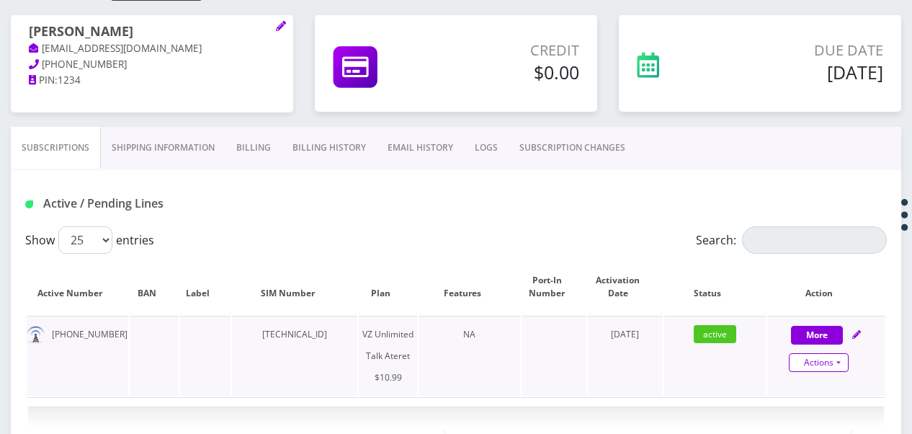
click at [841, 366] on link "Actions" at bounding box center [819, 362] width 60 height 19
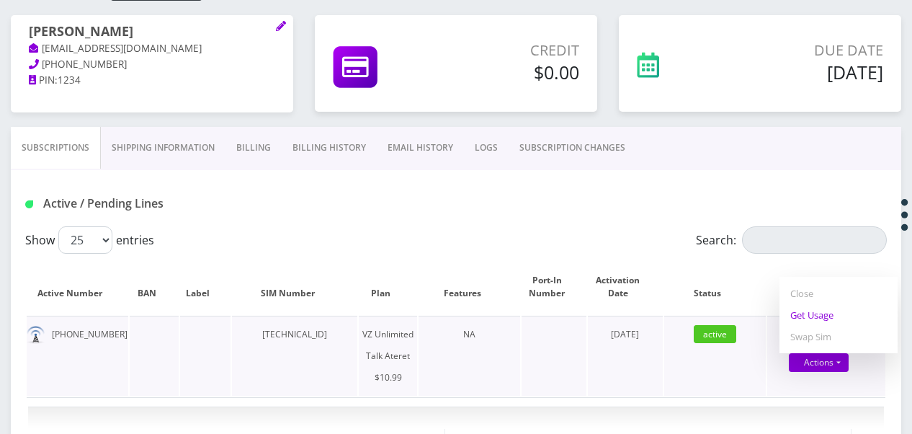
click at [807, 317] on link "Get Usage" at bounding box center [838, 315] width 118 height 22
select select "483"
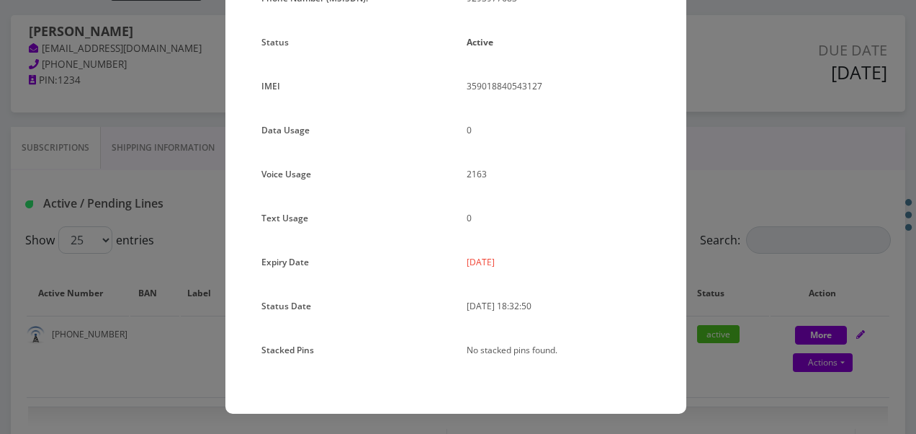
scroll to position [104, 0]
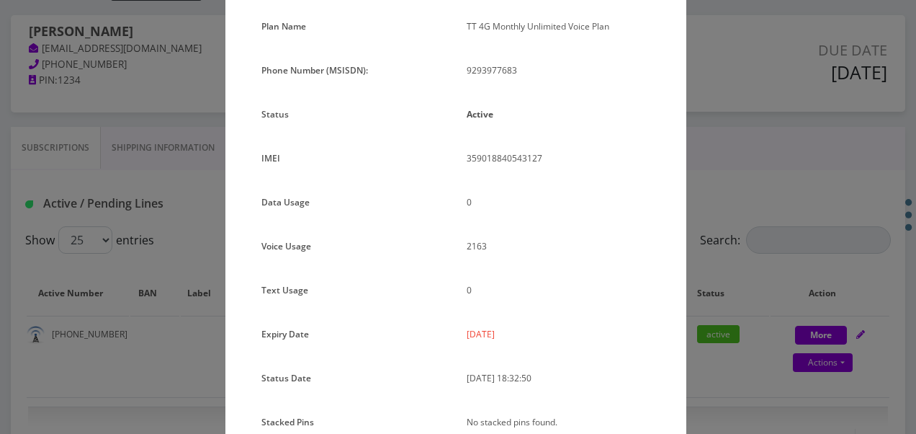
click at [720, 265] on div "× Subscription Info Plan Name TT 4G Monthly Unlimited Voice Plan Phone Number (…" at bounding box center [458, 217] width 916 height 434
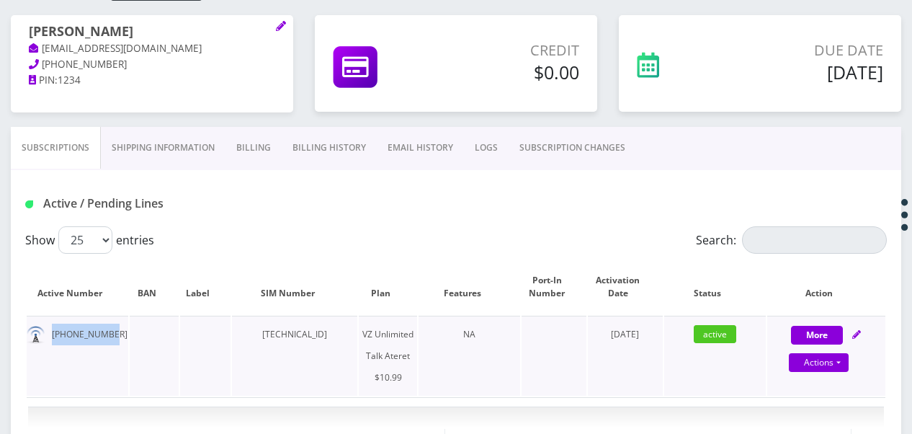
drag, startPoint x: 50, startPoint y: 336, endPoint x: 109, endPoint y: 331, distance: 59.9
click at [109, 331] on td "929-397-7683" at bounding box center [78, 356] width 102 height 80
drag, startPoint x: 109, startPoint y: 331, endPoint x: 101, endPoint y: 333, distance: 8.8
copy td "929-397-7683"
click at [843, 354] on link "Actions" at bounding box center [819, 362] width 60 height 19
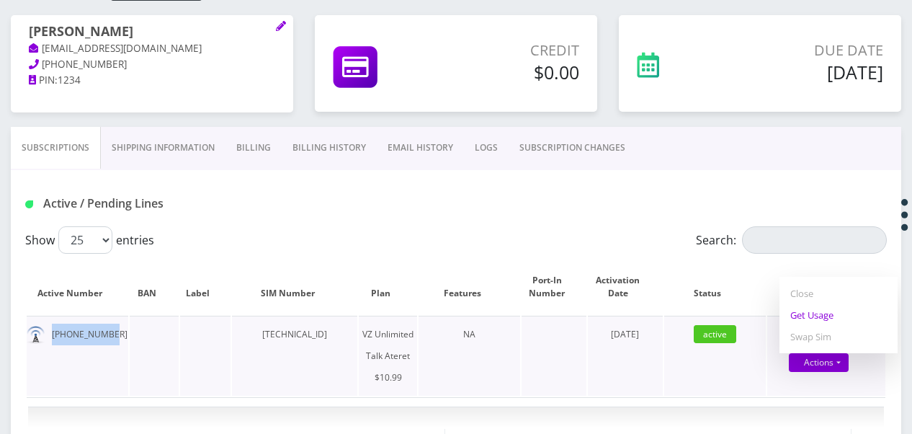
click at [810, 318] on link "Get Usage" at bounding box center [838, 315] width 118 height 22
select select "483"
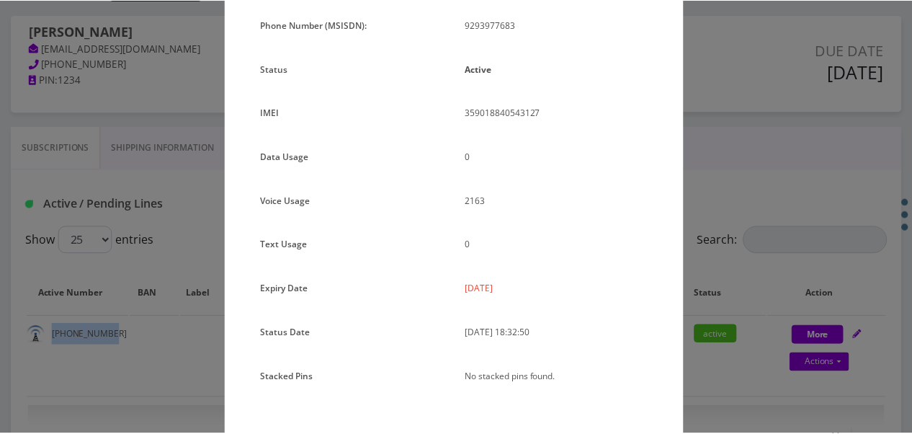
scroll to position [176, 0]
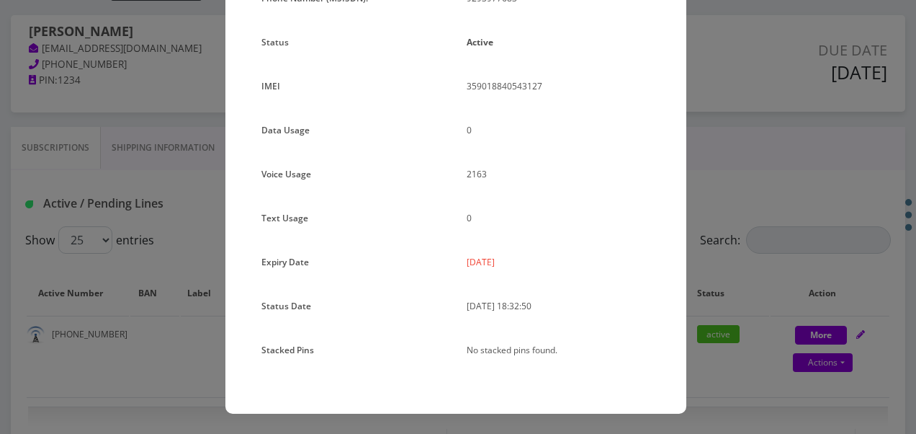
click at [704, 261] on div "× Subscription Info Plan Name TT 4G Monthly Unlimited Voice Plan Phone Number (…" at bounding box center [458, 217] width 916 height 434
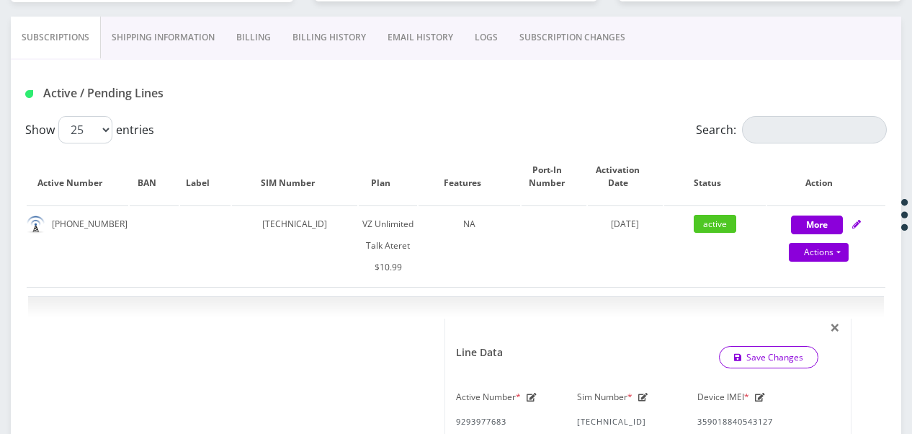
scroll to position [100, 0]
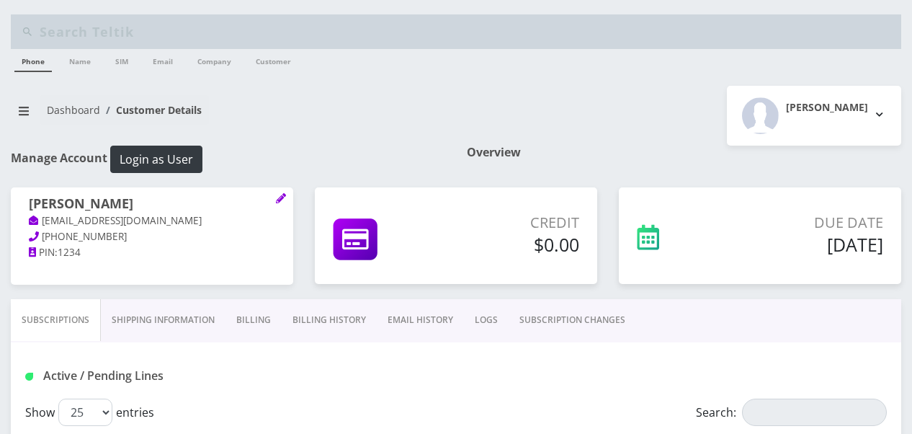
scroll to position [220, 0]
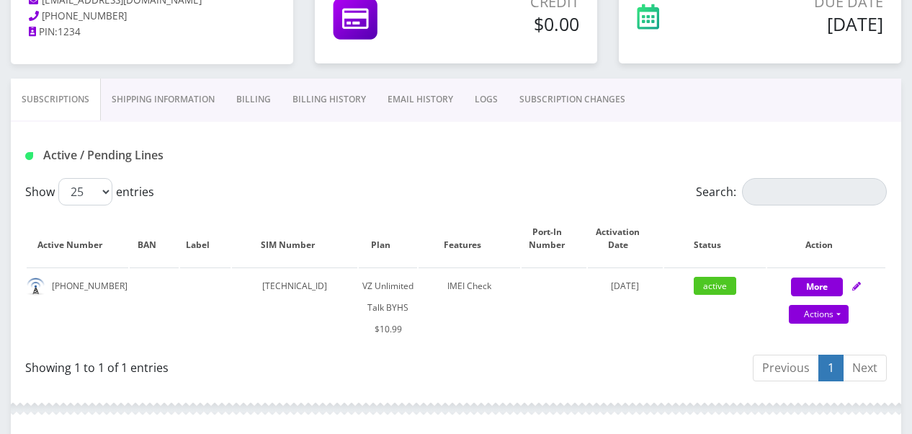
click at [592, 104] on link "SUBSCRIPTION CHANGES" at bounding box center [572, 100] width 127 height 42
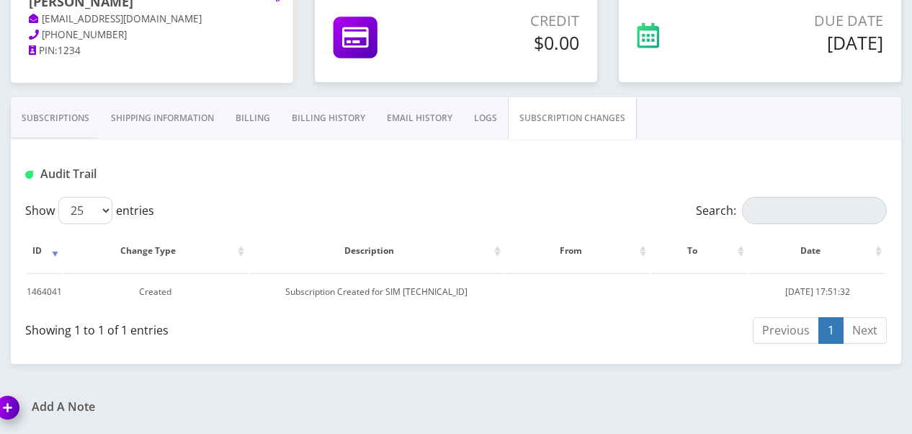
scroll to position [200, 0]
click at [78, 125] on link "Subscriptions" at bounding box center [55, 120] width 89 height 42
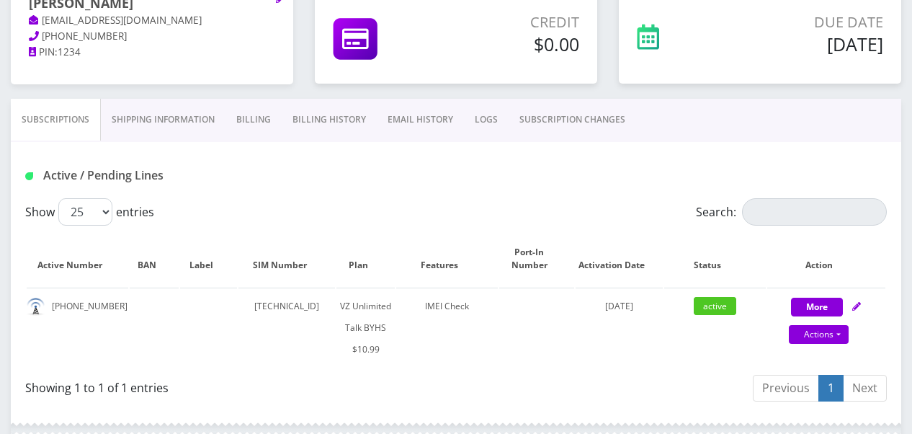
scroll to position [344, 0]
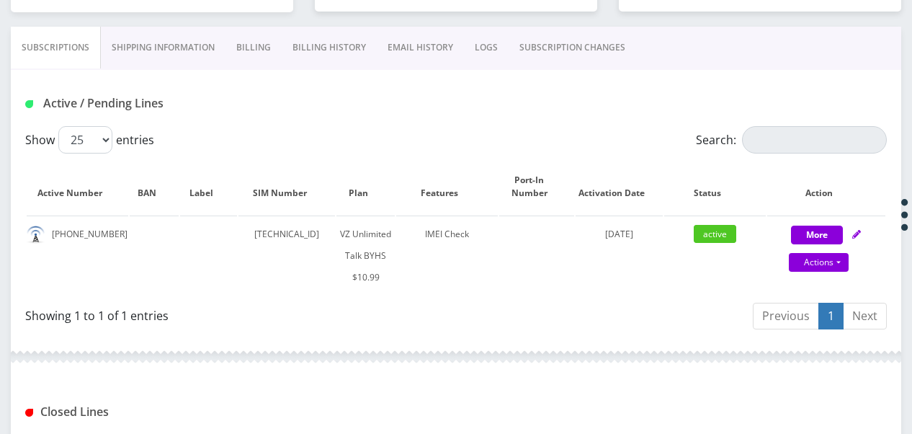
click at [585, 53] on link "SUBSCRIPTION CHANGES" at bounding box center [572, 48] width 127 height 42
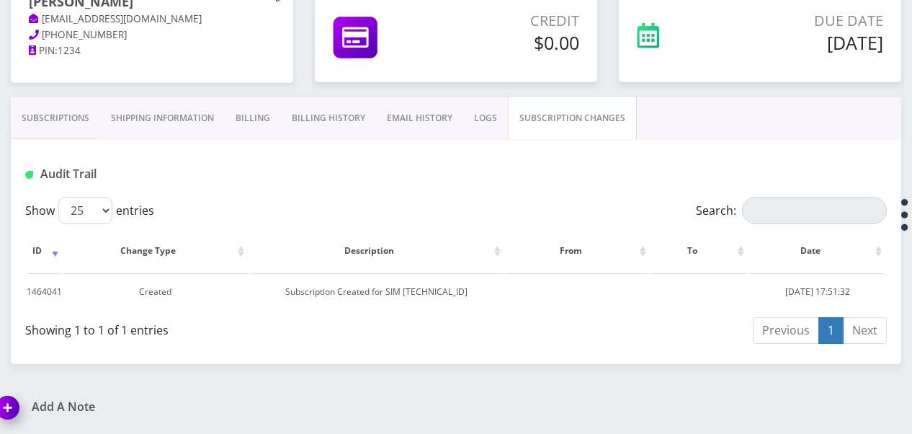
scroll to position [200, 0]
click at [86, 114] on link "Subscriptions" at bounding box center [55, 120] width 89 height 42
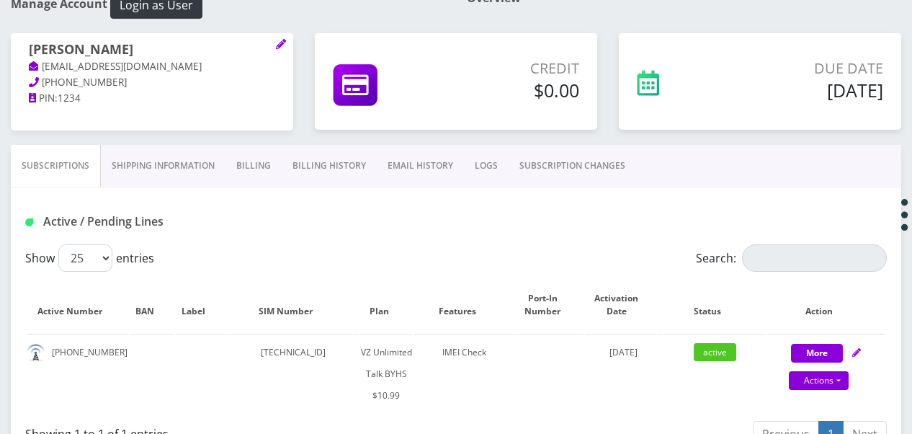
scroll to position [216, 0]
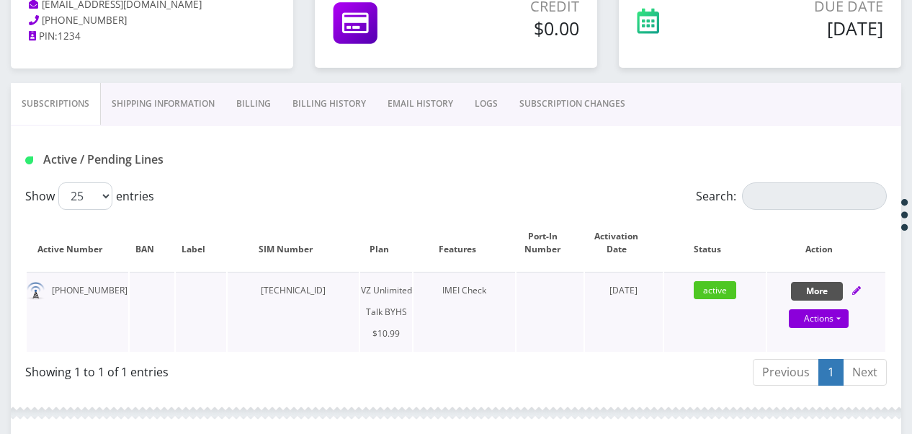
click at [821, 282] on button "More" at bounding box center [817, 291] width 52 height 19
select select "467"
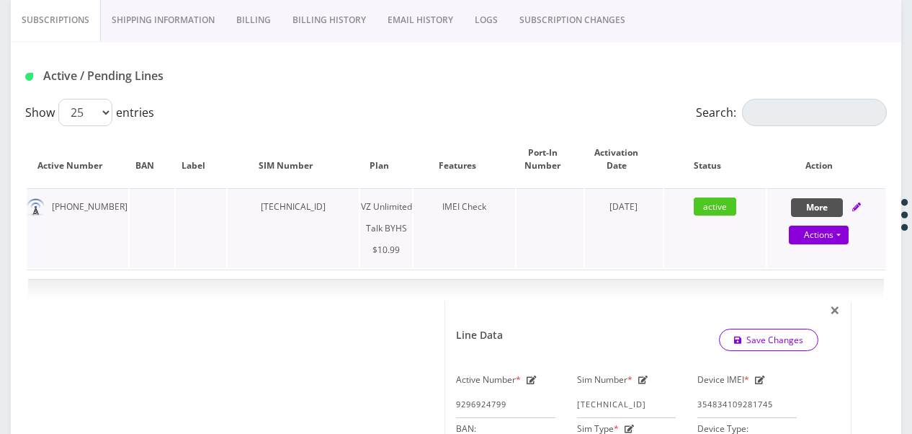
scroll to position [360, 0]
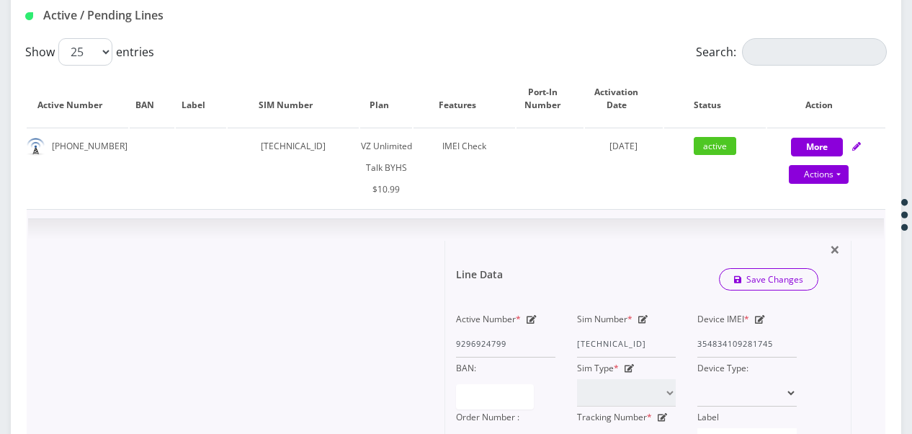
click at [756, 315] on icon at bounding box center [760, 319] width 10 height 9
click at [604, 341] on div "Active Number * 9296924799 Sim Number * [TECHNICAL_ID] Device IMEI * [TECHNICAL…" at bounding box center [626, 381] width 362 height 147
click at [774, 271] on link "Save Changes" at bounding box center [769, 279] width 100 height 22
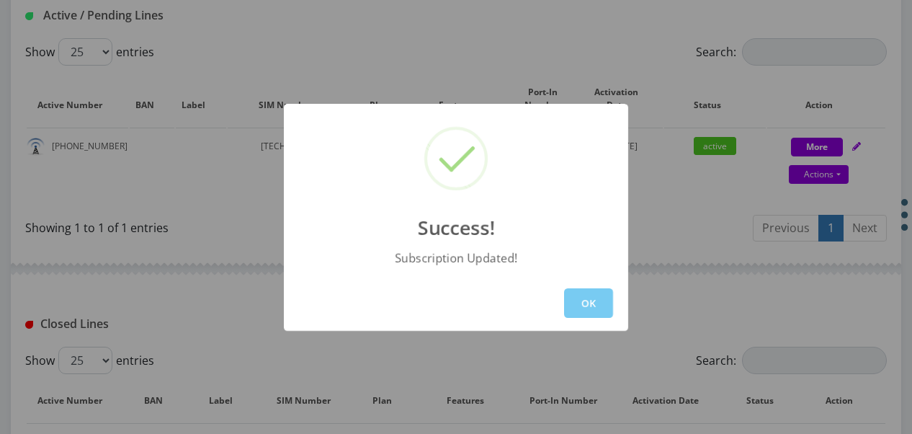
click at [605, 301] on button "OK" at bounding box center [588, 303] width 49 height 30
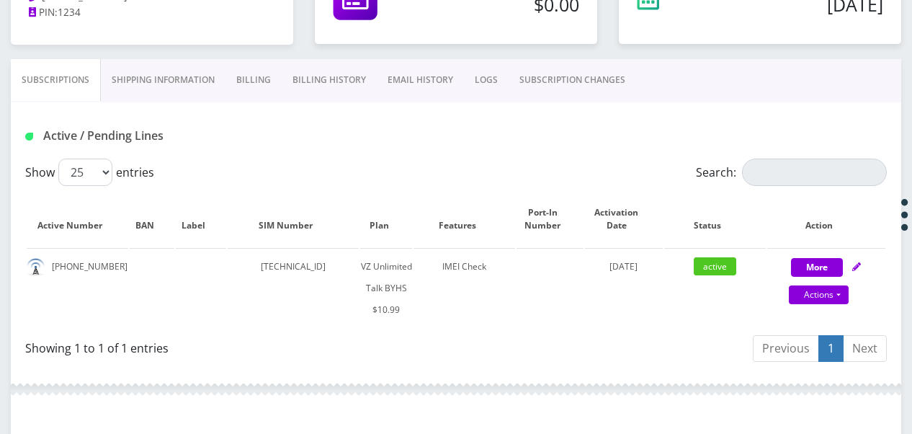
scroll to position [144, 0]
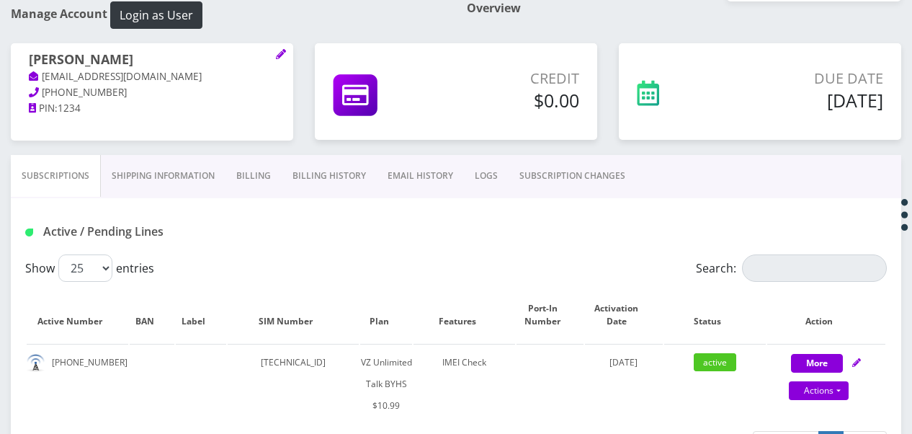
click at [599, 173] on link "SUBSCRIPTION CHANGES" at bounding box center [572, 176] width 127 height 42
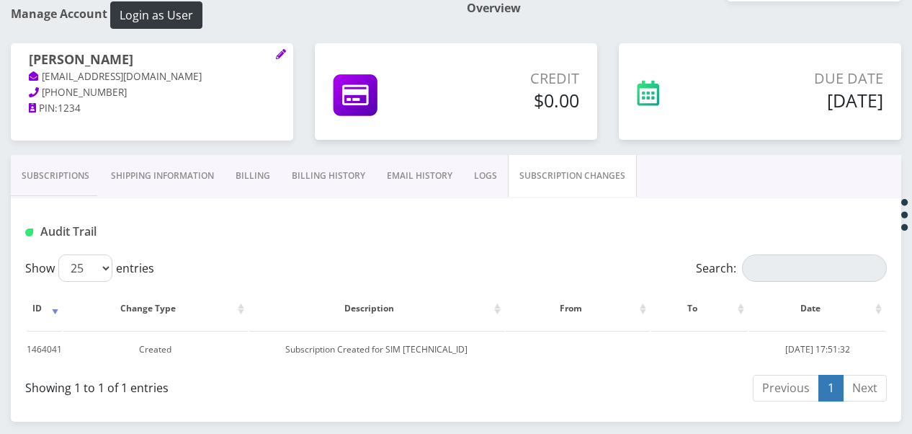
click at [81, 169] on link "Subscriptions" at bounding box center [55, 176] width 89 height 42
